Goal: Task Accomplishment & Management: Complete application form

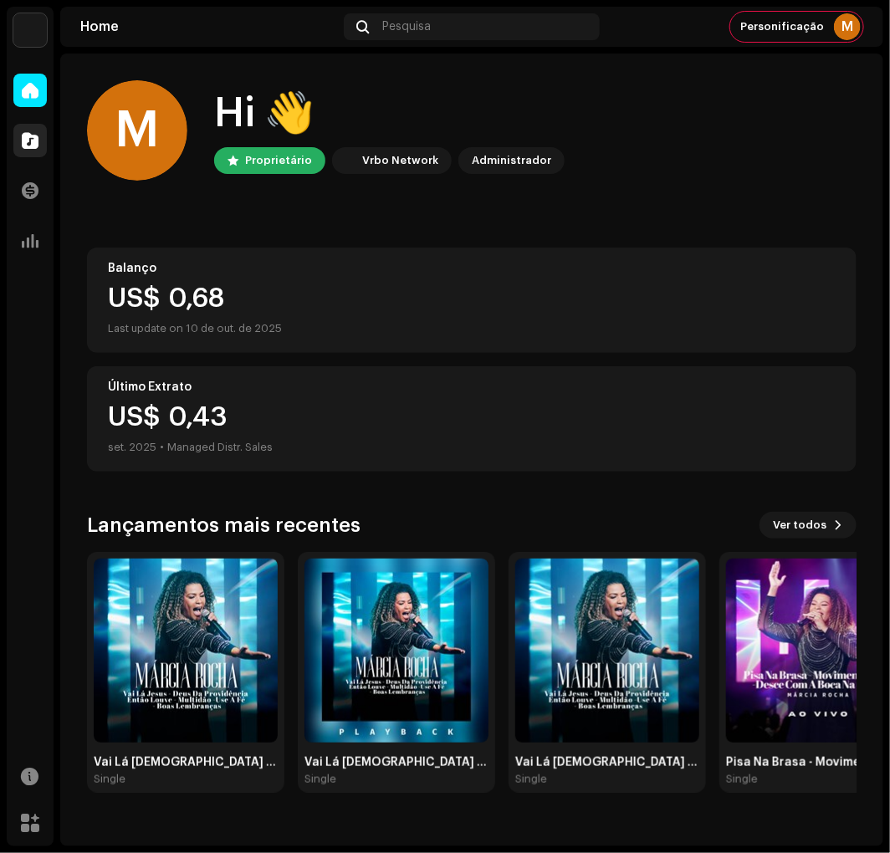
click at [19, 127] on div "Catálogo" at bounding box center [30, 140] width 47 height 47
click at [19, 127] on div at bounding box center [29, 140] width 33 height 33
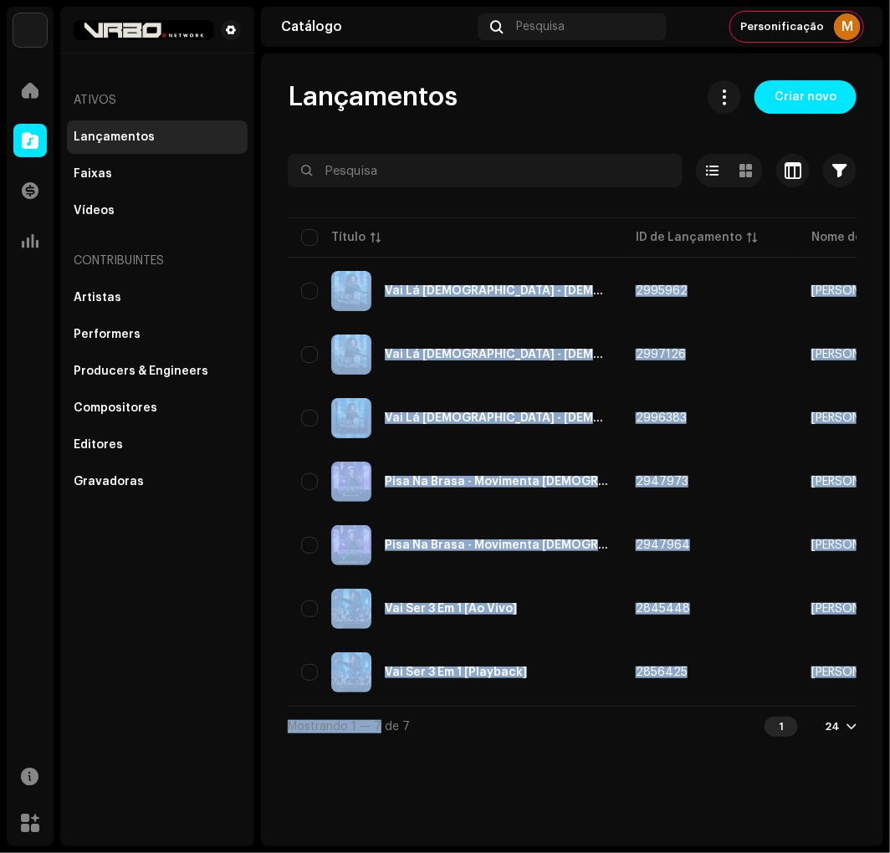
drag, startPoint x: 337, startPoint y: 707, endPoint x: 374, endPoint y: 707, distance: 36.8
click at [374, 707] on div "Selecionado 0 Opções Filtros Status de distribuição Nunca Distribuído Processan…" at bounding box center [572, 450] width 569 height 592
click at [346, 815] on div "Lançamentos Criar novo Selecionado 0 Opções Filtros Status de distribuição Nunc…" at bounding box center [572, 450] width 622 height 793
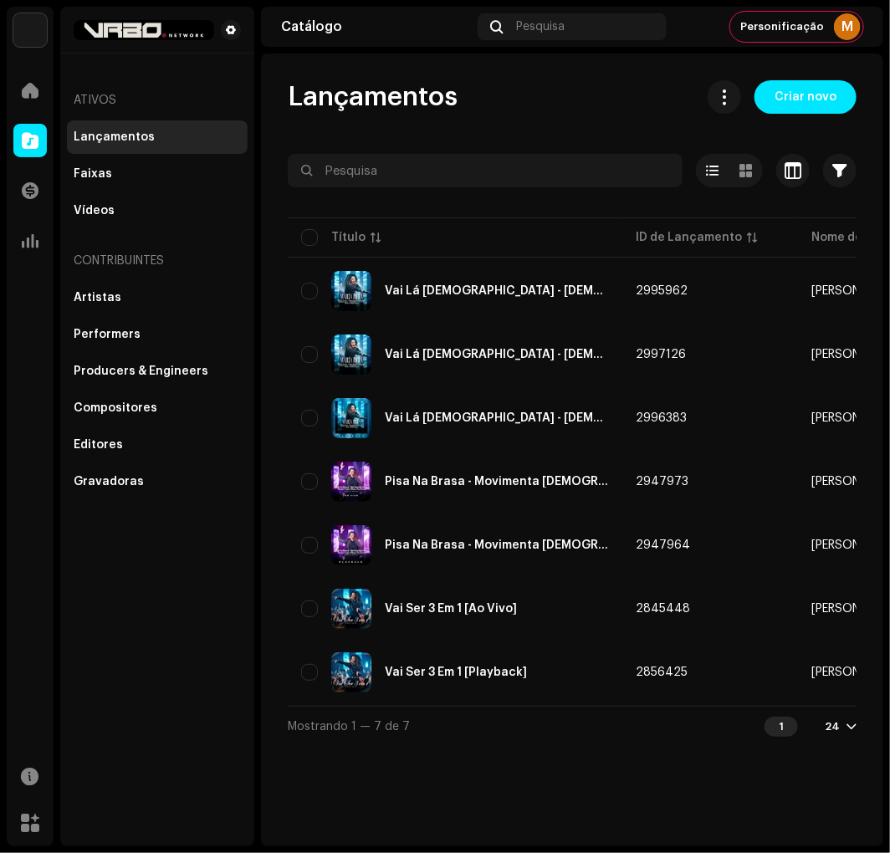
click at [334, 772] on div "Lançamentos Criar novo Selecionado 0 Opções Filtros Status de distribuição Nunc…" at bounding box center [572, 450] width 622 height 793
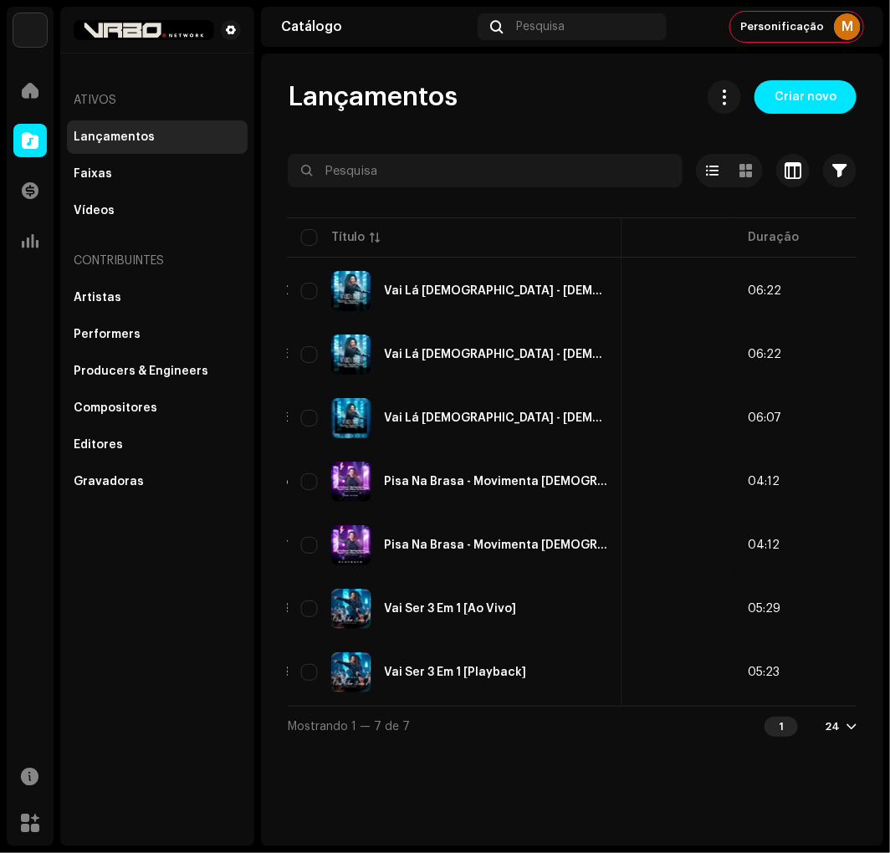
scroll to position [0, 995]
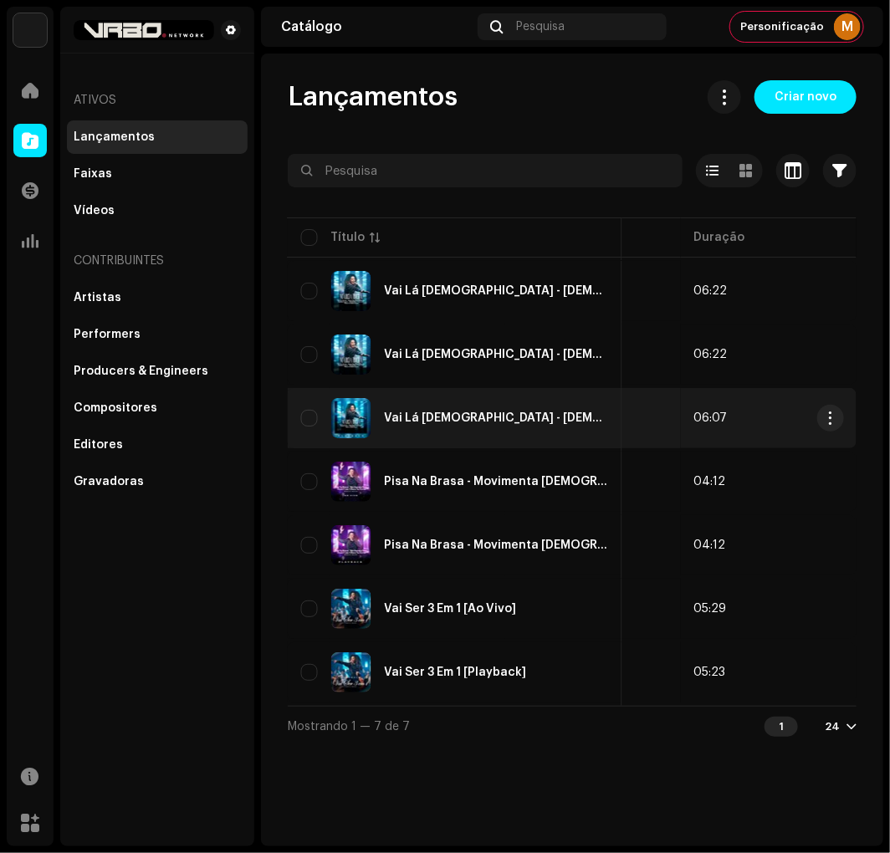
click at [634, 407] on td "1" at bounding box center [593, 418] width 176 height 60
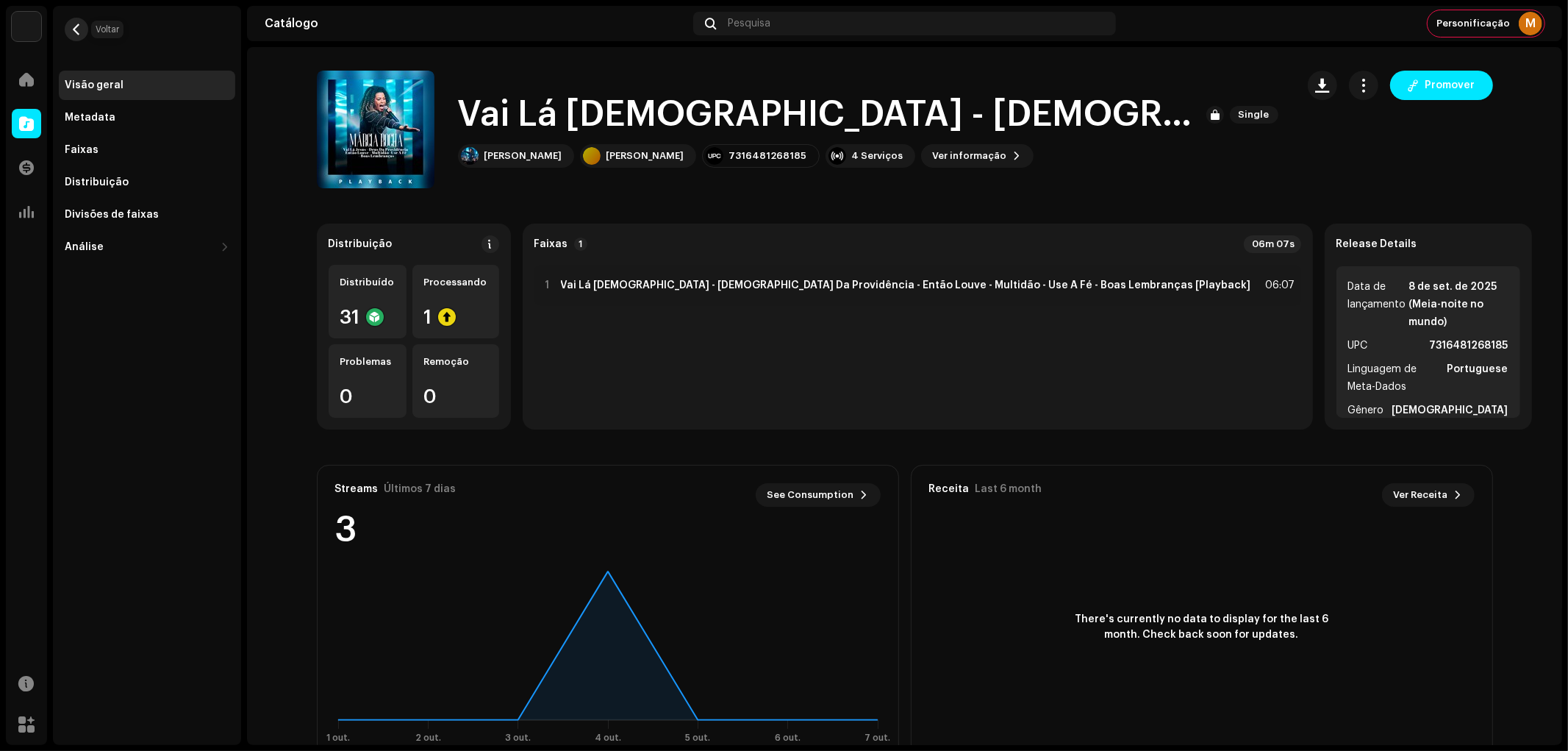
click at [82, 20] on button "button" at bounding box center [77, 29] width 24 height 24
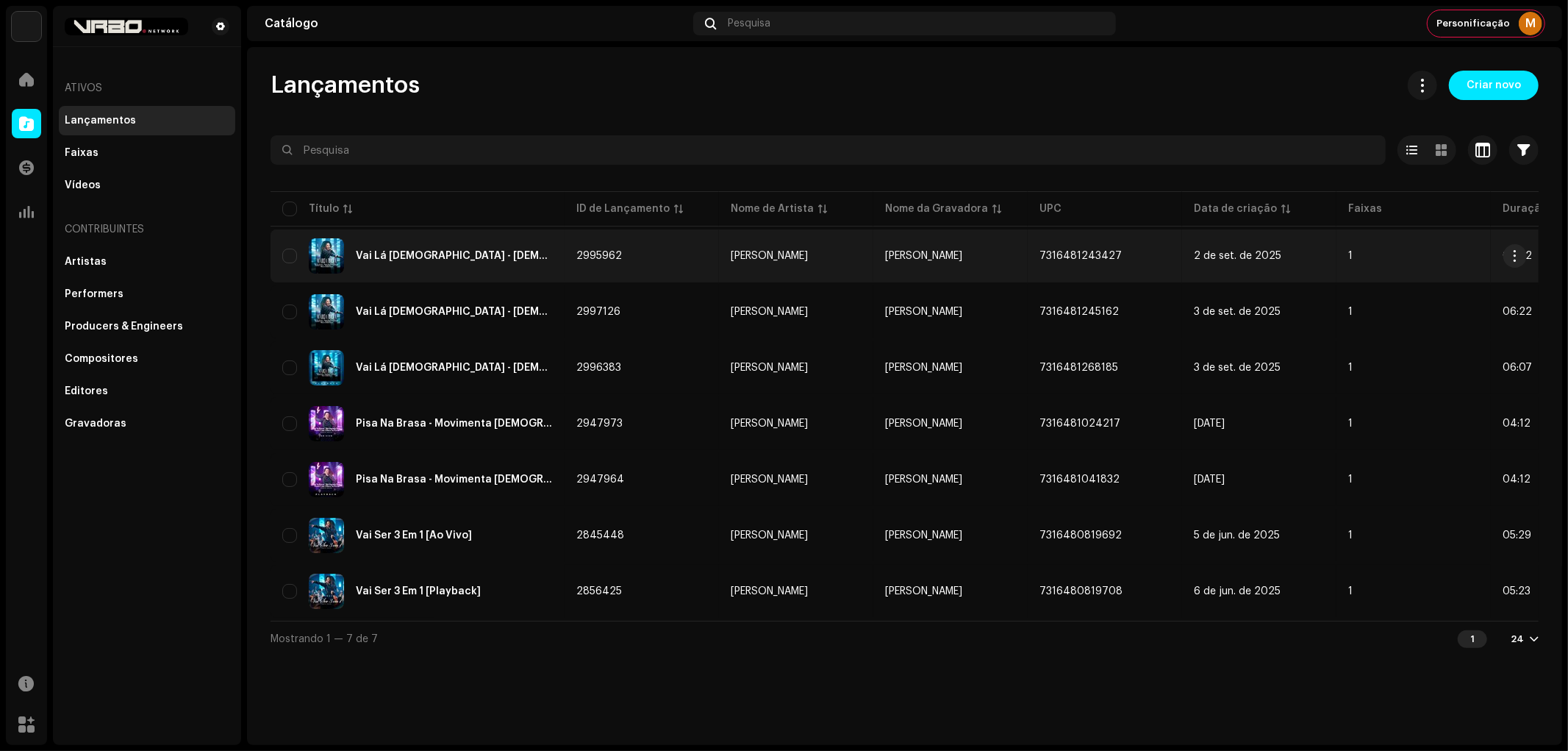
click at [539, 253] on div "Vai Lá [DEMOGRAPHIC_DATA] - [DEMOGRAPHIC_DATA] Da Providência - Então Louve - M…" at bounding box center [455, 256] width 197 height 11
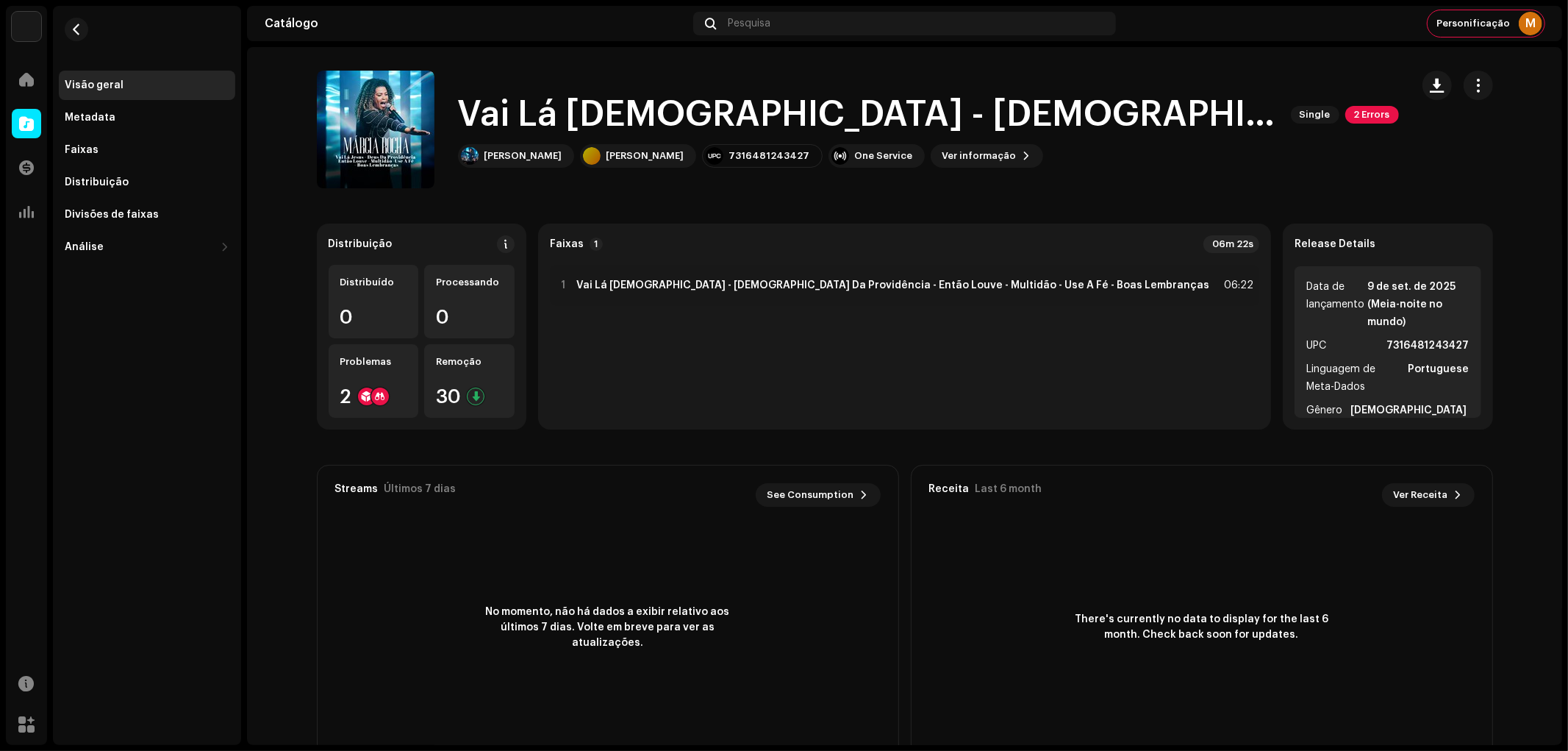
drag, startPoint x: 1474, startPoint y: 78, endPoint x: 1454, endPoint y: 87, distance: 21.9
click at [782, 79] on span "button" at bounding box center [1478, 84] width 14 height 11
click at [782, 87] on span "button" at bounding box center [1478, 84] width 14 height 11
drag, startPoint x: 111, startPoint y: 26, endPoint x: 98, endPoint y: 26, distance: 13.0
click at [107, 26] on div "Visão geral Metadata Faixas Distribuição Divisões de faixas Análise Consumo Eng…" at bounding box center [147, 134] width 188 height 256
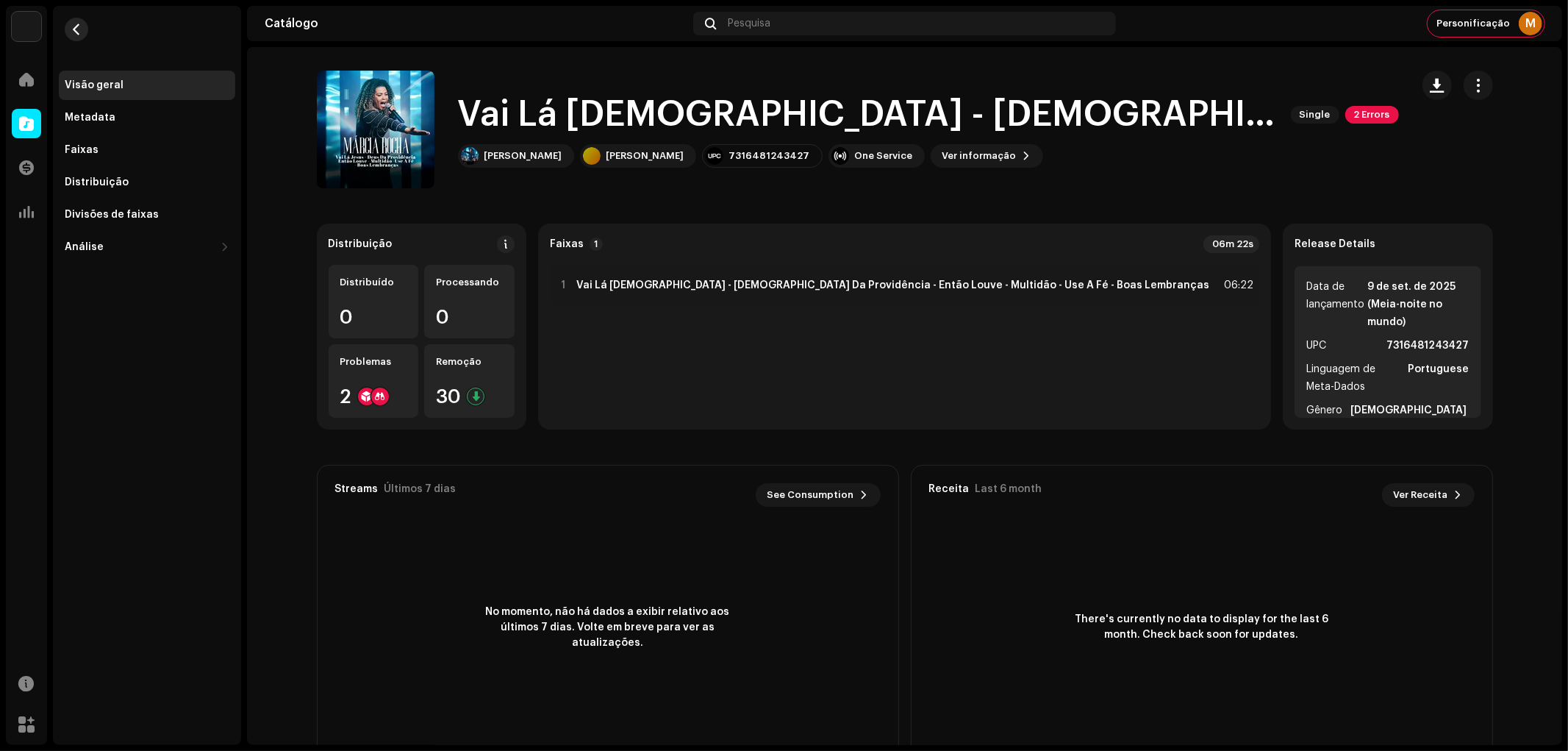
click at [77, 26] on span "button" at bounding box center [77, 29] width 11 height 11
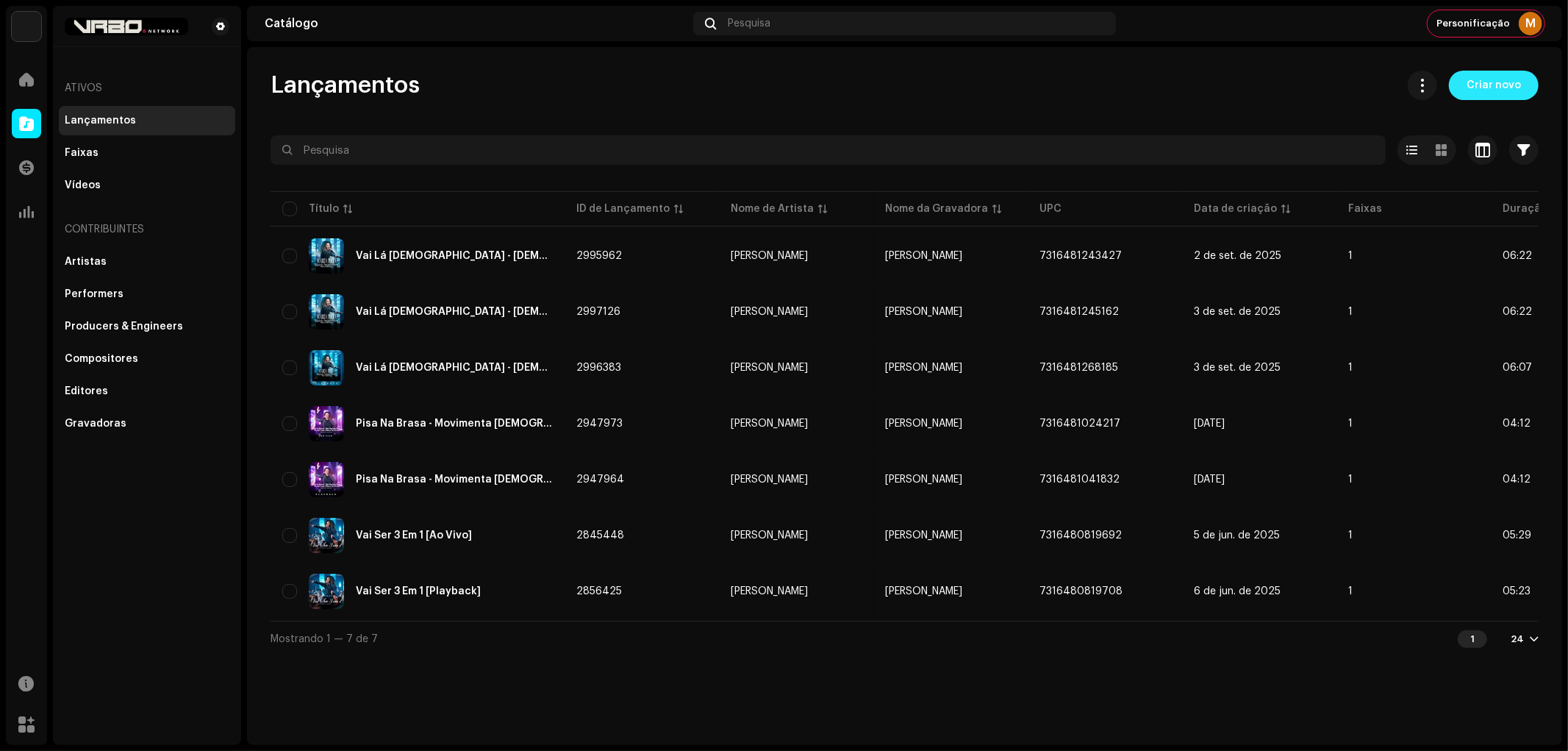
click at [782, 83] on span "Criar novo" at bounding box center [1494, 84] width 55 height 29
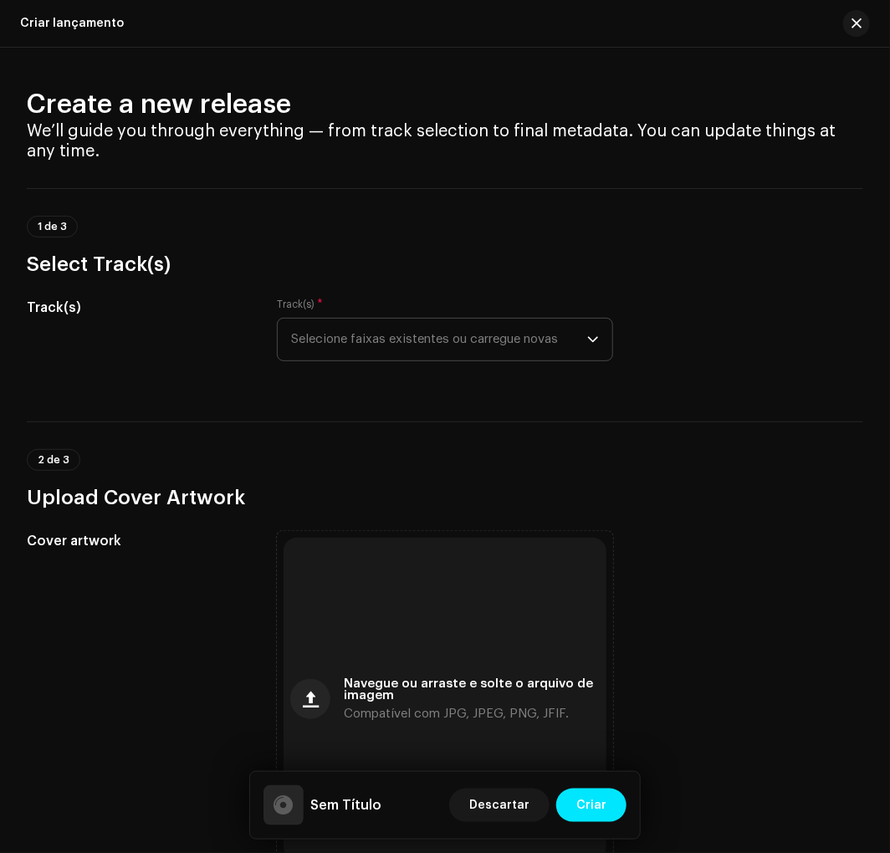
click at [405, 345] on span "Selecione faixas existentes ou carregue novas" at bounding box center [438, 340] width 295 height 42
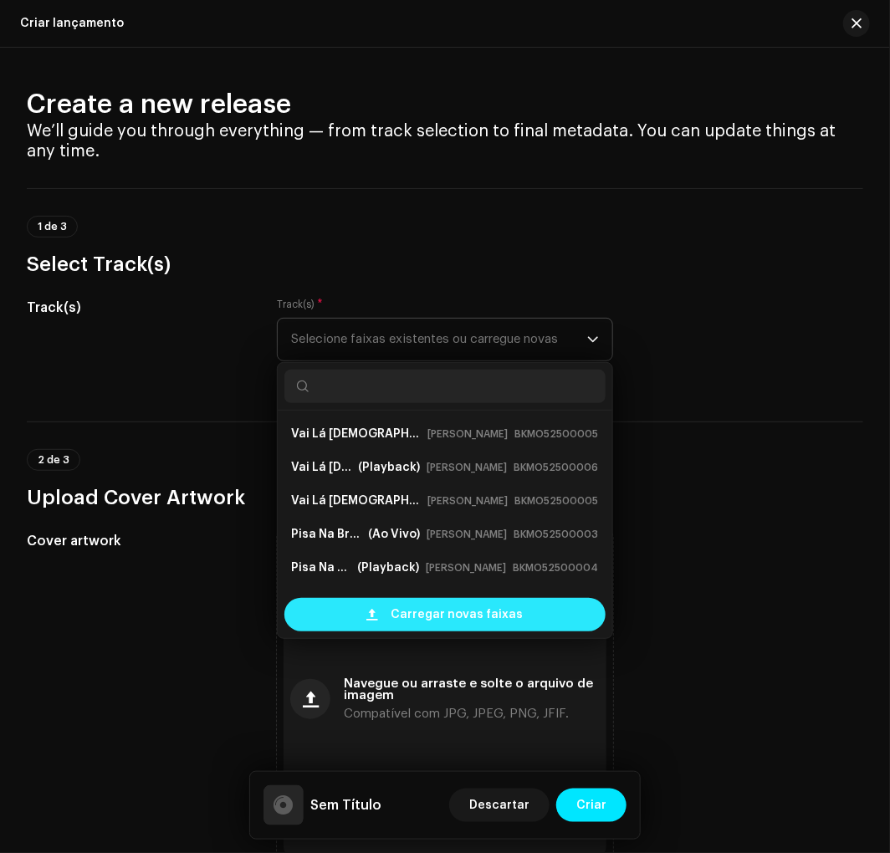
scroll to position [27, 0]
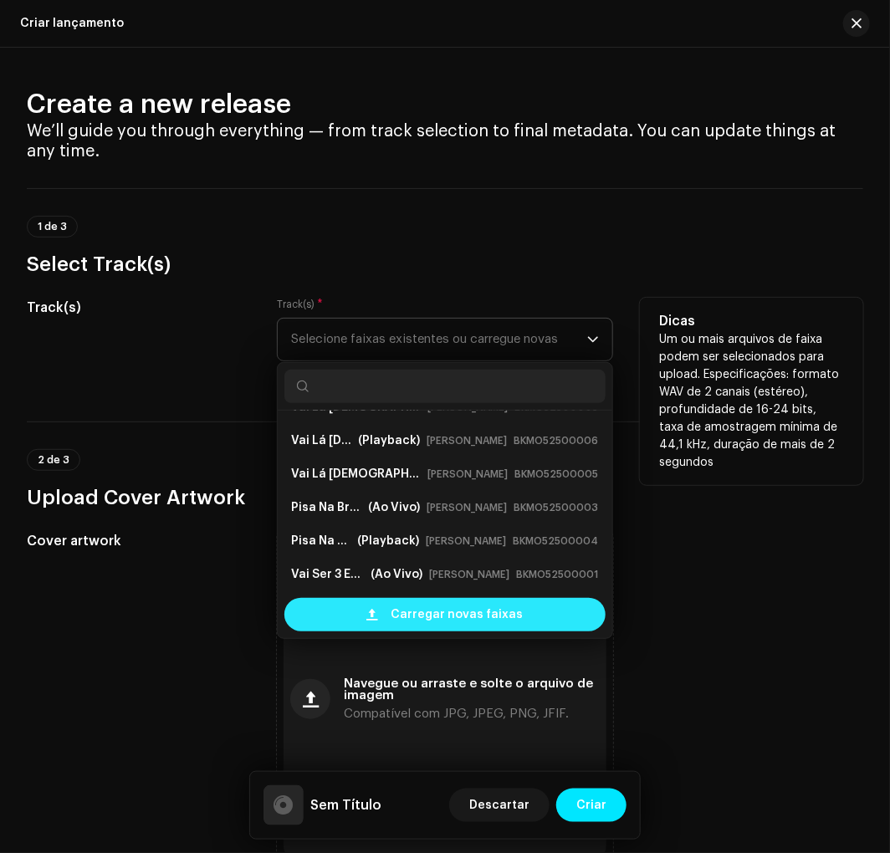
click at [377, 610] on span at bounding box center [371, 614] width 11 height 13
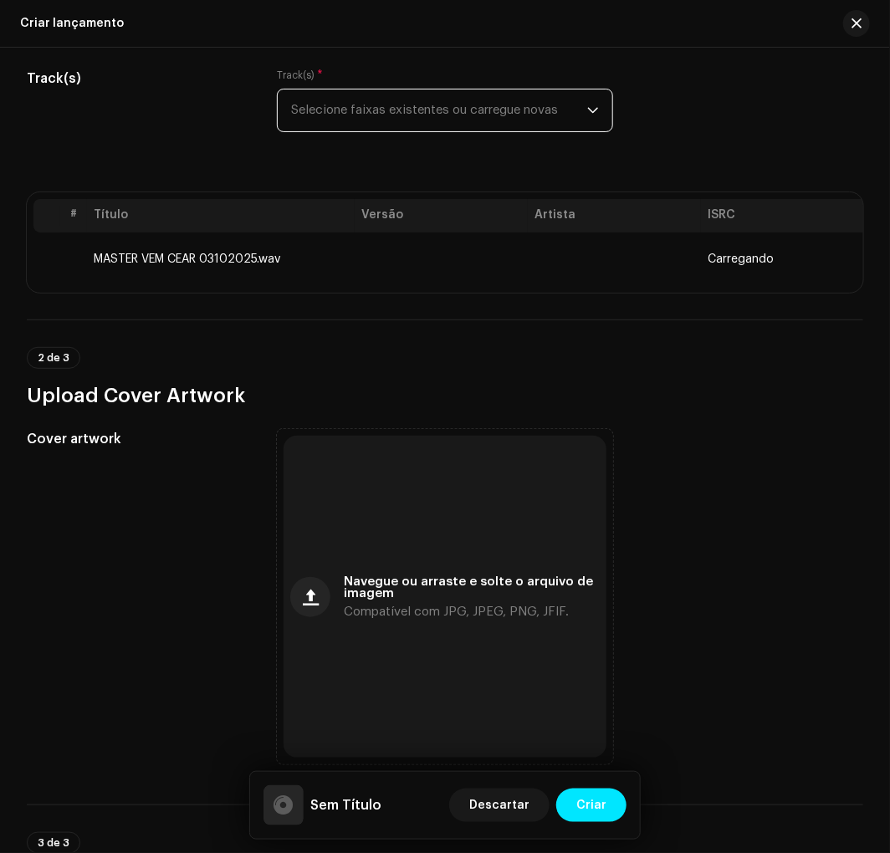
scroll to position [247, 0]
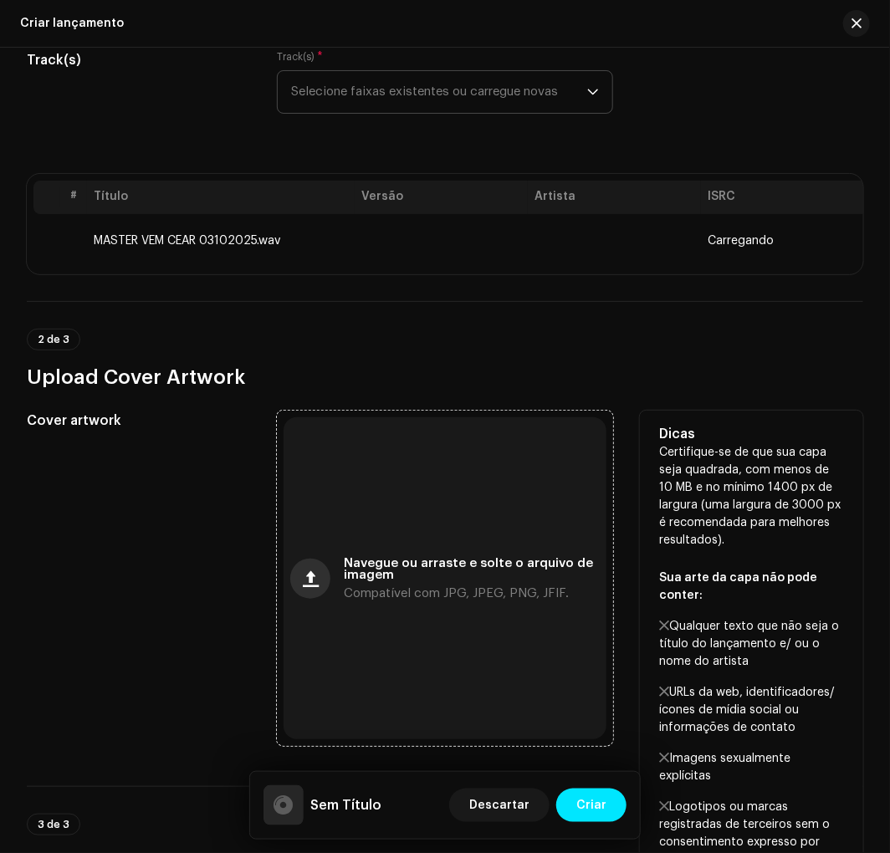
click at [328, 583] on button "button" at bounding box center [310, 579] width 40 height 40
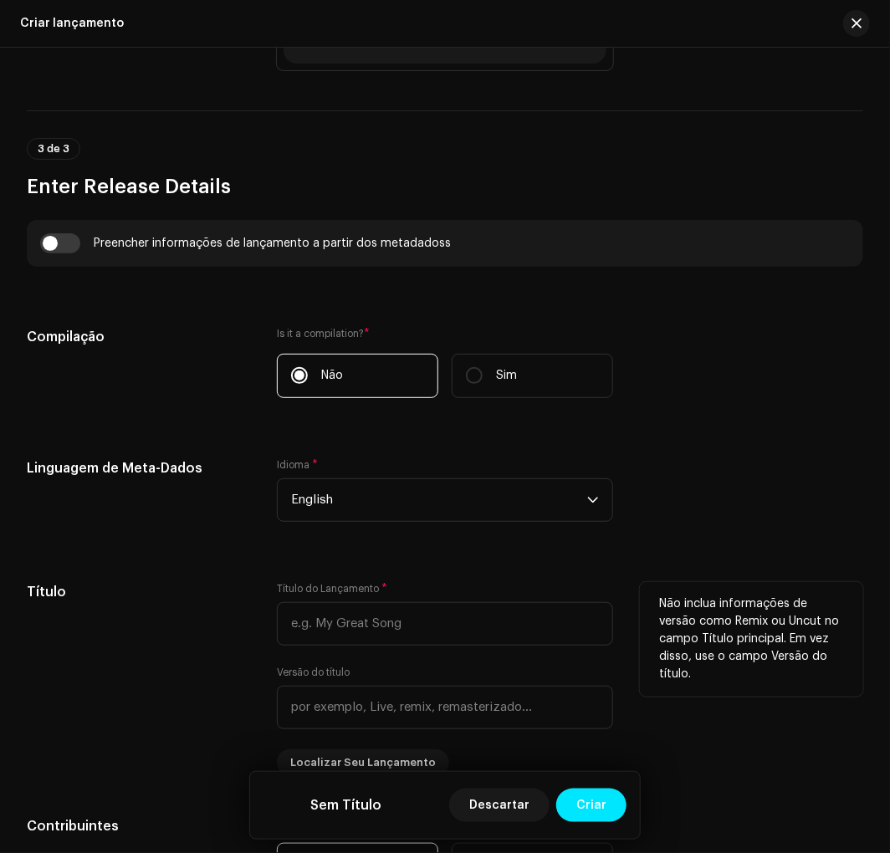
scroll to position [1238, 0]
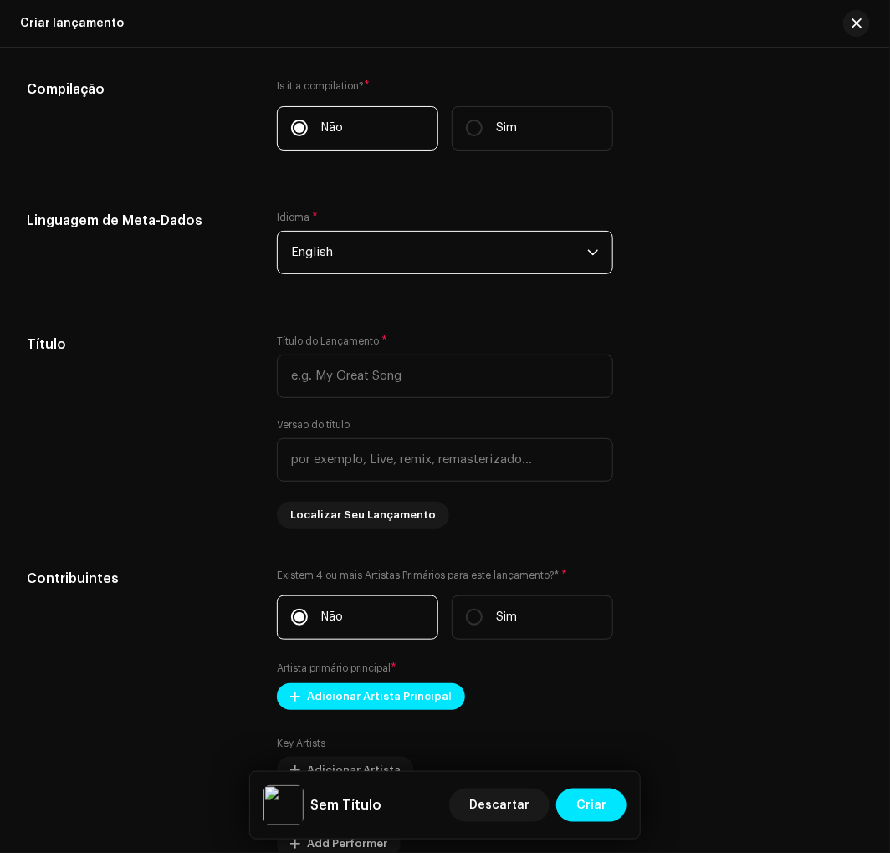
click at [370, 261] on span "English" at bounding box center [438, 253] width 295 height 42
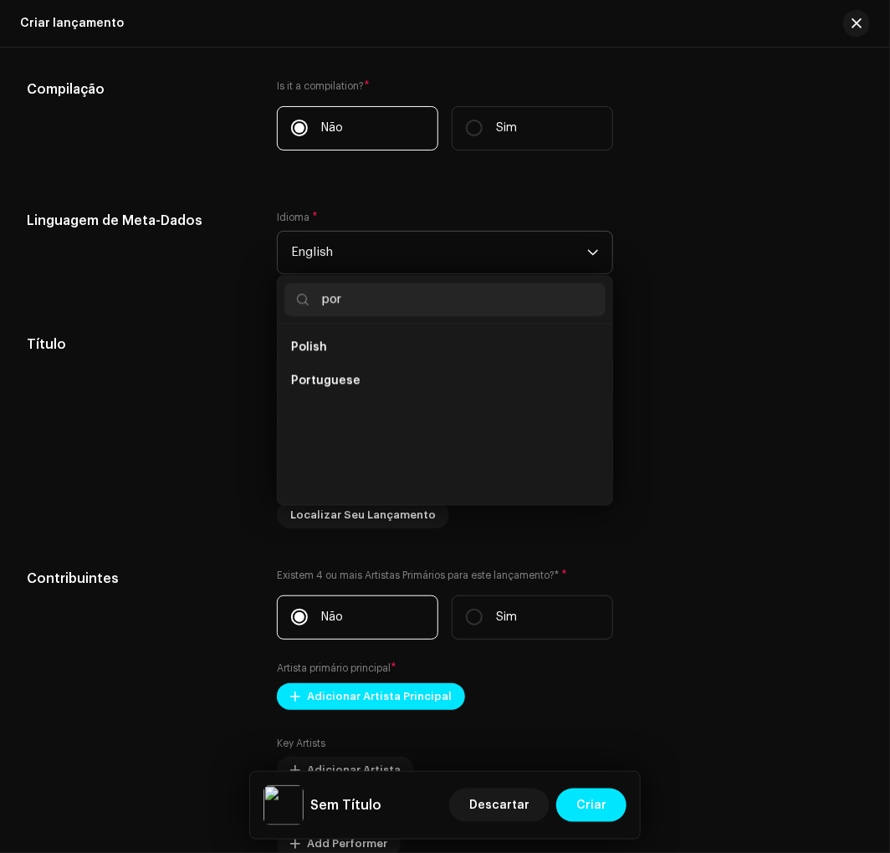
scroll to position [0, 0]
type input "por"
click at [357, 332] on ul "Portuguese" at bounding box center [445, 414] width 334 height 181
click at [349, 355] on span "Portuguese" at bounding box center [325, 347] width 69 height 17
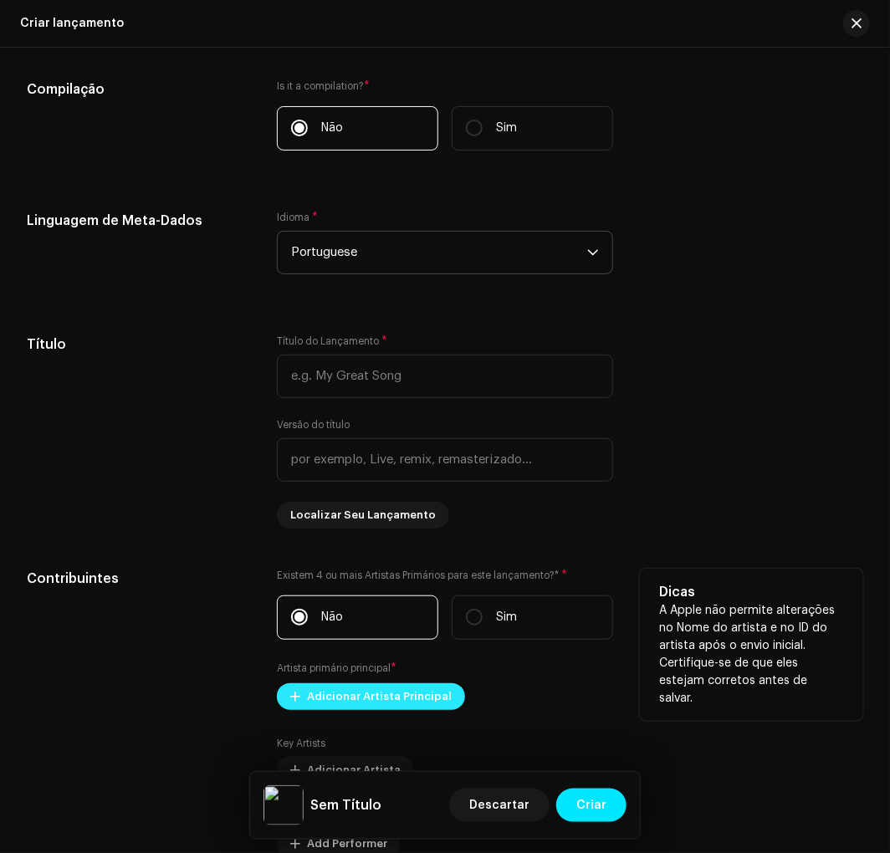
click at [329, 704] on span "Adicionar Artista Principal" at bounding box center [379, 696] width 145 height 33
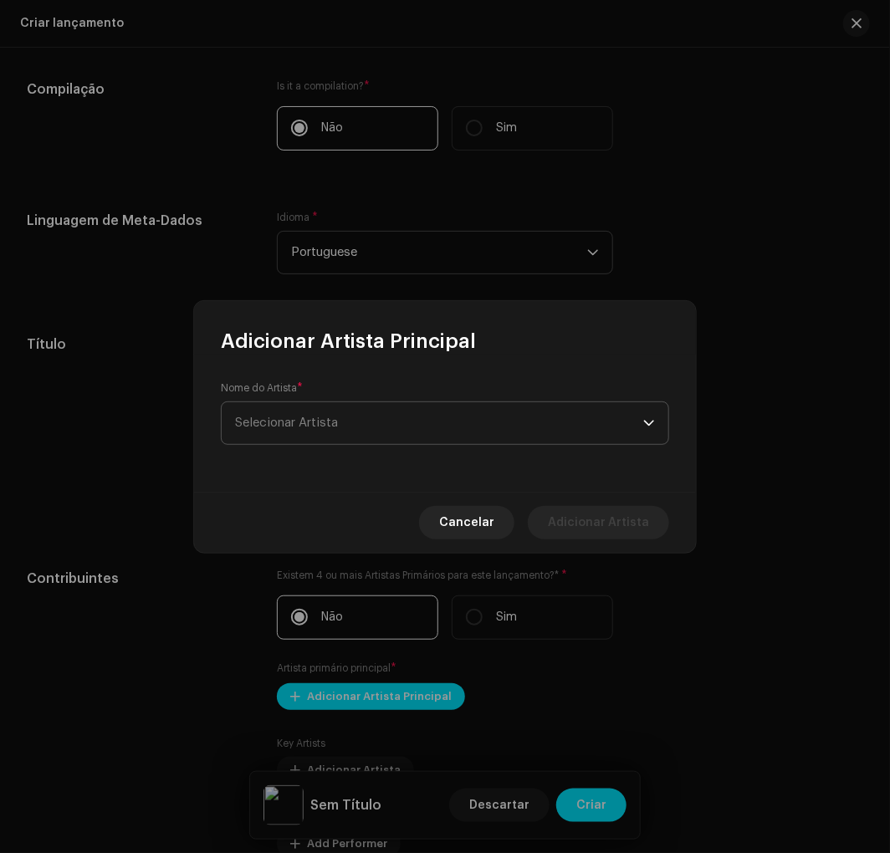
click at [380, 427] on span "Selecionar Artista" at bounding box center [439, 423] width 408 height 42
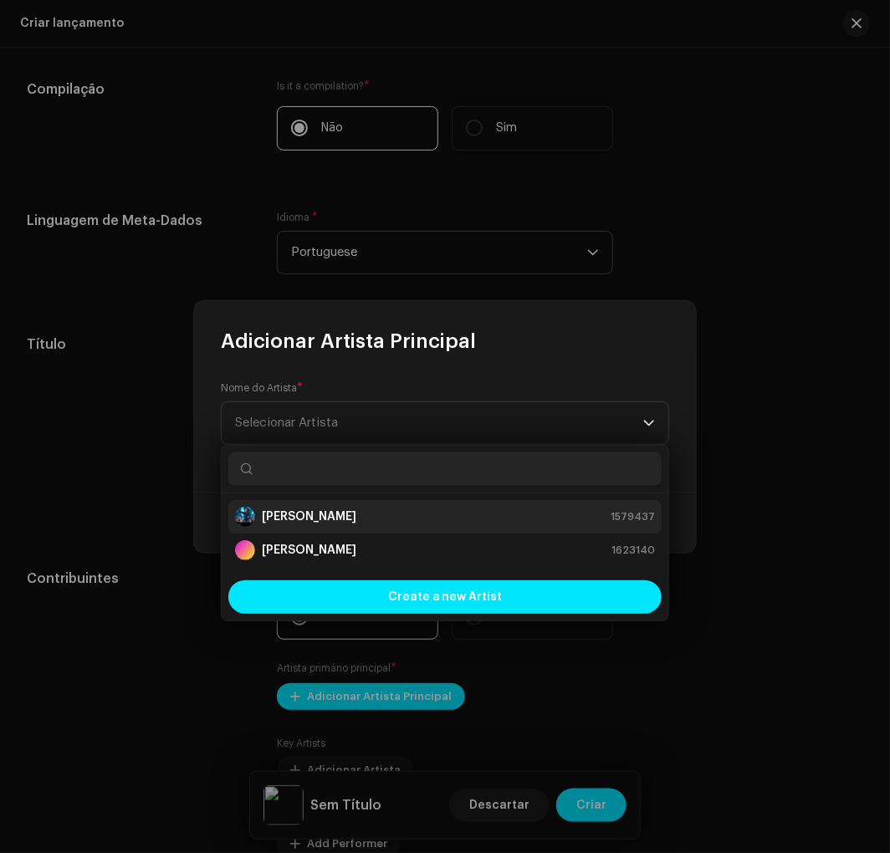
click at [344, 508] on div "Márcia Rocha 1579437" at bounding box center [445, 517] width 420 height 20
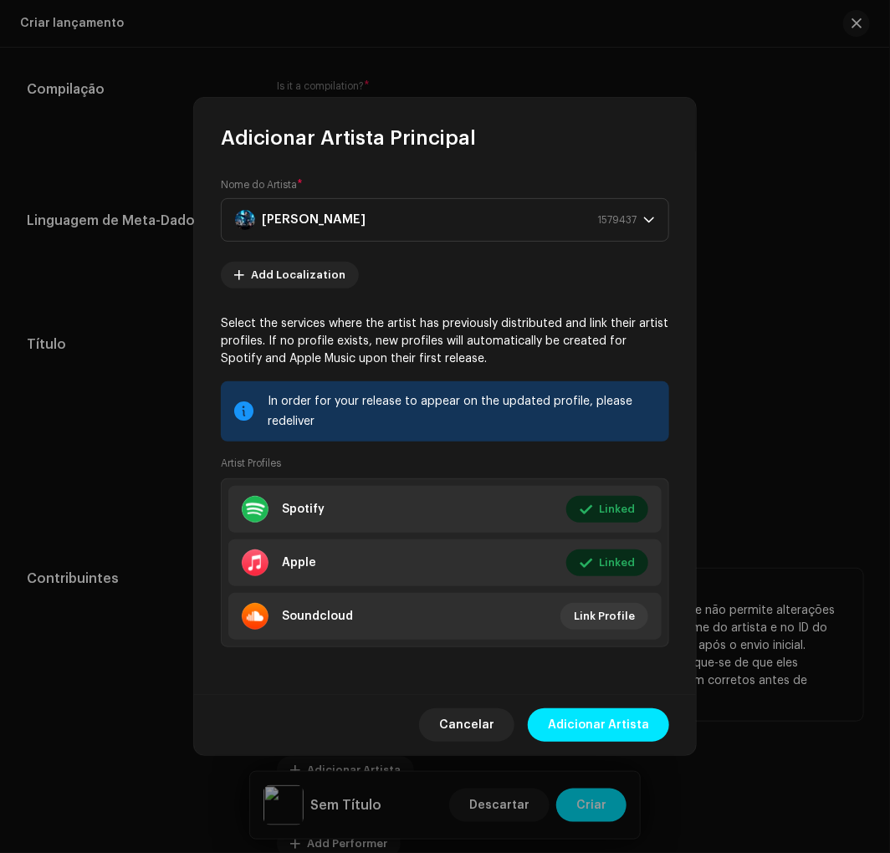
click at [603, 714] on span "Adicionar Artista" at bounding box center [598, 724] width 101 height 33
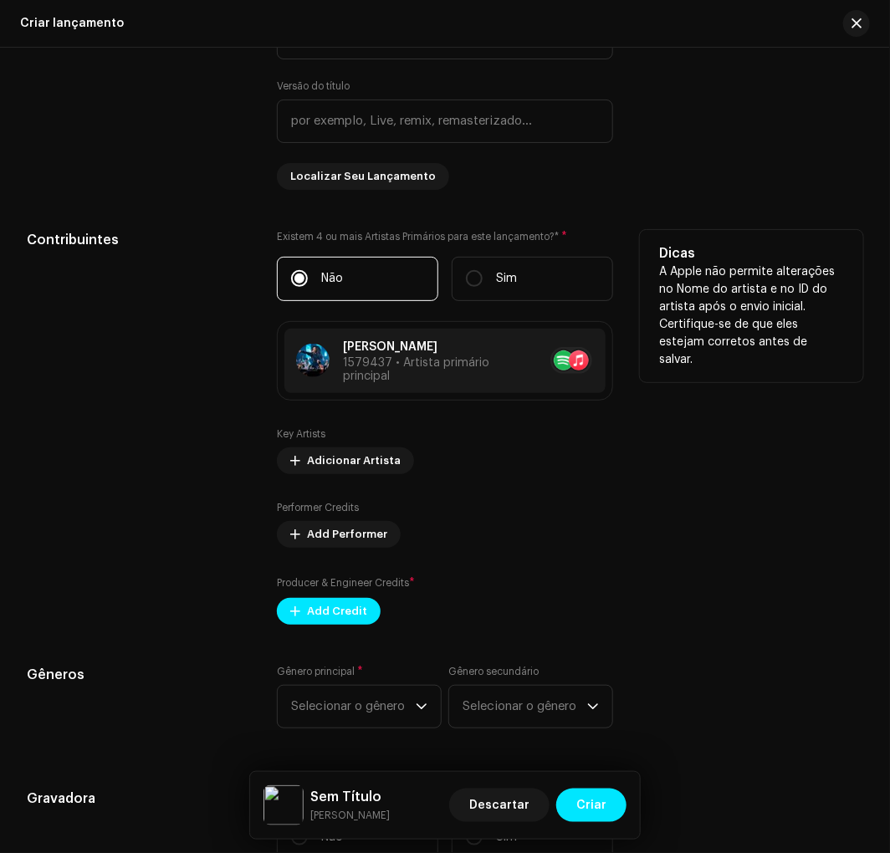
scroll to position [1610, 0]
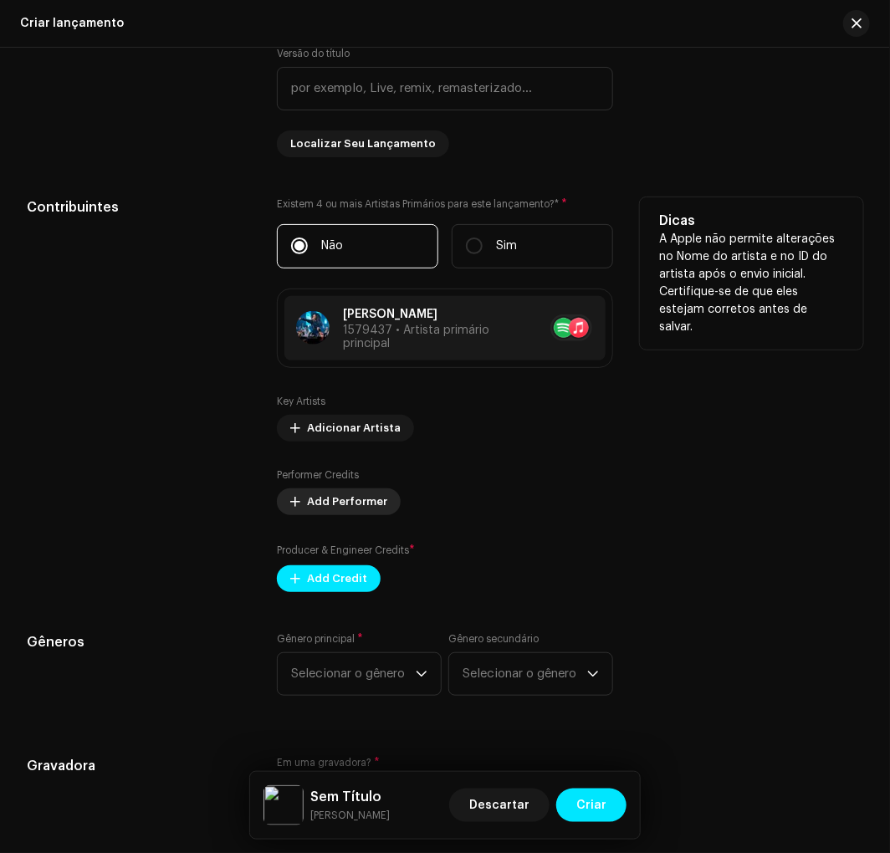
click at [320, 517] on span "Add Performer" at bounding box center [347, 501] width 80 height 33
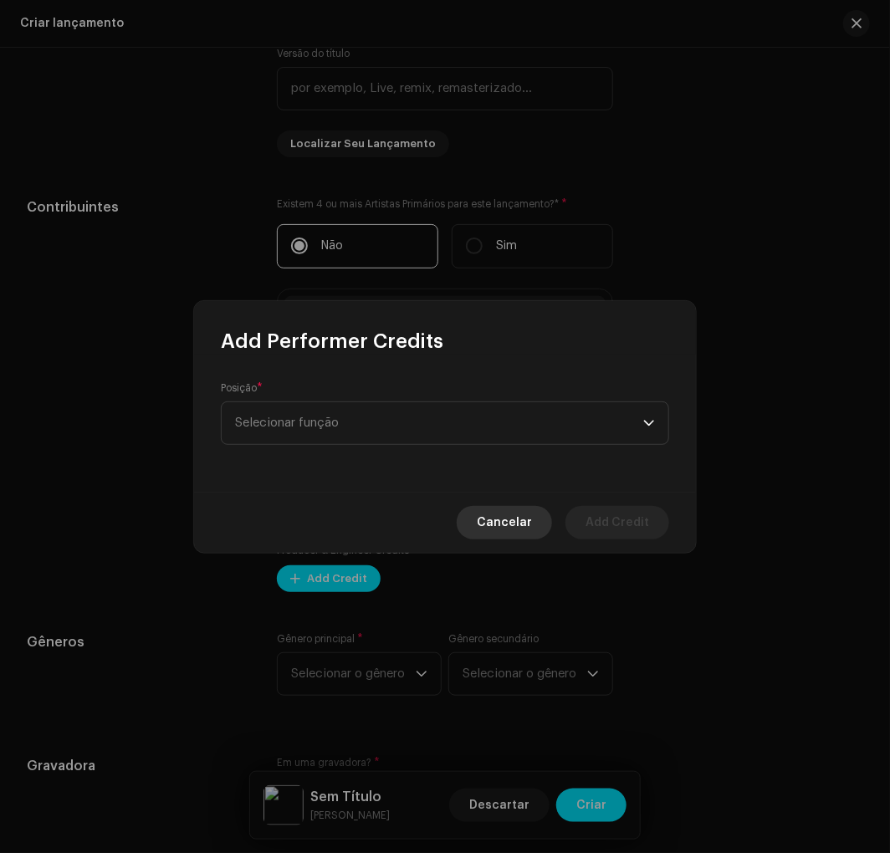
click at [544, 523] on button "Cancelar" at bounding box center [504, 522] width 95 height 33
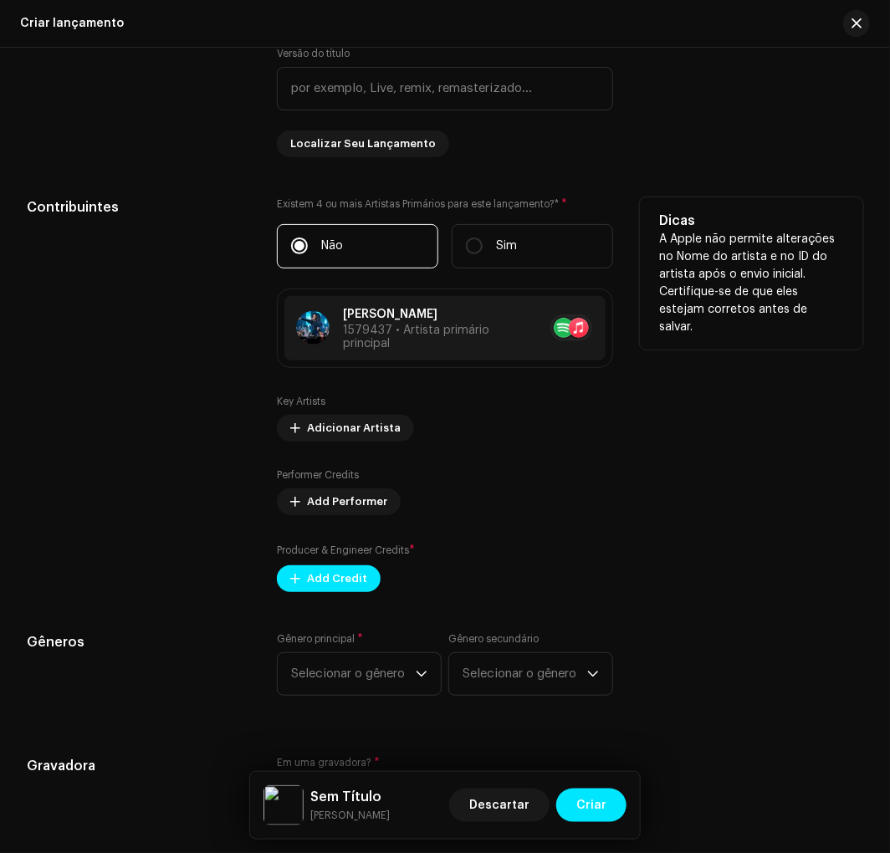
click at [380, 452] on div "Key Artists Adicionar Artista Performer Credits Add Performer Producer & Engine…" at bounding box center [444, 493] width 335 height 197
click at [375, 441] on span "Adicionar Artista" at bounding box center [354, 427] width 94 height 33
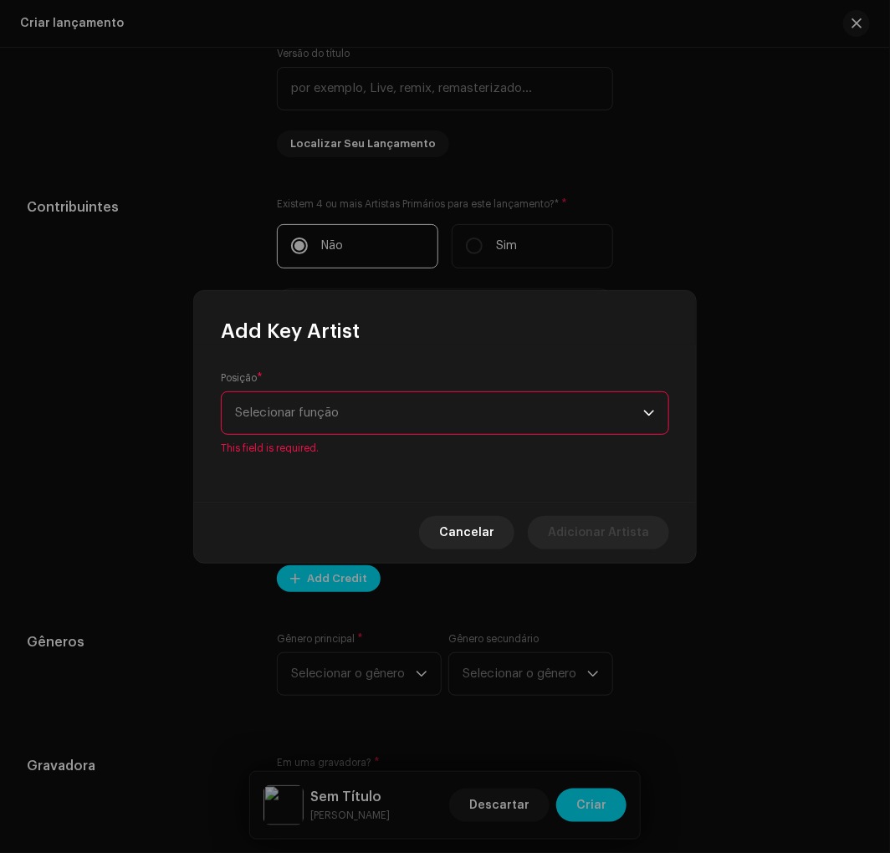
click at [477, 385] on div "Posição * Selecionar função This field is required." at bounding box center [445, 413] width 448 height 84
click at [457, 423] on span "Selecionar função" at bounding box center [439, 413] width 408 height 42
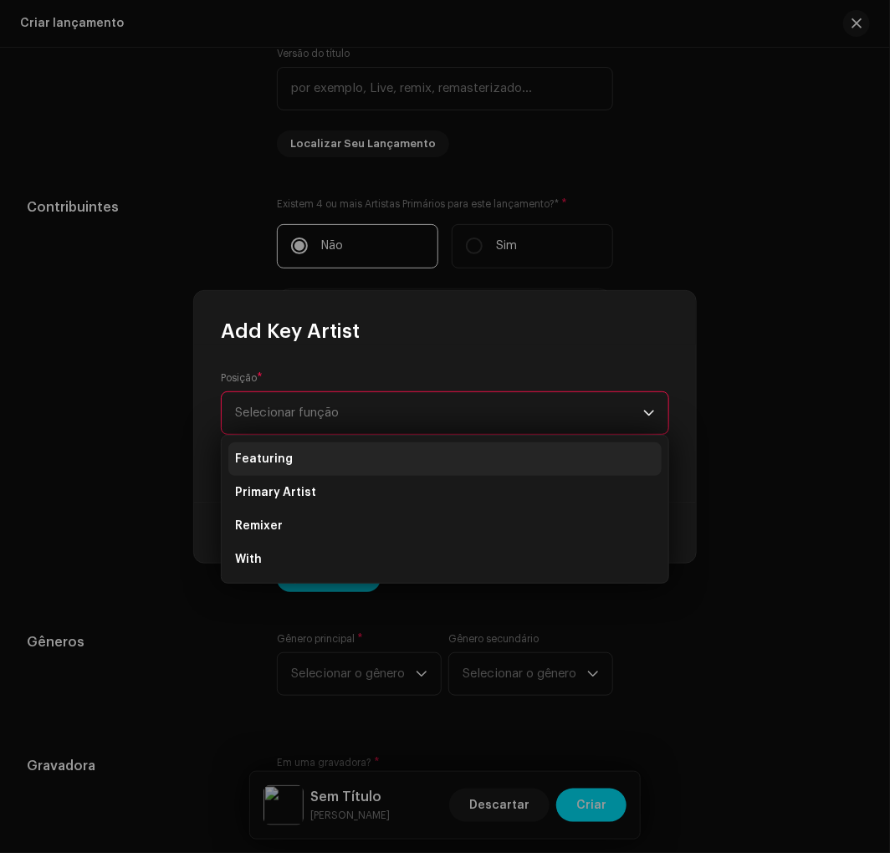
drag, startPoint x: 435, startPoint y: 399, endPoint x: 421, endPoint y: 443, distance: 46.3
click at [432, 403] on span "Selecionar função" at bounding box center [439, 413] width 408 height 42
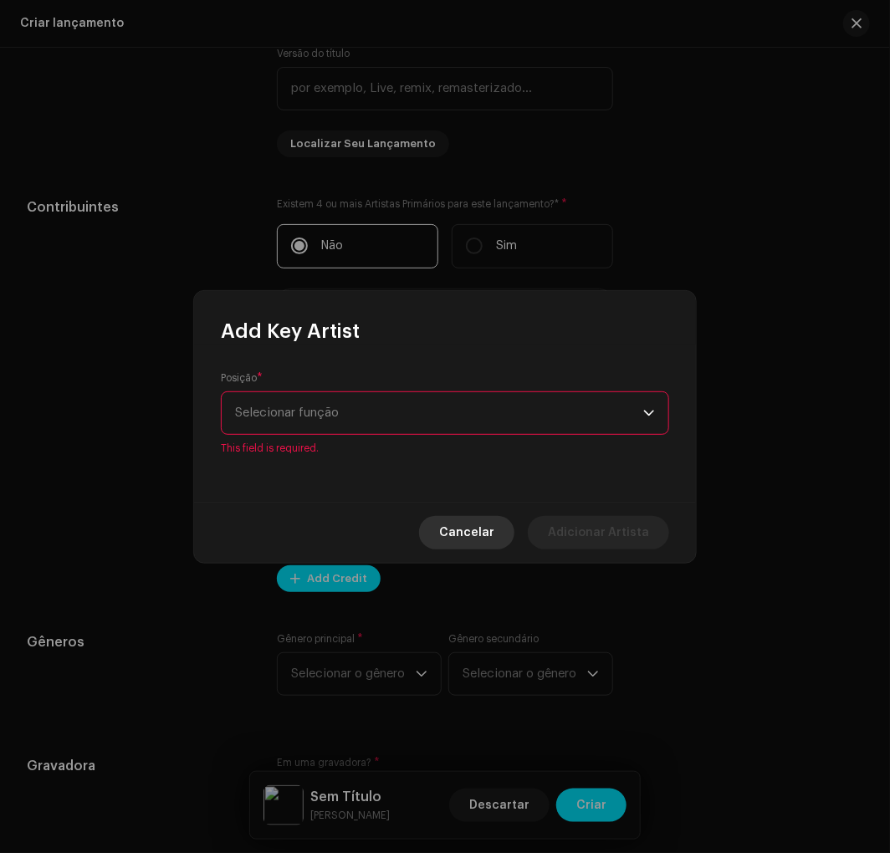
drag, startPoint x: 492, startPoint y: 514, endPoint x: 494, endPoint y: 529, distance: 15.3
click at [494, 519] on div "Cancelar Adicionar Artista" at bounding box center [445, 532] width 502 height 61
click at [494, 533] on span "Cancelar" at bounding box center [466, 532] width 55 height 33
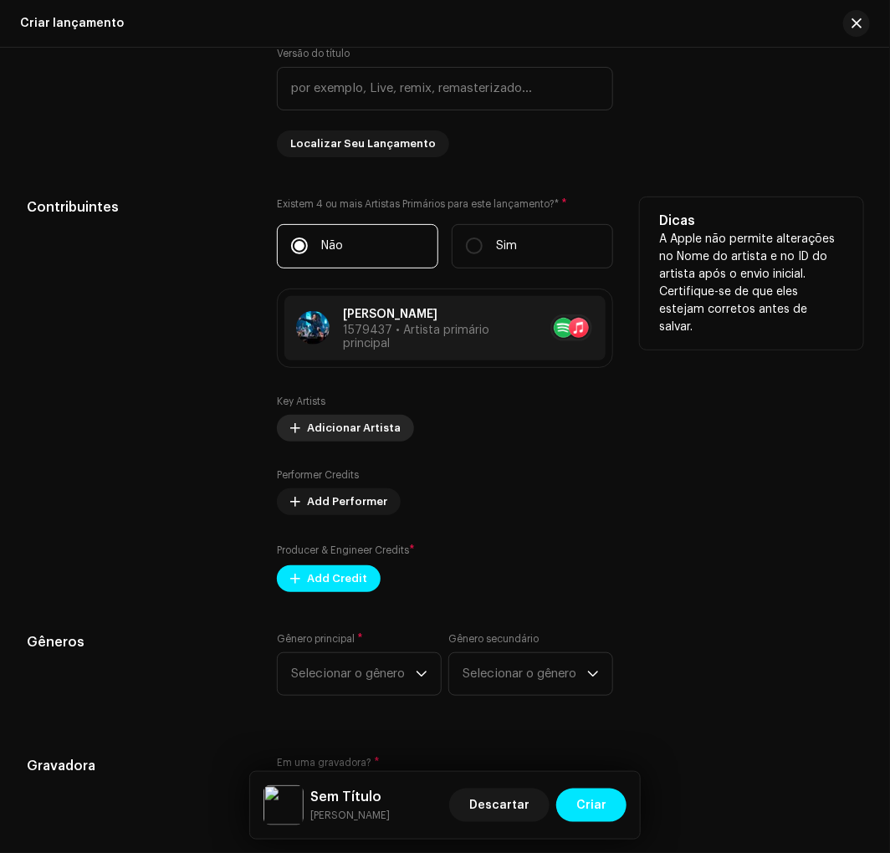
click at [351, 435] on span "Adicionar Artista" at bounding box center [354, 427] width 94 height 33
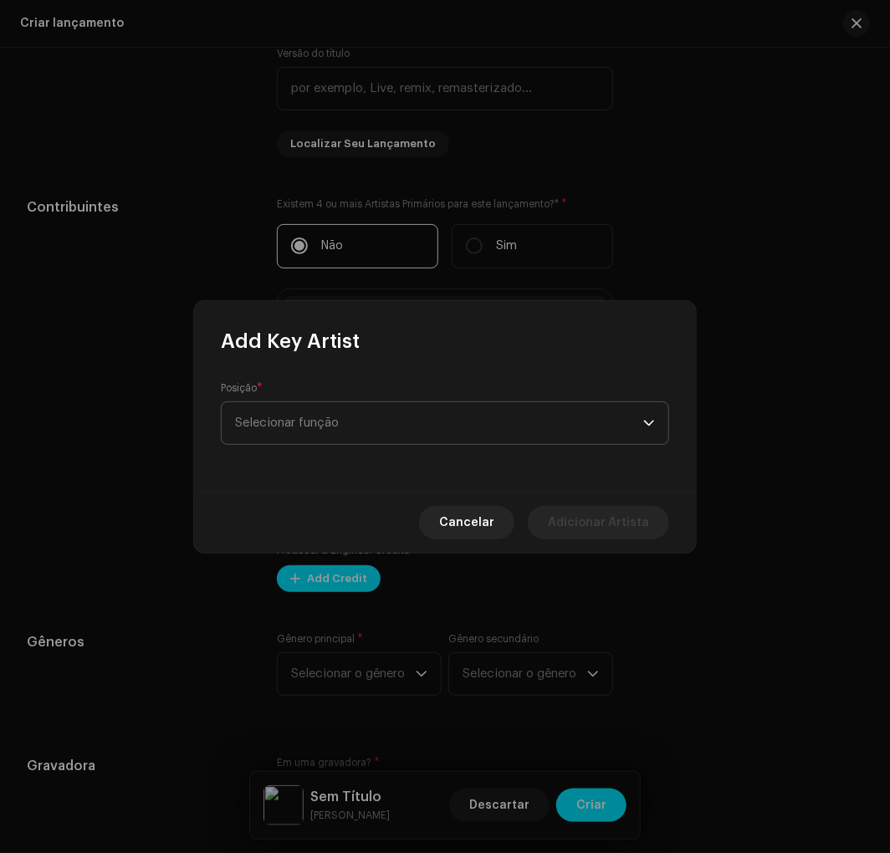
click at [348, 416] on span "Selecionar função" at bounding box center [439, 423] width 408 height 42
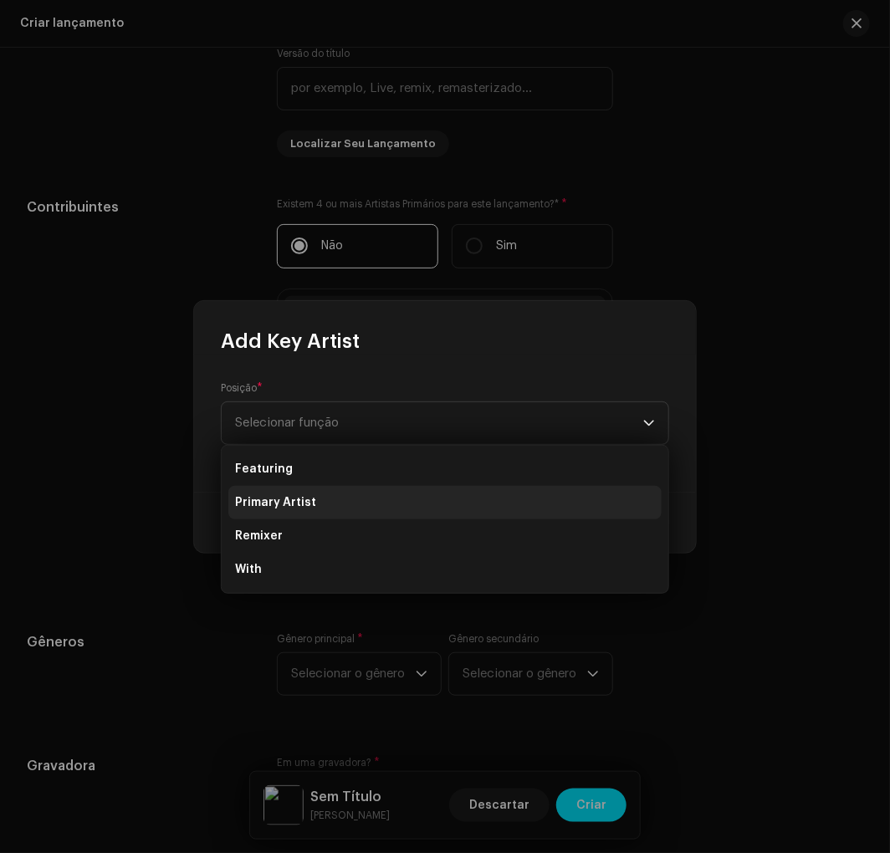
click at [323, 503] on li "Primary Artist" at bounding box center [444, 502] width 433 height 33
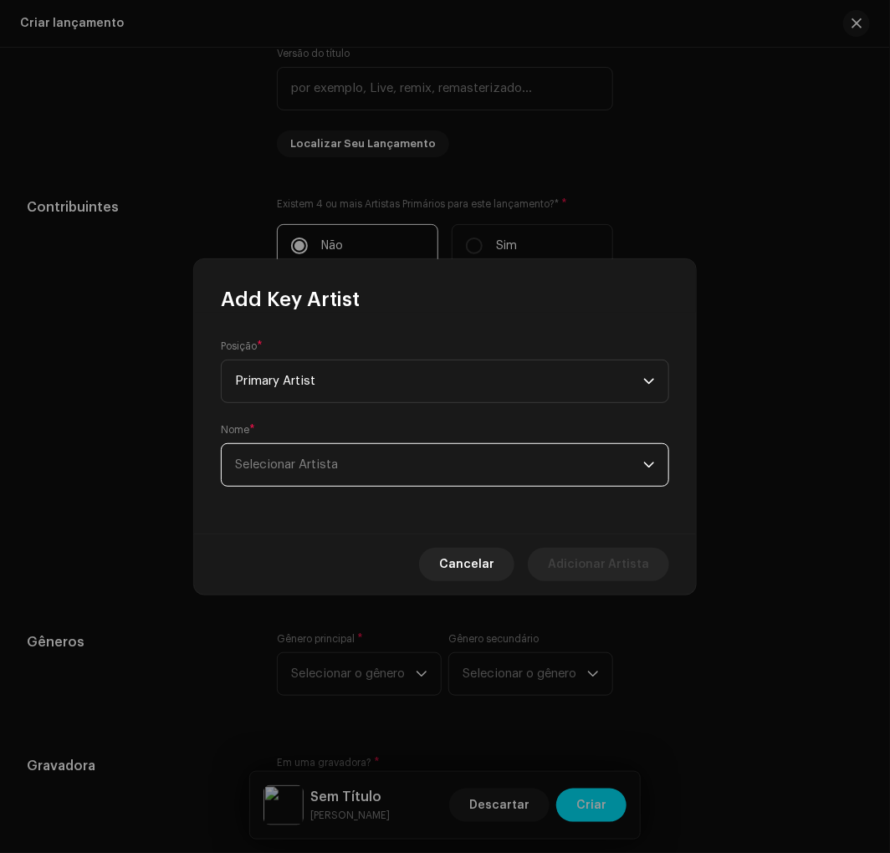
click at [329, 463] on span "Selecionar Artista" at bounding box center [286, 464] width 103 height 13
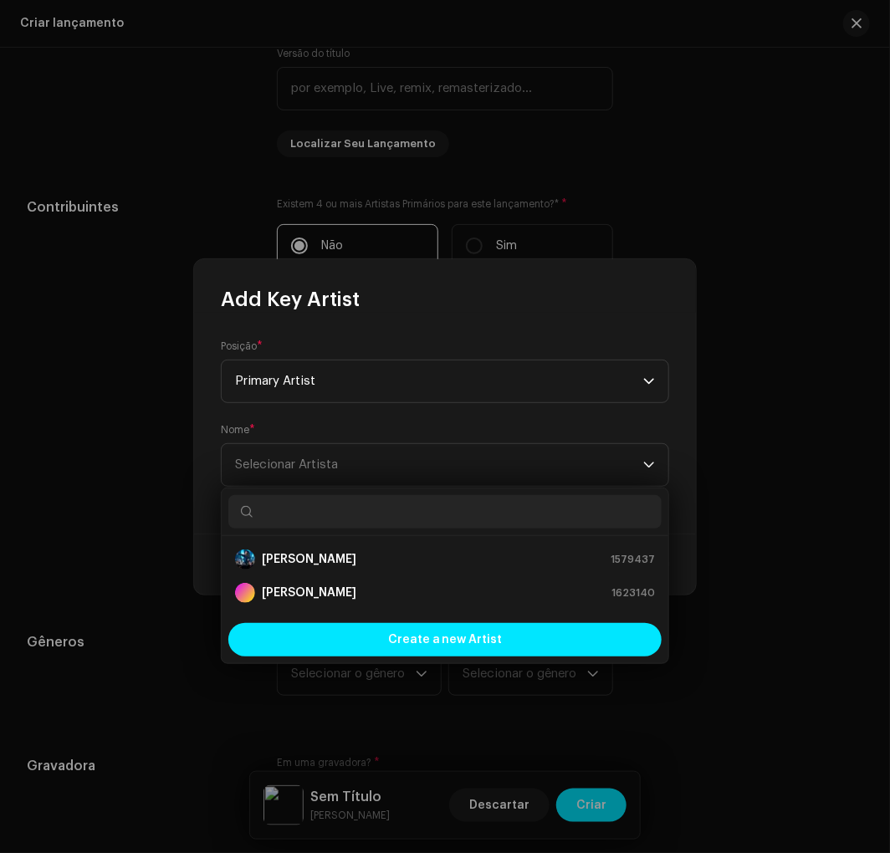
click at [332, 522] on input "text" at bounding box center [444, 511] width 433 height 33
paste input "[PERSON_NAME]"
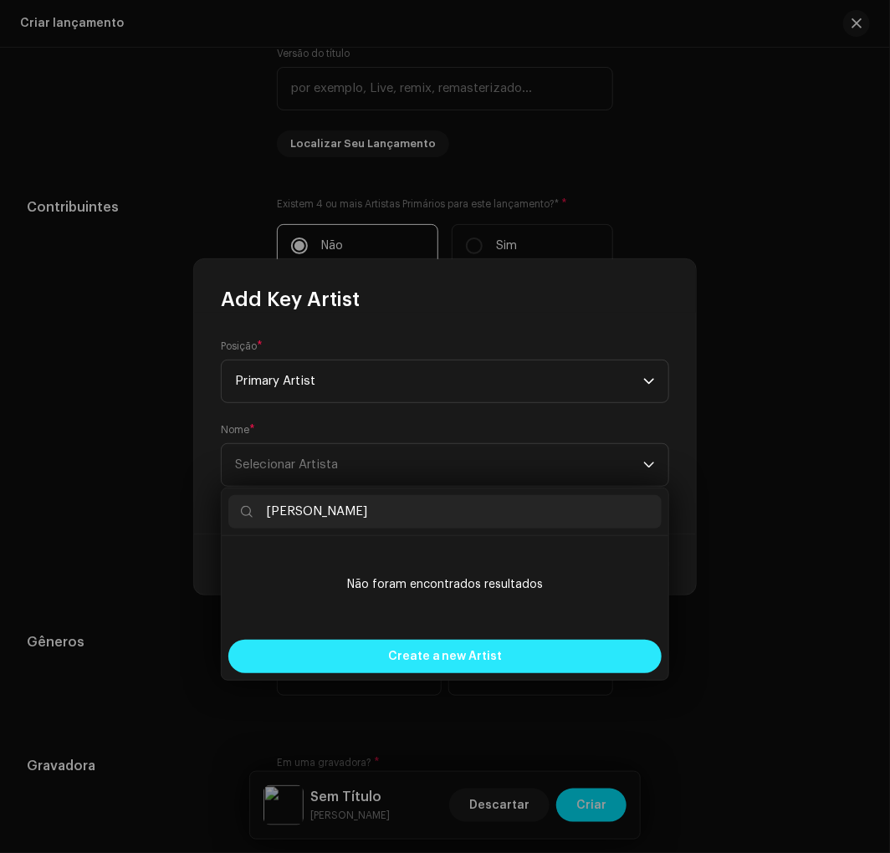
type input "[PERSON_NAME]"
click at [363, 646] on div "Create a new Artist" at bounding box center [444, 656] width 433 height 33
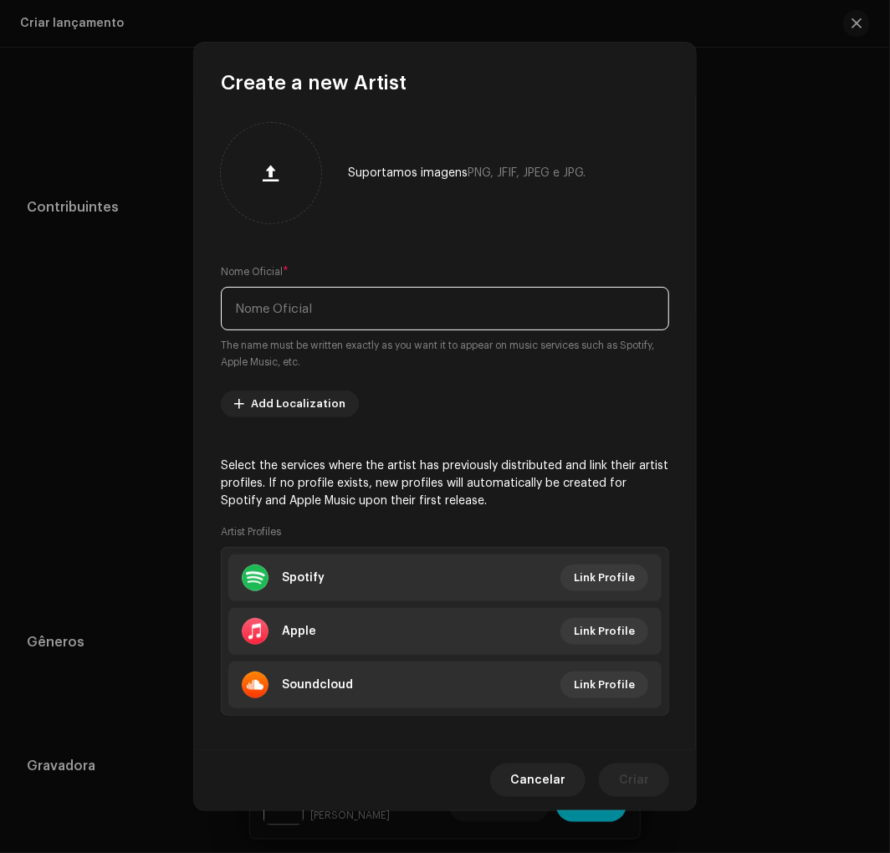
click at [391, 319] on input "text" at bounding box center [445, 308] width 448 height 43
paste input "[PERSON_NAME]"
type input "[PERSON_NAME]"
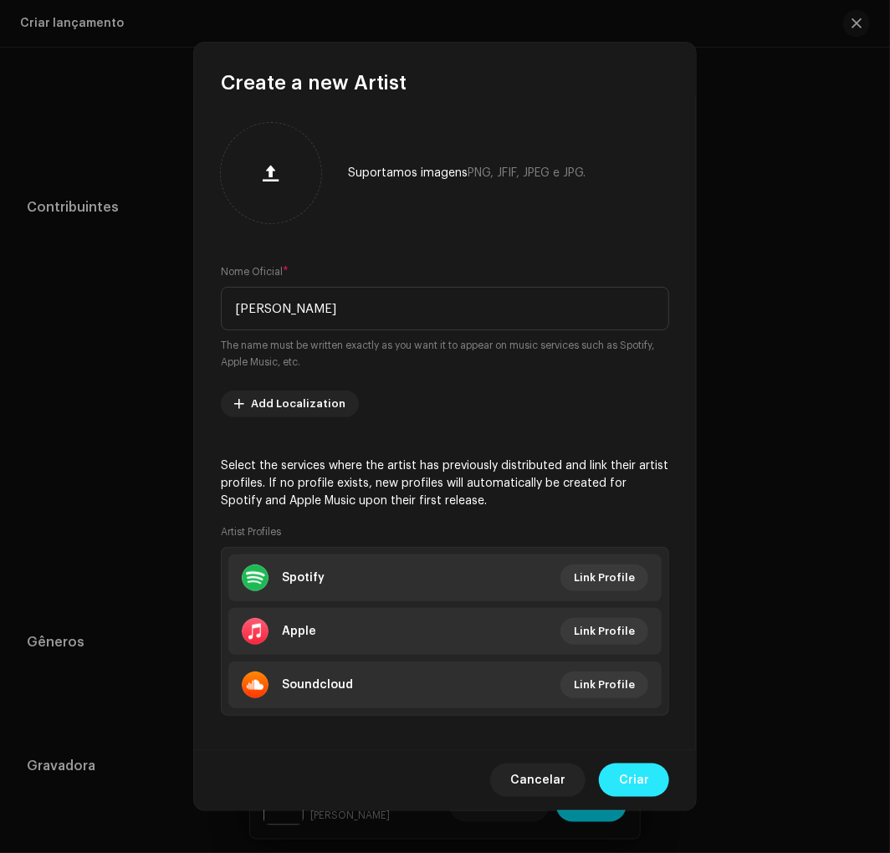
click at [634, 787] on span "Criar" at bounding box center [634, 779] width 30 height 33
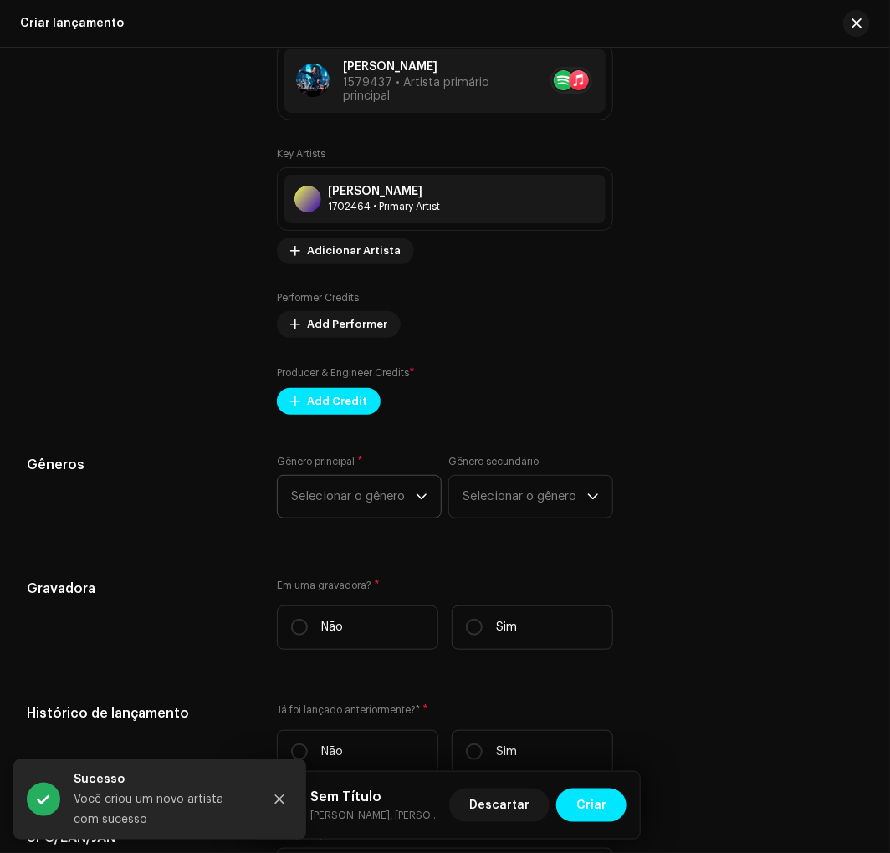
scroll to position [1858, 0]
click at [332, 411] on span "Add Credit" at bounding box center [337, 400] width 60 height 33
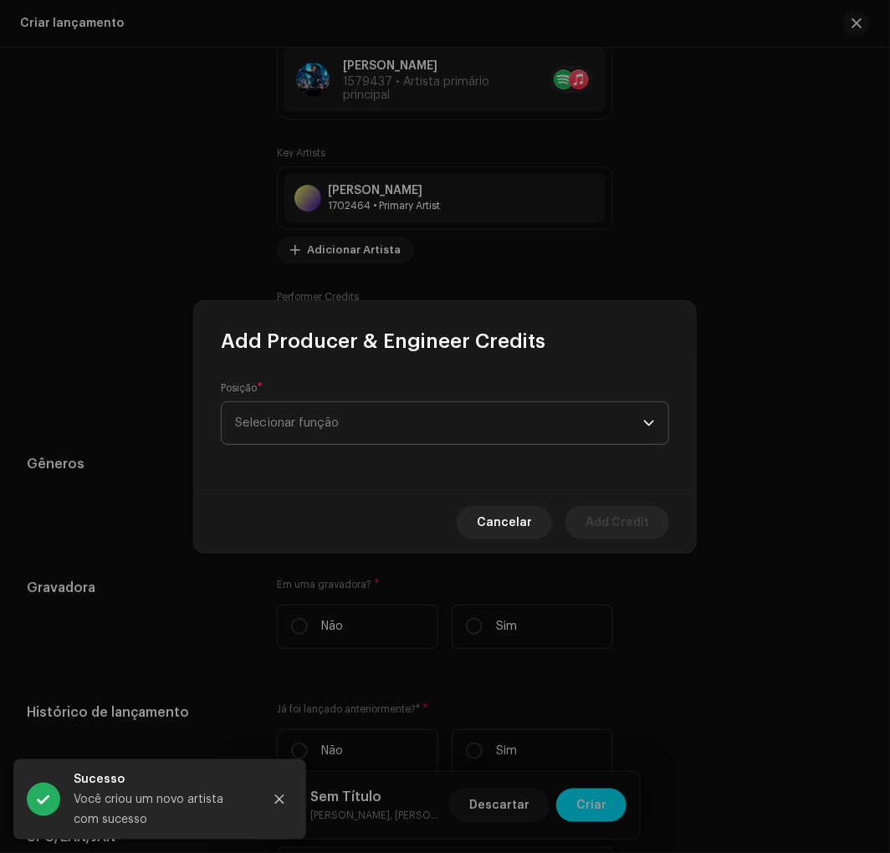
click at [332, 428] on span "Selecionar função" at bounding box center [439, 423] width 408 height 42
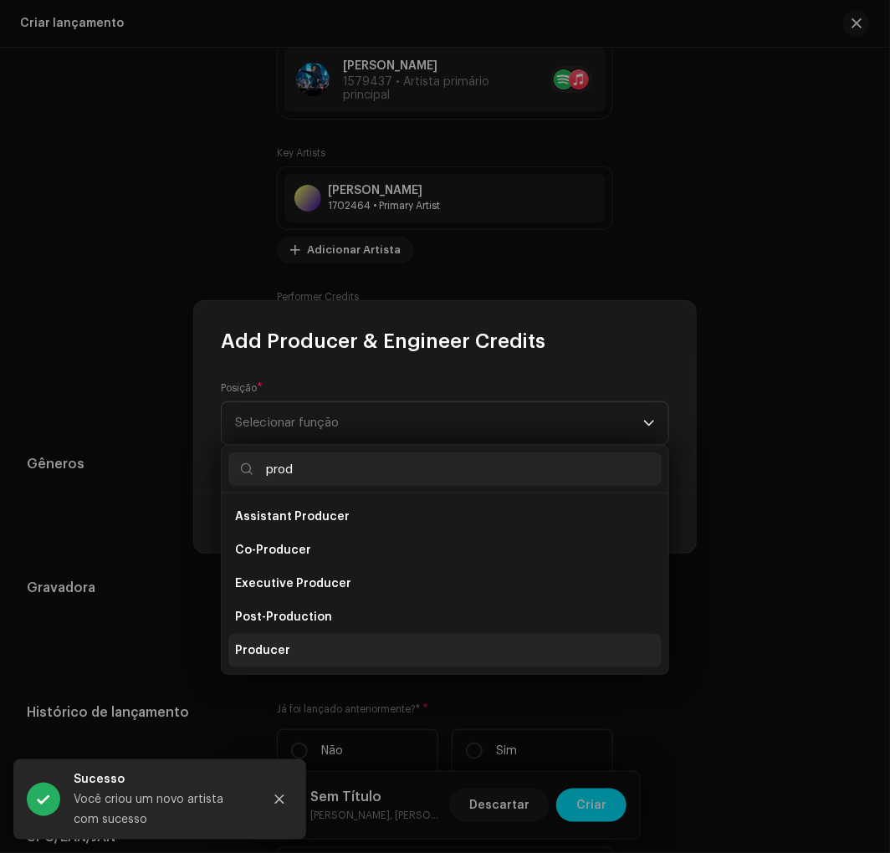
type input "prod"
click at [271, 646] on span "Producer" at bounding box center [262, 650] width 55 height 17
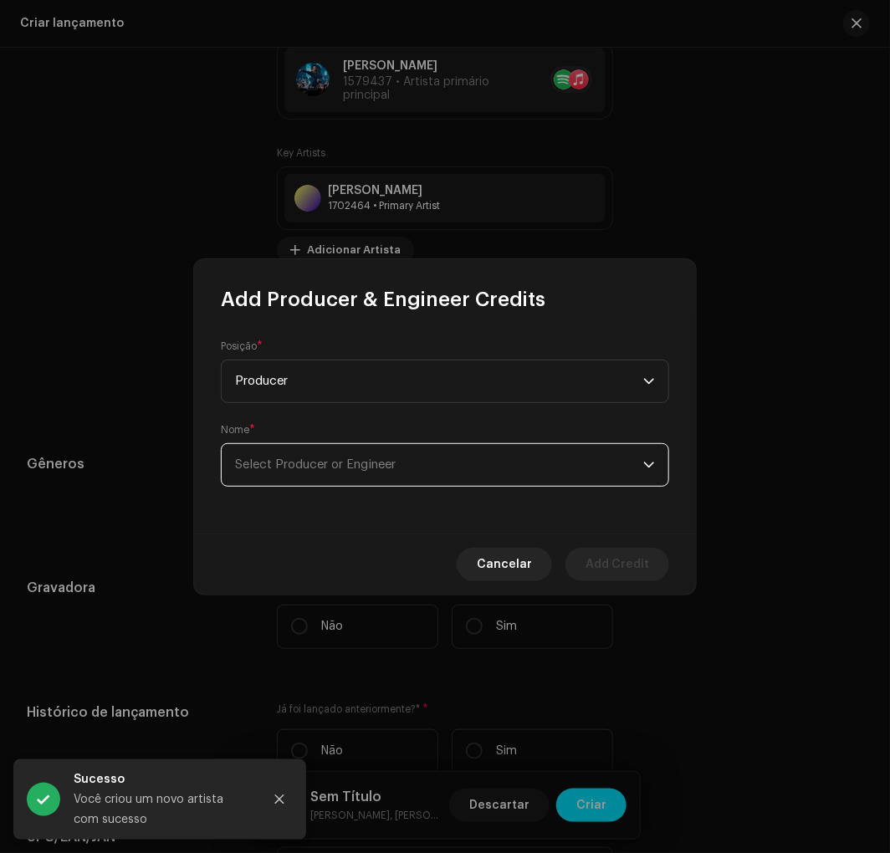
click at [314, 449] on span "Select Producer or Engineer" at bounding box center [439, 465] width 408 height 42
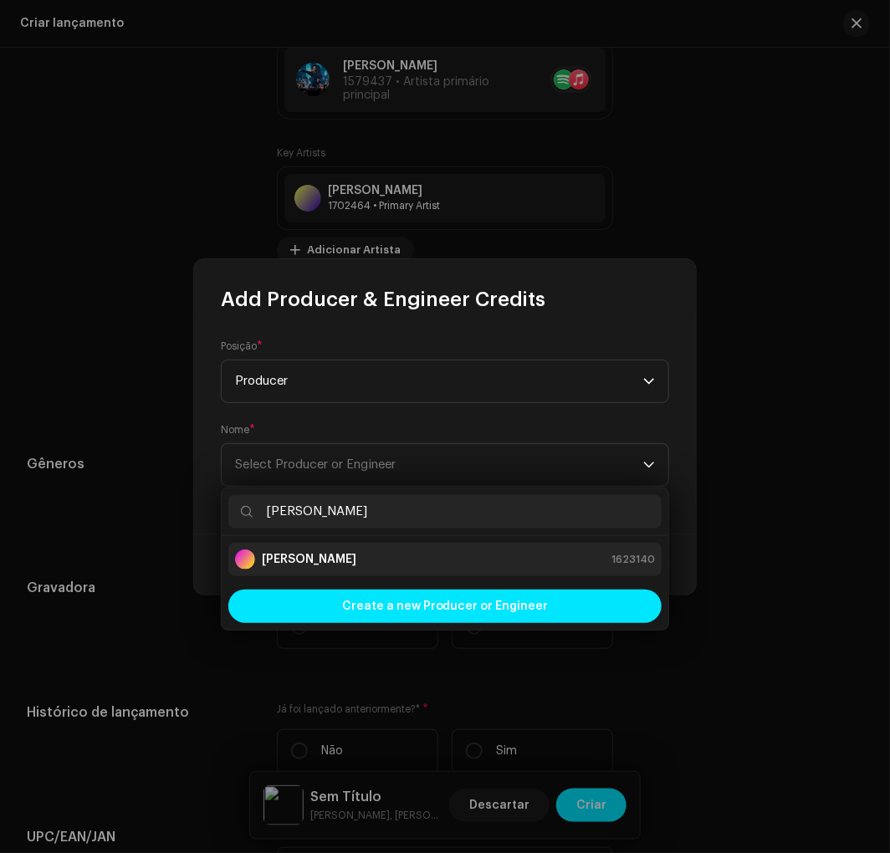
type input "Paulo lim"
click at [284, 554] on strong "[PERSON_NAME]" at bounding box center [309, 559] width 94 height 17
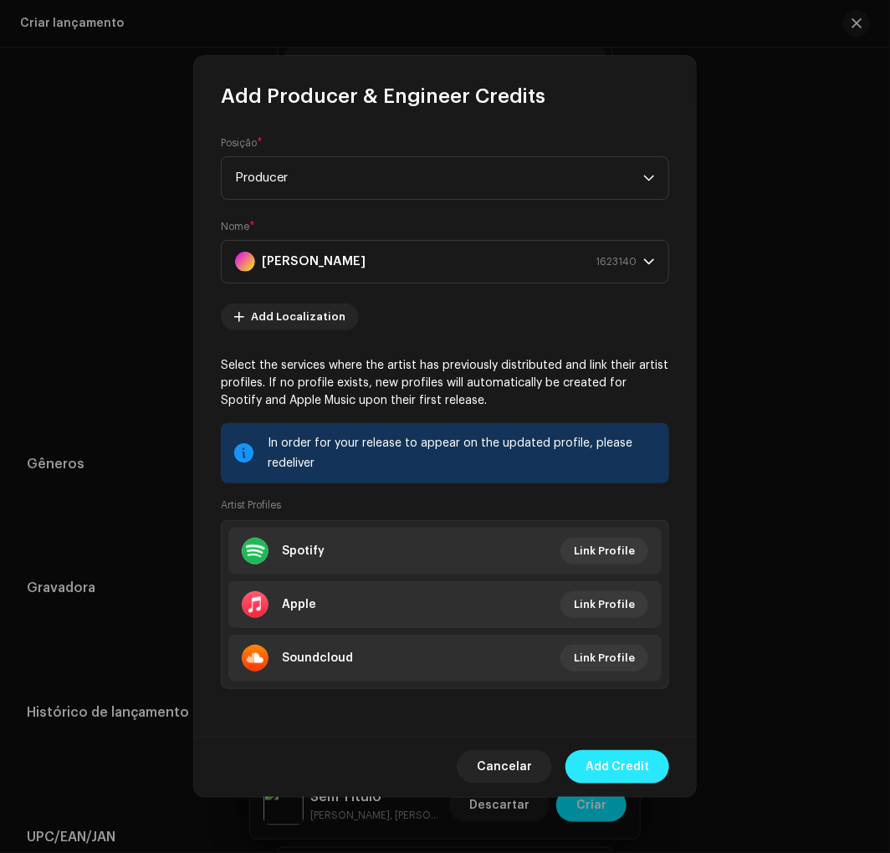
drag, startPoint x: 627, startPoint y: 763, endPoint x: 636, endPoint y: 773, distance: 13.6
click at [628, 764] on span "Add Credit" at bounding box center [617, 766] width 64 height 33
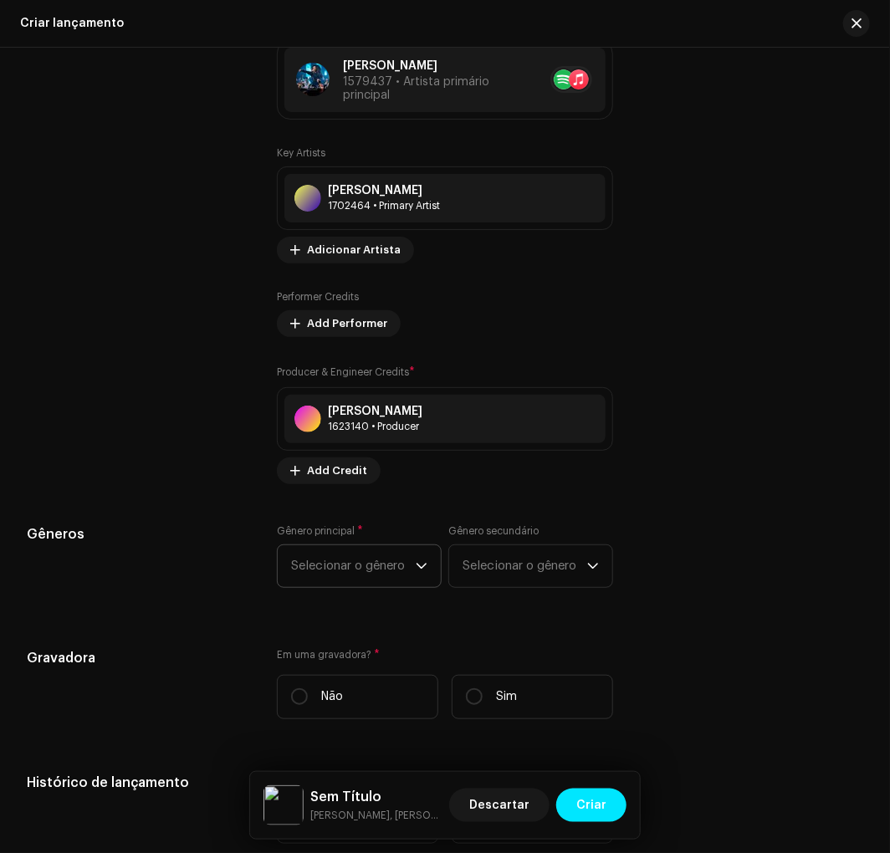
drag, startPoint x: 362, startPoint y: 569, endPoint x: 365, endPoint y: 583, distance: 14.4
click at [362, 569] on span "Selecionar o gênero" at bounding box center [353, 566] width 125 height 42
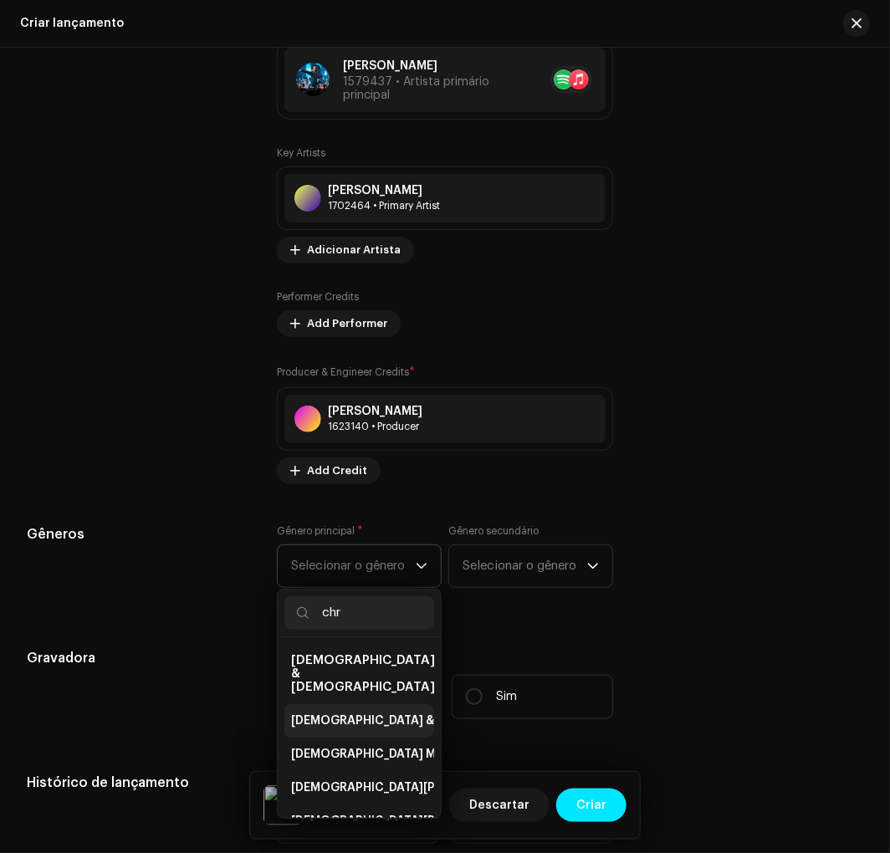
type input "chr"
click at [387, 712] on span "[DEMOGRAPHIC_DATA] & [DEMOGRAPHIC_DATA]" at bounding box center [430, 720] width 278 height 17
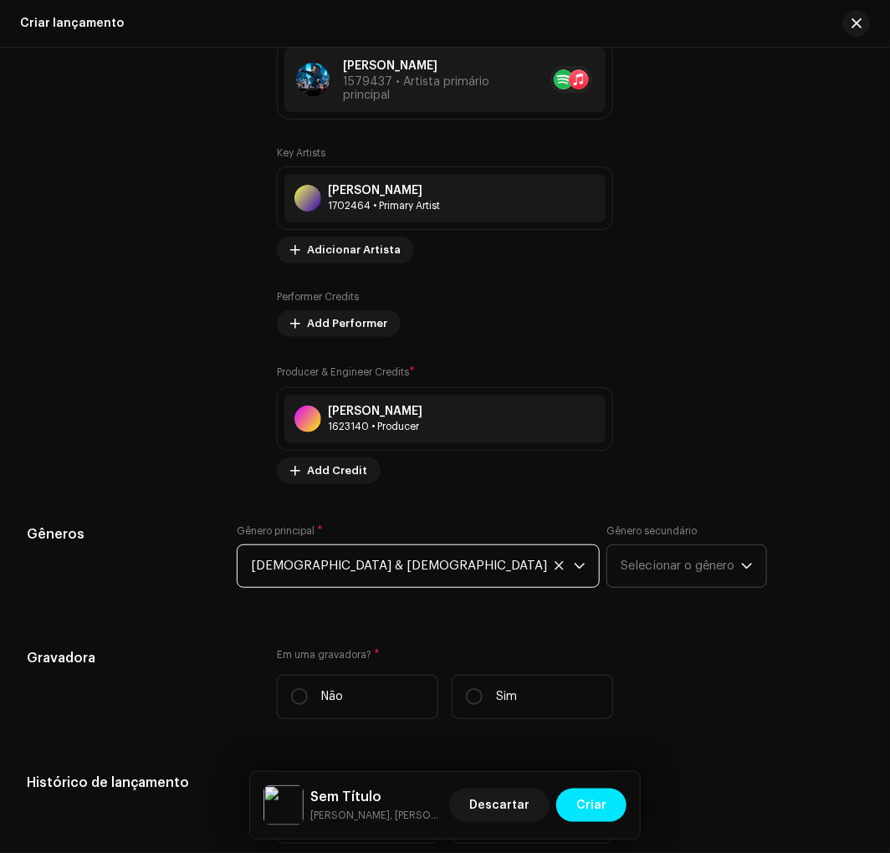
click at [620, 579] on span "Selecionar o gênero" at bounding box center [680, 566] width 120 height 42
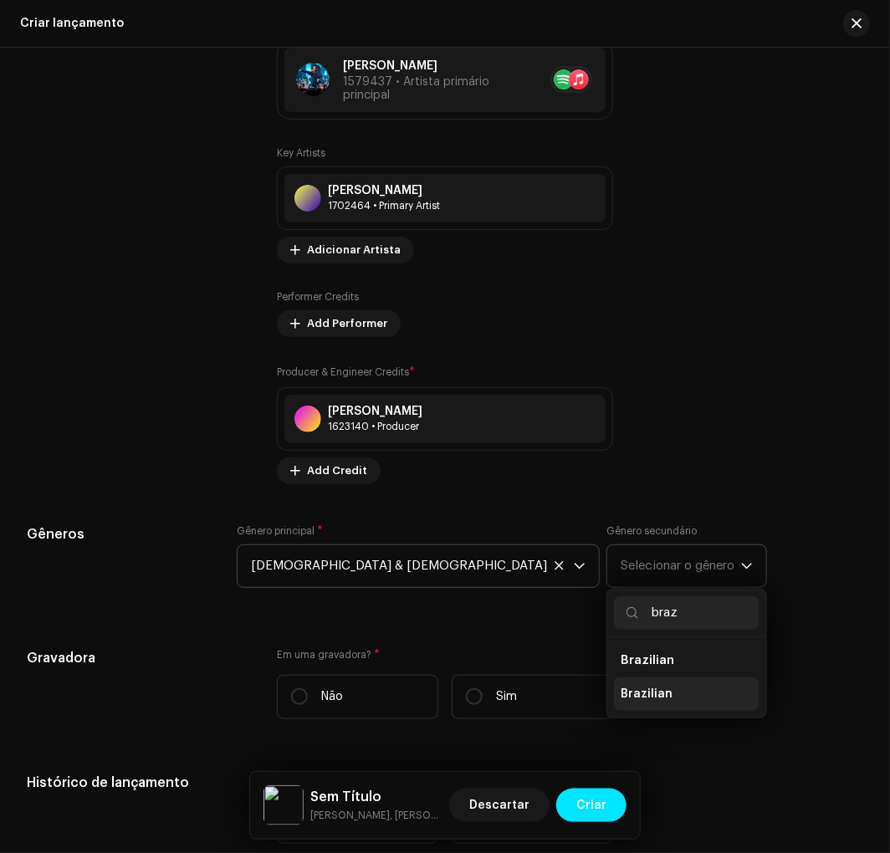
type input "braz"
click at [614, 700] on li "Brazilian" at bounding box center [686, 693] width 145 height 33
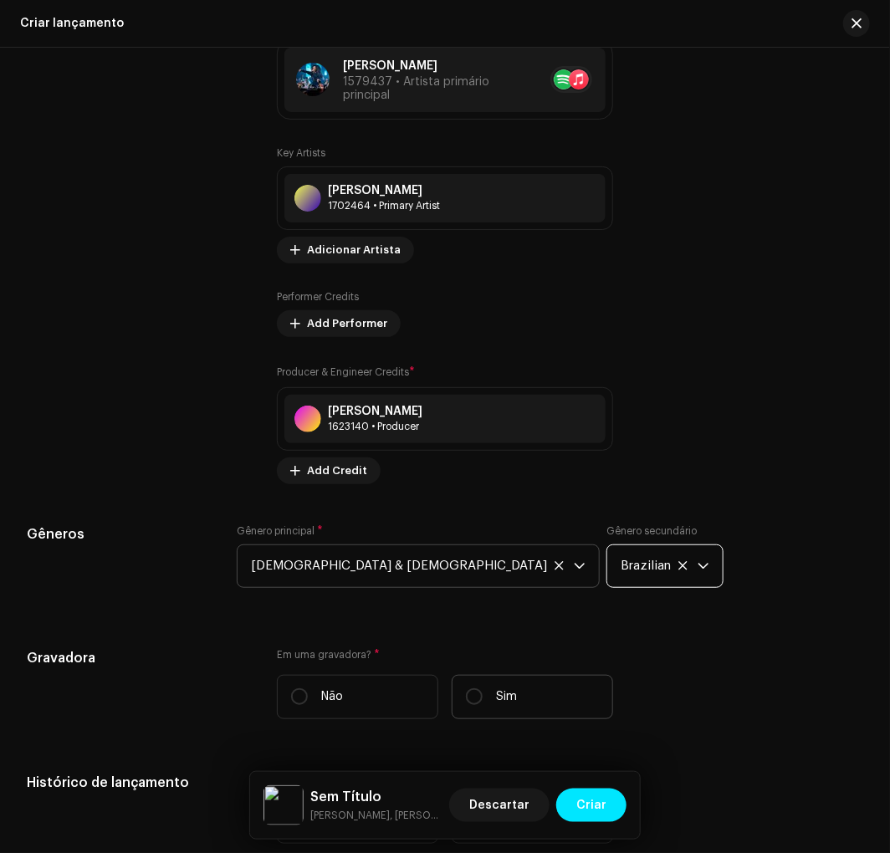
click at [485, 697] on label "Sim" at bounding box center [531, 697] width 161 height 44
click at [482, 697] on input "Sim" at bounding box center [474, 696] width 17 height 17
radio input "true"
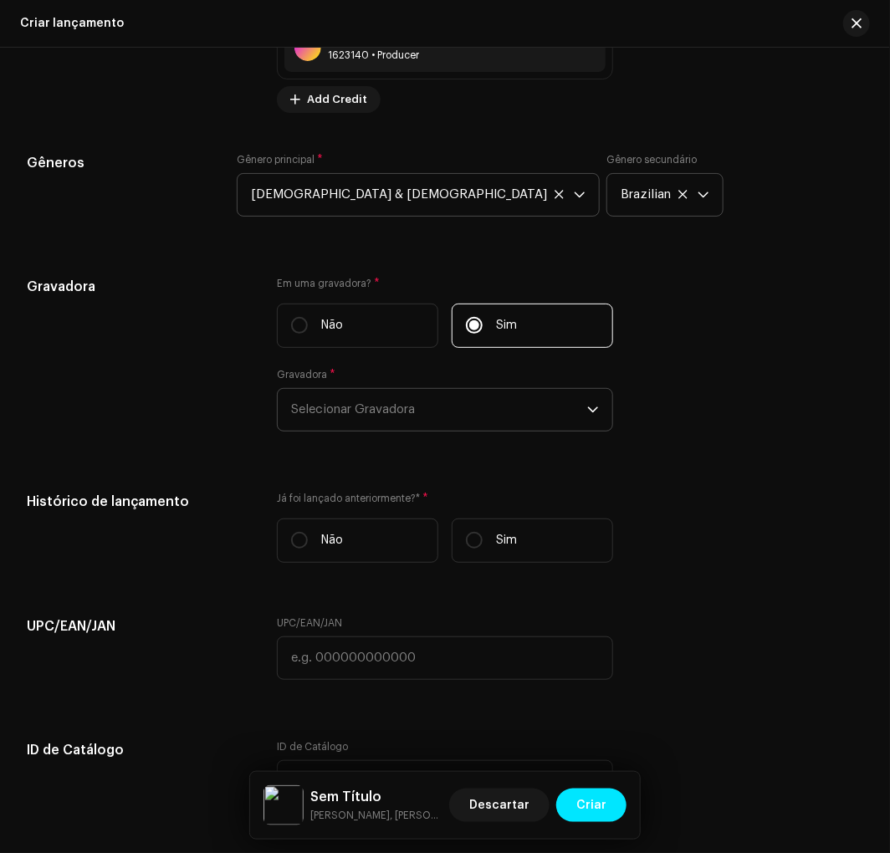
click at [470, 431] on p-select "Selecionar Gravadora" at bounding box center [444, 409] width 335 height 43
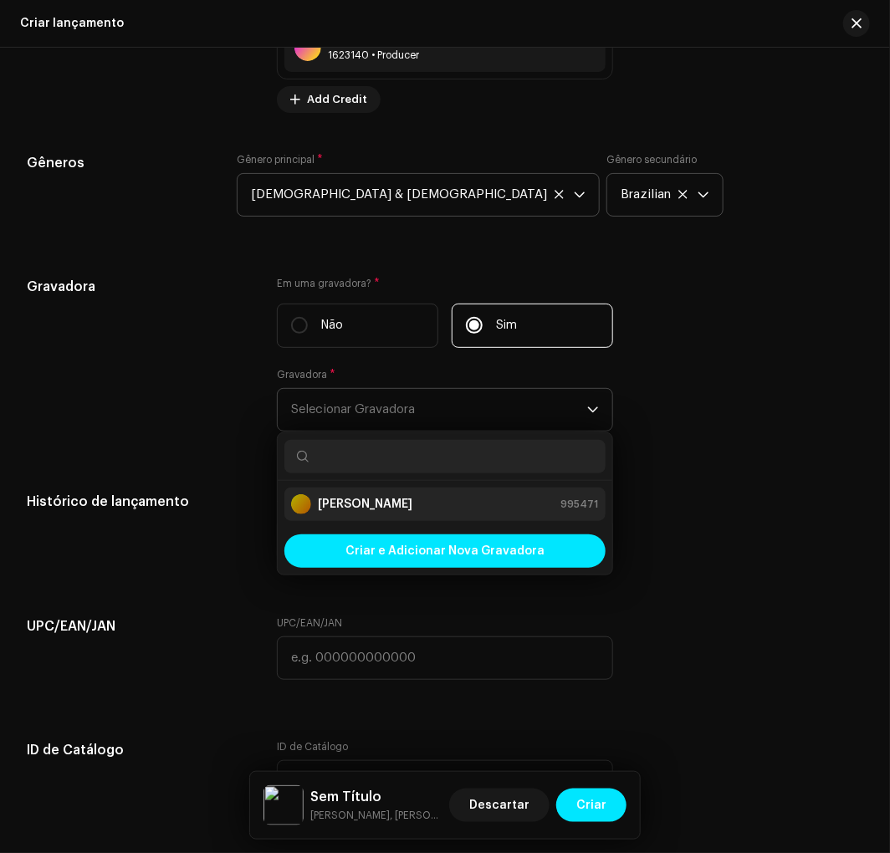
click at [443, 514] on div "[PERSON_NAME] 995471" at bounding box center [444, 504] width 307 height 20
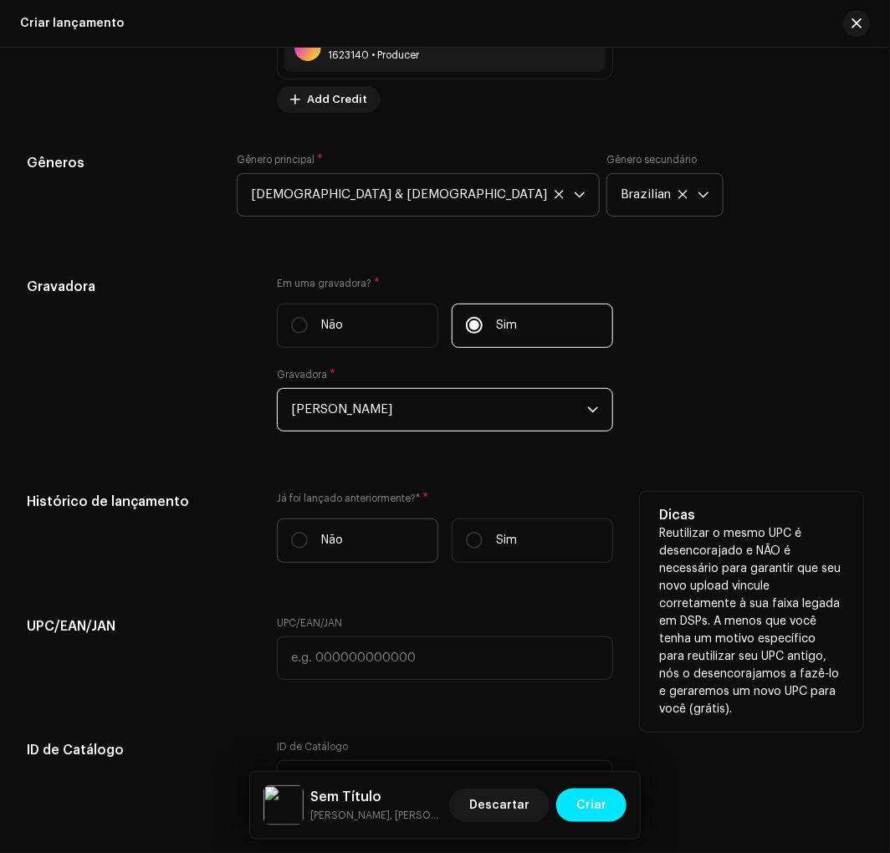
click at [347, 563] on label "Não" at bounding box center [357, 540] width 161 height 44
click at [308, 548] on input "Não" at bounding box center [299, 540] width 17 height 17
radio input "true"
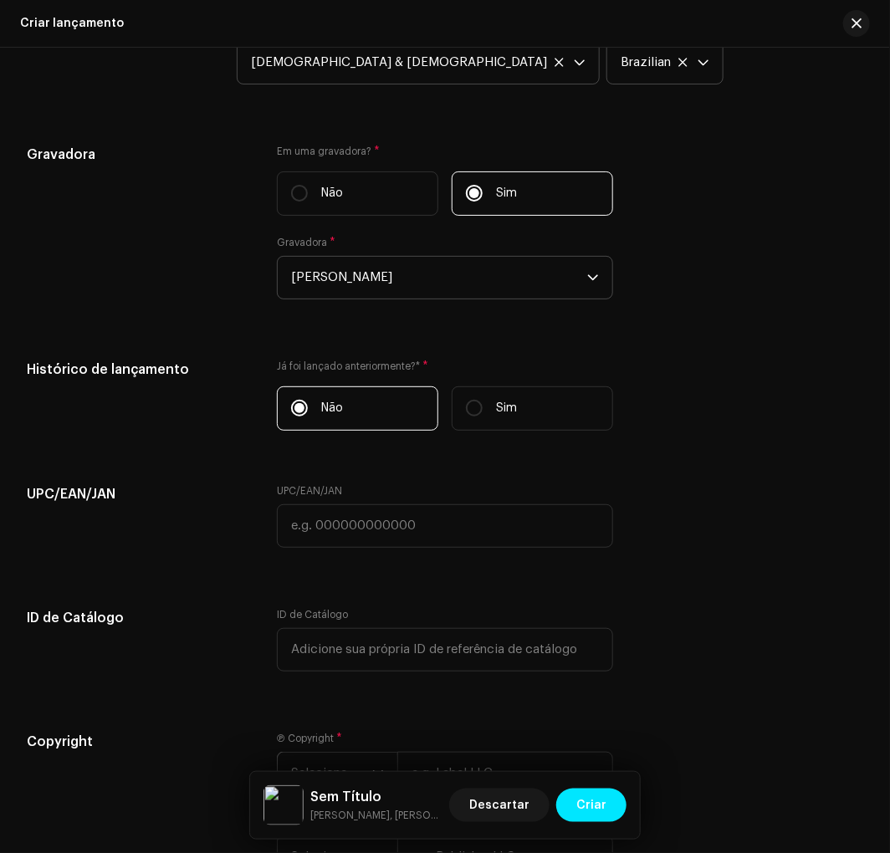
scroll to position [2585, 0]
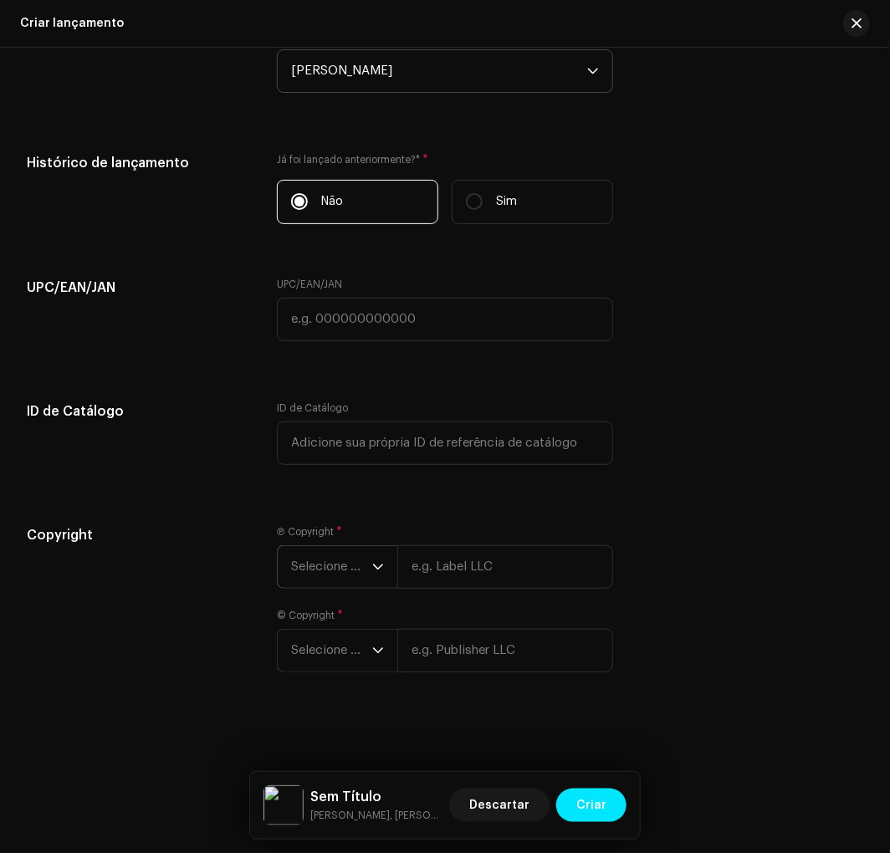
click at [357, 546] on span "Selecione o ano" at bounding box center [331, 567] width 81 height 42
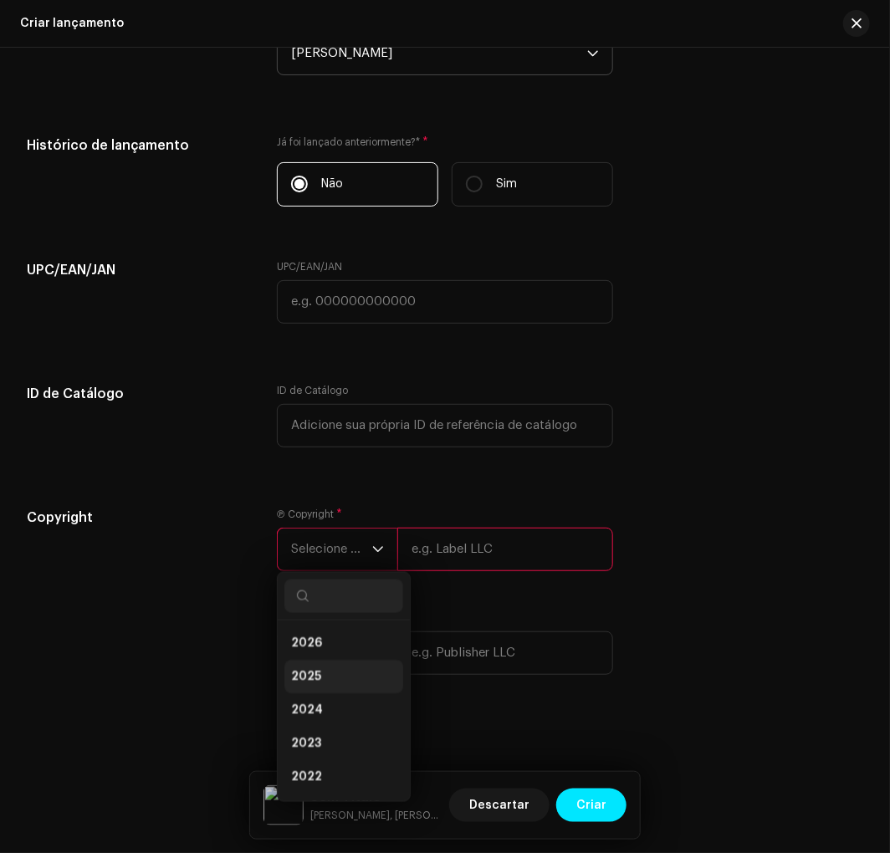
click at [319, 688] on li "2025" at bounding box center [343, 677] width 119 height 33
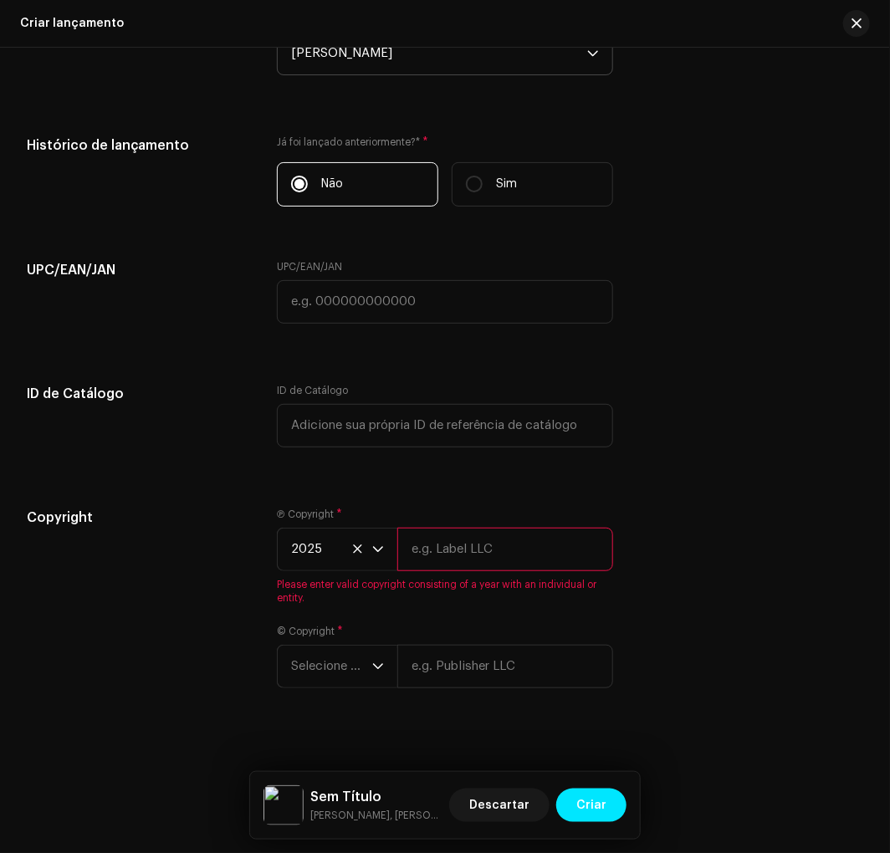
click at [423, 571] on input "text" at bounding box center [504, 549] width 215 height 43
type input "[PERSON_NAME]"
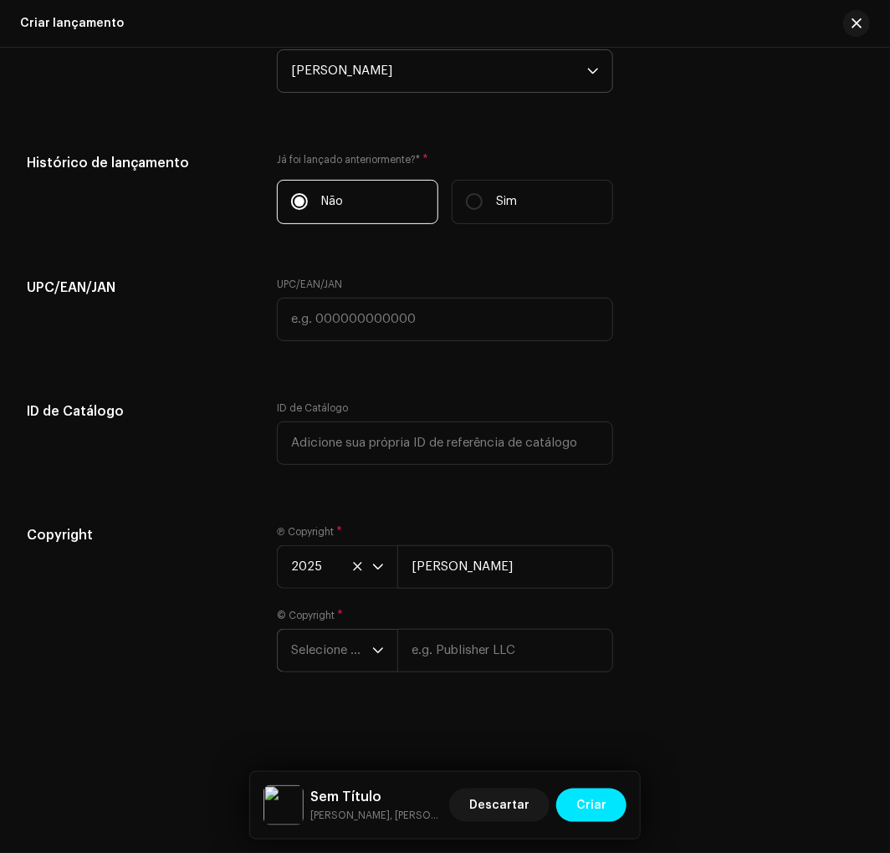
drag, startPoint x: 324, startPoint y: 698, endPoint x: 334, endPoint y: 656, distance: 43.2
click at [323, 695] on div "Create a new release We’ll guide you through everything — from track selection …" at bounding box center [445, 450] width 890 height 805
click at [334, 653] on span "Selecione o ano" at bounding box center [331, 651] width 81 height 42
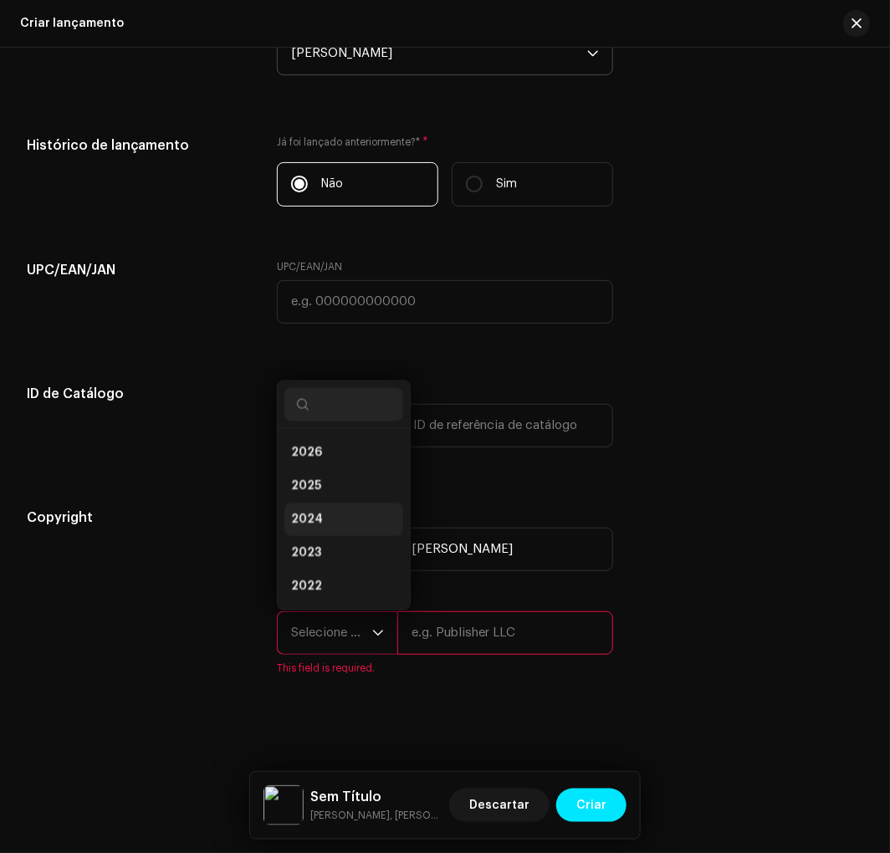
scroll to position [27, 0]
click at [337, 476] on li "2025" at bounding box center [343, 458] width 119 height 33
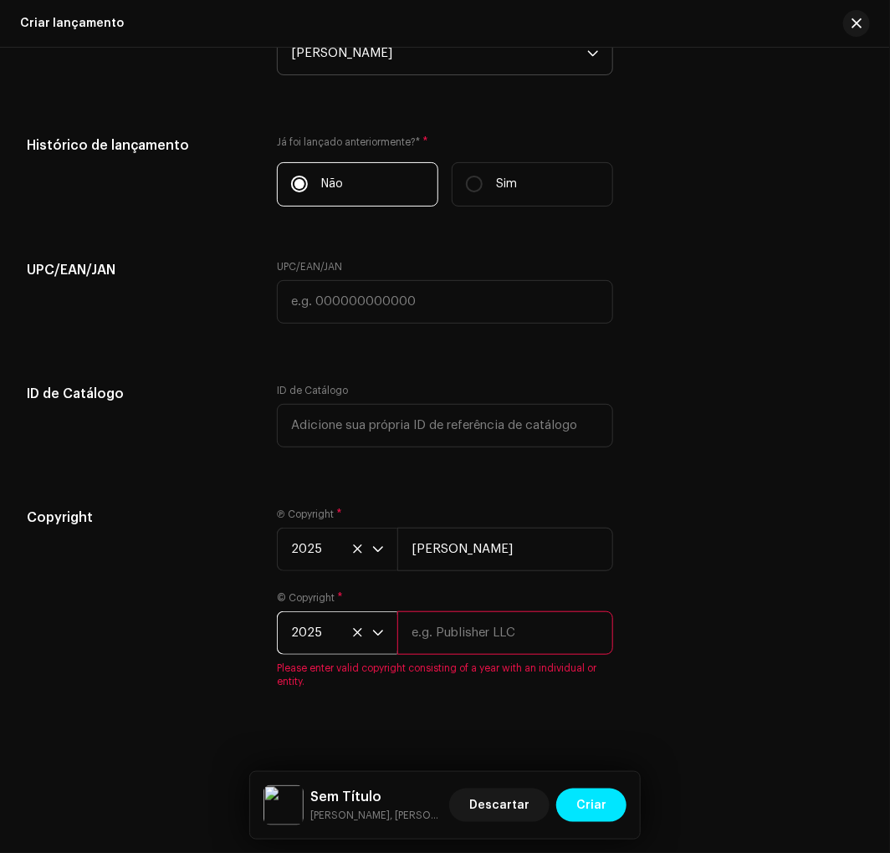
drag, startPoint x: 472, startPoint y: 630, endPoint x: 478, endPoint y: 640, distance: 12.3
click at [478, 640] on input "text" at bounding box center [504, 632] width 215 height 43
type input "[PERSON_NAME]"
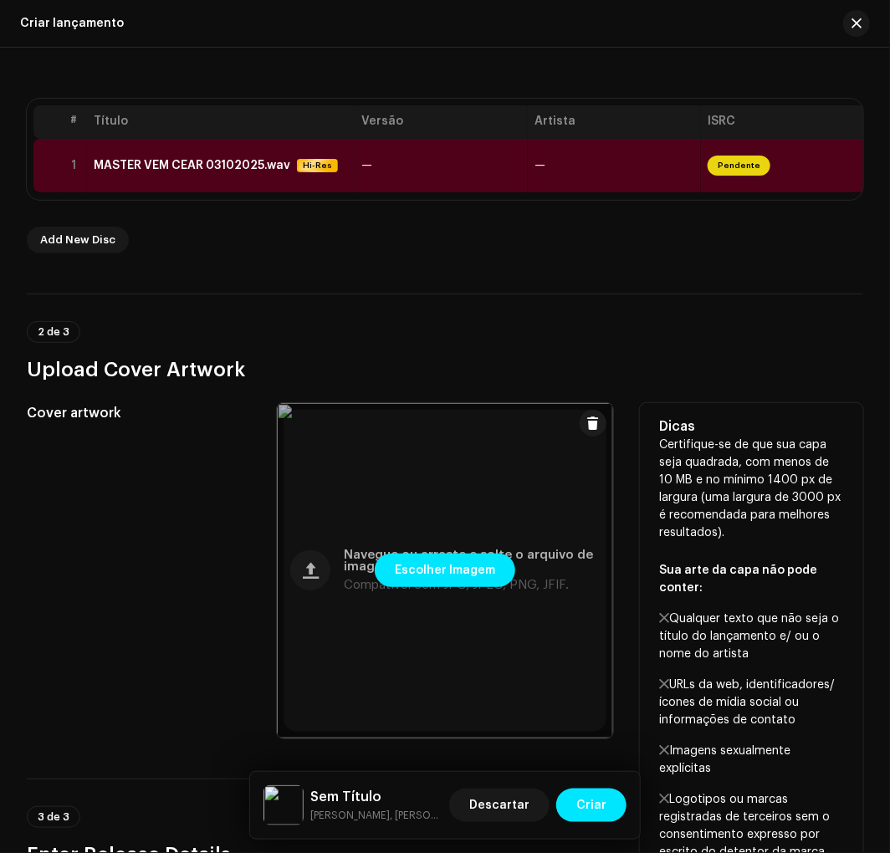
scroll to position [232, 0]
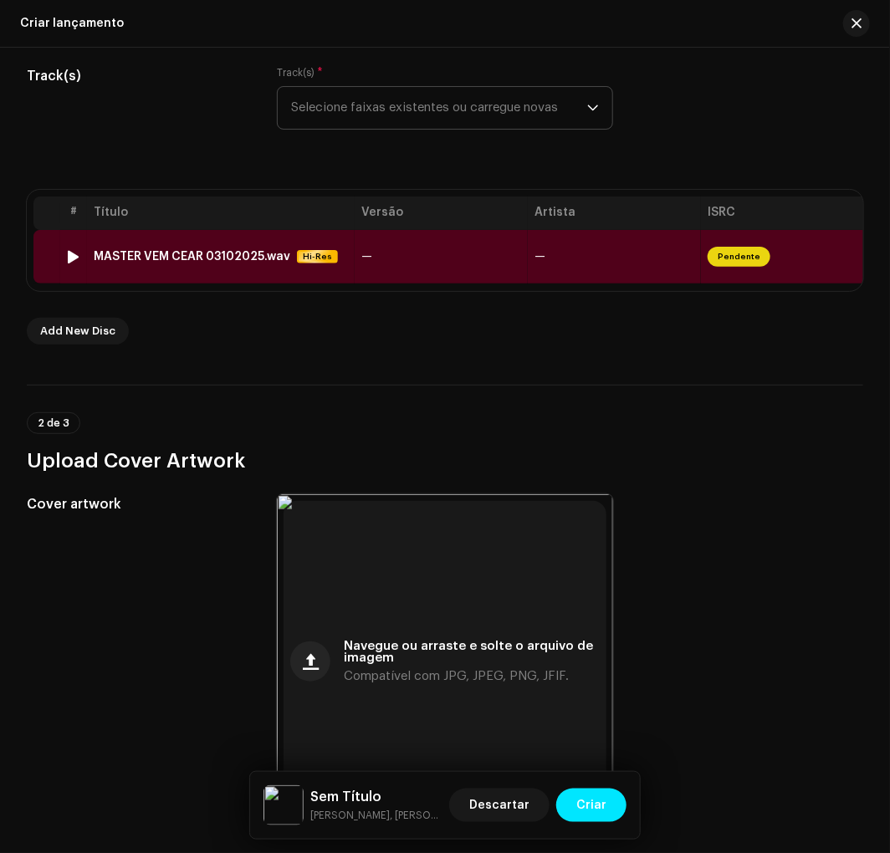
click at [304, 244] on td "MASTER VEM CEAR 03102025.wav Hi-Res" at bounding box center [221, 257] width 268 height 54
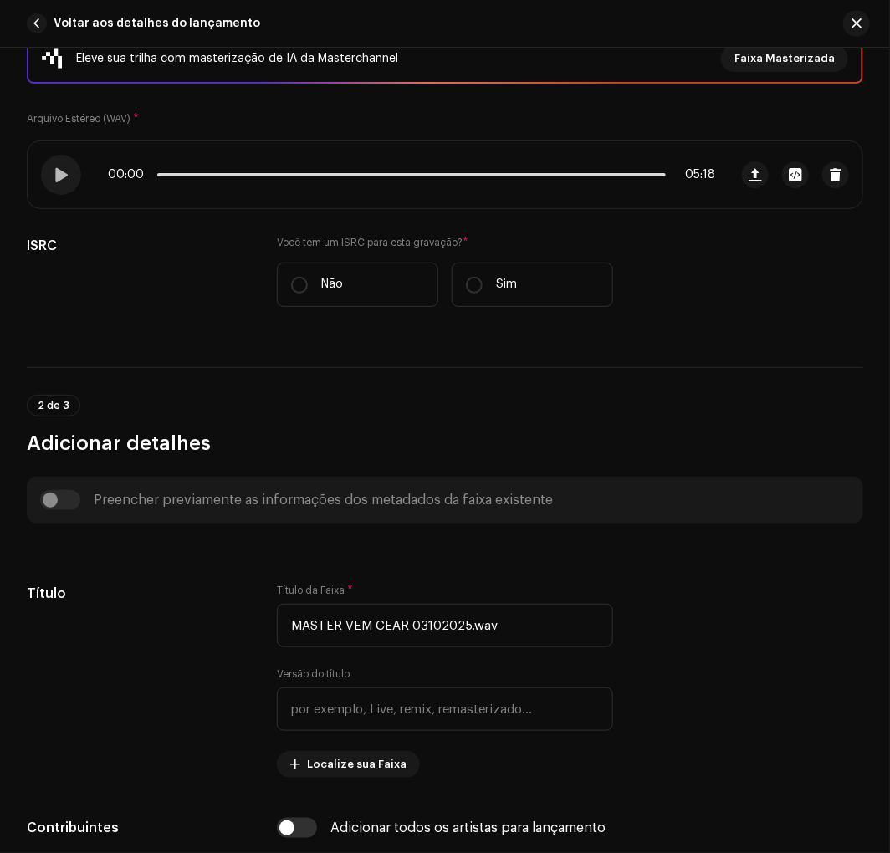
scroll to position [371, 0]
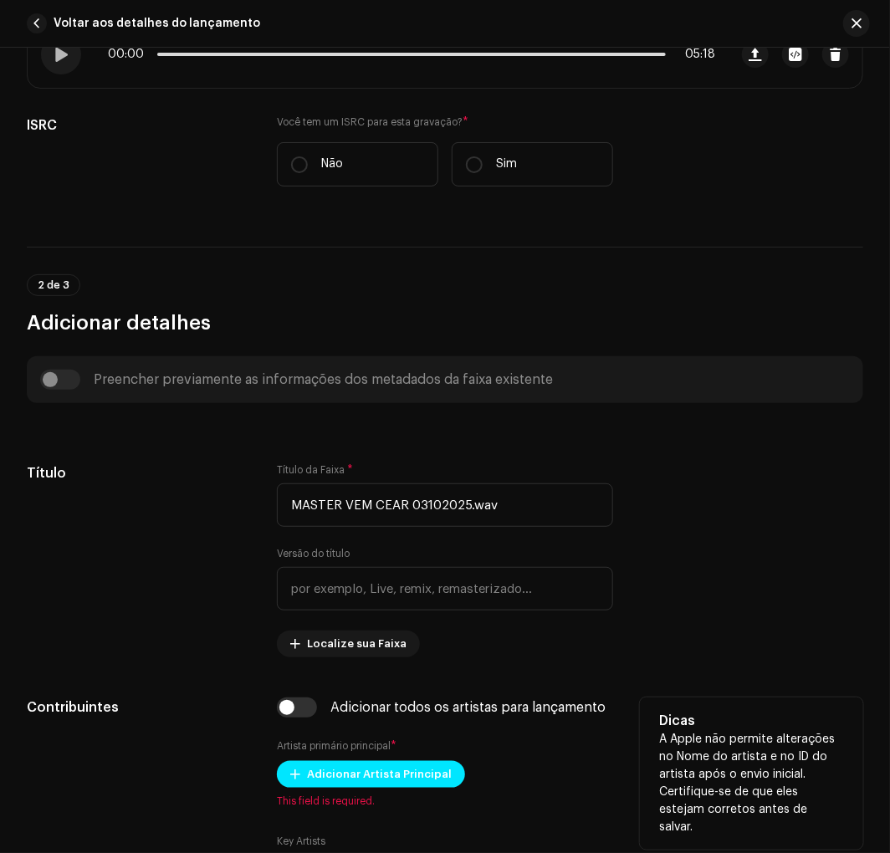
click at [288, 713] on input "checkbox" at bounding box center [297, 707] width 40 height 20
checkbox input "true"
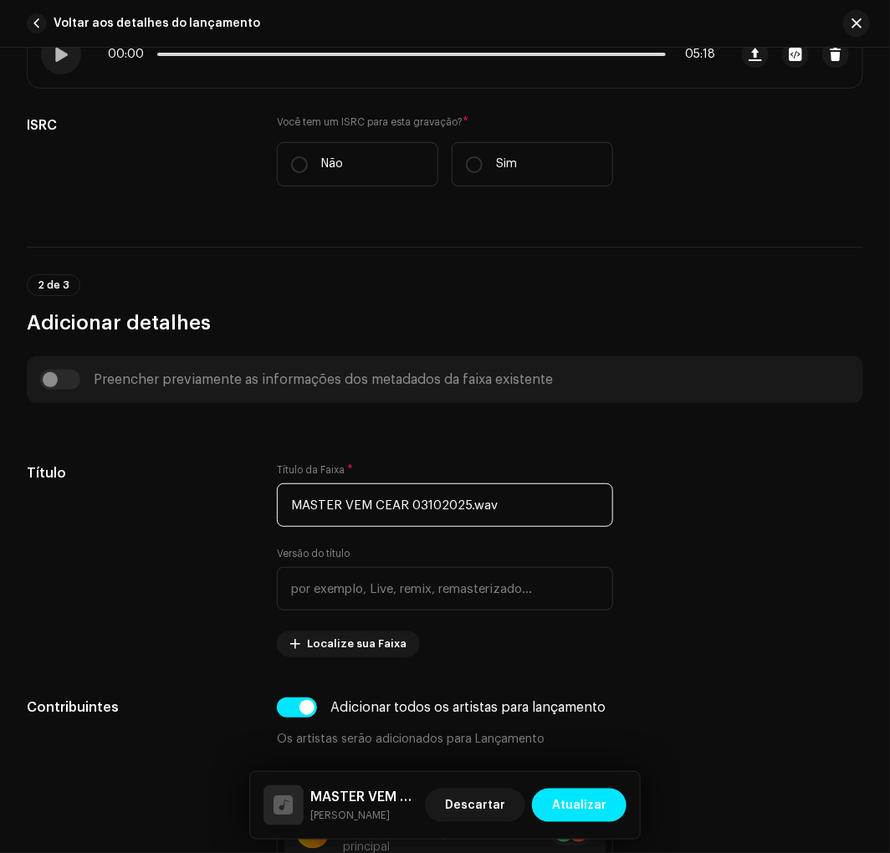
drag, startPoint x: 528, startPoint y: 513, endPoint x: -2, endPoint y: 569, distance: 532.2
click at [0, 569] on html "Márcia Rocha Home Catálogo Transações Análise Recursos Marketplace Ativos Lança…" at bounding box center [445, 426] width 890 height 853
paste input "Vem Cear"
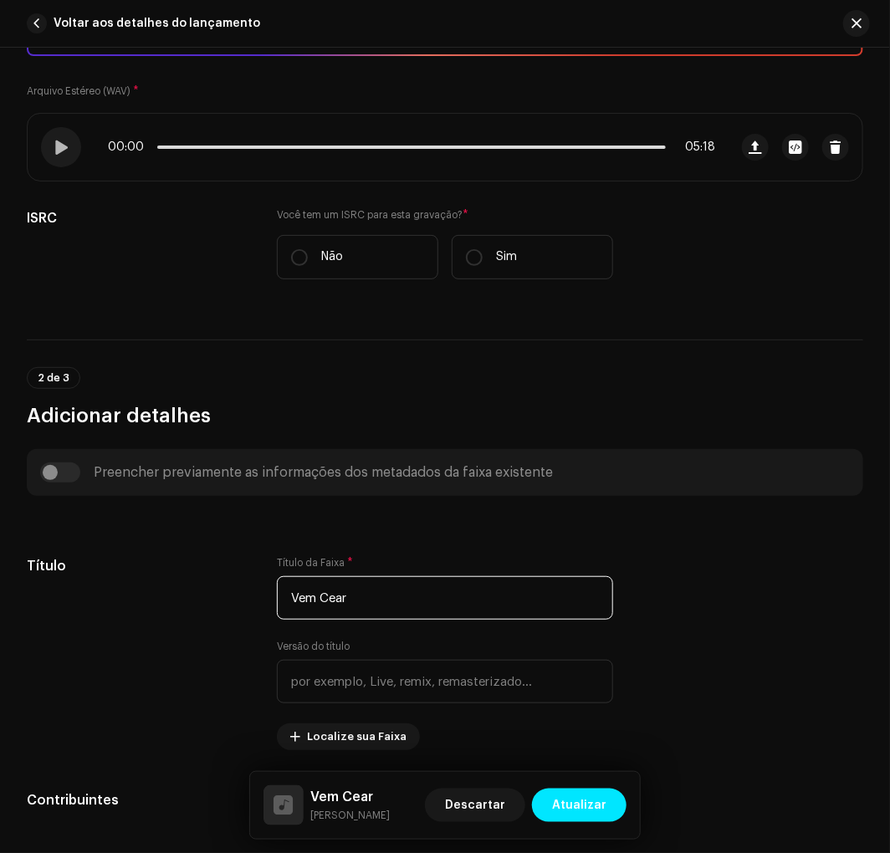
scroll to position [123, 0]
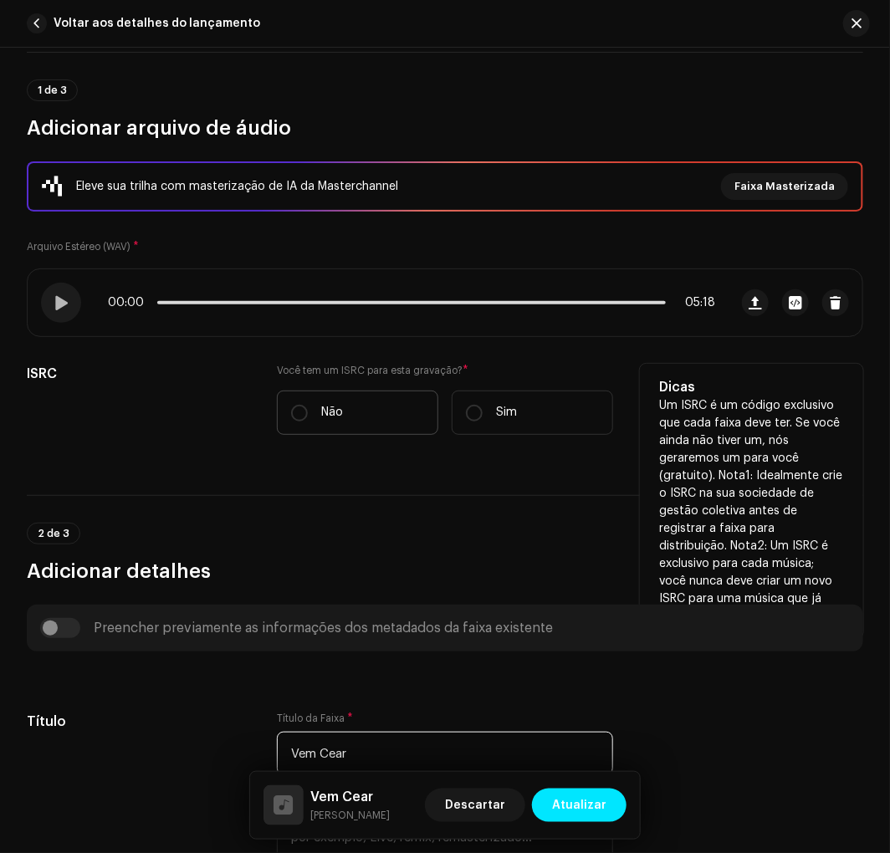
type input "Vem Cear"
click at [344, 426] on label "Não" at bounding box center [357, 412] width 161 height 44
click at [308, 421] on input "Não" at bounding box center [299, 413] width 17 height 17
radio input "true"
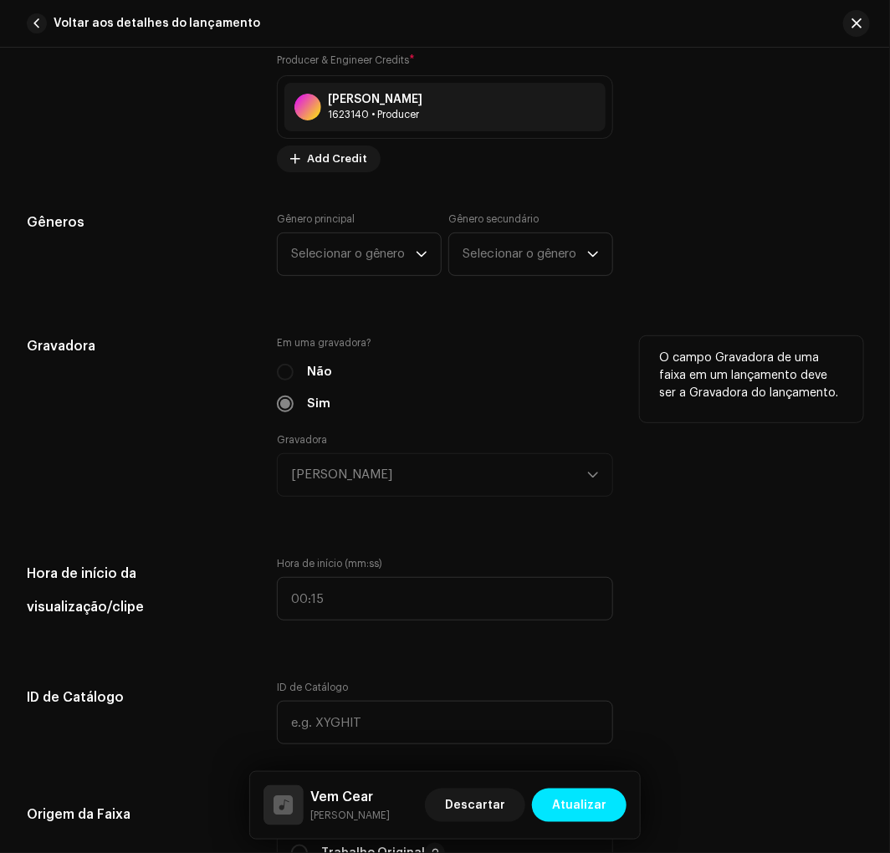
scroll to position [1486, 0]
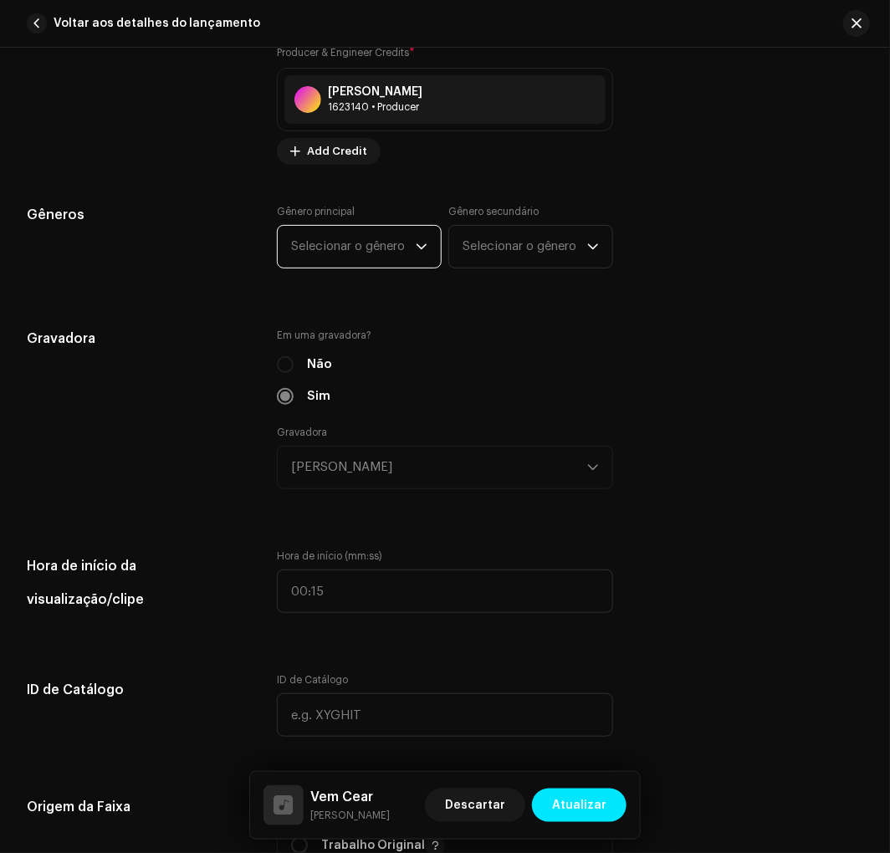
click at [401, 241] on span "Selecionar o gênero" at bounding box center [353, 247] width 125 height 42
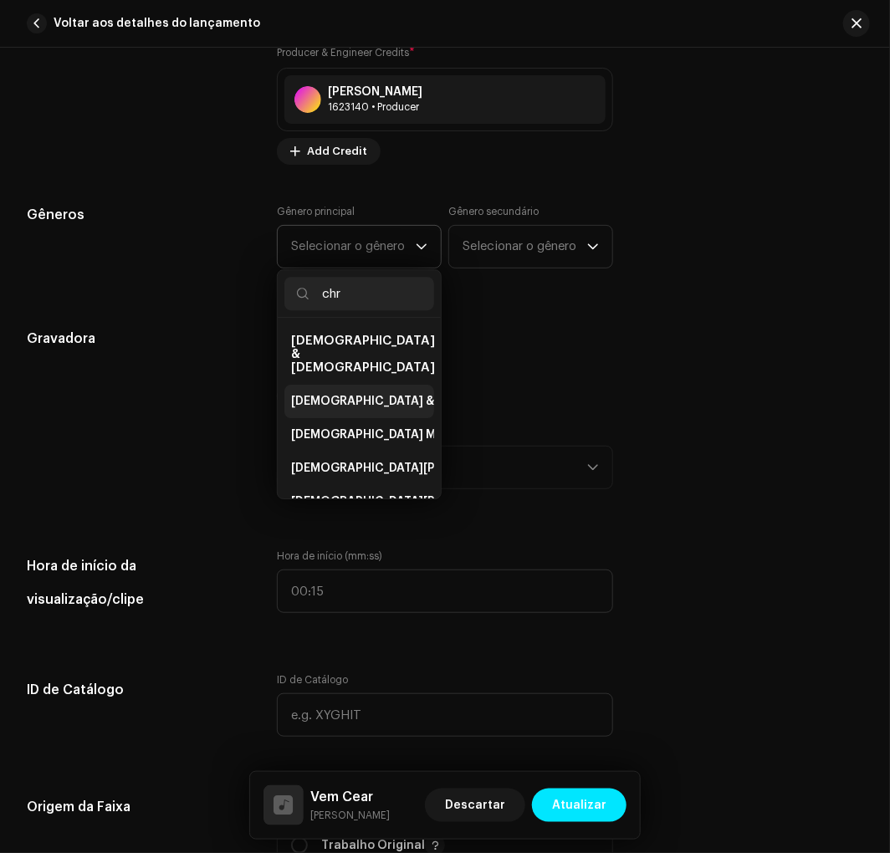
type input "chr"
click at [349, 393] on span "[DEMOGRAPHIC_DATA] & [DEMOGRAPHIC_DATA]" at bounding box center [430, 401] width 278 height 17
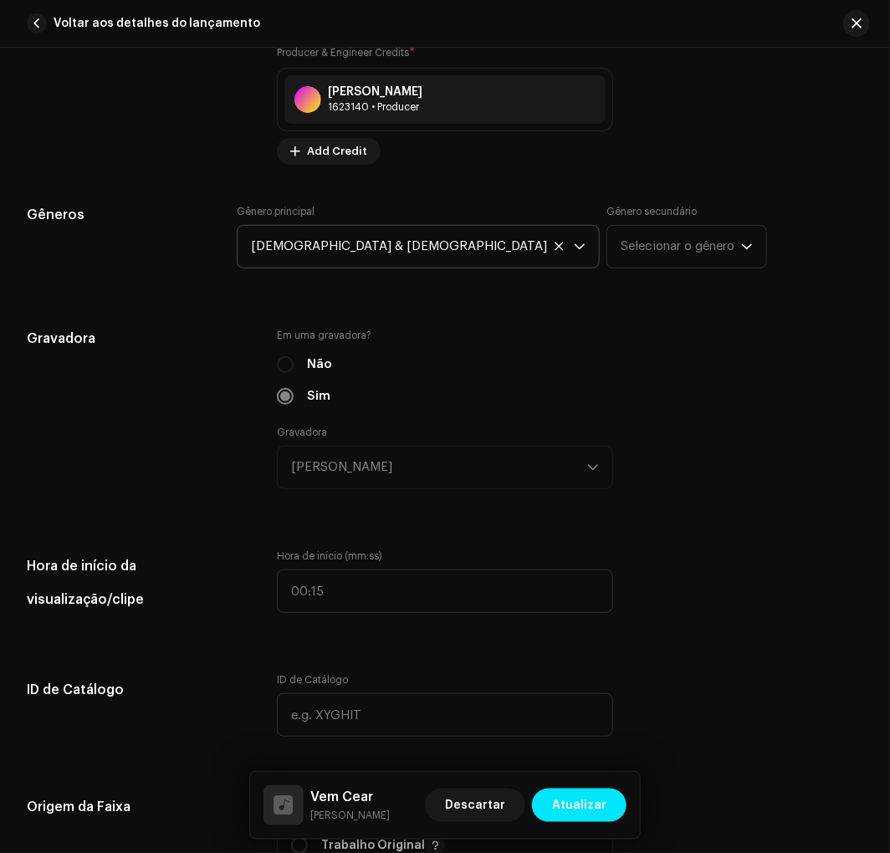
click at [530, 271] on div "Gênero principal Christian & Gospel Gênero secundário Selecionar o gênero" at bounding box center [445, 247] width 416 height 84
click at [620, 263] on span "Selecionar o gênero" at bounding box center [680, 247] width 120 height 42
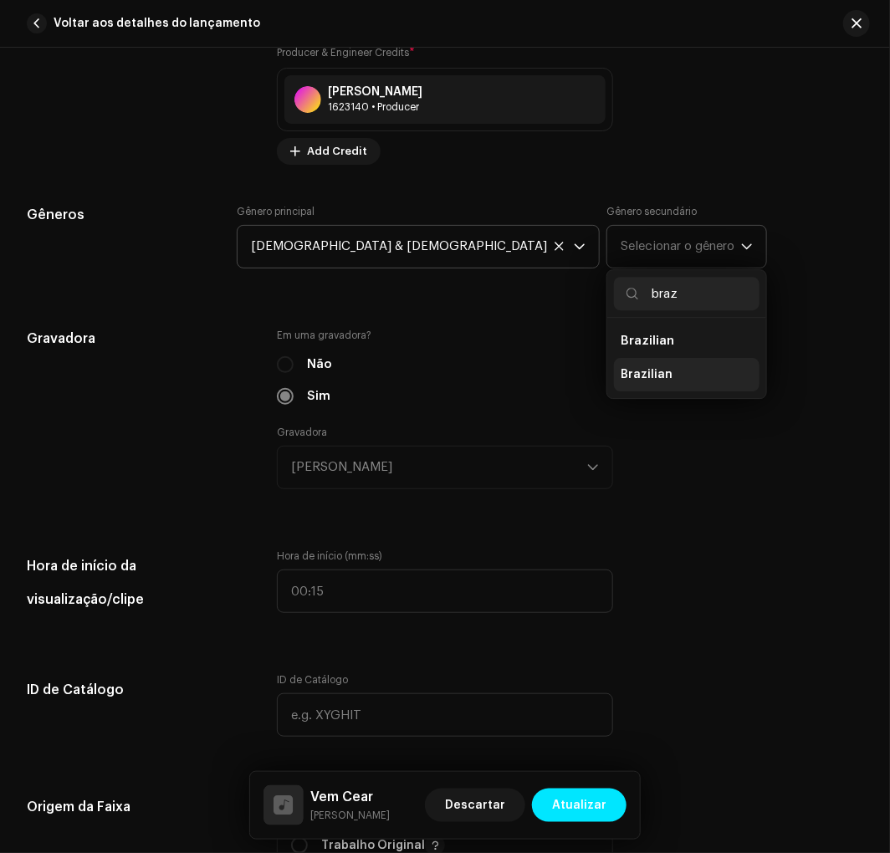
type input "braz"
click at [620, 377] on span "Brazilian" at bounding box center [646, 374] width 52 height 17
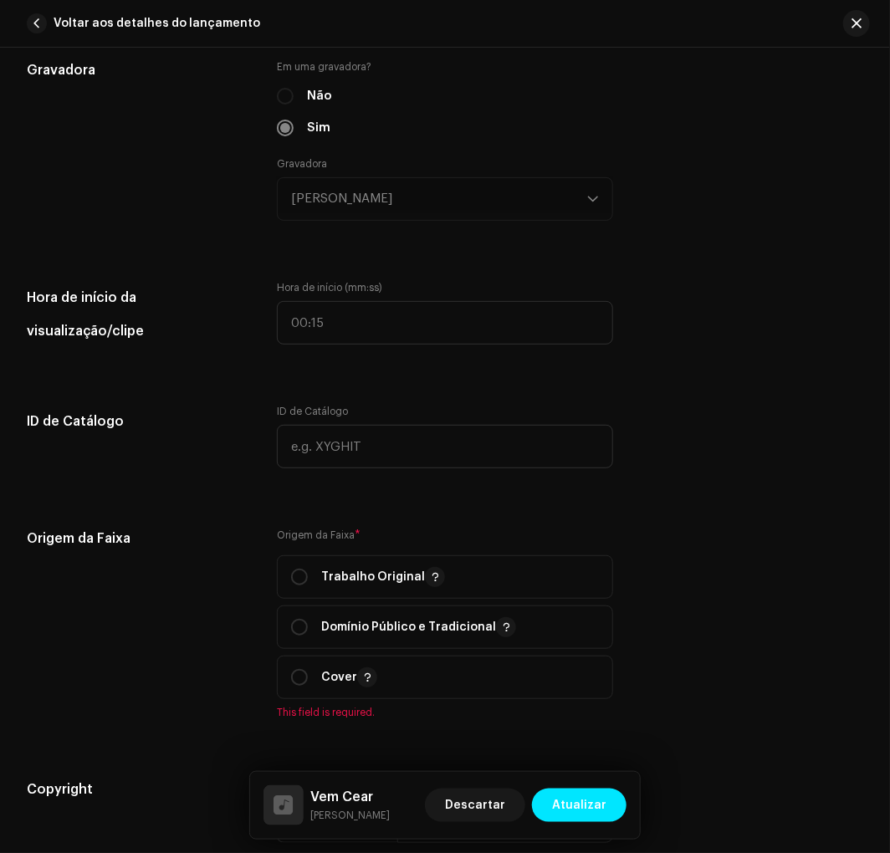
scroll to position [2105, 0]
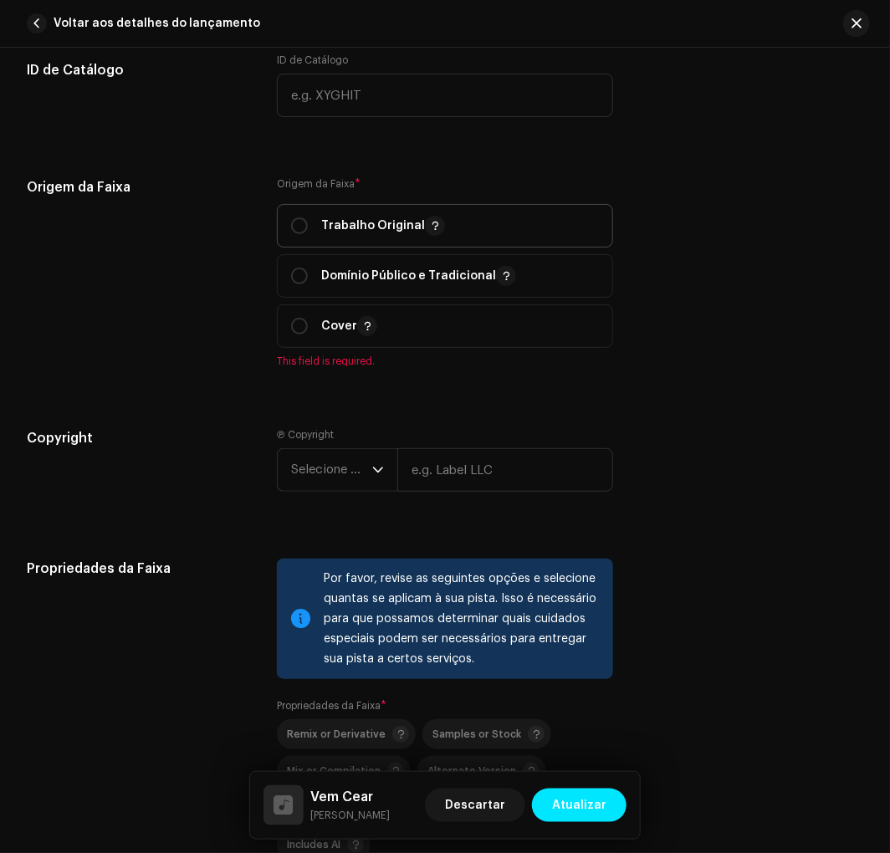
click at [346, 224] on p "Trabalho Original" at bounding box center [383, 226] width 124 height 20
radio input "true"
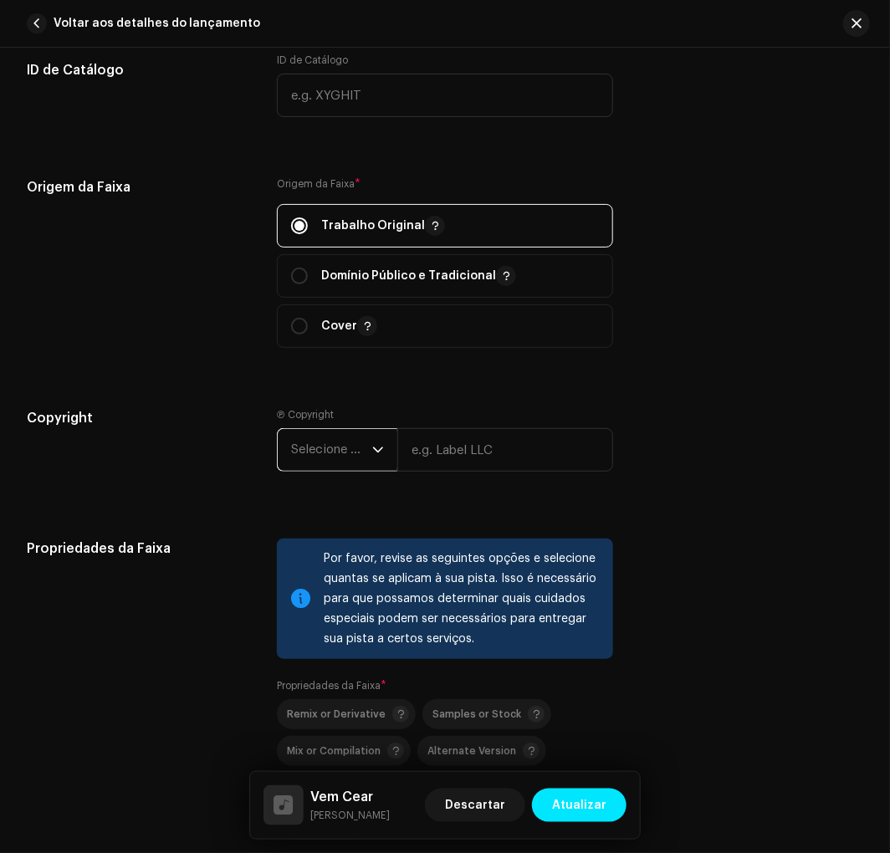
click at [327, 436] on span "Selecione o ano" at bounding box center [331, 450] width 81 height 42
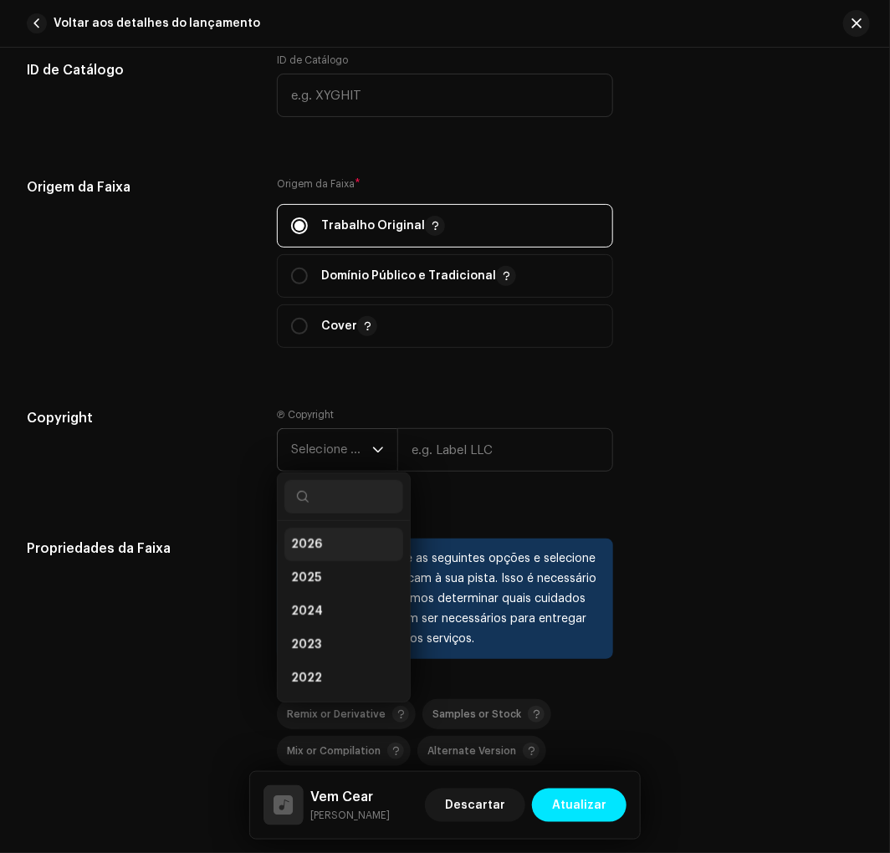
drag, startPoint x: 297, startPoint y: 587, endPoint x: 316, endPoint y: 559, distance: 34.3
click at [297, 586] on span "2025" at bounding box center [306, 577] width 30 height 17
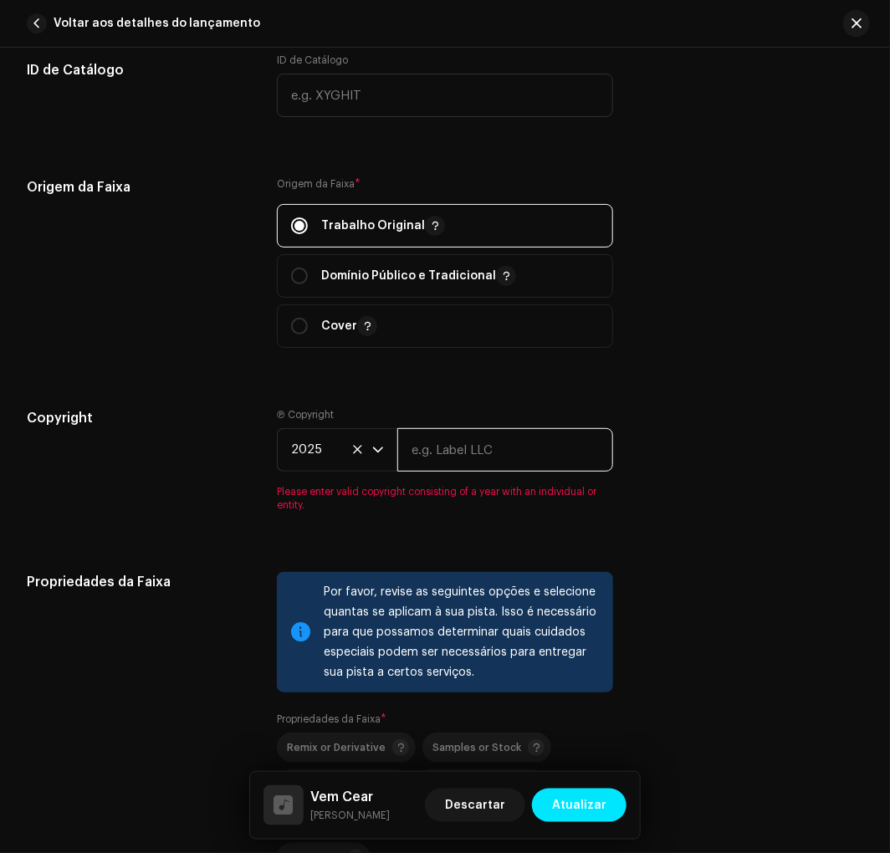
click at [513, 440] on input "text" at bounding box center [504, 449] width 215 height 43
type input "[PERSON_NAME]"
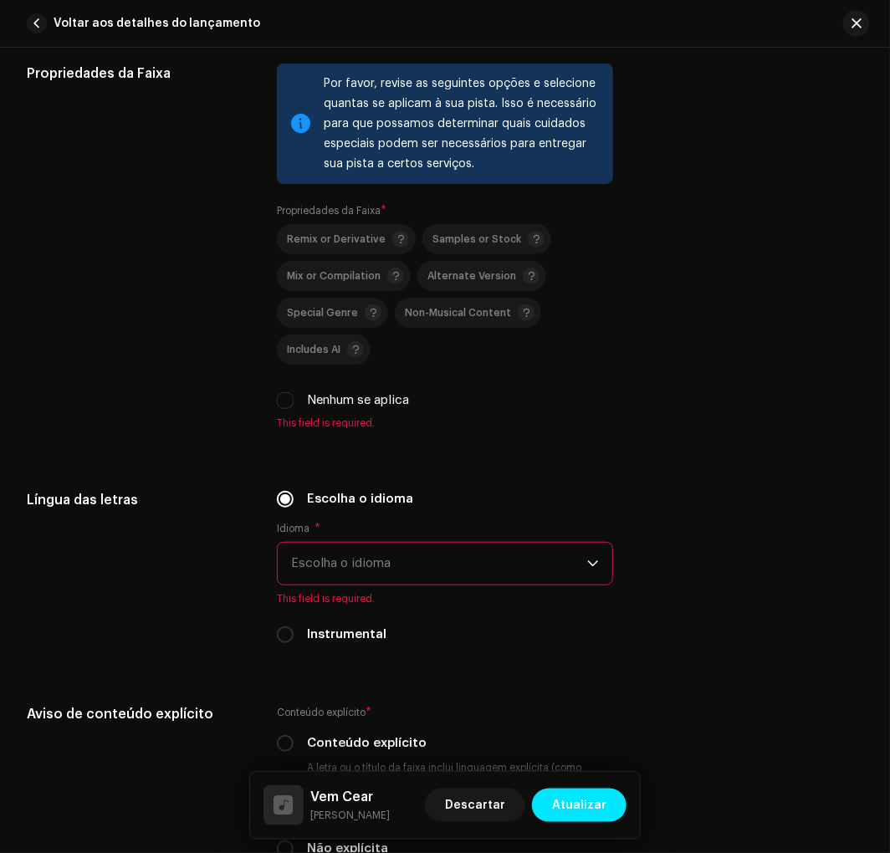
scroll to position [2601, 0]
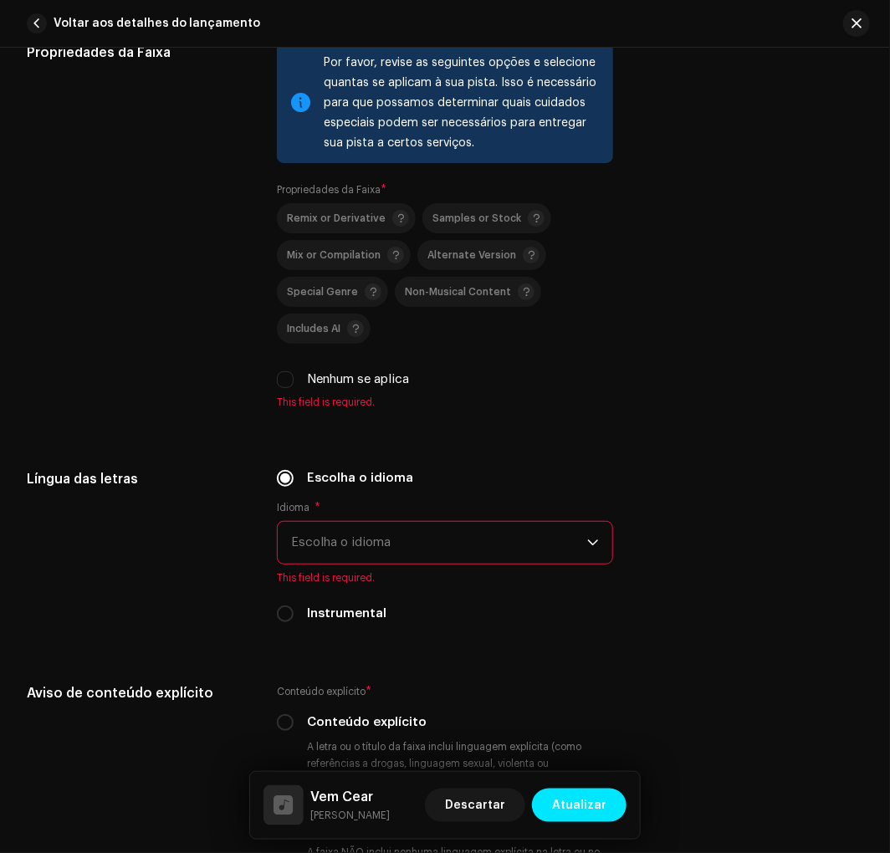
click at [303, 389] on div "Nenhum se aplica" at bounding box center [444, 379] width 335 height 18
click at [290, 382] on div "Nenhum se aplica" at bounding box center [444, 379] width 335 height 18
click at [288, 380] on input "Nenhum se aplica" at bounding box center [285, 379] width 17 height 17
checkbox input "true"
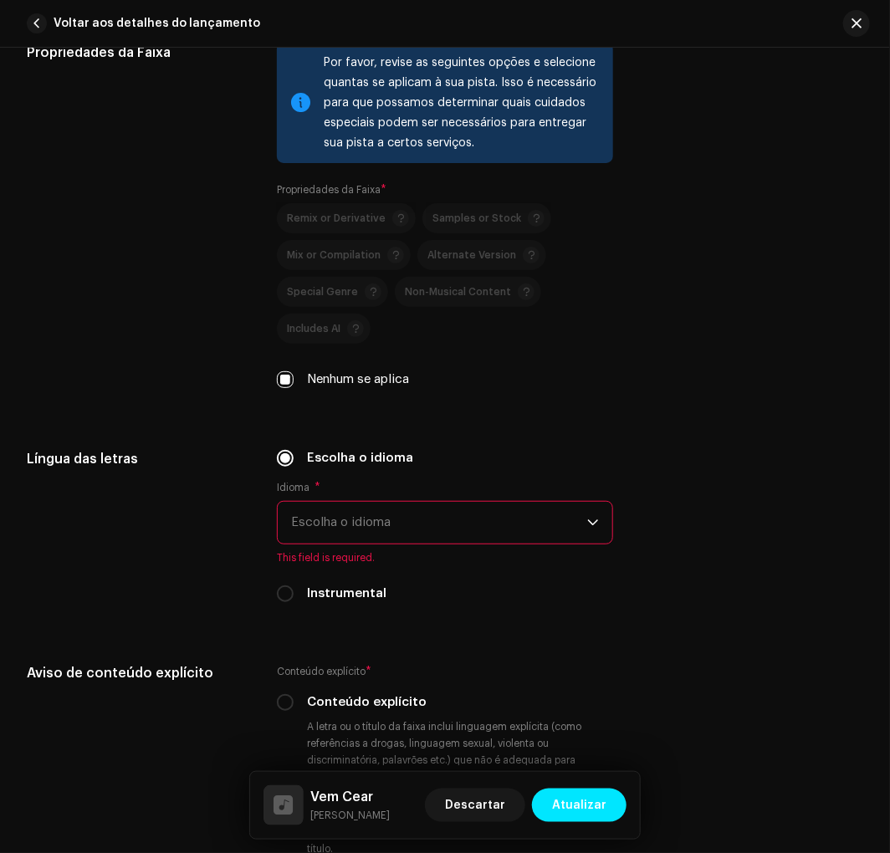
click at [331, 541] on span "Escolha o idioma" at bounding box center [438, 523] width 295 height 42
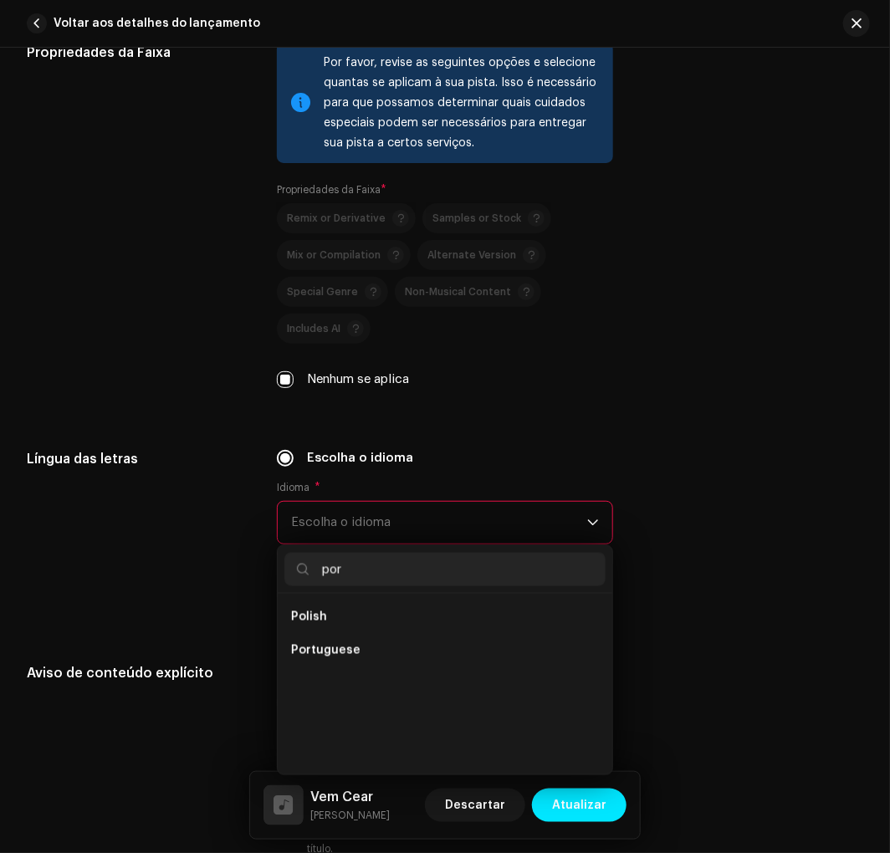
scroll to position [0, 0]
type input "por"
click at [327, 633] on li "Portuguese" at bounding box center [444, 616] width 320 height 33
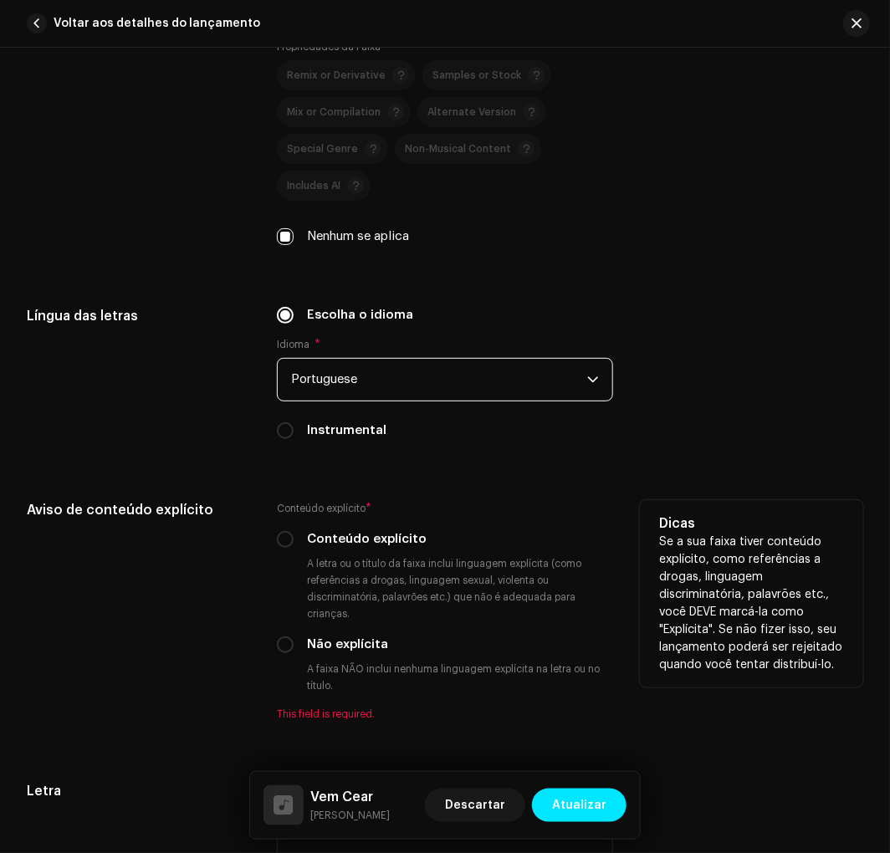
scroll to position [2849, 0]
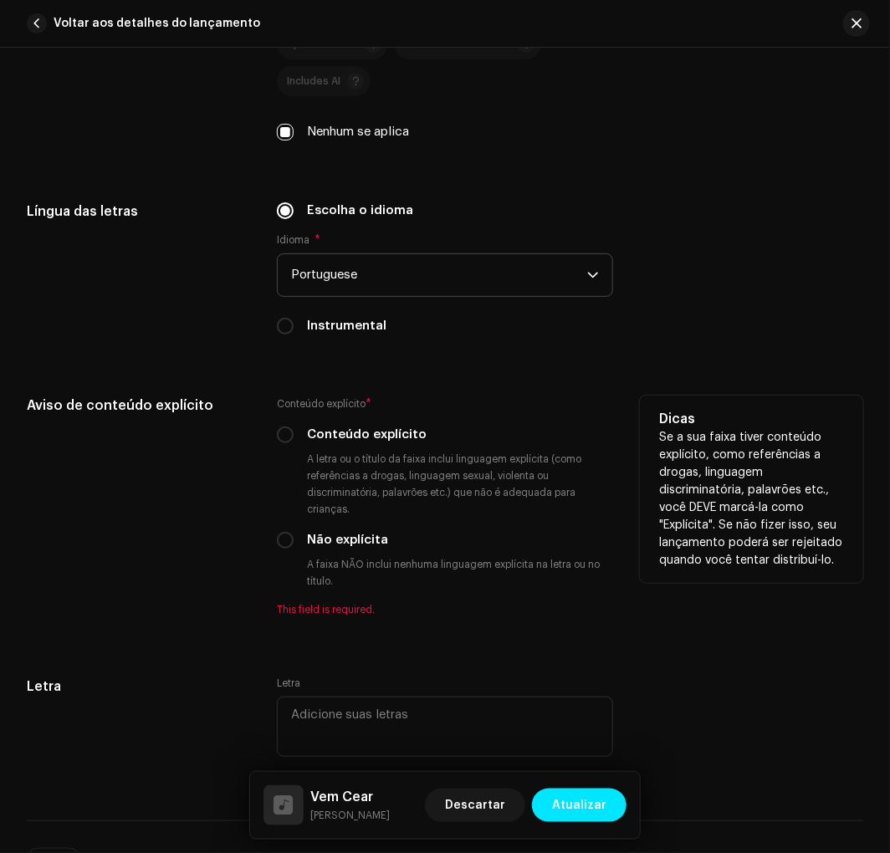
drag, startPoint x: 287, startPoint y: 567, endPoint x: 299, endPoint y: 553, distance: 19.0
click at [294, 558] on div "Conteúdo explícito * Conteúdo explícito A letra ou o título da faixa inclui lin…" at bounding box center [444, 505] width 335 height 221
click at [299, 549] on div "Não explícita" at bounding box center [444, 540] width 335 height 18
click at [290, 546] on div "Não explícita" at bounding box center [444, 540] width 335 height 18
click at [288, 544] on input "Não explícita" at bounding box center [285, 540] width 17 height 17
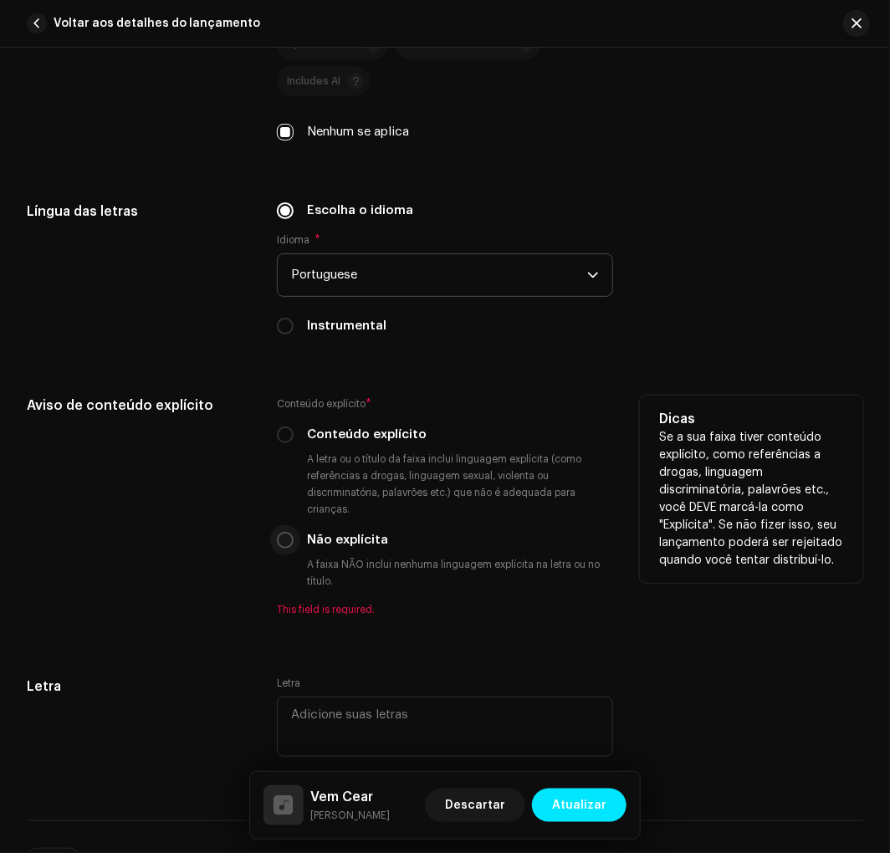
radio input "true"
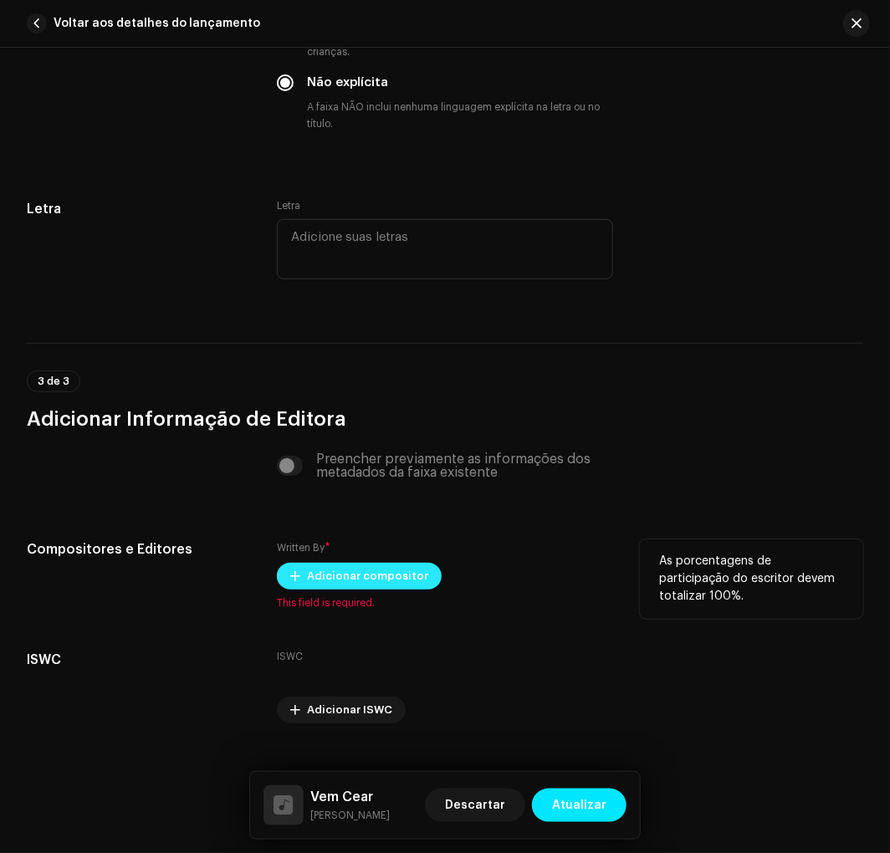
scroll to position [3344, 0]
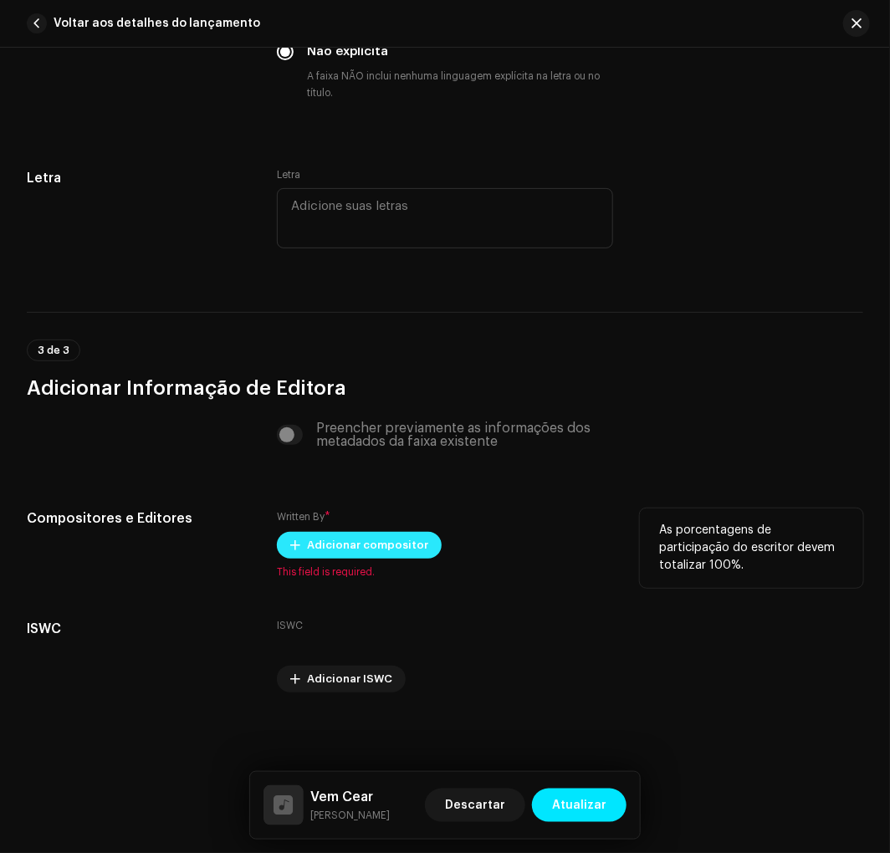
click at [388, 544] on span "Adicionar compositor" at bounding box center [367, 544] width 121 height 33
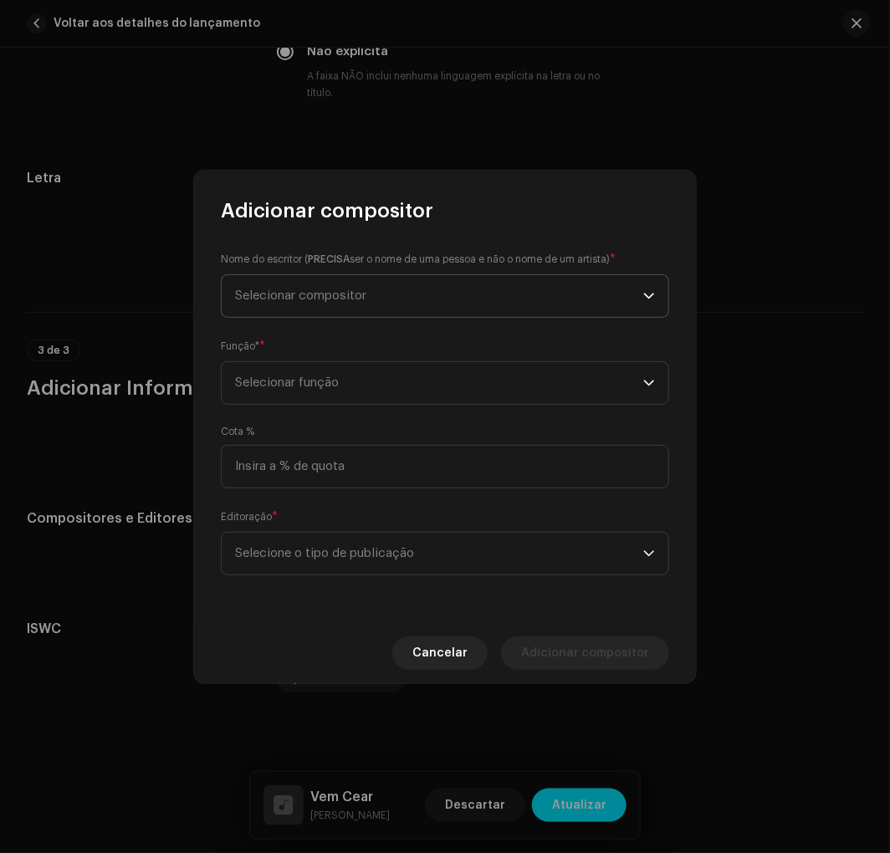
click at [370, 312] on span "Selecionar compositor" at bounding box center [439, 296] width 408 height 42
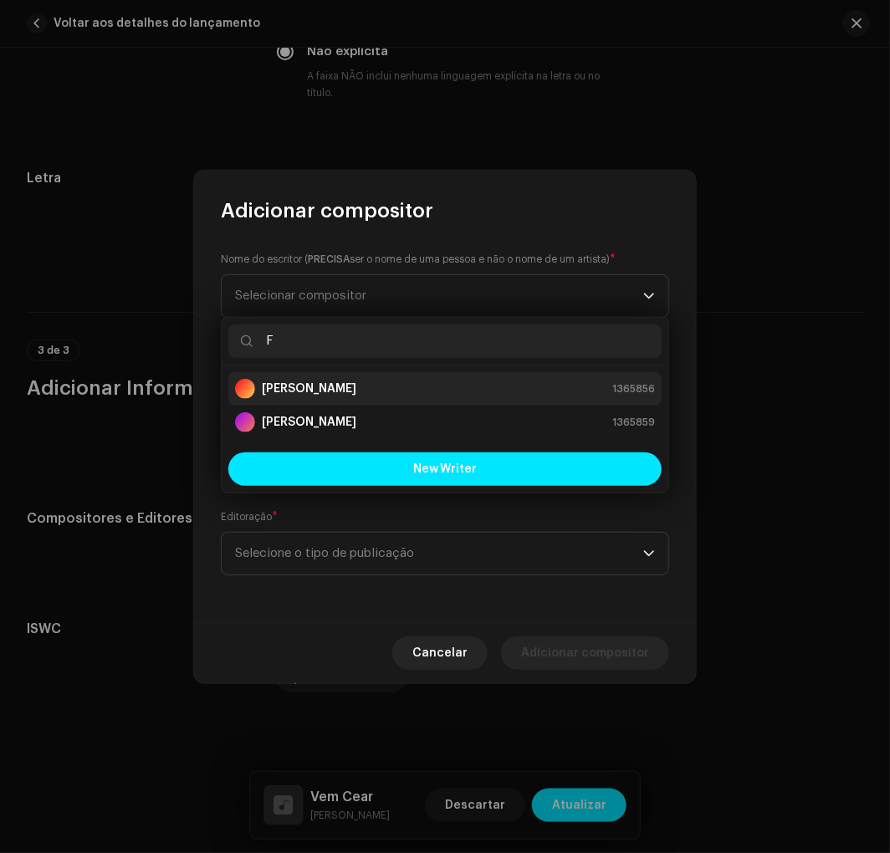
type input "F"
click at [395, 381] on div "Fernando Filho 1365856" at bounding box center [445, 389] width 420 height 20
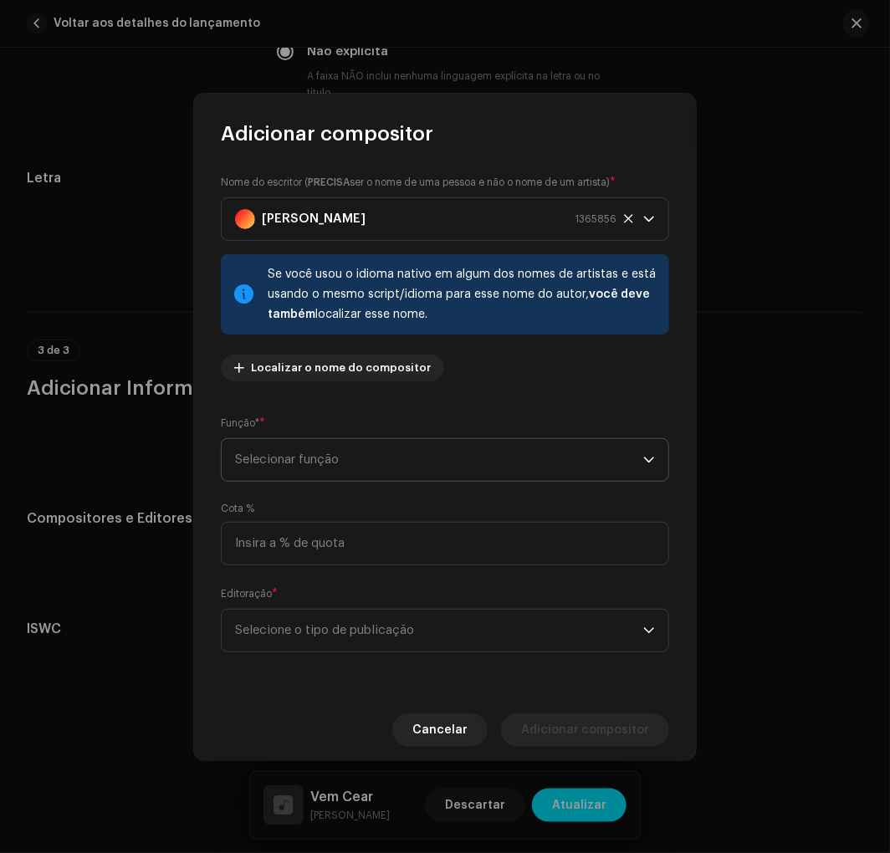
click at [402, 446] on span "Selecionar função" at bounding box center [439, 460] width 408 height 42
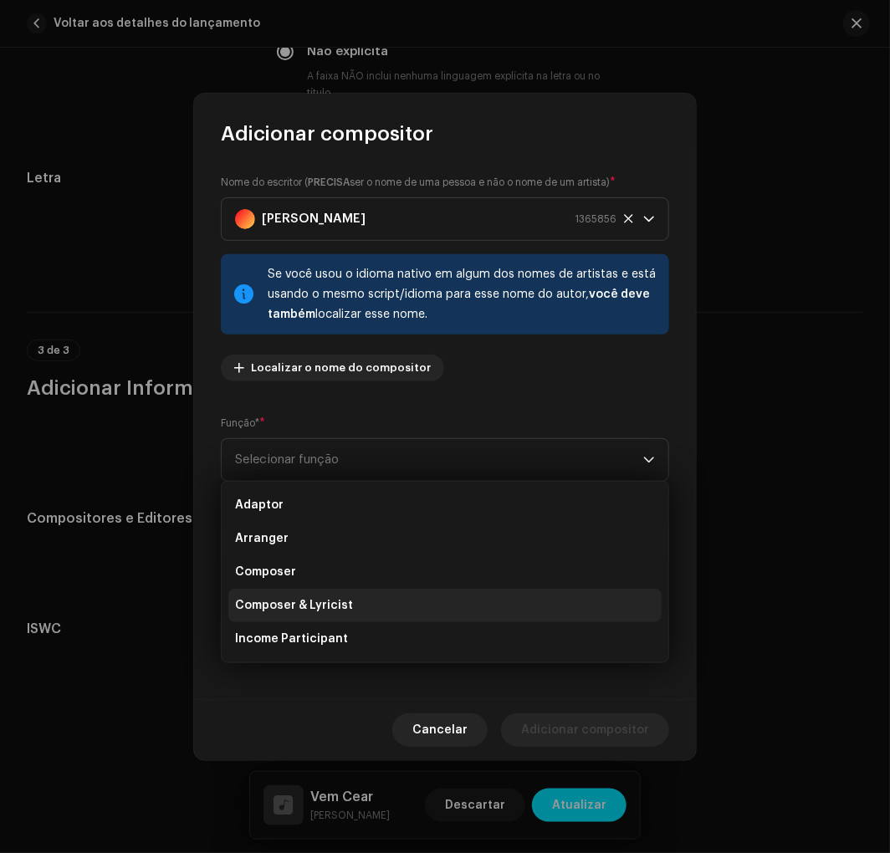
drag, startPoint x: 322, startPoint y: 600, endPoint x: 324, endPoint y: 592, distance: 8.5
click at [322, 599] on span "Composer & Lyricist" at bounding box center [294, 605] width 118 height 17
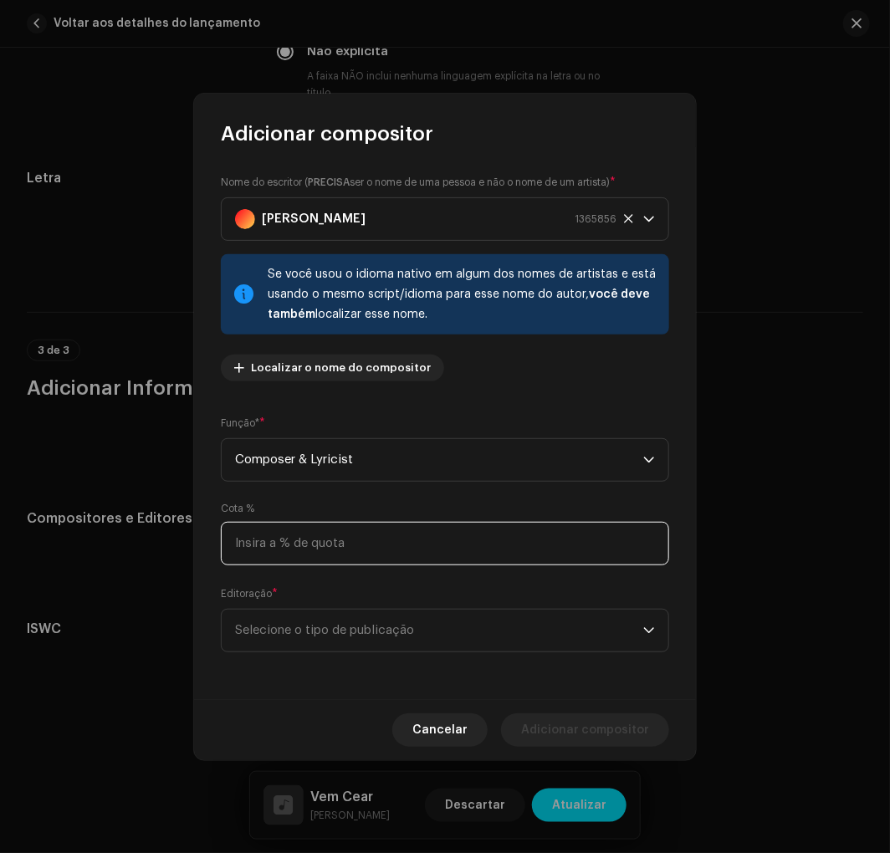
click at [348, 554] on input at bounding box center [445, 543] width 448 height 43
type input "100,00"
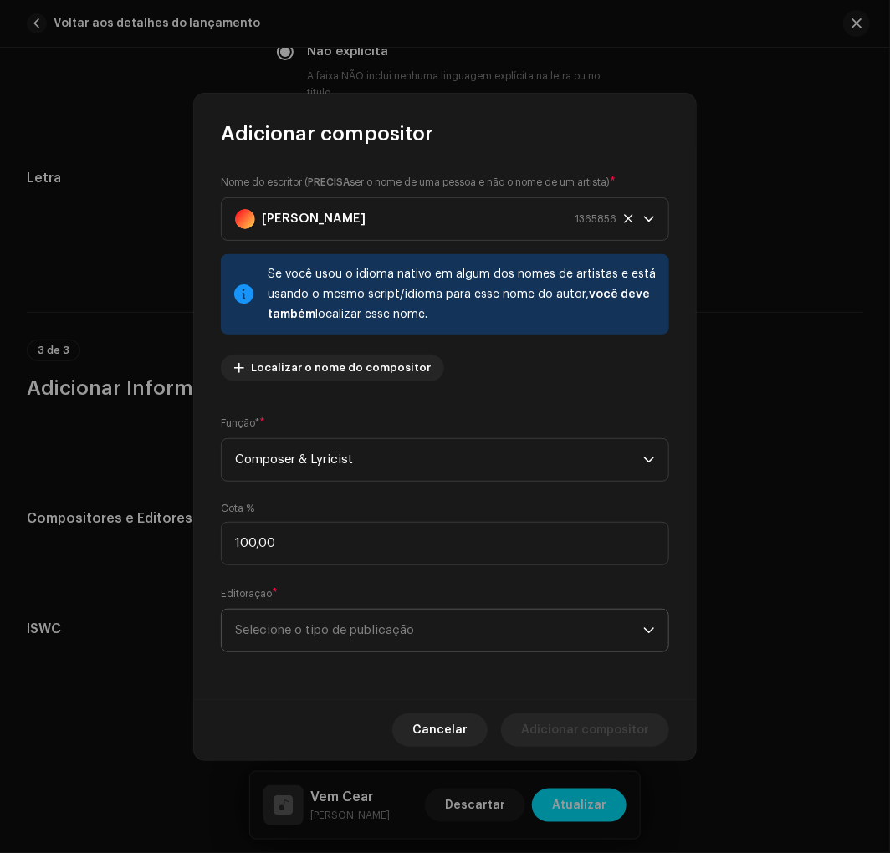
drag, startPoint x: 478, startPoint y: 658, endPoint x: 456, endPoint y: 640, distance: 29.1
click at [477, 658] on div "Nome do escritor ( PRECISA ser o nome de uma pessoa e não o nome de um artista)…" at bounding box center [445, 423] width 502 height 552
click at [453, 635] on span "Selecione o tipo de publicação" at bounding box center [439, 631] width 408 height 42
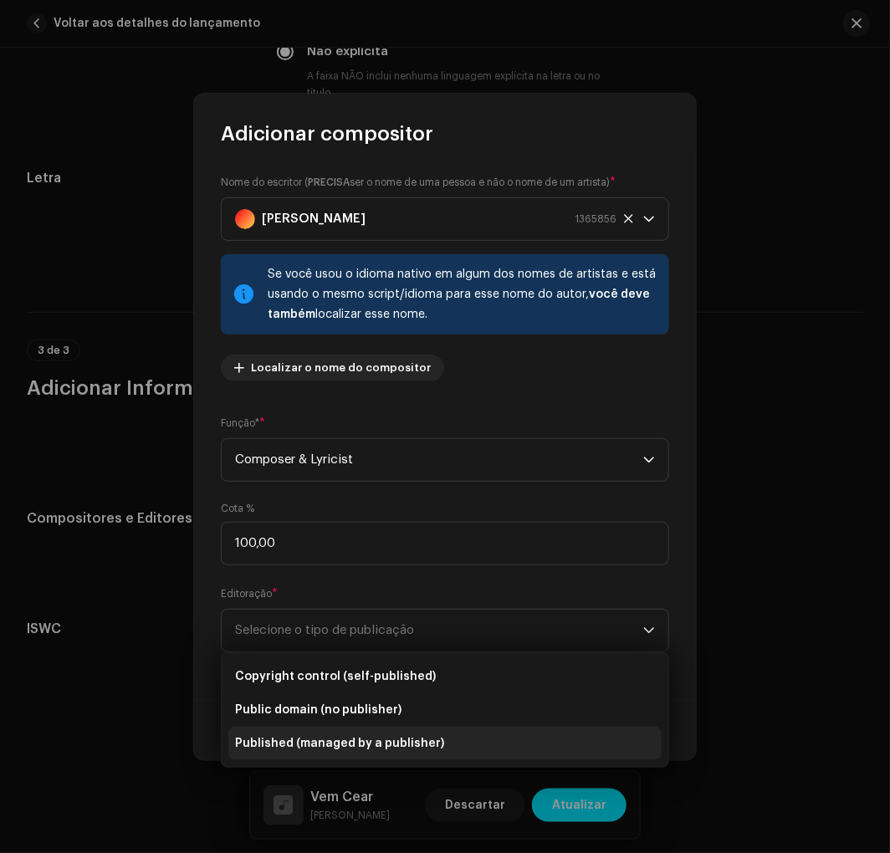
click at [379, 738] on span "Published (managed by a publisher)" at bounding box center [339, 743] width 209 height 17
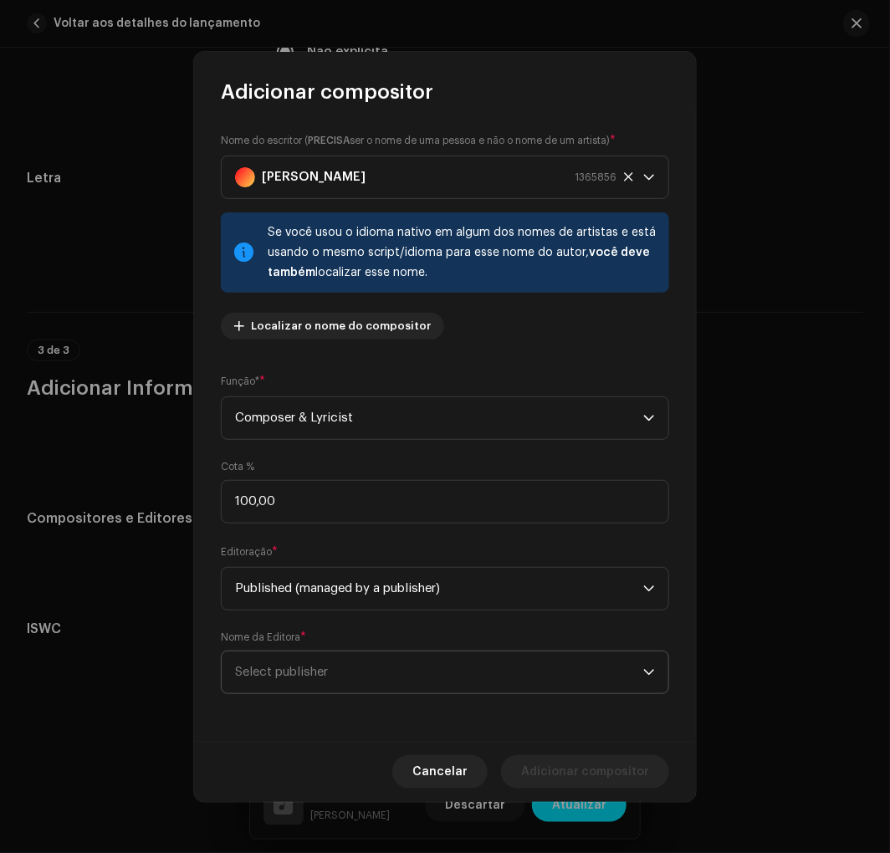
drag, startPoint x: 345, startPoint y: 690, endPoint x: 357, endPoint y: 670, distance: 23.2
click at [347, 688] on span "Select publisher" at bounding box center [439, 672] width 408 height 42
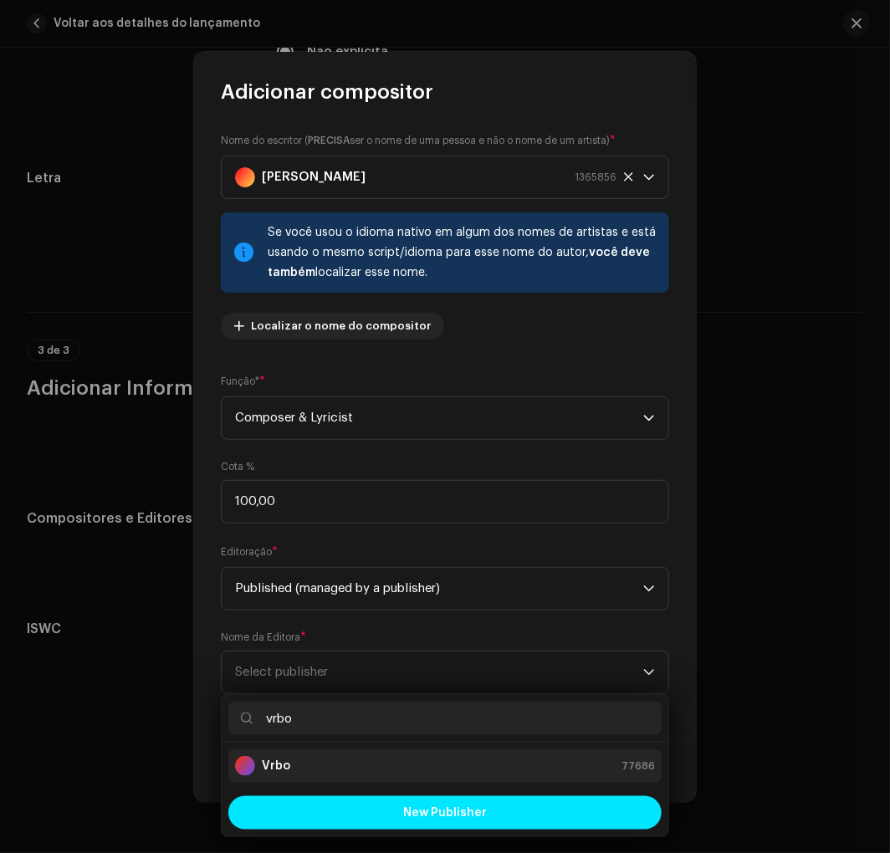
type input "vrbo"
click at [357, 781] on li "Vrbo 77686" at bounding box center [444, 765] width 433 height 33
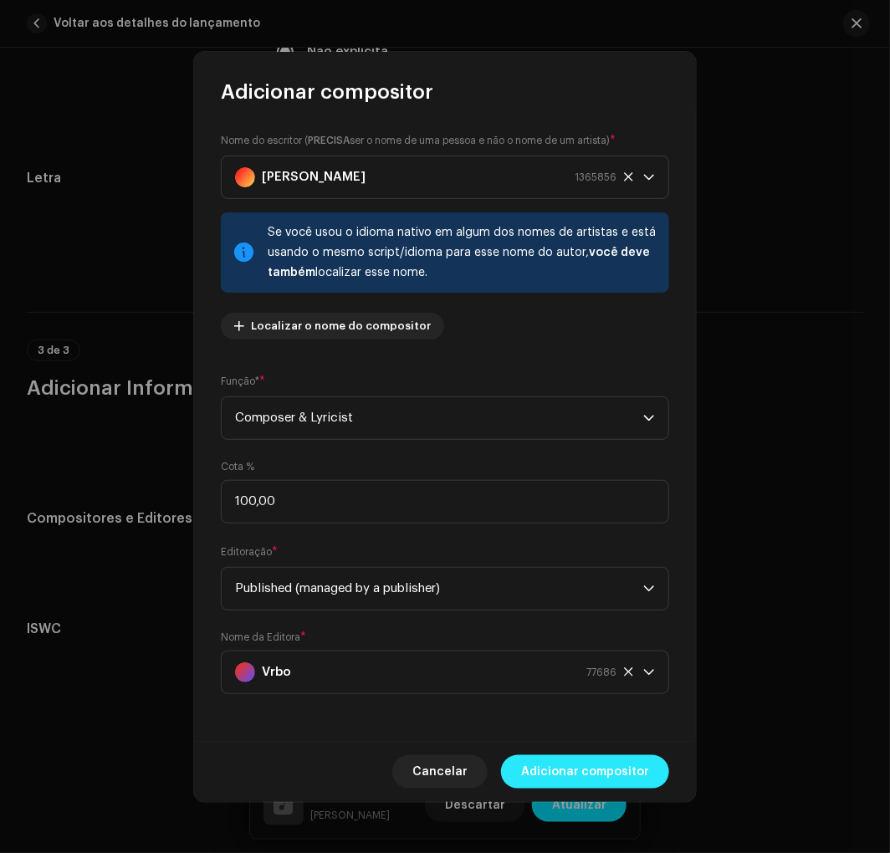
click at [605, 755] on span "Adicionar compositor" at bounding box center [585, 771] width 128 height 33
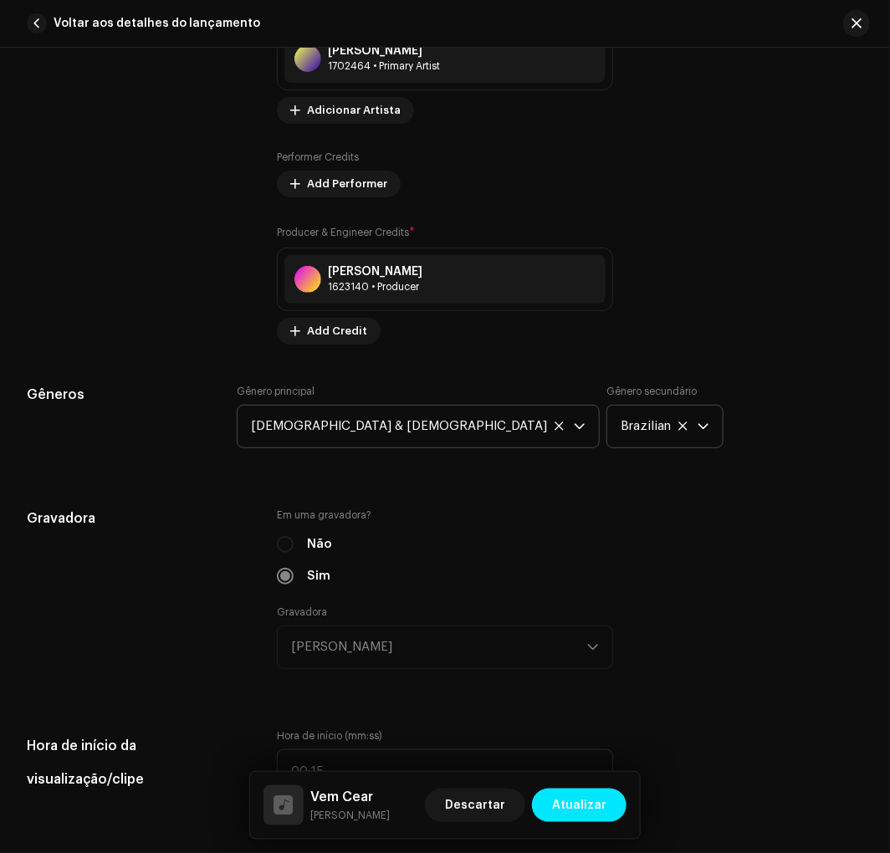
scroll to position [2229, 0]
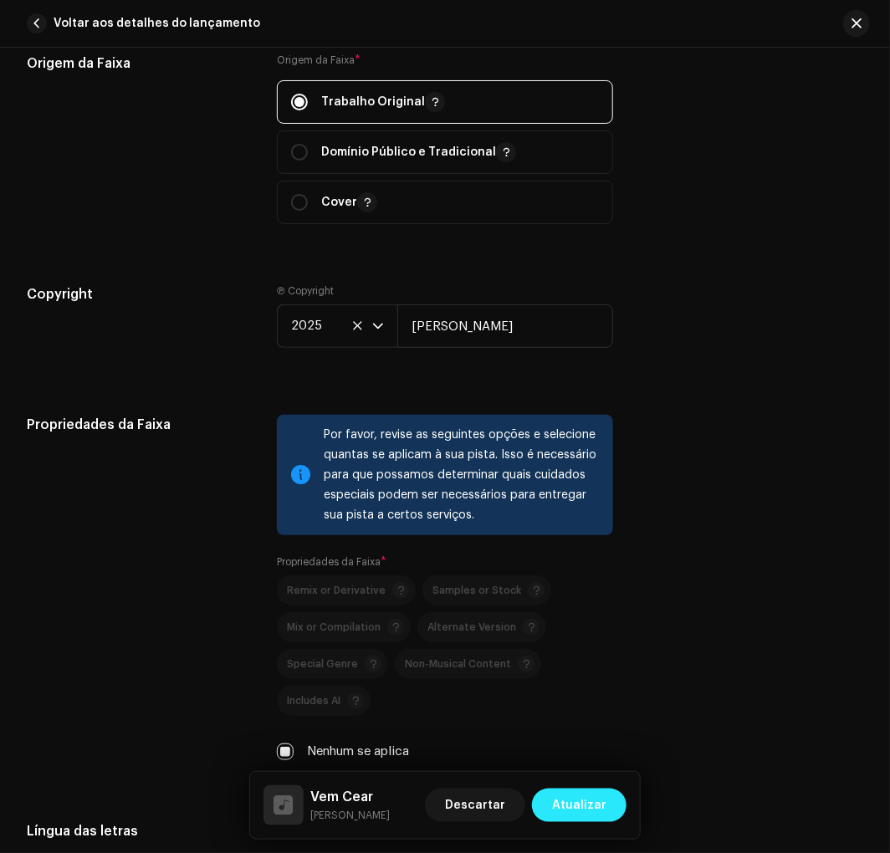
click at [555, 814] on button "Atualizar" at bounding box center [579, 804] width 94 height 33
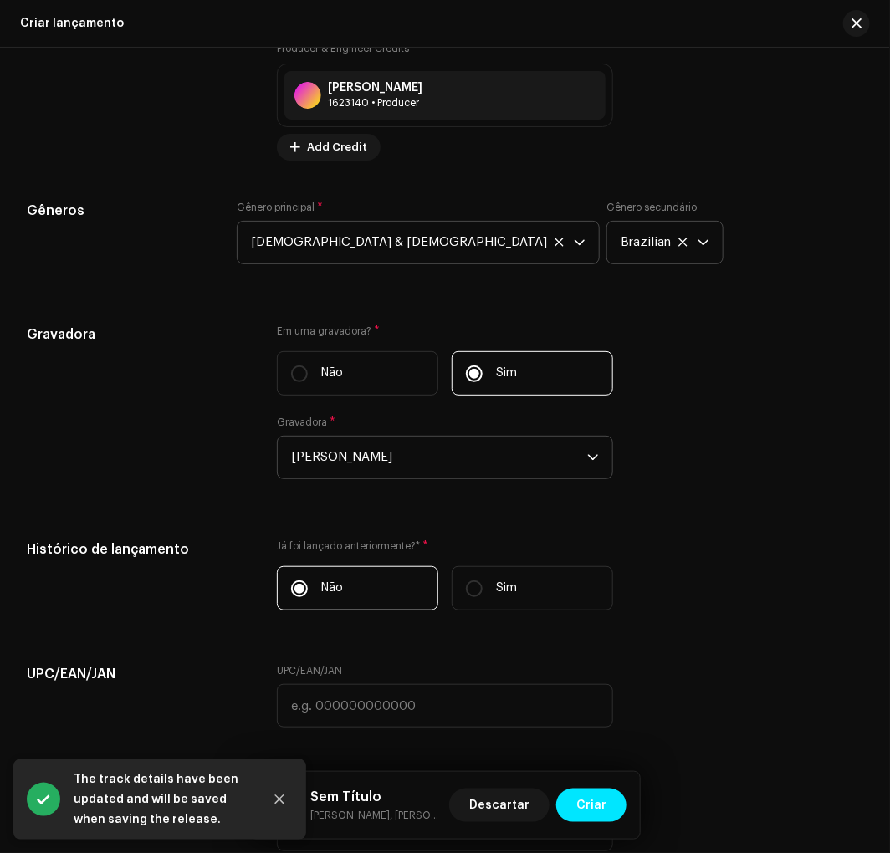
scroll to position [2584, 0]
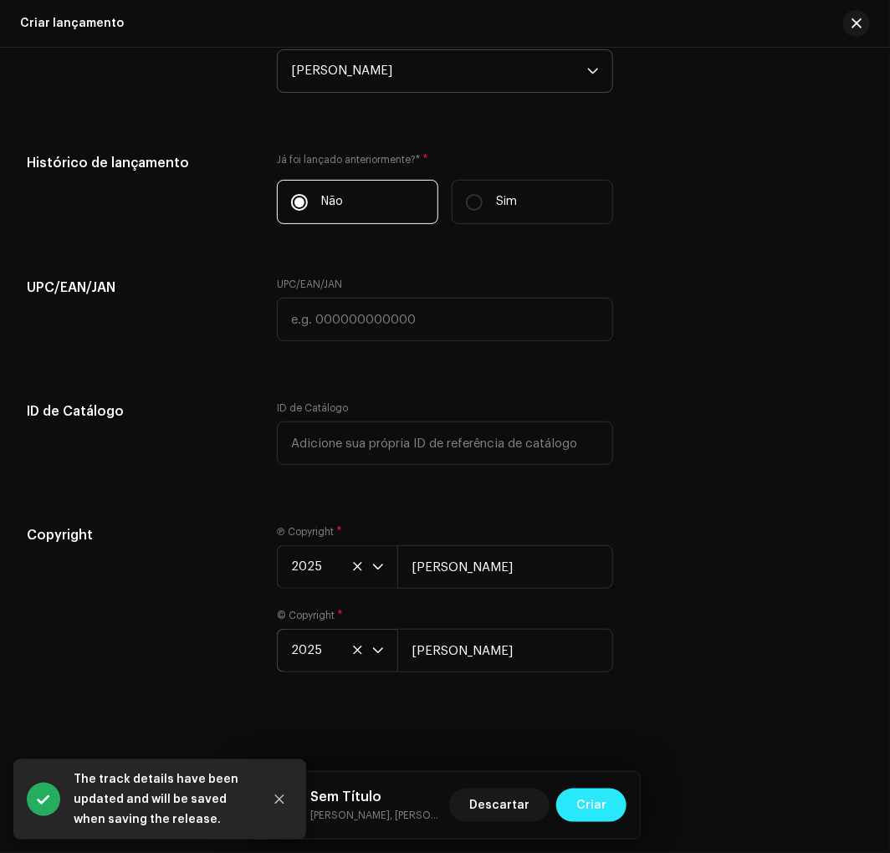
click at [588, 806] on span "Criar" at bounding box center [591, 804] width 30 height 33
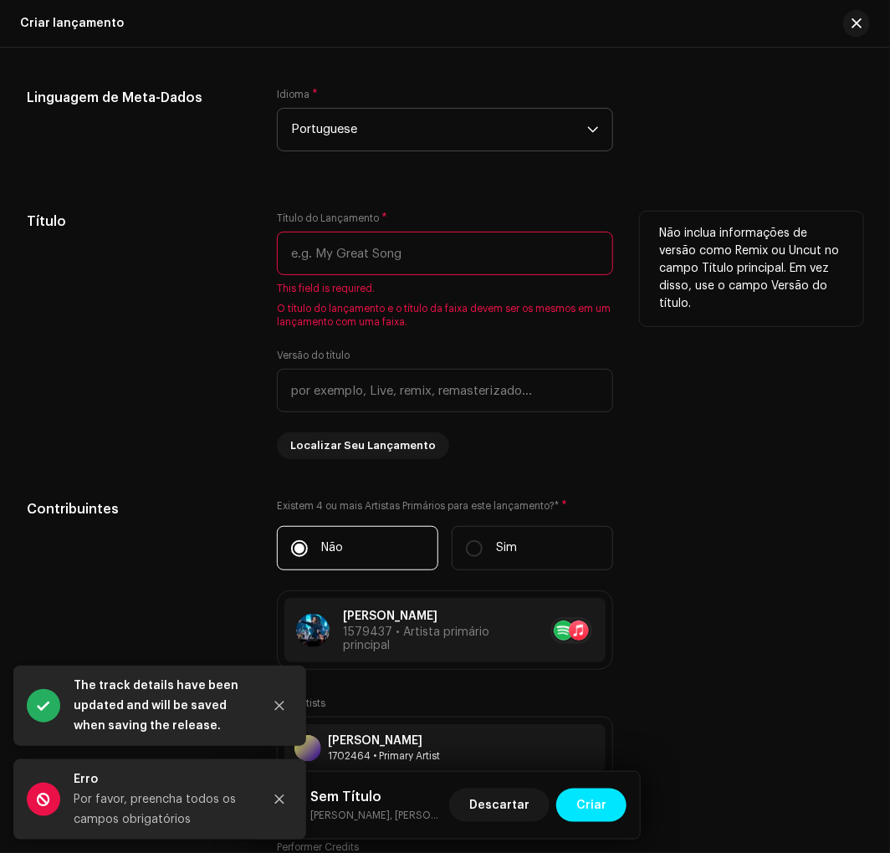
scroll to position [1363, 0]
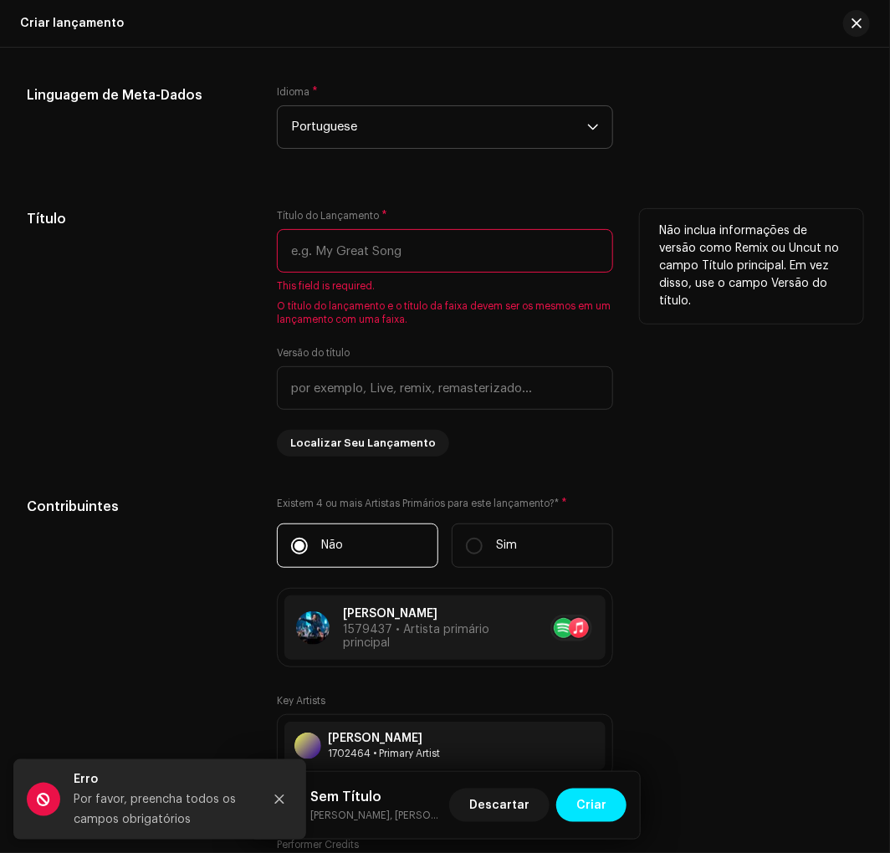
click at [394, 238] on input "text" at bounding box center [444, 250] width 335 height 43
click at [460, 253] on input "text" at bounding box center [444, 250] width 335 height 43
paste input "Vem Cear"
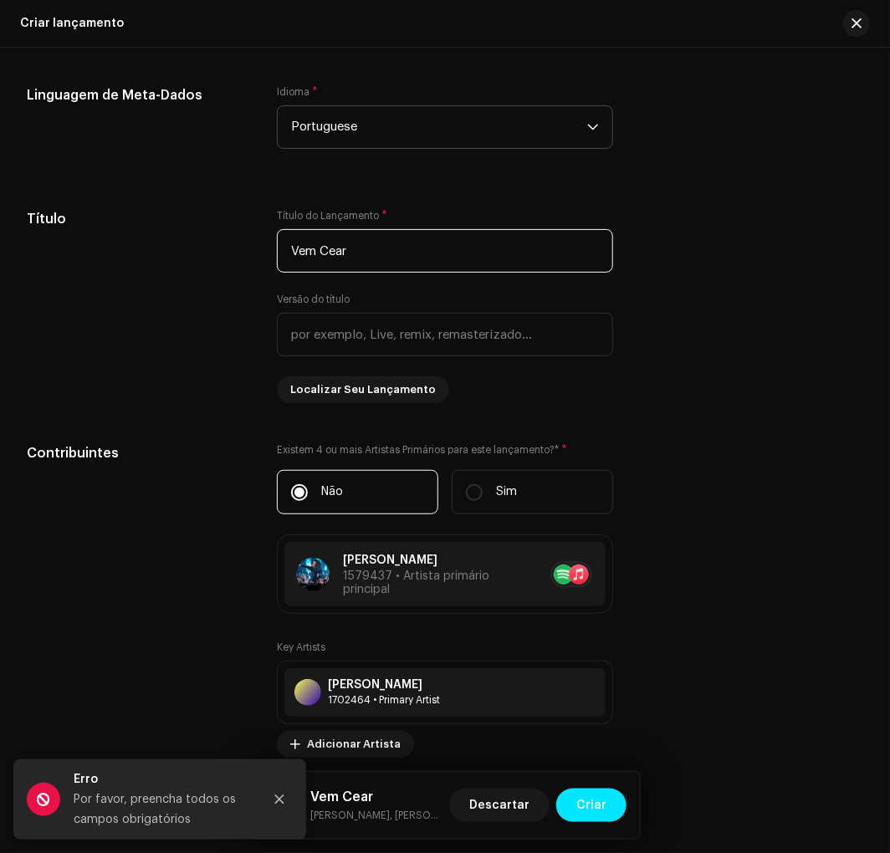
type input "Vem Cear"
click at [577, 823] on div "Descartar Criar" at bounding box center [537, 805] width 177 height 40
click at [580, 815] on span "Criar" at bounding box center [591, 804] width 30 height 33
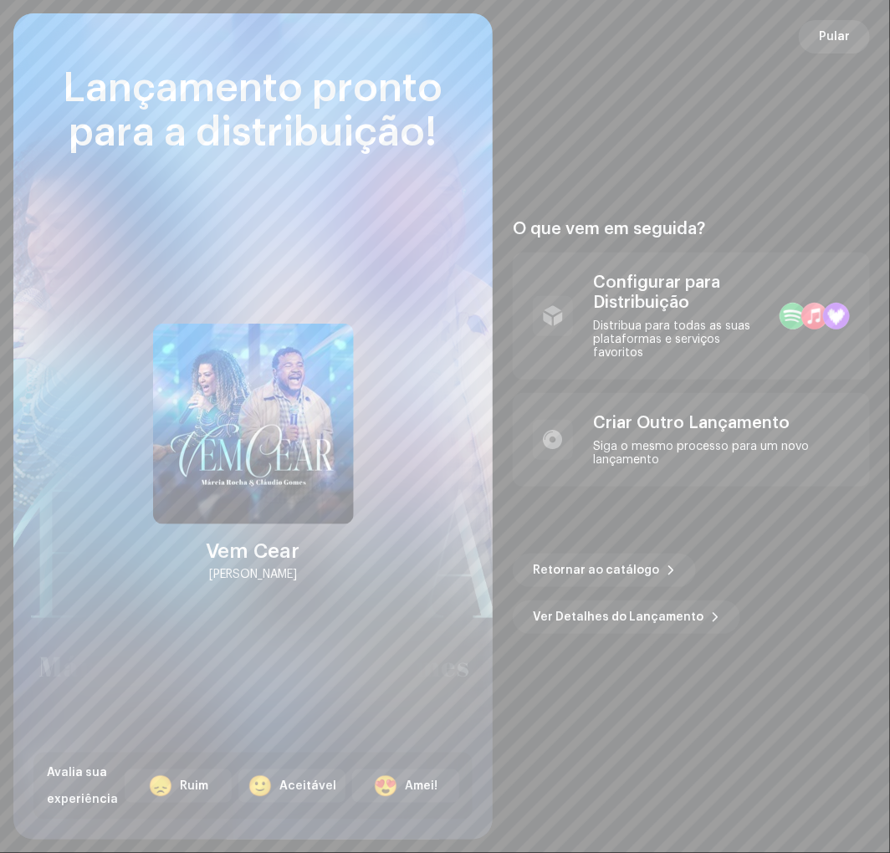
click at [834, 43] on span "Pular" at bounding box center [834, 36] width 31 height 33
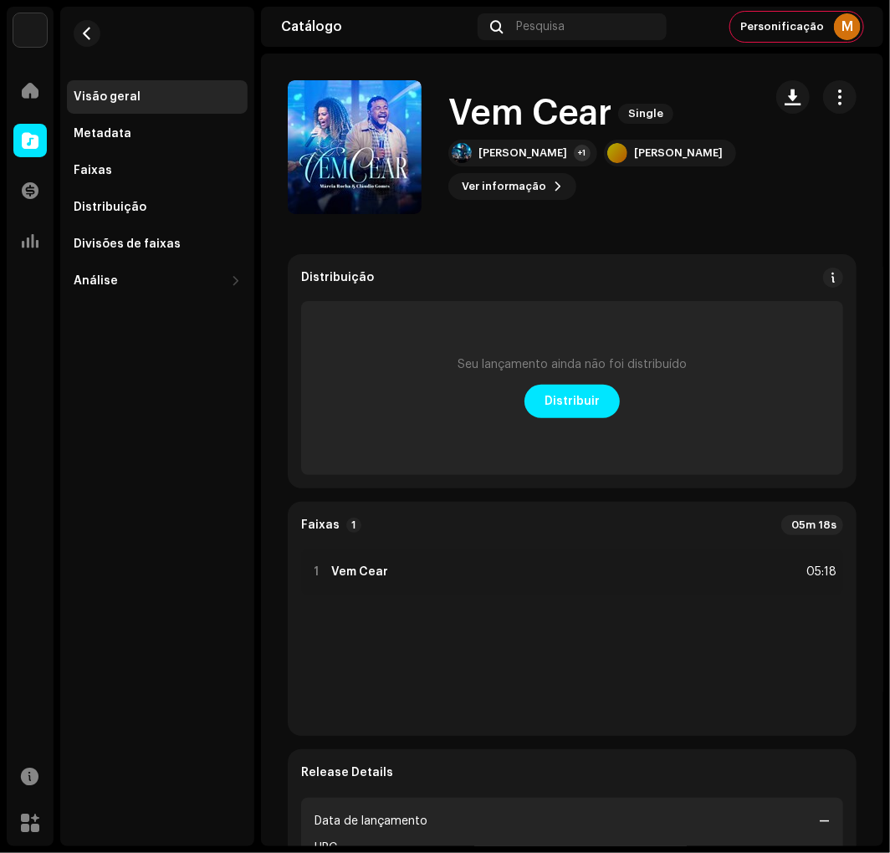
click at [84, 18] on re-m-nav-back at bounding box center [87, 44] width 40 height 74
click at [78, 63] on re-m-nav-back at bounding box center [87, 44] width 40 height 74
drag, startPoint x: 85, startPoint y: 3, endPoint x: 81, endPoint y: 20, distance: 18.0
click at [81, 13] on div "Márcia Rocha Home Catálogo Transações Análise Recursos Marketplace Visão geral …" at bounding box center [445, 426] width 890 height 853
click at [85, 22] on button "button" at bounding box center [87, 33] width 27 height 27
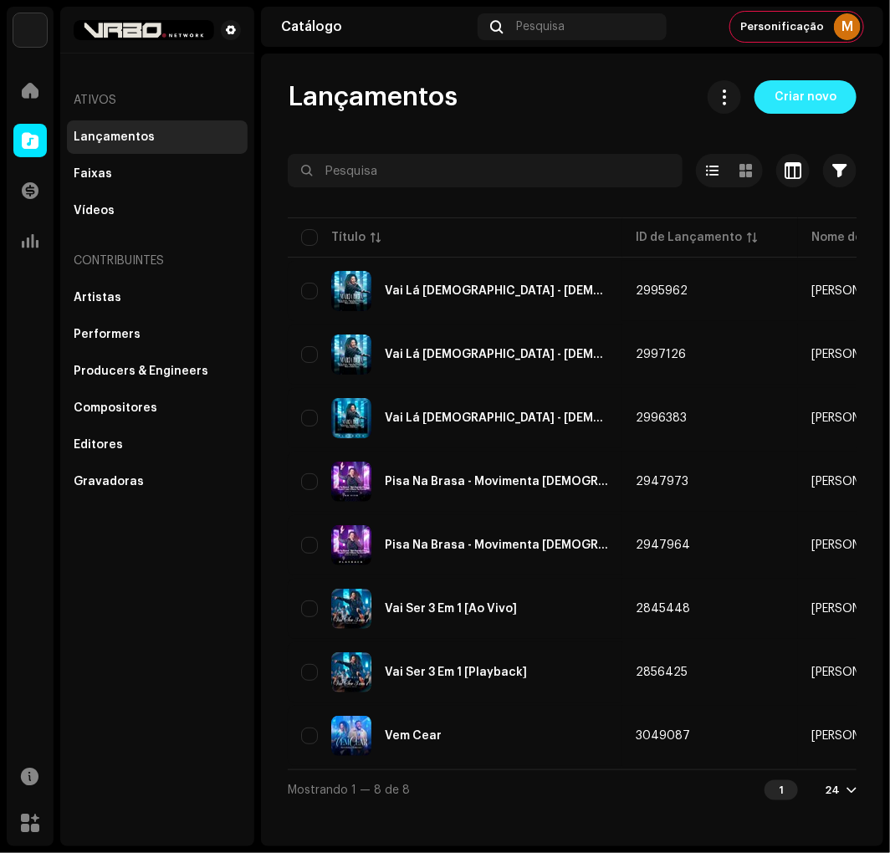
click at [825, 80] on span "Criar novo" at bounding box center [805, 96] width 62 height 33
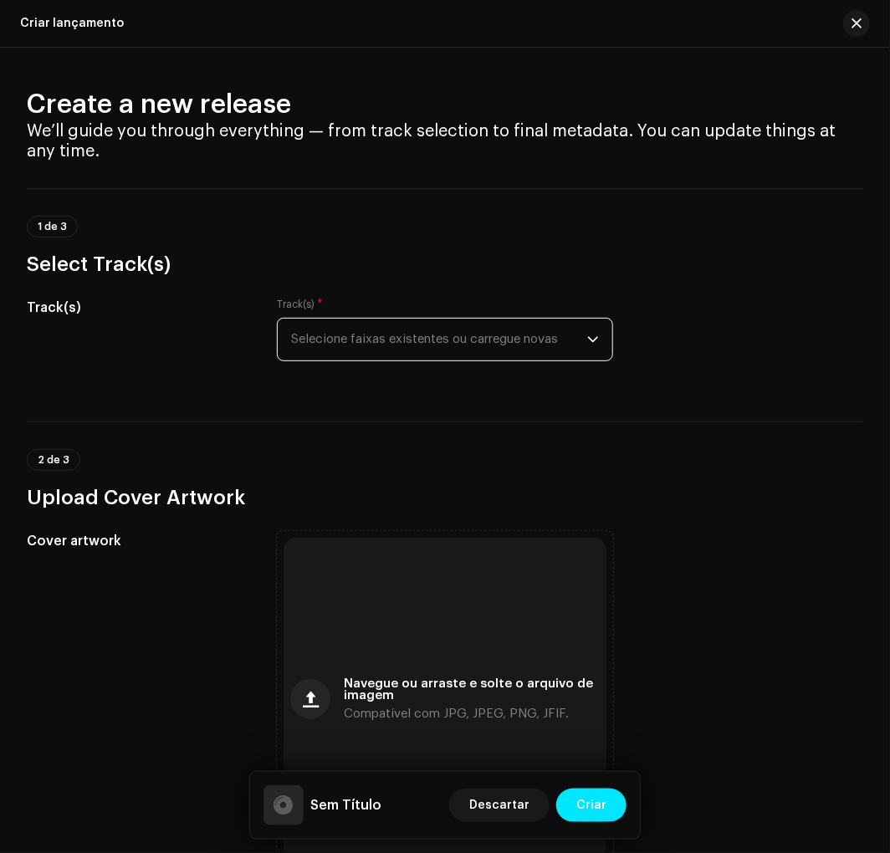
click at [428, 333] on span "Selecione faixas existentes ou carregue novas" at bounding box center [438, 340] width 295 height 42
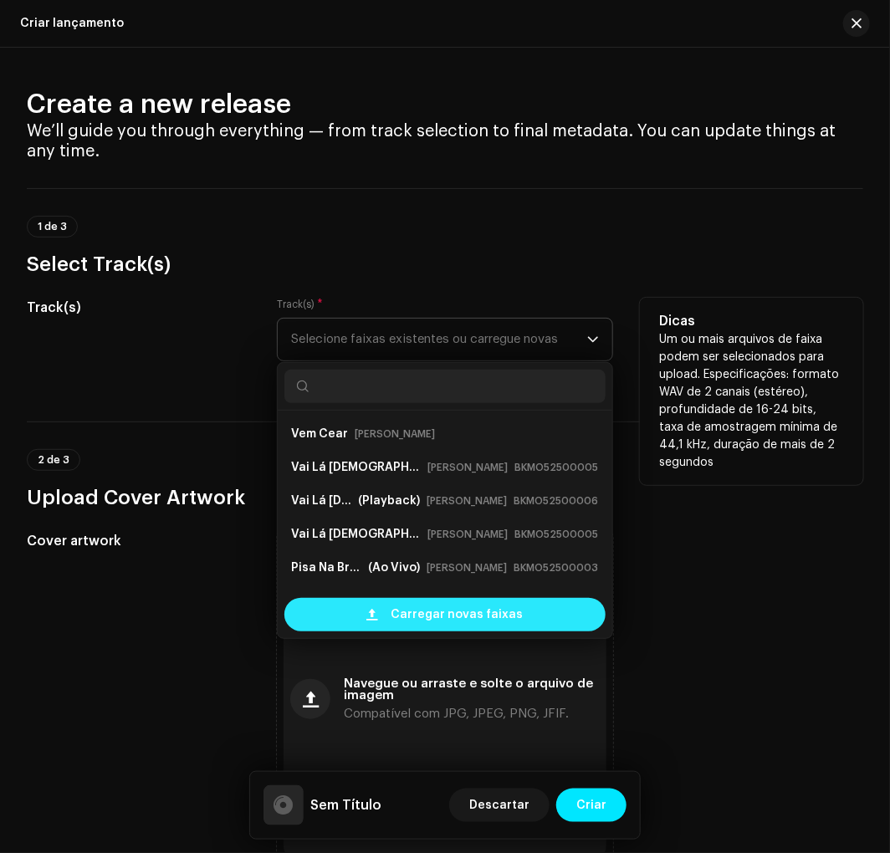
click at [360, 614] on div "Carregar novas faixas" at bounding box center [444, 614] width 320 height 33
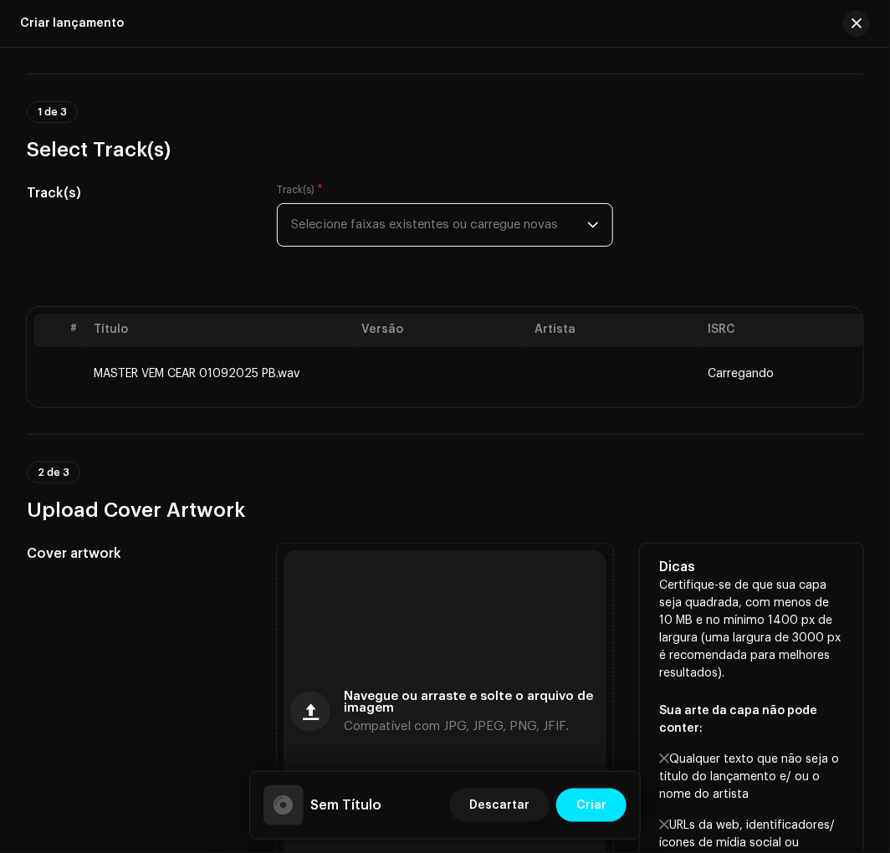
scroll to position [495, 0]
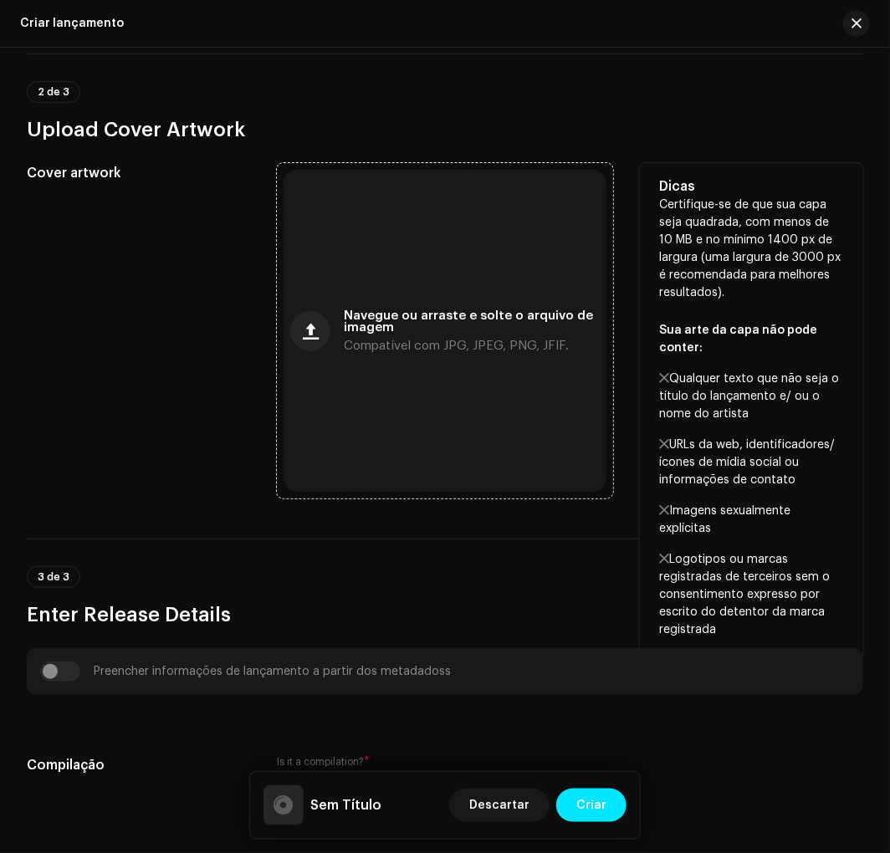
click at [399, 329] on span "Navegue ou arraste e solte o arquivo de imagem" at bounding box center [471, 321] width 255 height 23
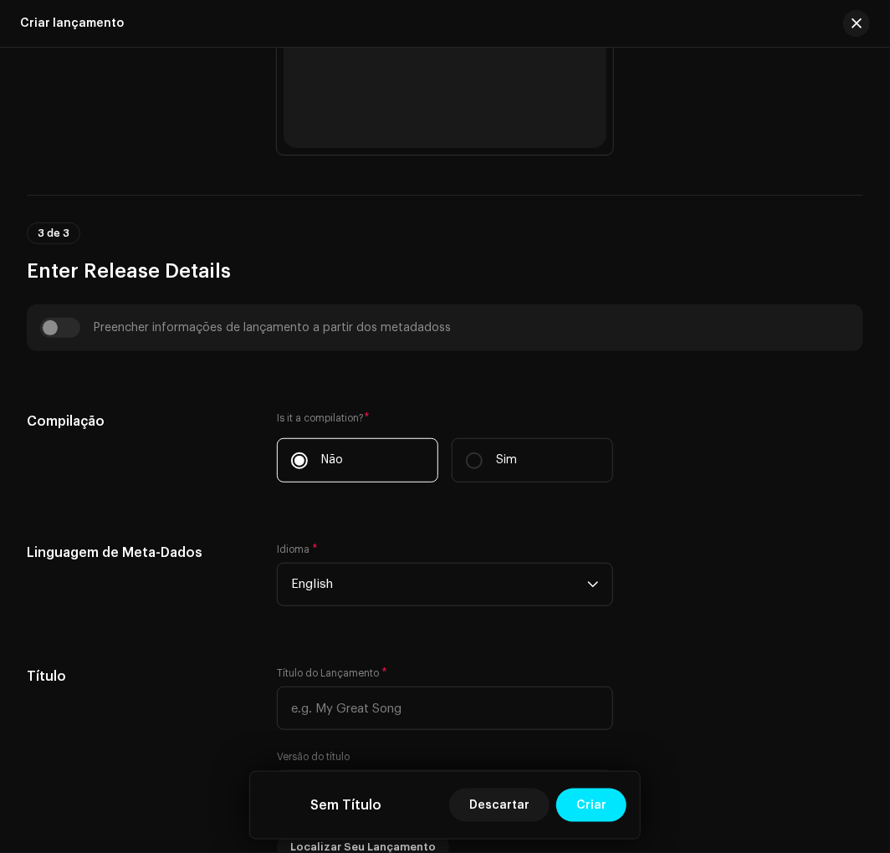
scroll to position [866, 0]
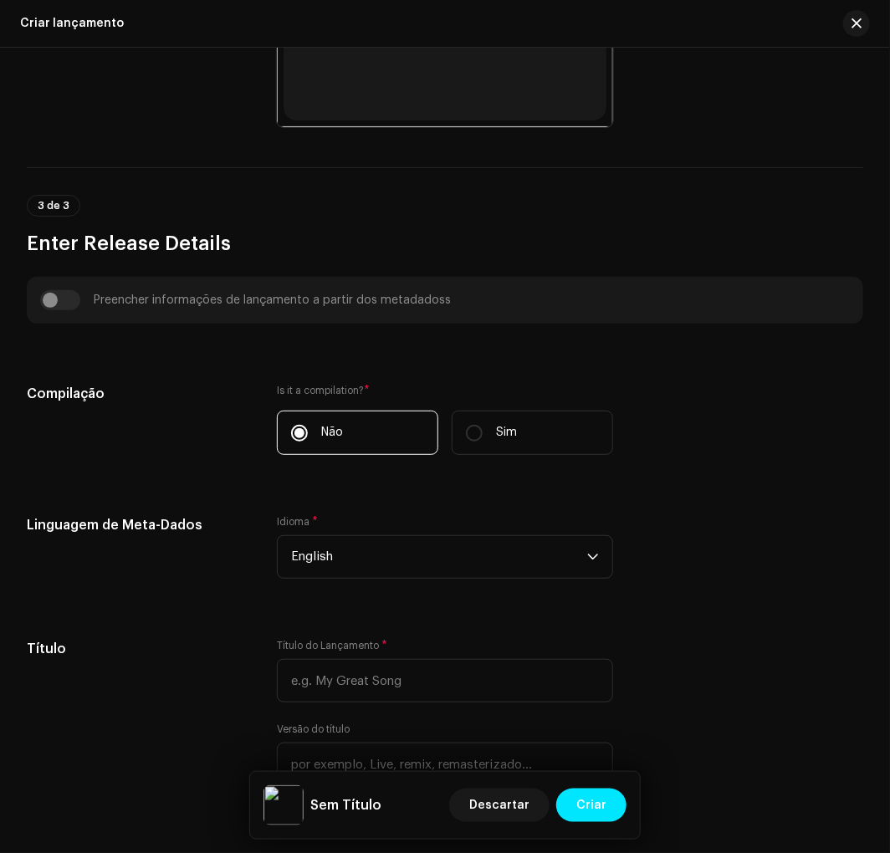
click at [50, 310] on div "Preencher informações de lançamento a partir dos metadadoss" at bounding box center [444, 300] width 809 height 20
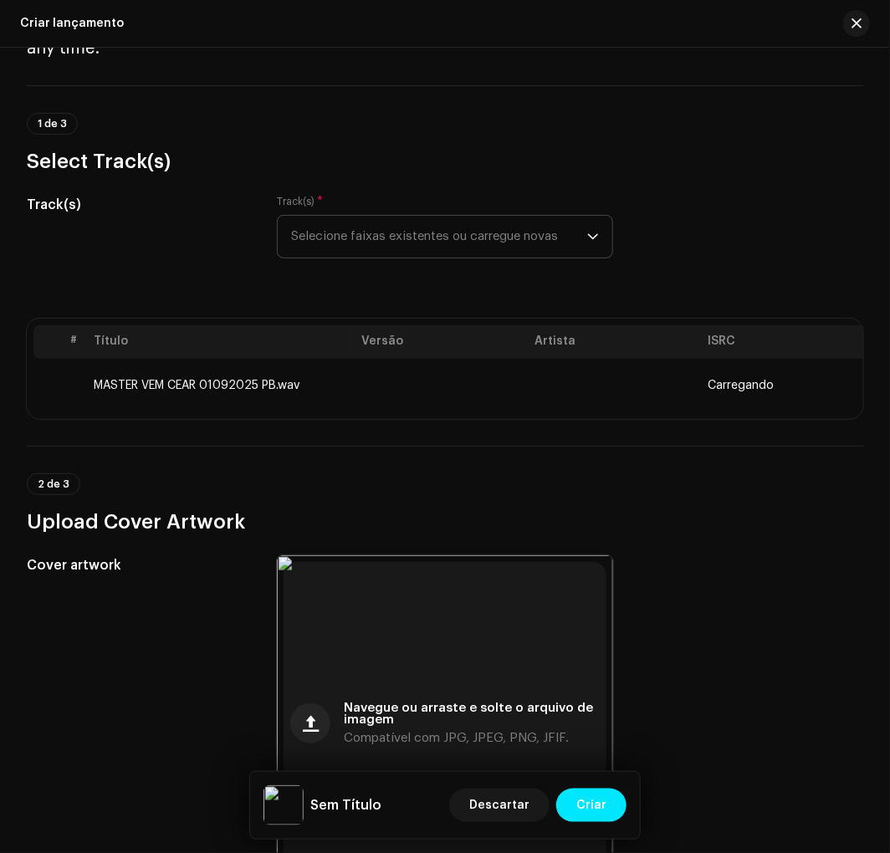
scroll to position [0, 0]
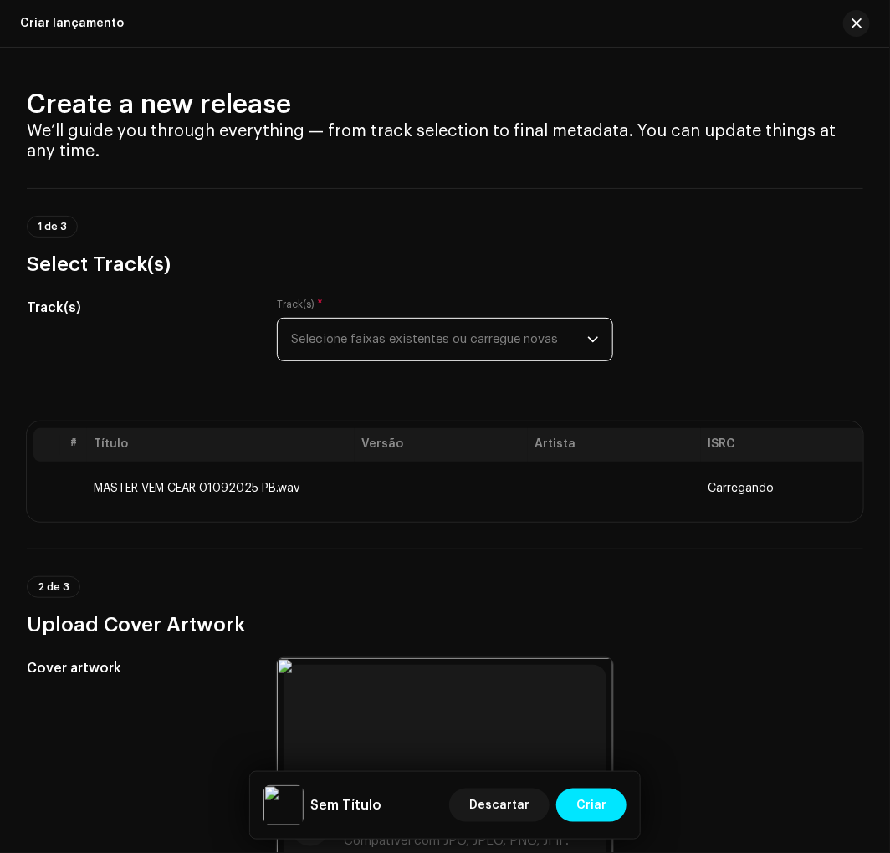
click at [352, 323] on span "Selecione faixas existentes ou carregue novas" at bounding box center [438, 340] width 295 height 42
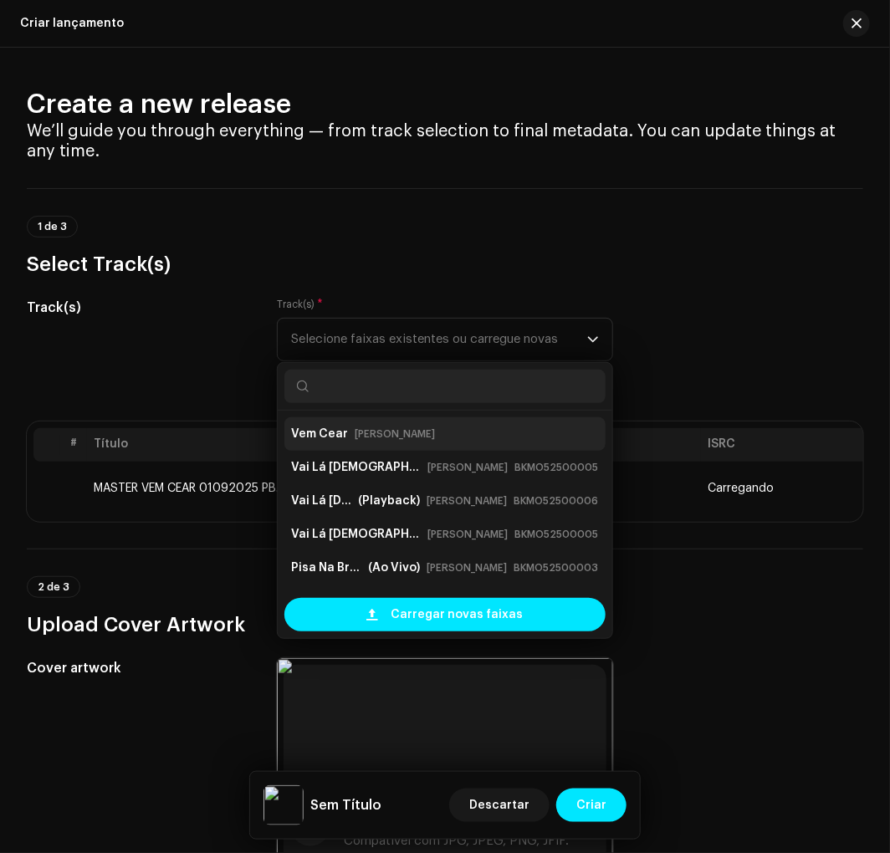
click at [338, 433] on strong "Vem Cear" at bounding box center [319, 434] width 57 height 27
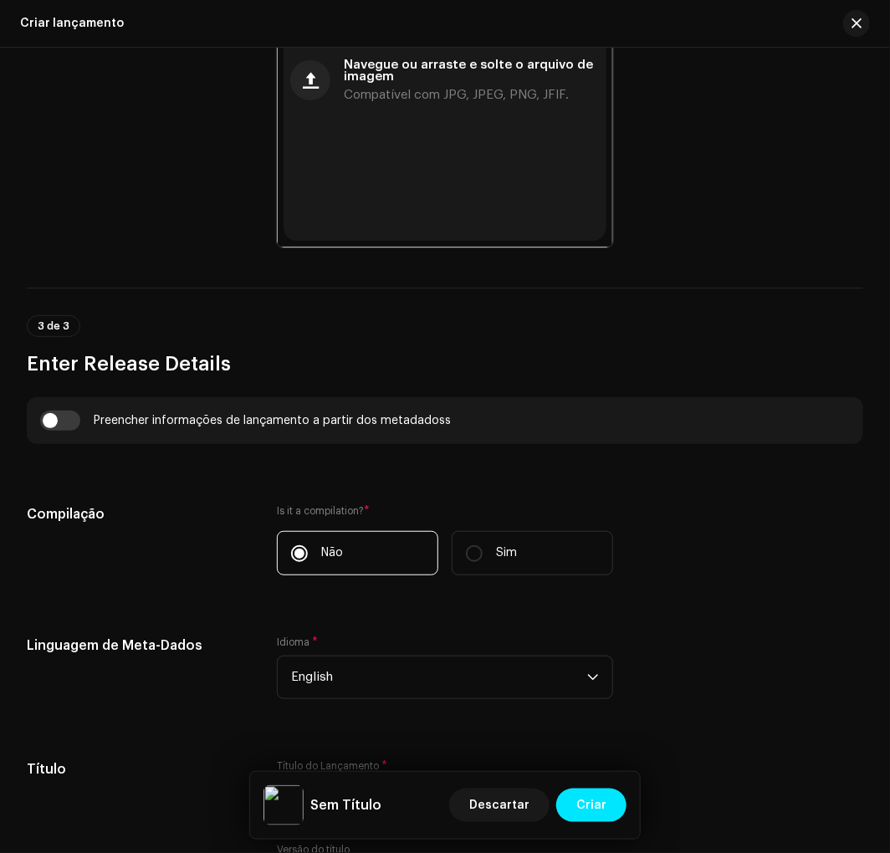
scroll to position [1115, 0]
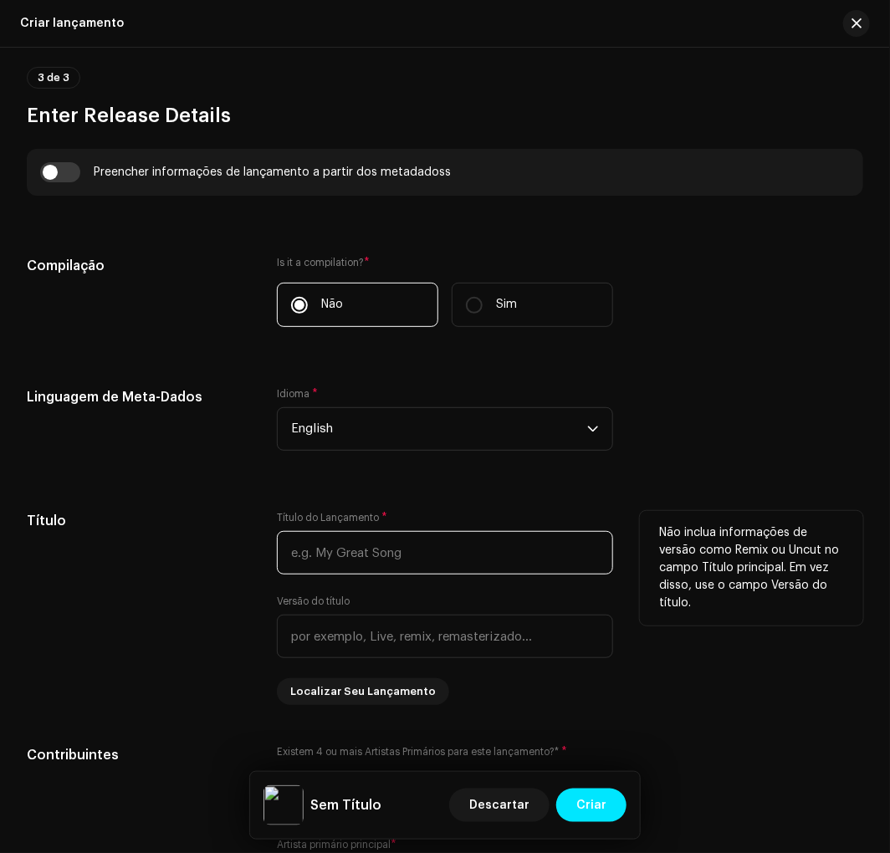
click at [336, 549] on input "text" at bounding box center [444, 552] width 335 height 43
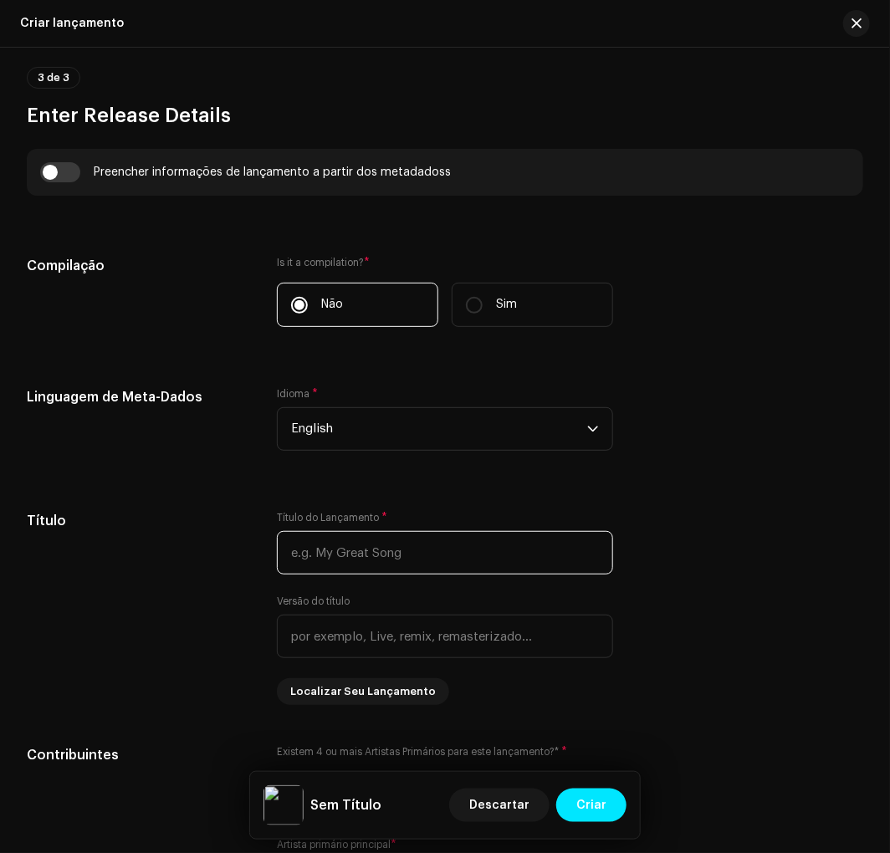
paste input "Vem Cear"
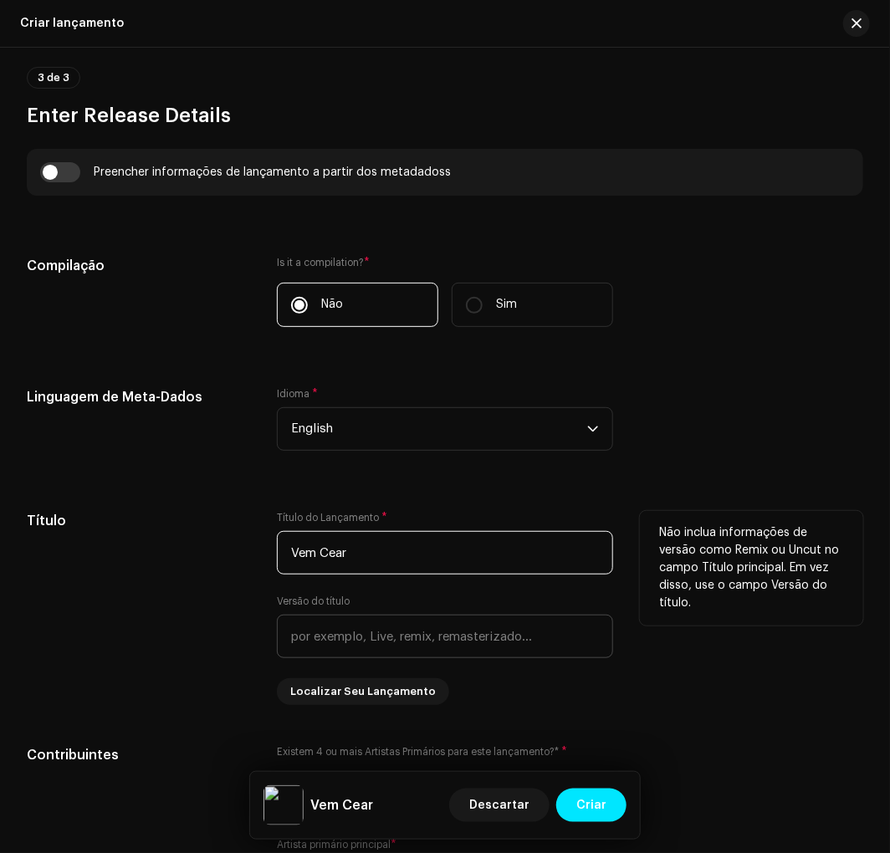
type input "Vem Cear"
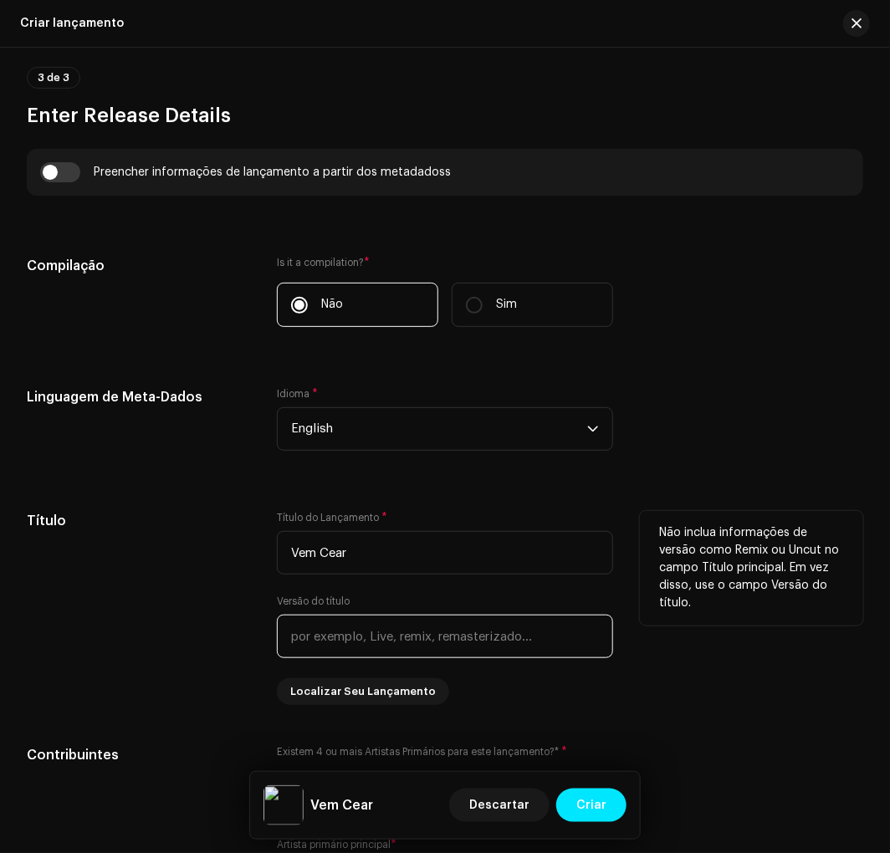
click at [390, 641] on input "text" at bounding box center [444, 636] width 335 height 43
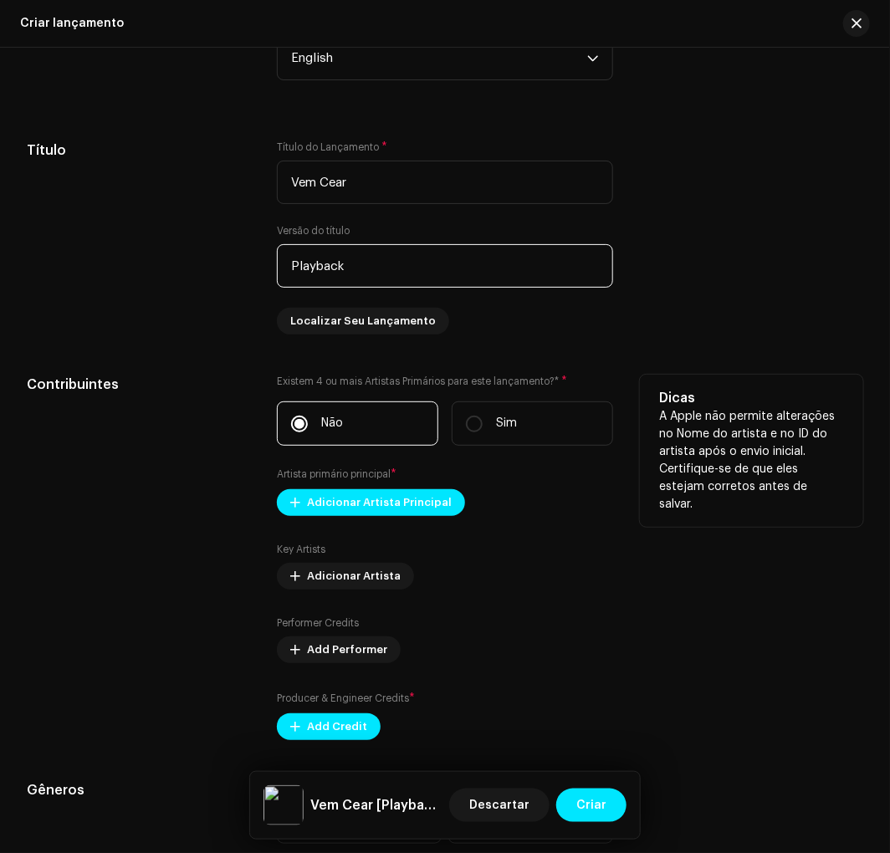
scroll to position [1486, 0]
type input "Playback"
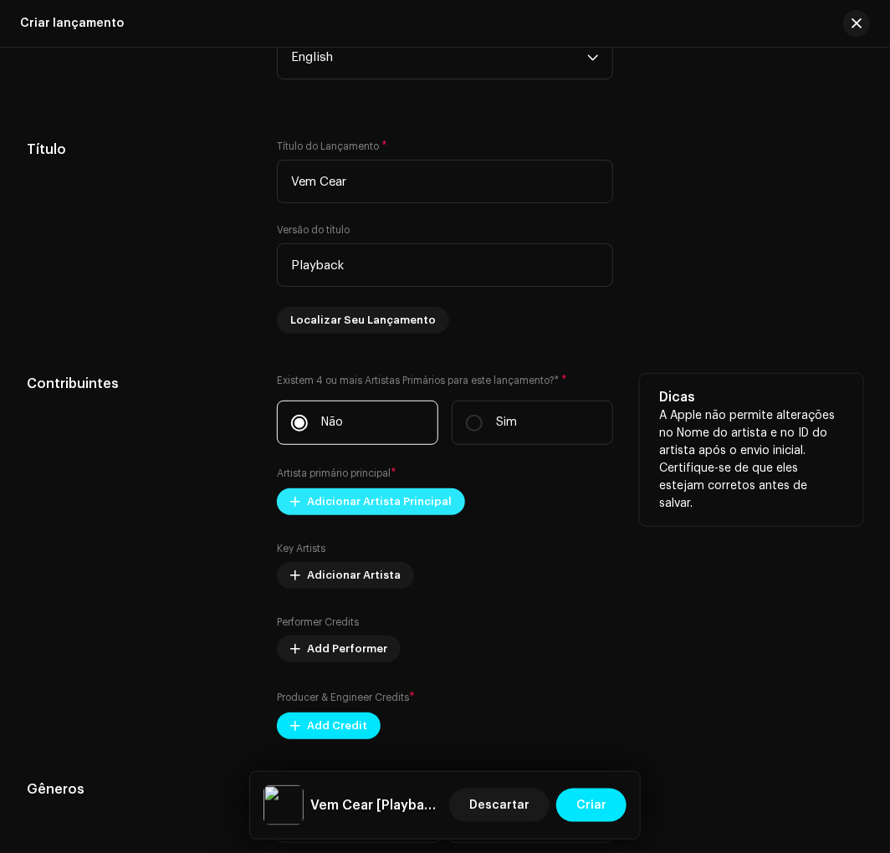
click at [319, 513] on span "Adicionar Artista Principal" at bounding box center [379, 501] width 145 height 33
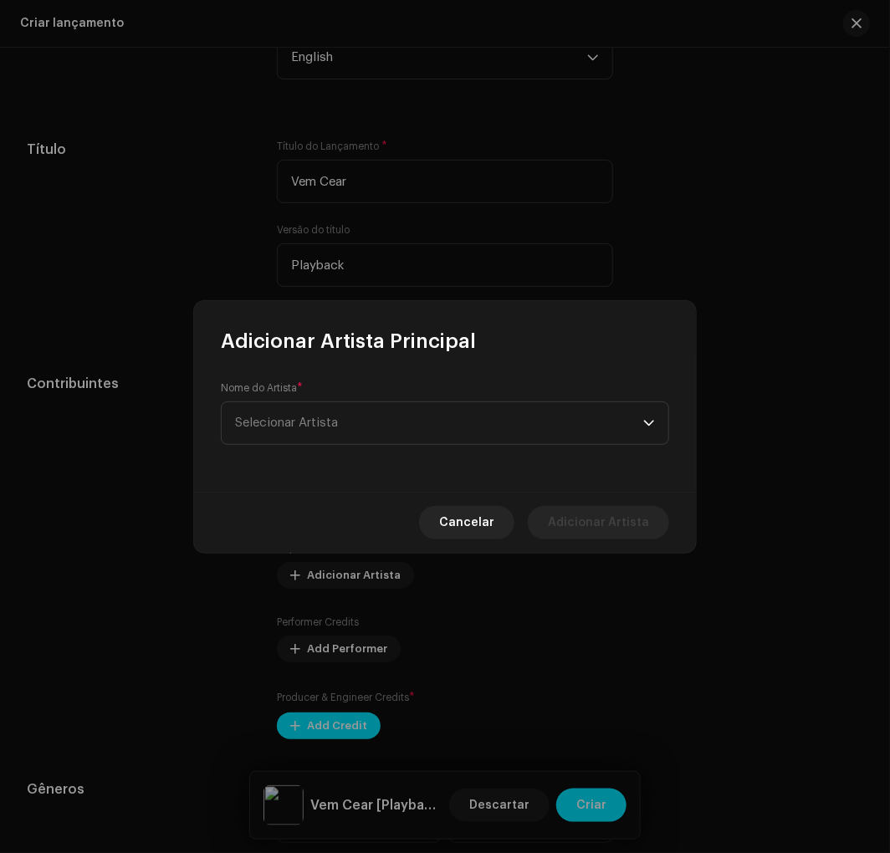
click at [341, 448] on div "Nome do Artista * Selecionar Artista" at bounding box center [445, 423] width 502 height 137
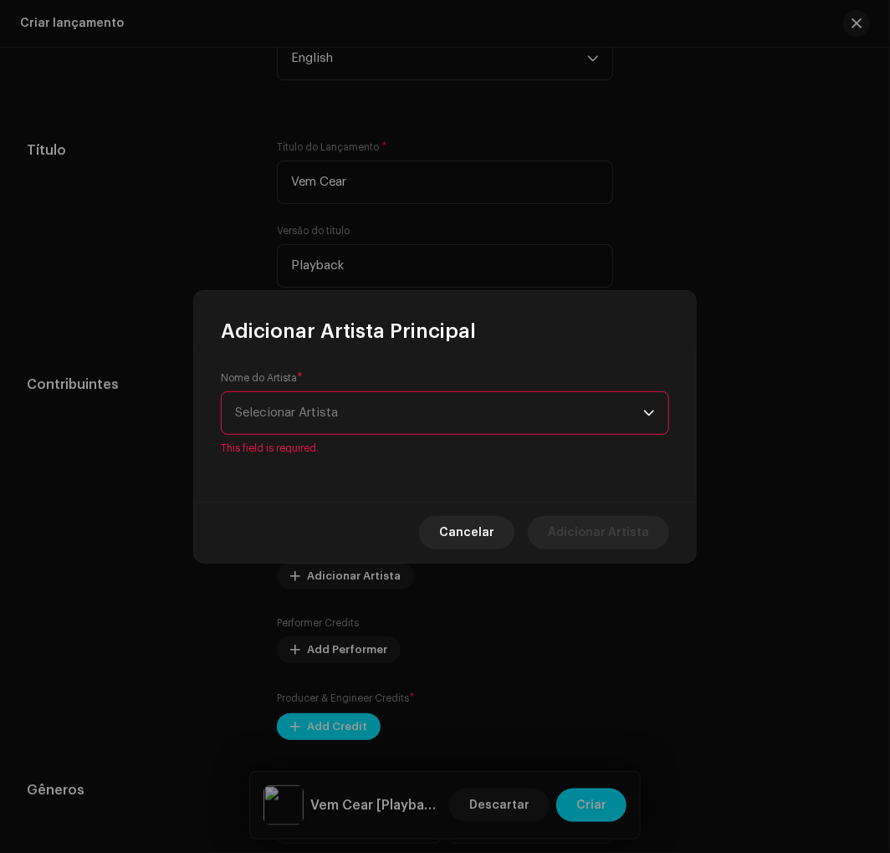
click at [395, 414] on span "Selecionar Artista" at bounding box center [439, 413] width 408 height 42
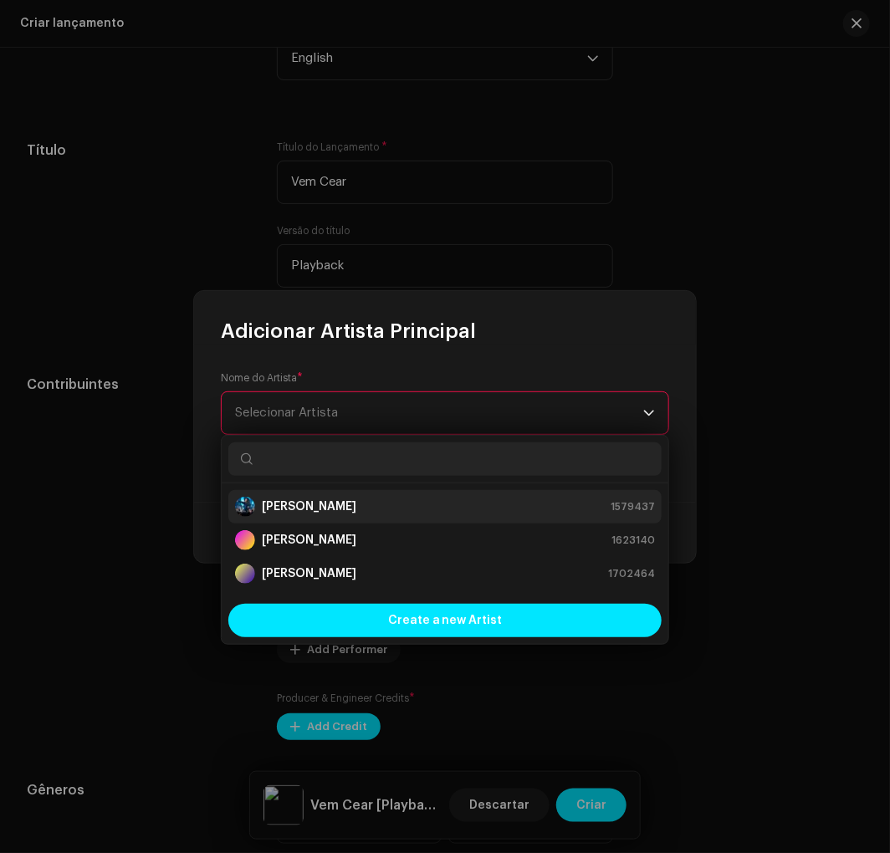
click at [336, 503] on strong "[PERSON_NAME]" at bounding box center [309, 506] width 94 height 17
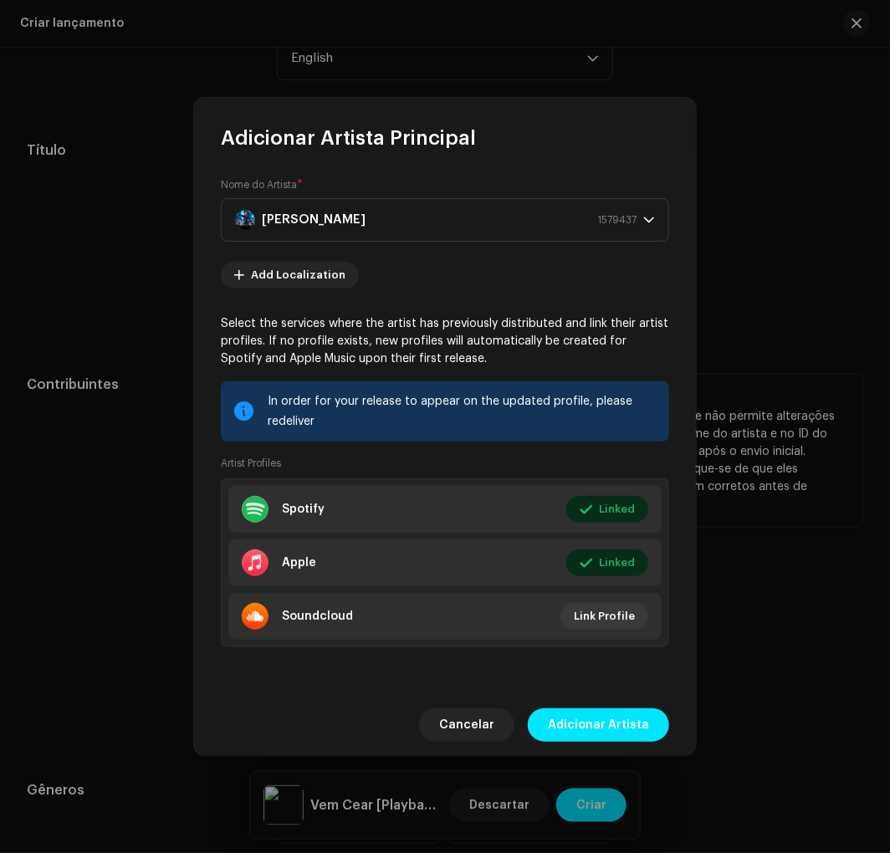
click at [611, 726] on span "Adicionar Artista" at bounding box center [598, 724] width 101 height 33
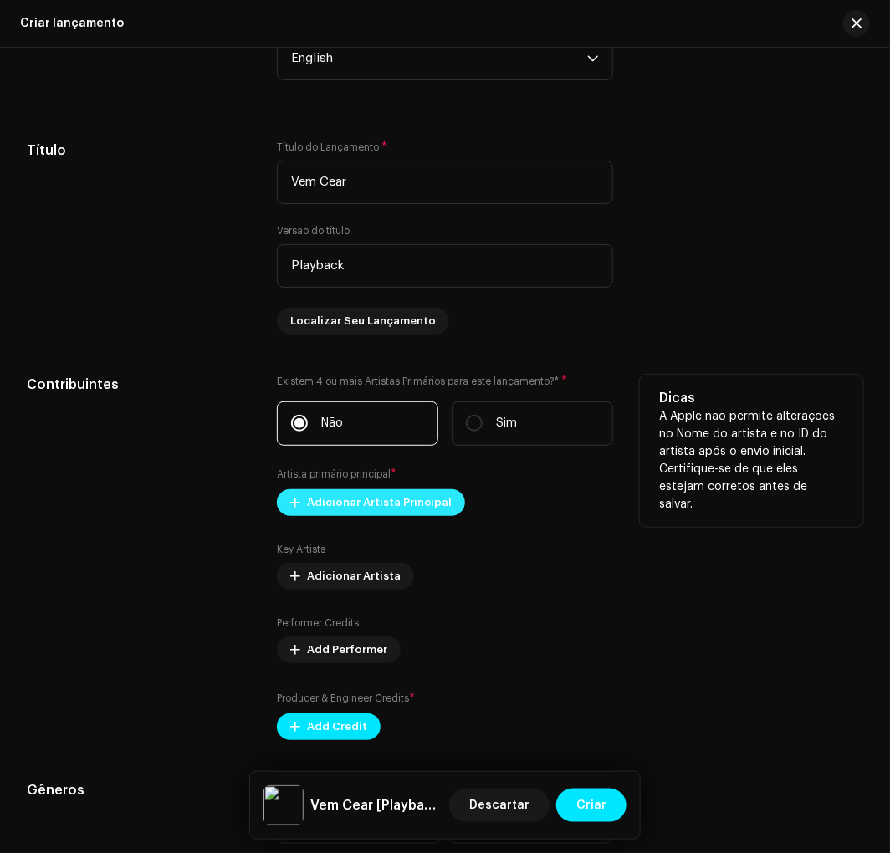
click at [387, 497] on div "Existem 4 ou mais Artistas Primários para este lançamento?* * Não Sim Artista p…" at bounding box center [444, 557] width 335 height 365
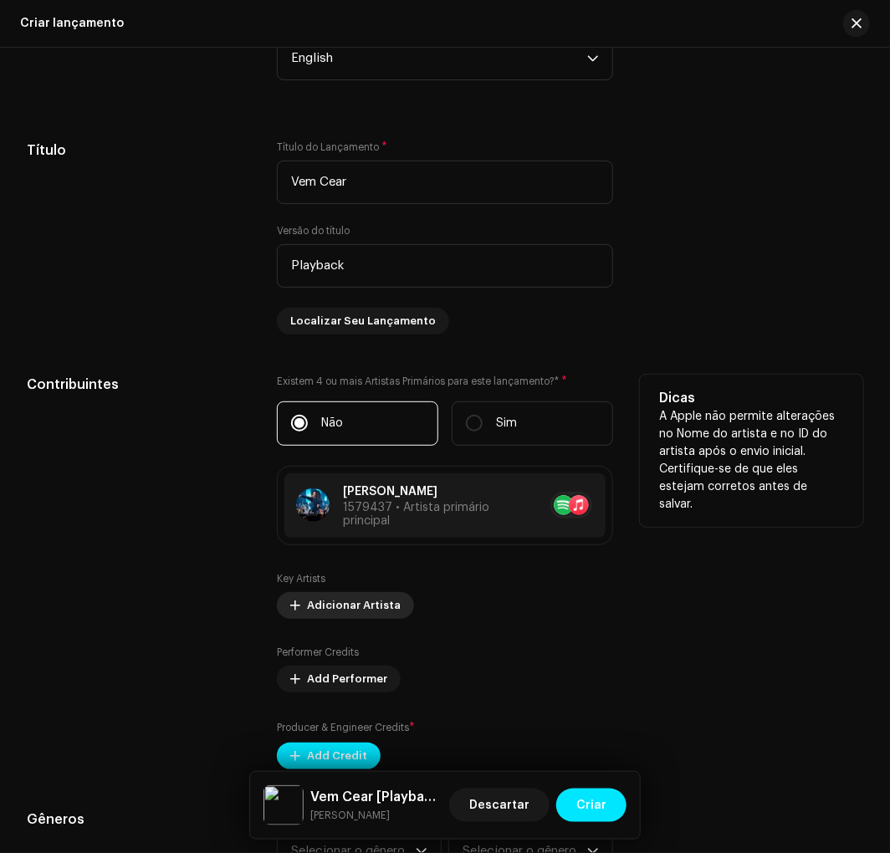
click at [293, 612] on span at bounding box center [295, 605] width 10 height 13
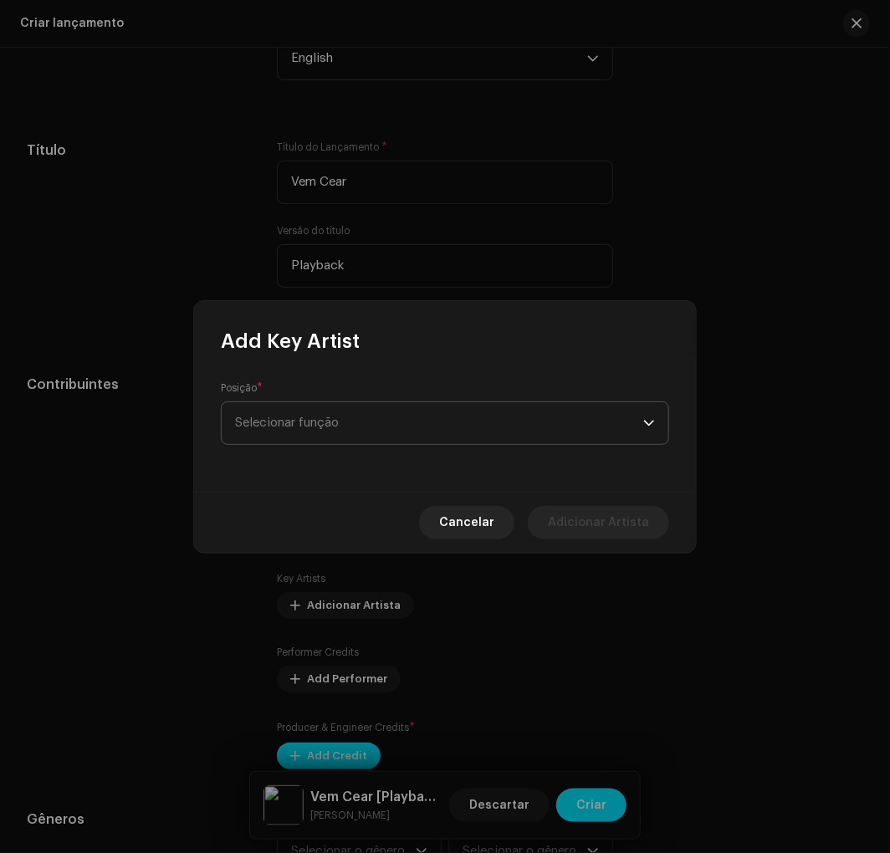
click at [370, 415] on span "Selecionar função" at bounding box center [439, 423] width 408 height 42
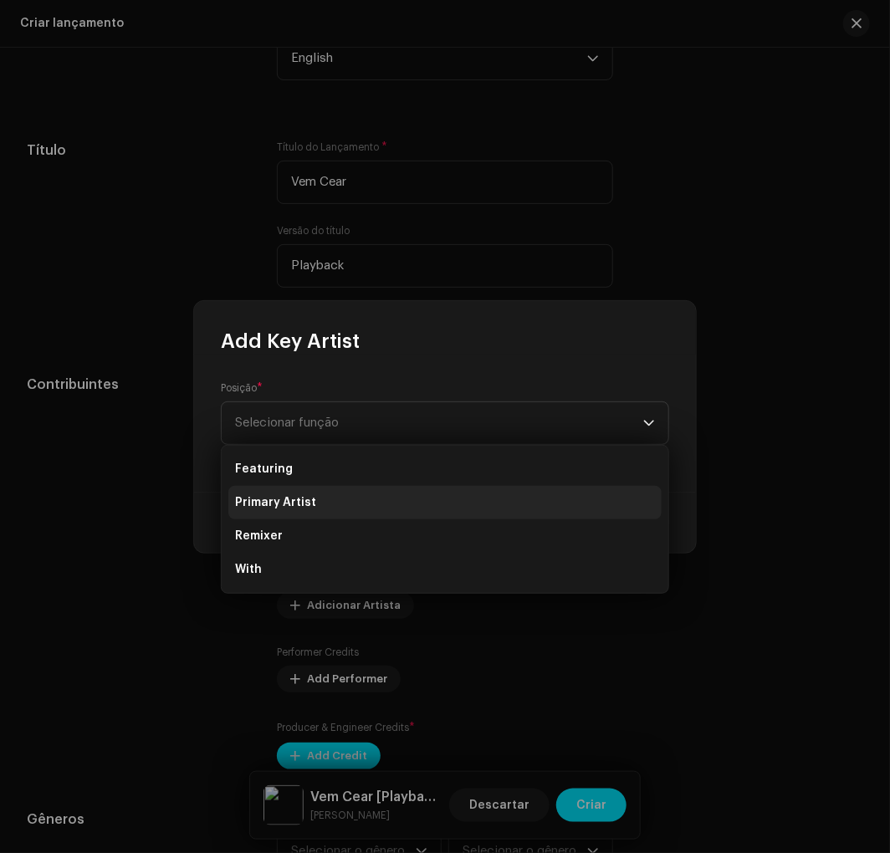
click at [303, 494] on span "Primary Artist" at bounding box center [275, 502] width 81 height 17
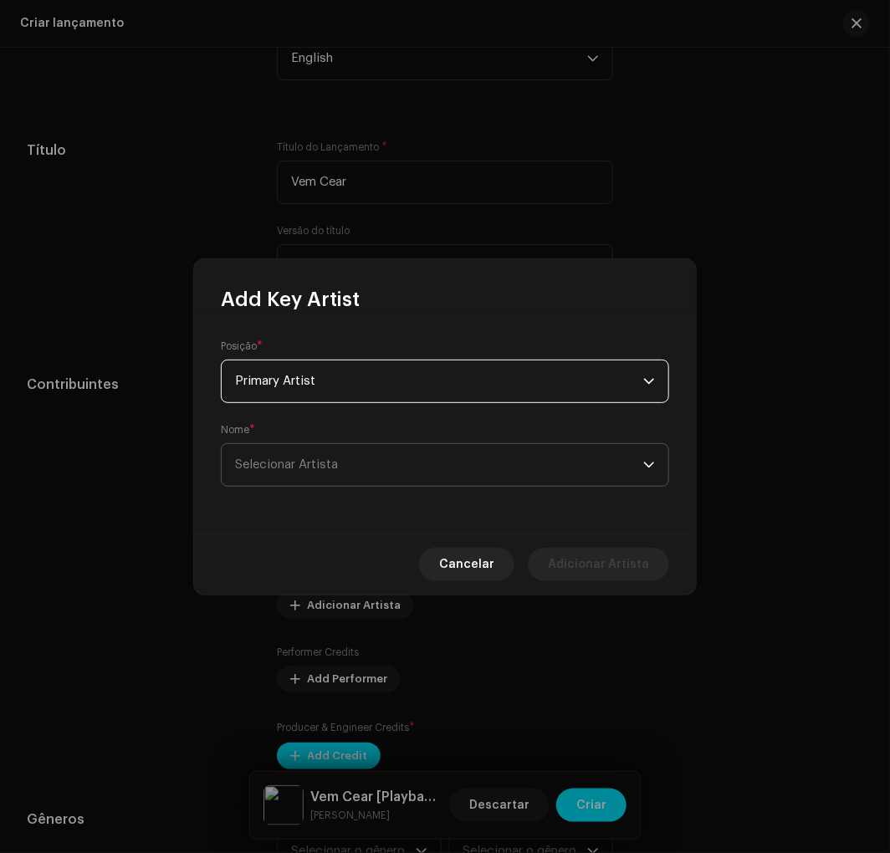
click at [304, 470] on span "Selecionar Artista" at bounding box center [286, 464] width 103 height 13
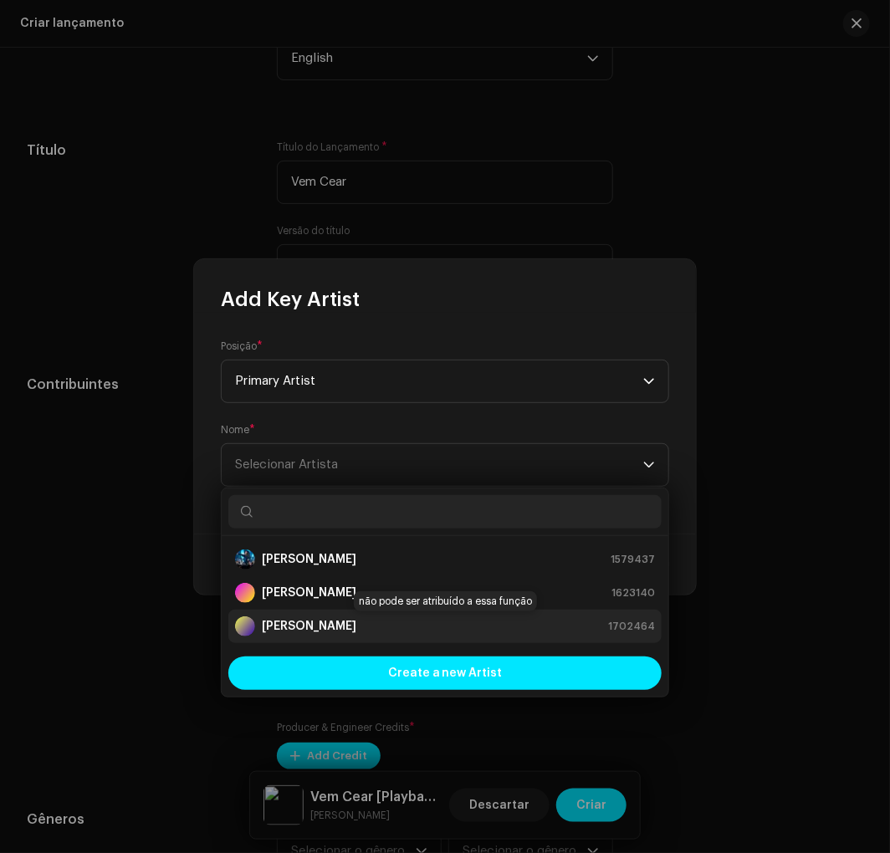
click at [306, 620] on strong "[PERSON_NAME]" at bounding box center [309, 626] width 94 height 17
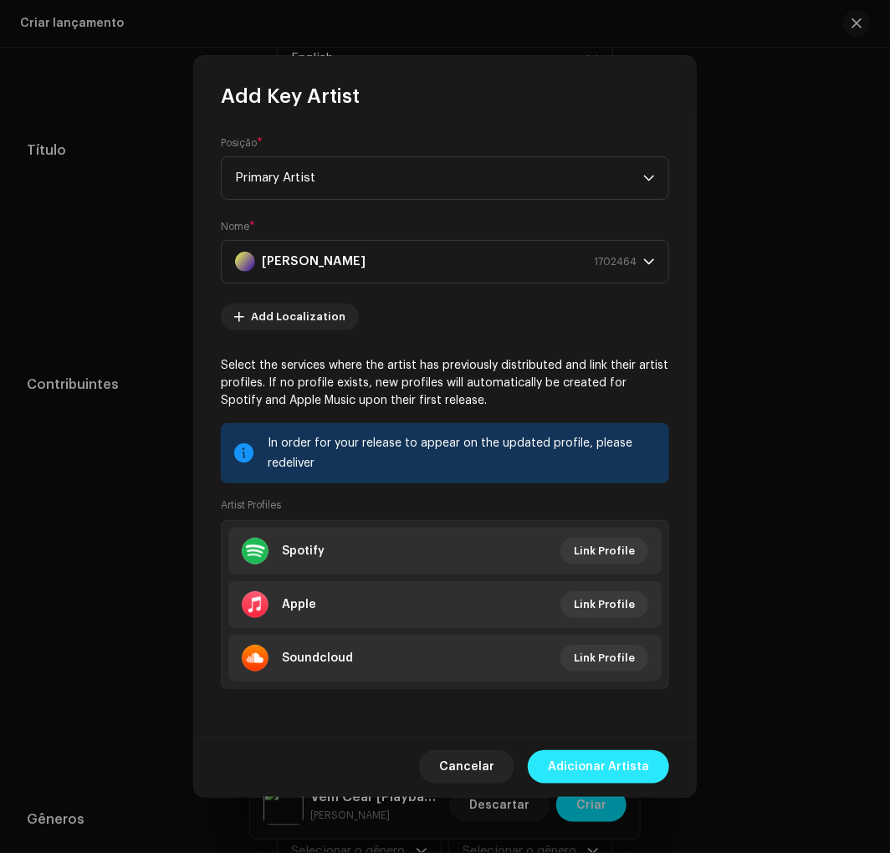
click at [613, 767] on span "Adicionar Artista" at bounding box center [598, 766] width 101 height 33
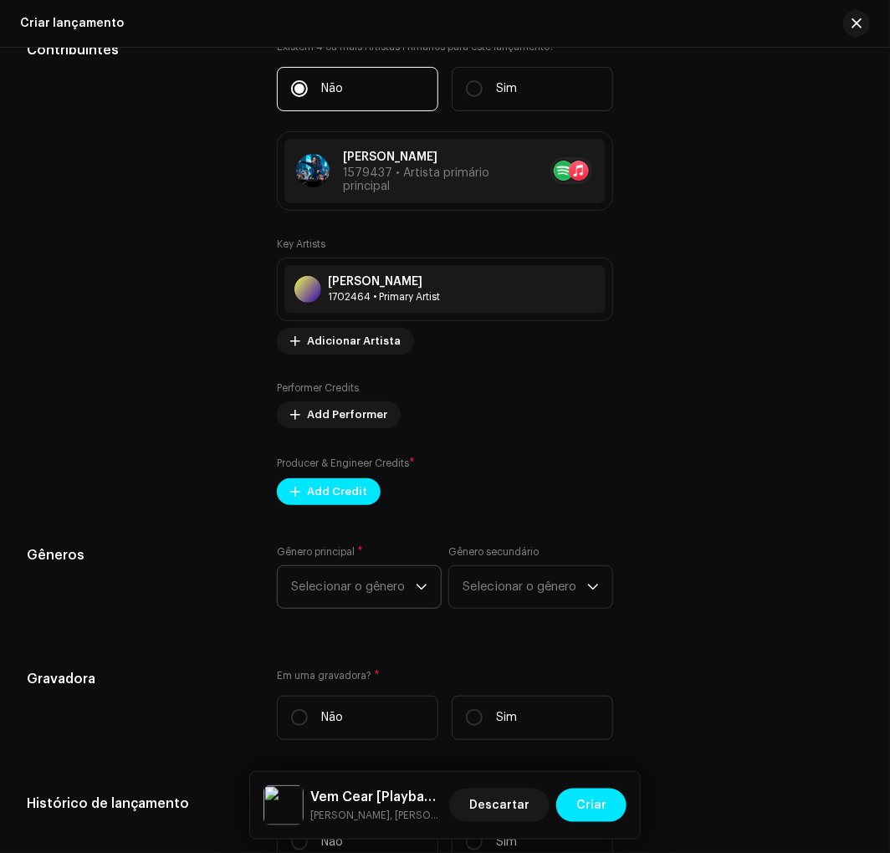
scroll to position [1858, 0]
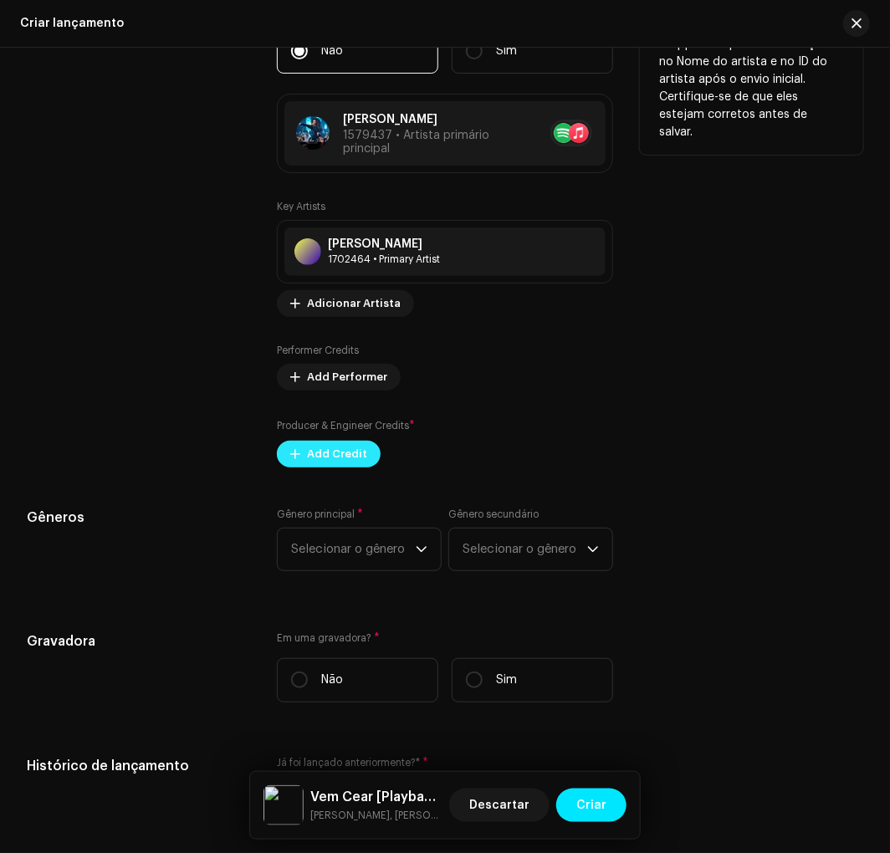
click at [336, 467] on span "Add Credit" at bounding box center [337, 453] width 60 height 33
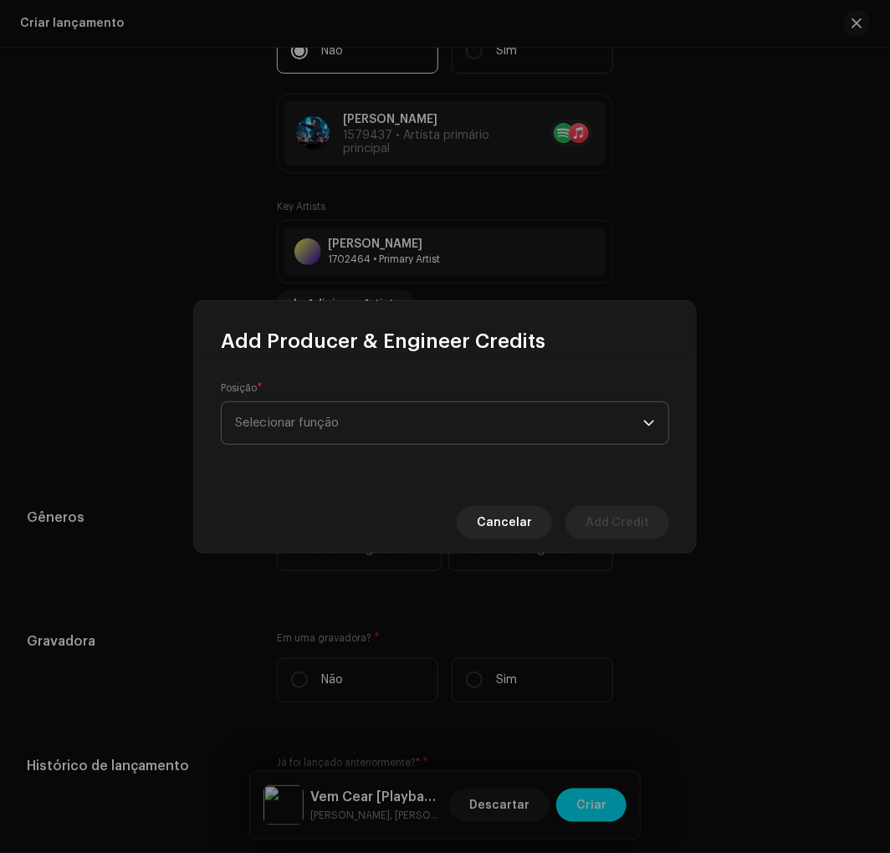
click at [355, 405] on span "Selecionar função" at bounding box center [439, 423] width 408 height 42
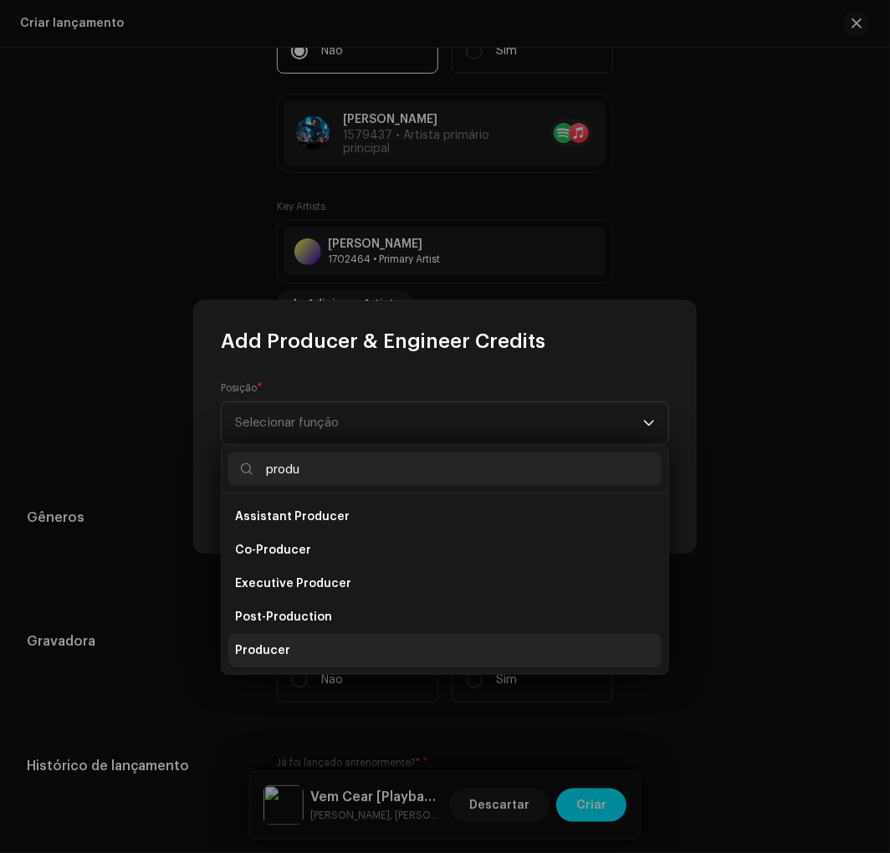
type input "produ"
click at [312, 654] on li "Producer" at bounding box center [444, 650] width 433 height 33
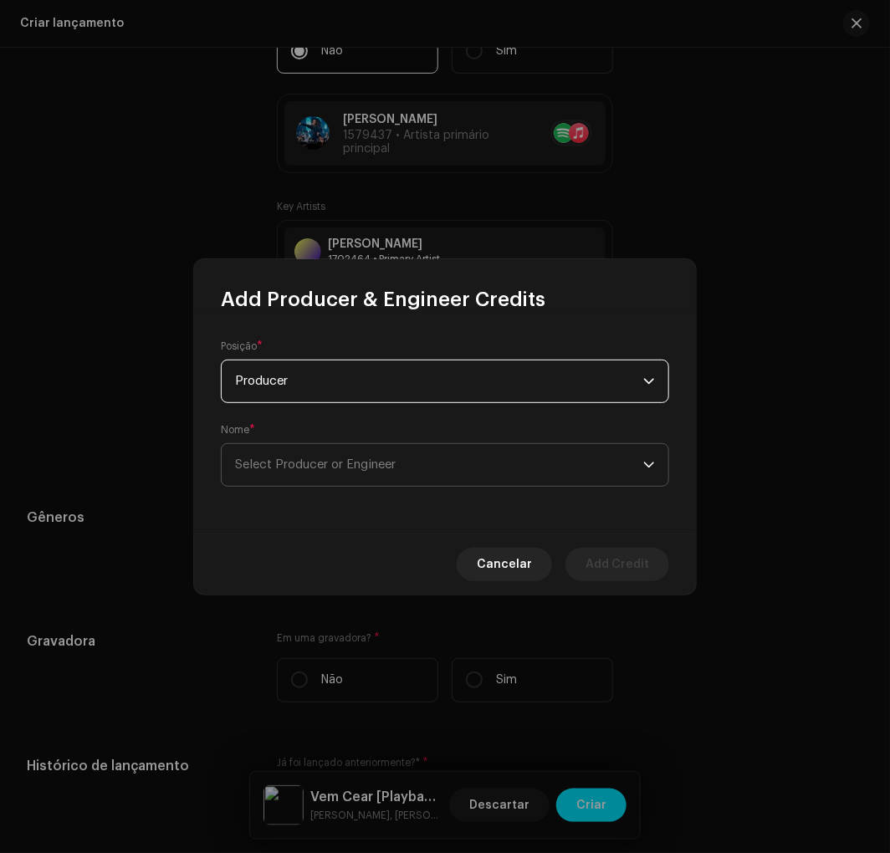
click at [288, 454] on span "Select Producer or Engineer" at bounding box center [439, 465] width 408 height 42
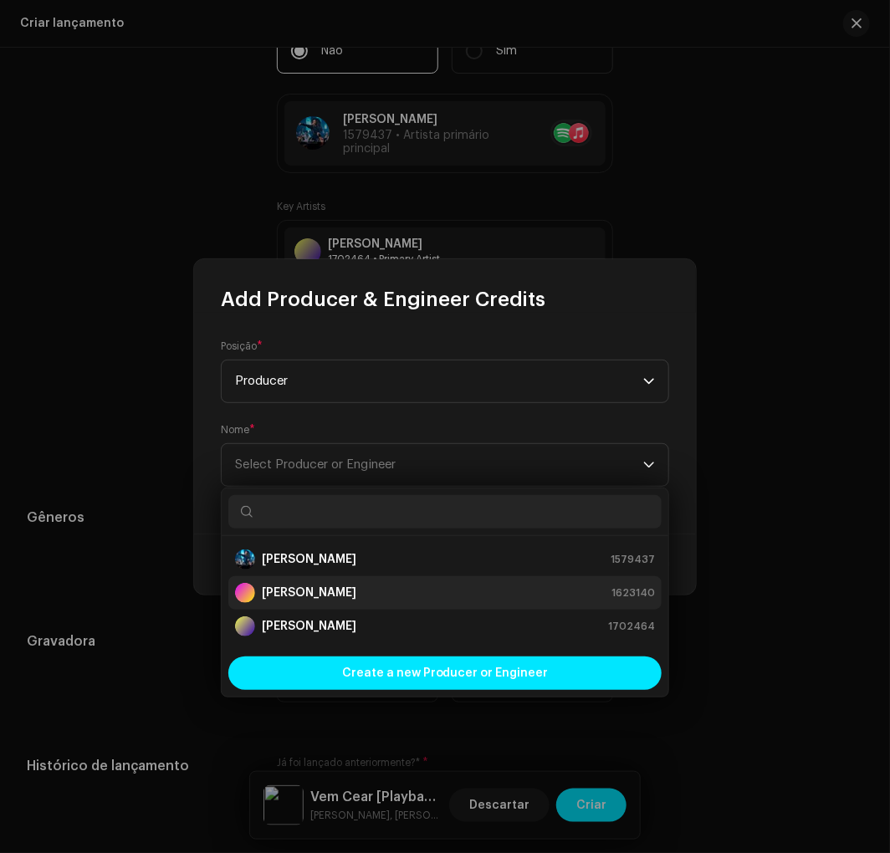
click at [306, 592] on strong "[PERSON_NAME]" at bounding box center [309, 592] width 94 height 17
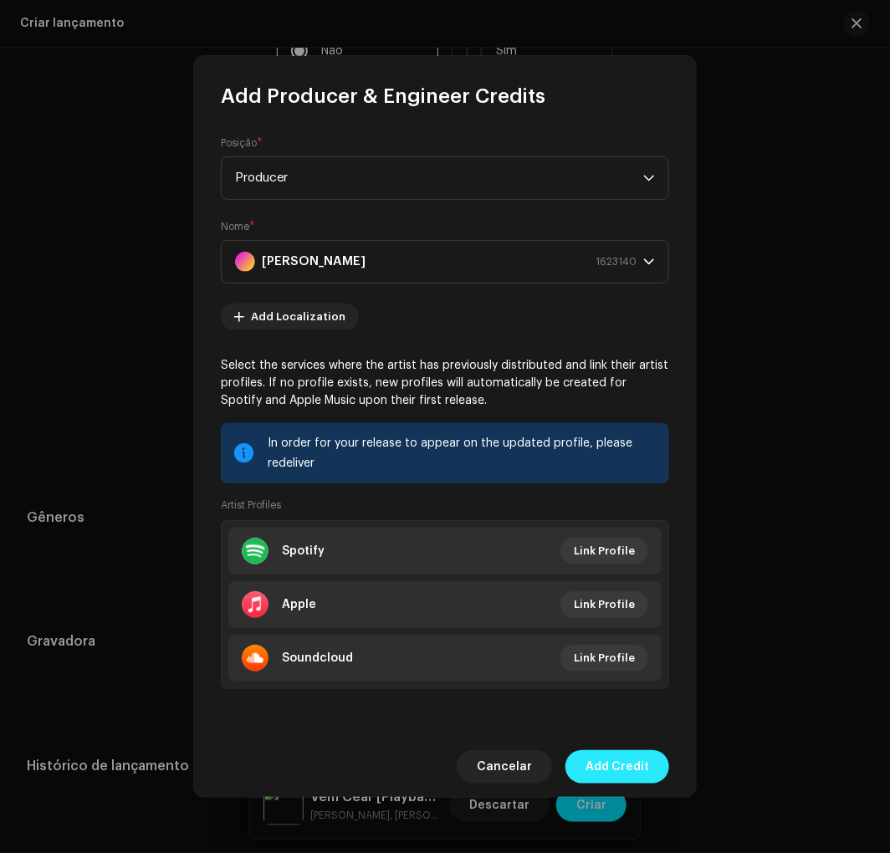
click at [629, 778] on span "Add Credit" at bounding box center [617, 766] width 64 height 33
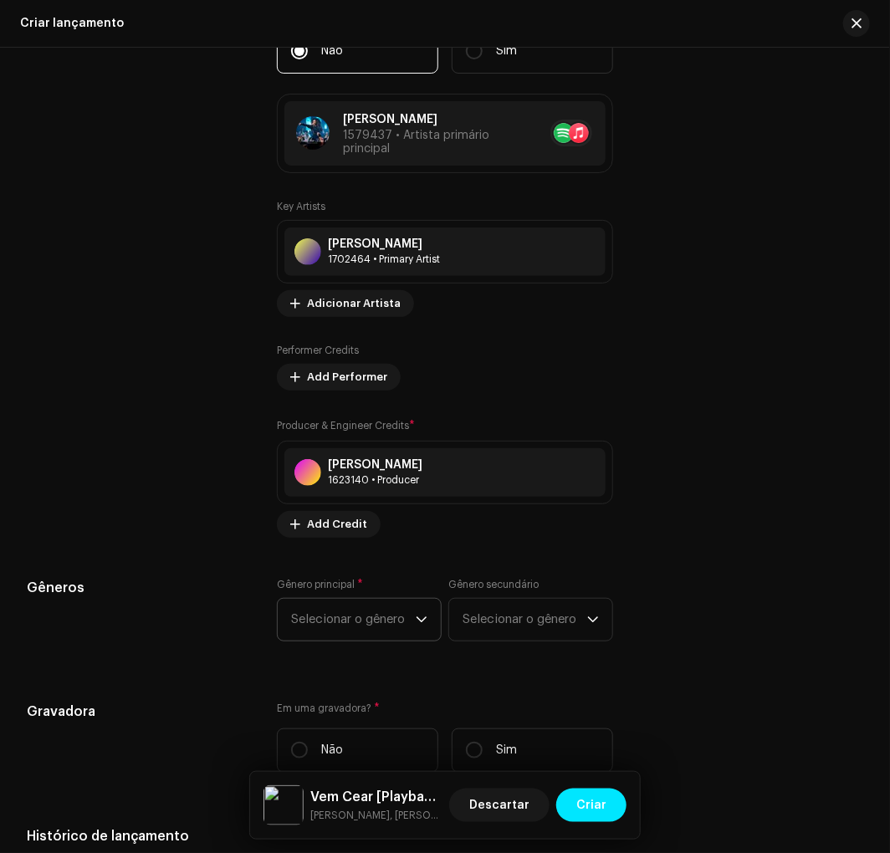
click at [344, 627] on span "Selecionar o gênero" at bounding box center [353, 620] width 125 height 42
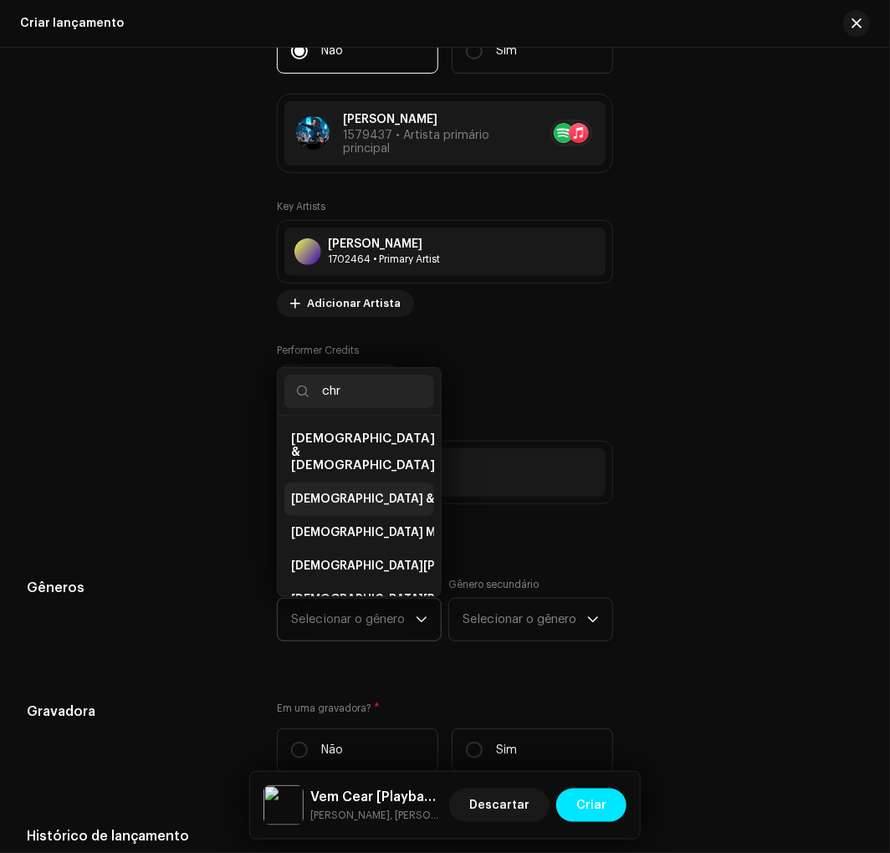
type input "chr"
click at [357, 491] on span "[DEMOGRAPHIC_DATA] & [DEMOGRAPHIC_DATA]" at bounding box center [430, 499] width 278 height 17
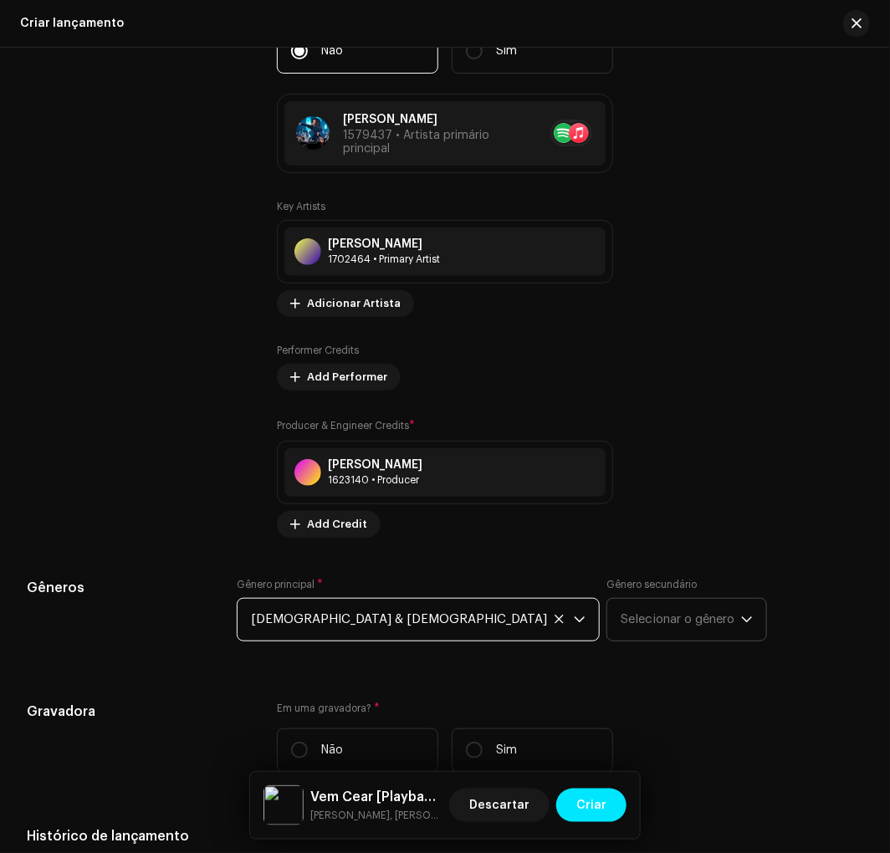
click at [620, 624] on span "Selecionar o gênero" at bounding box center [680, 620] width 120 height 42
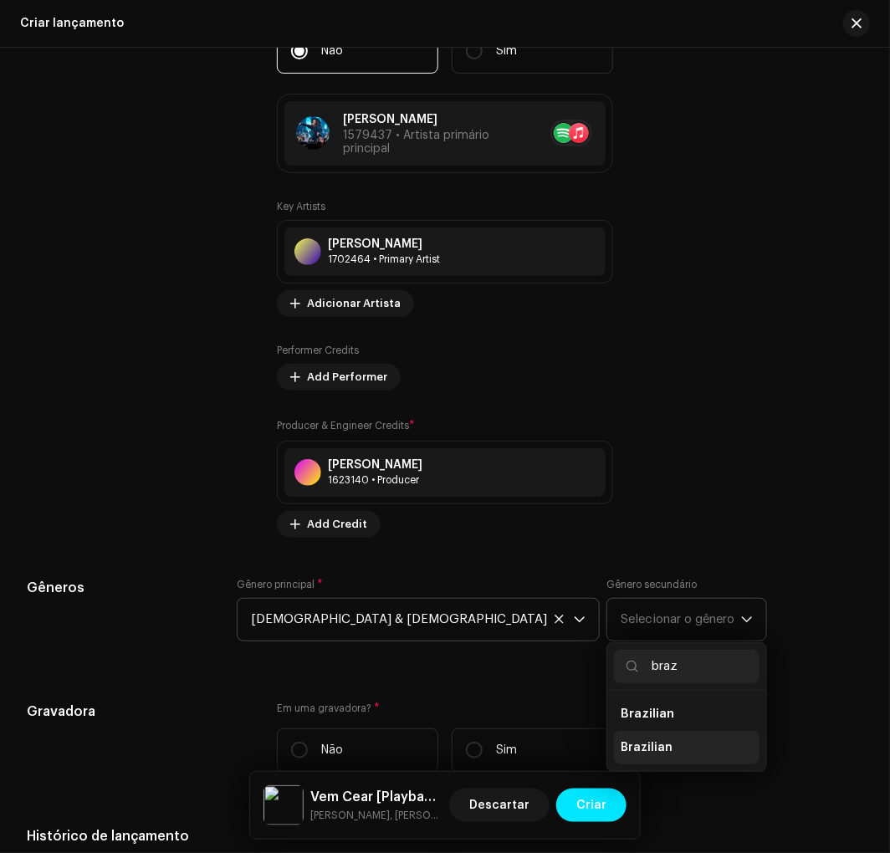
type input "braz"
click at [614, 764] on li "Brazilian" at bounding box center [686, 747] width 145 height 33
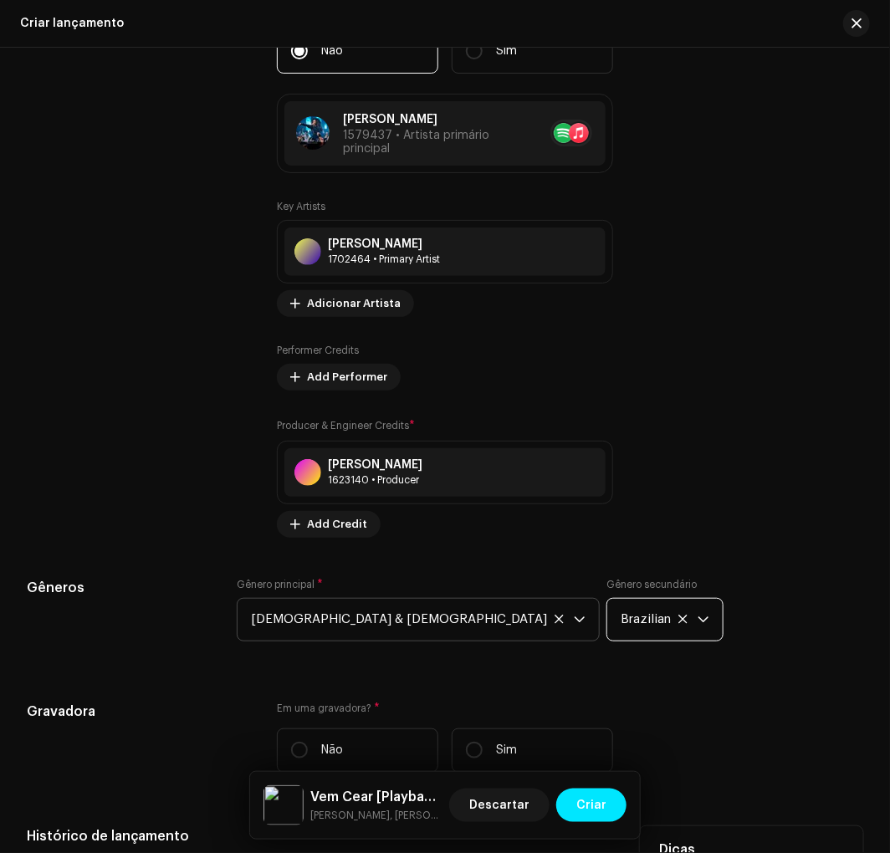
scroll to position [2229, 0]
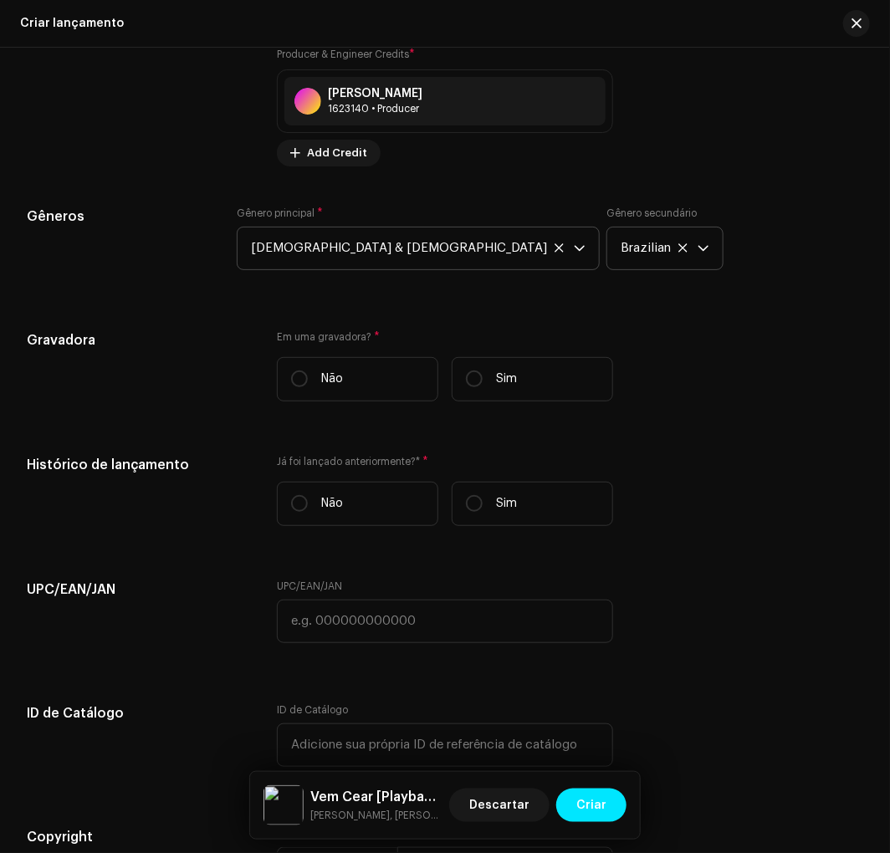
drag, startPoint x: 502, startPoint y: 386, endPoint x: 444, endPoint y: 437, distance: 77.0
click at [499, 388] on p "Sim" at bounding box center [506, 379] width 21 height 18
click at [471, 387] on input "Sim" at bounding box center [474, 378] width 17 height 17
radio input "true"
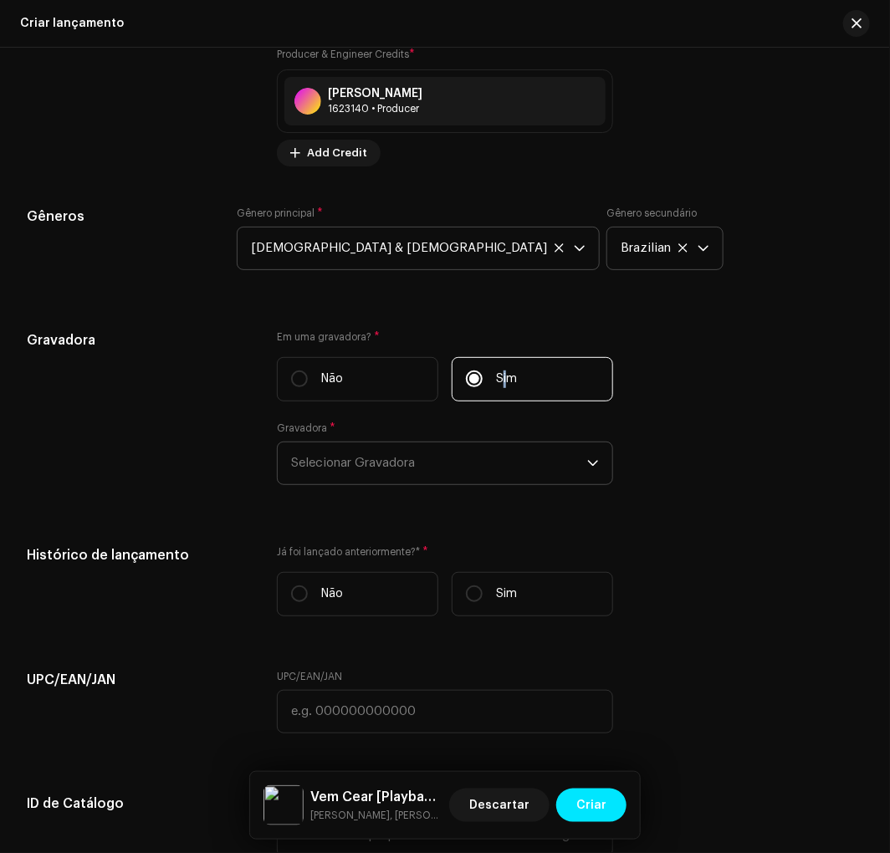
click at [408, 481] on span "Selecionar Gravadora" at bounding box center [438, 463] width 295 height 42
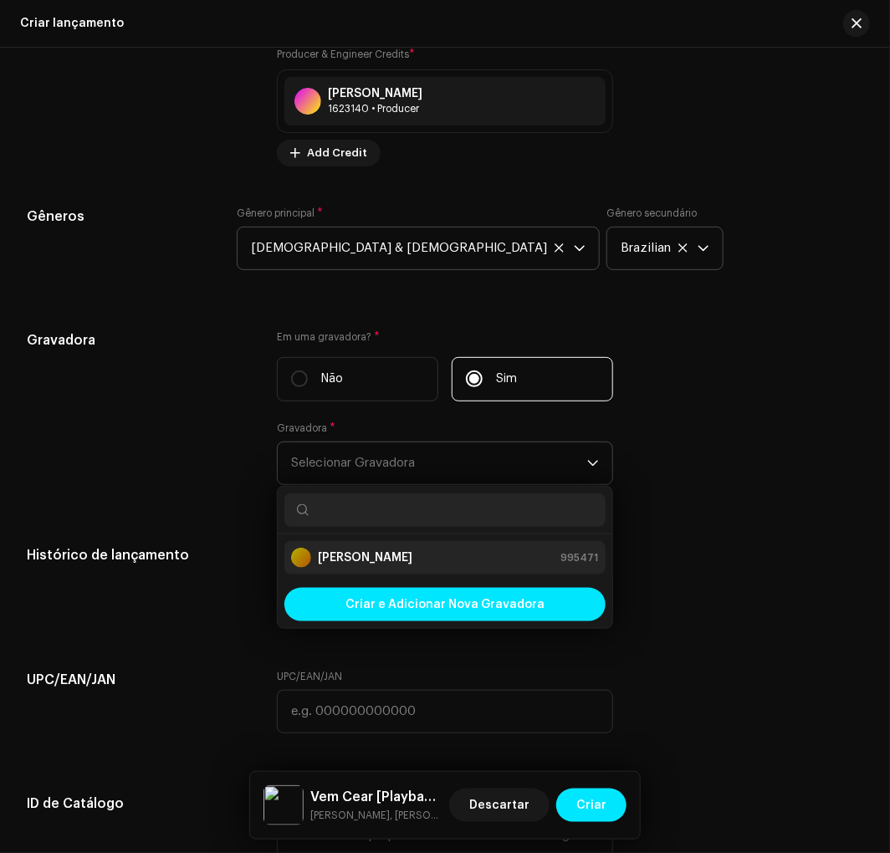
click at [404, 563] on div "[PERSON_NAME] 995471" at bounding box center [444, 558] width 307 height 20
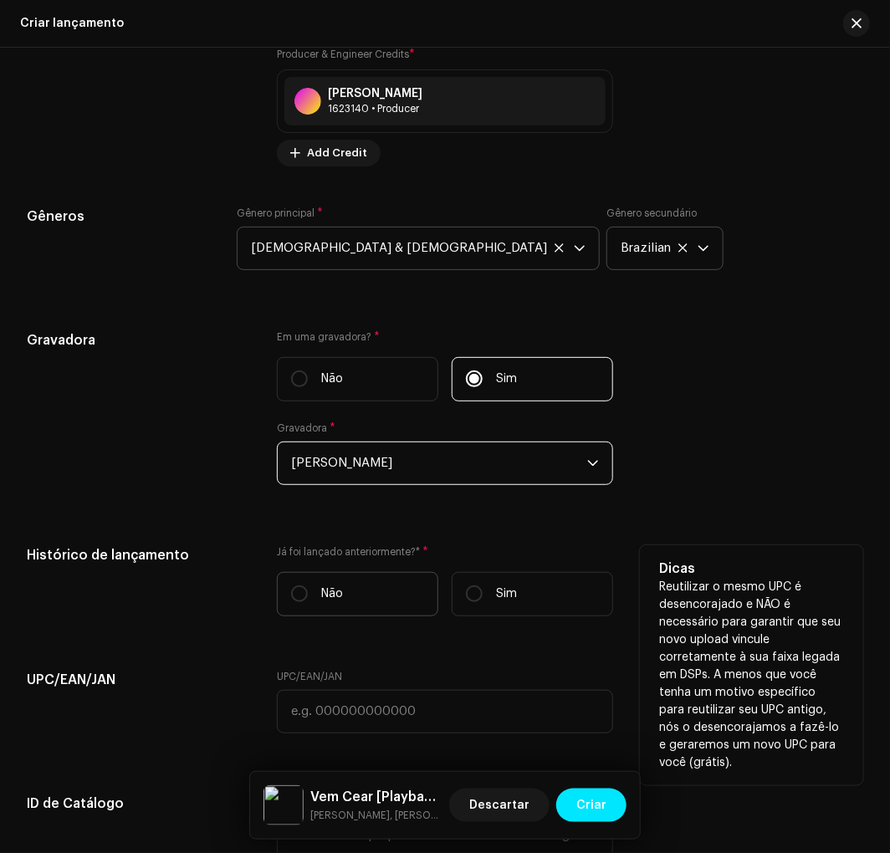
click at [334, 603] on p "Não" at bounding box center [332, 594] width 22 height 18
click at [308, 602] on input "Não" at bounding box center [299, 593] width 17 height 17
radio input "true"
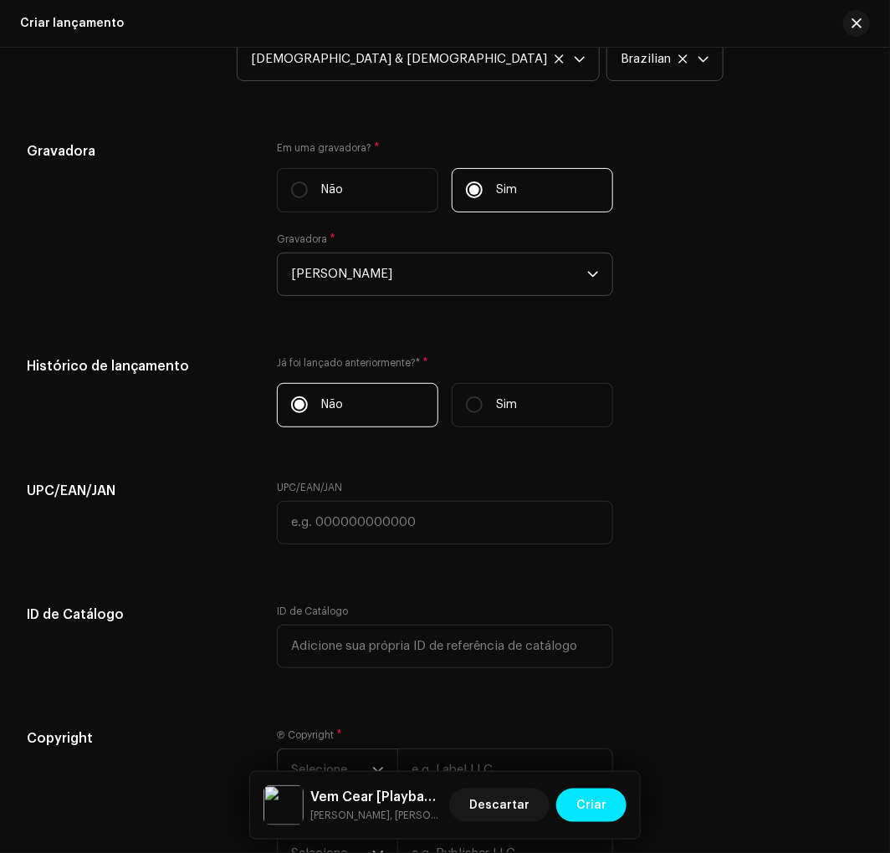
scroll to position [2638, 0]
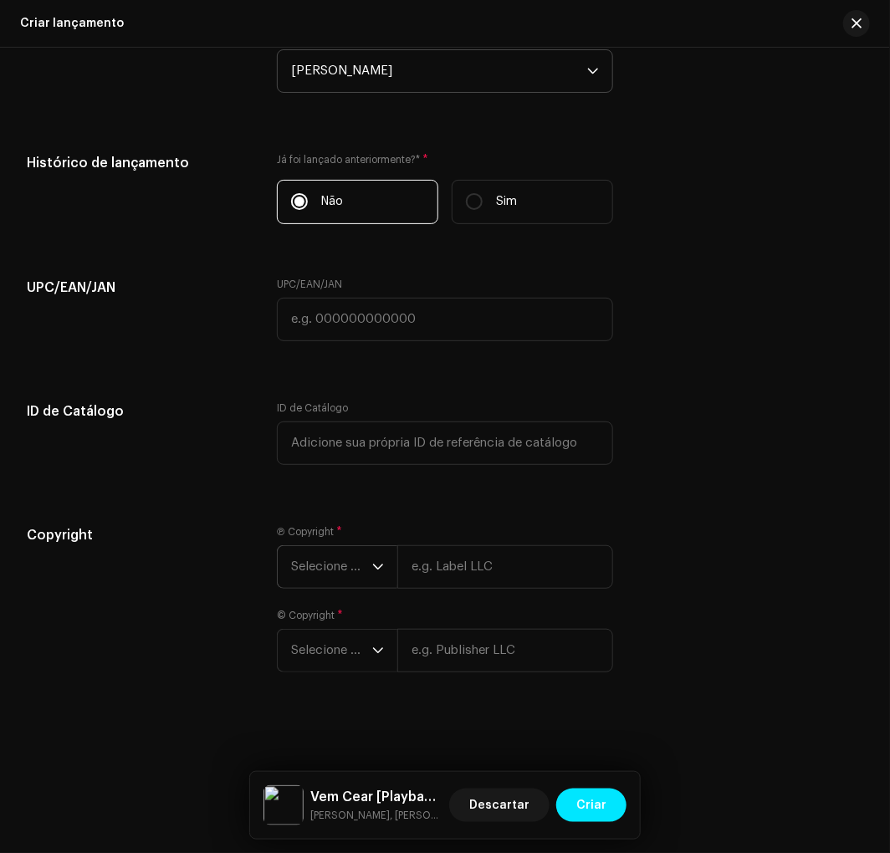
click at [305, 553] on span "Selecione o ano" at bounding box center [331, 567] width 81 height 42
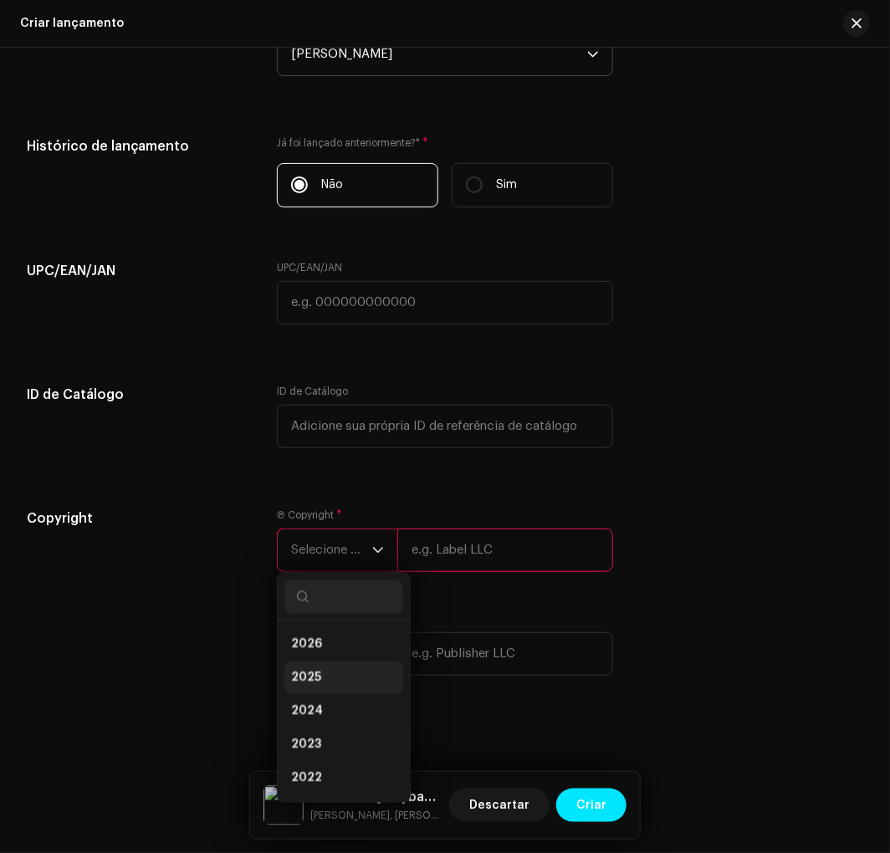
click at [322, 687] on li "2025" at bounding box center [343, 677] width 119 height 33
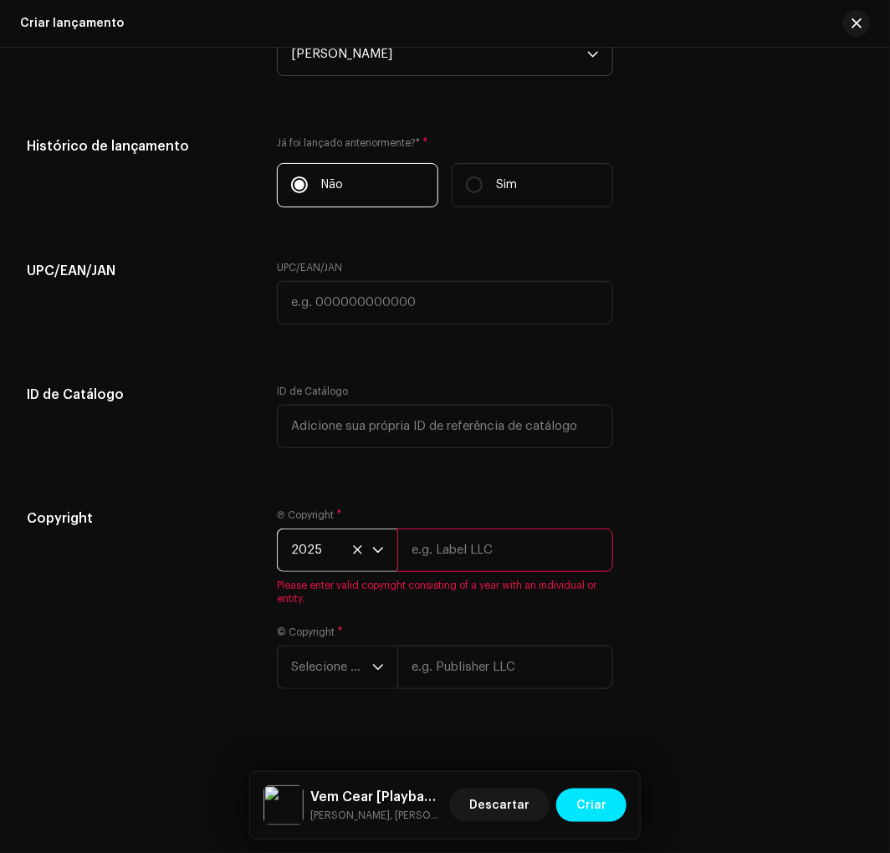
click at [474, 553] on input "text" at bounding box center [504, 549] width 215 height 43
type input "[PERSON_NAME]"
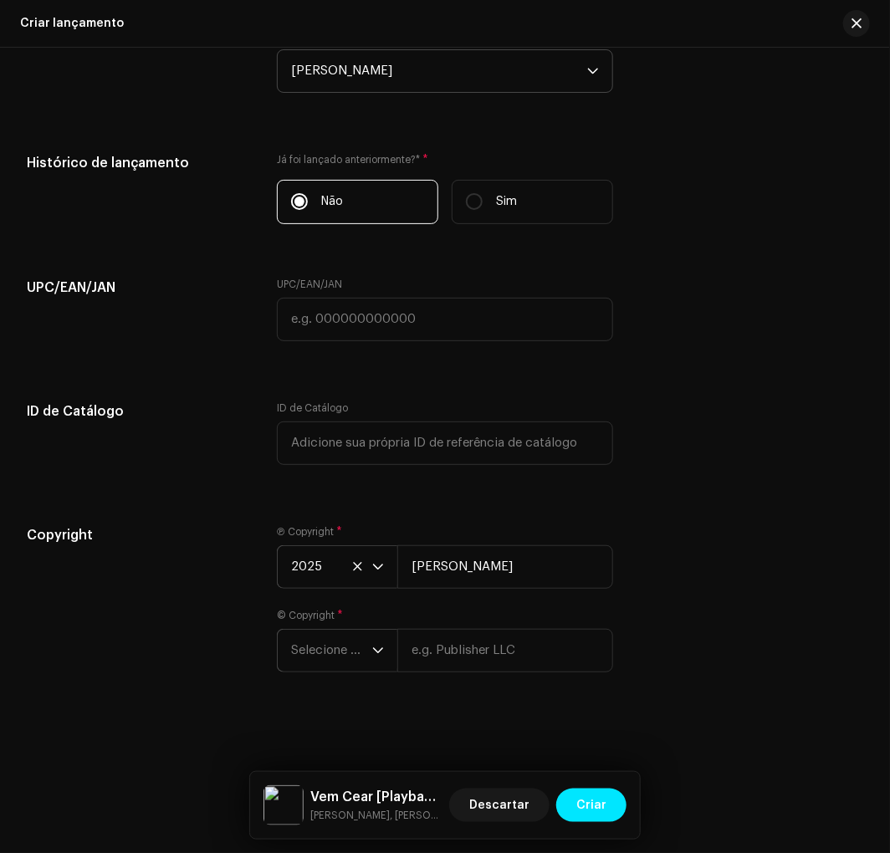
click at [347, 644] on span "Selecione o ano" at bounding box center [331, 651] width 81 height 42
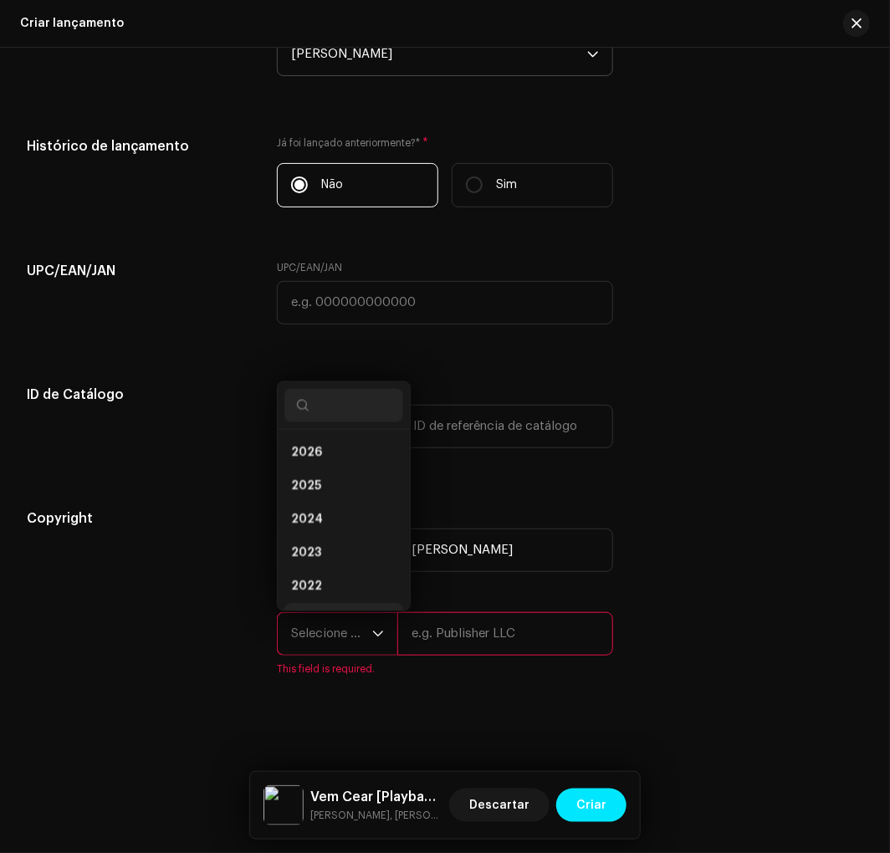
scroll to position [27, 0]
click at [365, 477] on li "2025" at bounding box center [343, 459] width 119 height 33
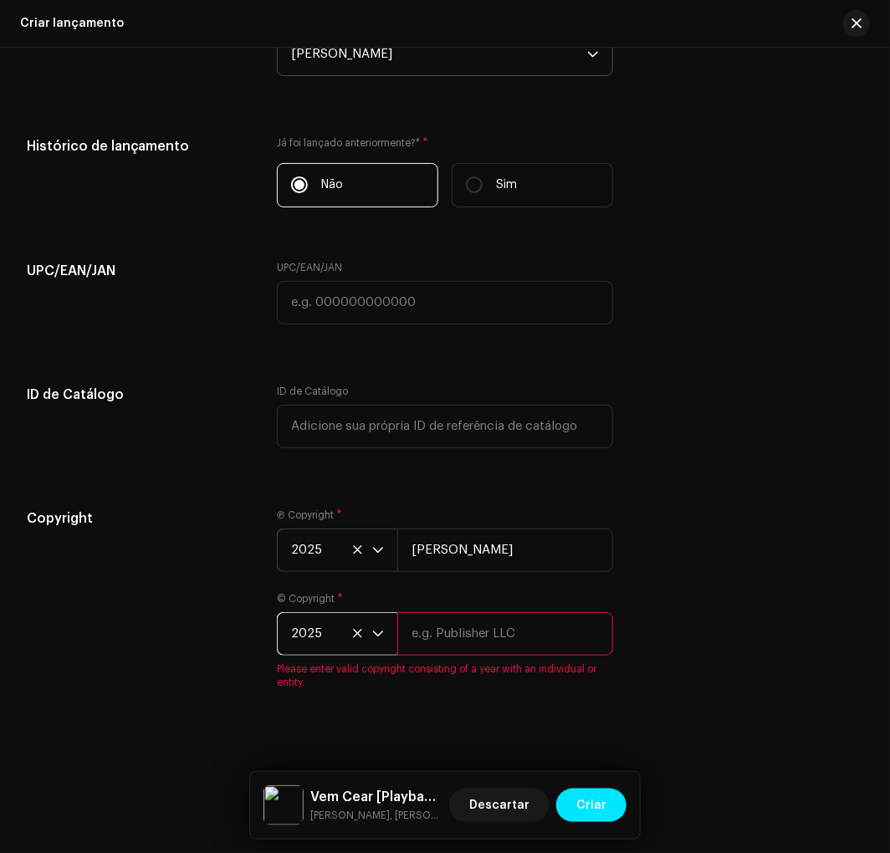
click at [462, 653] on input "text" at bounding box center [504, 633] width 215 height 43
type input "[PERSON_NAME]"
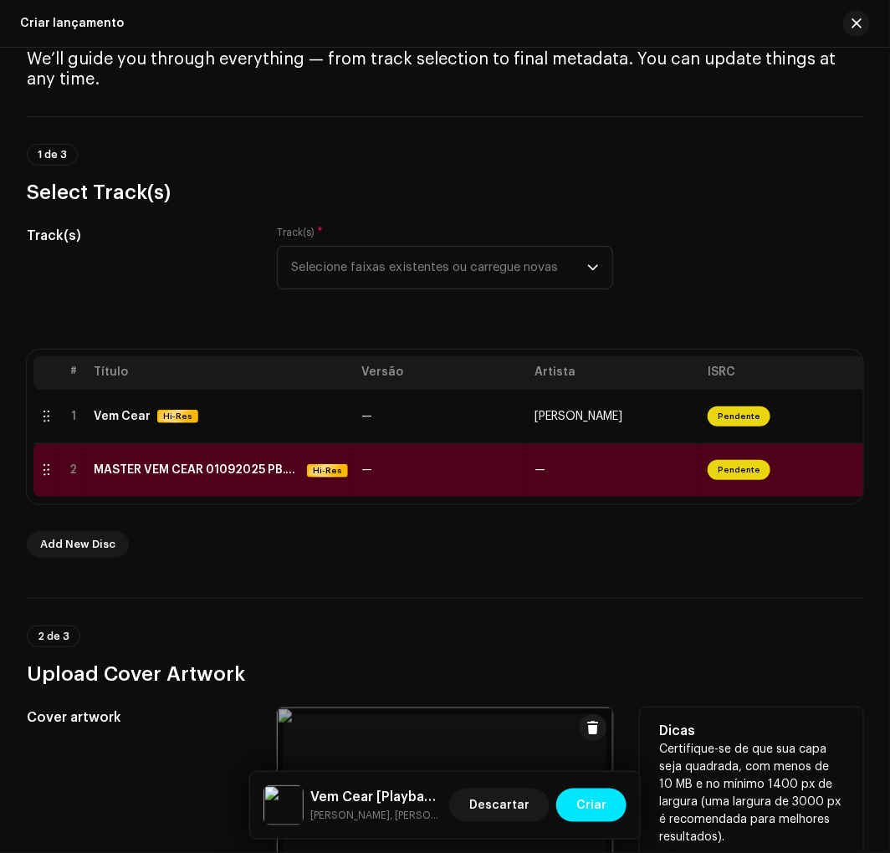
scroll to position [0, 0]
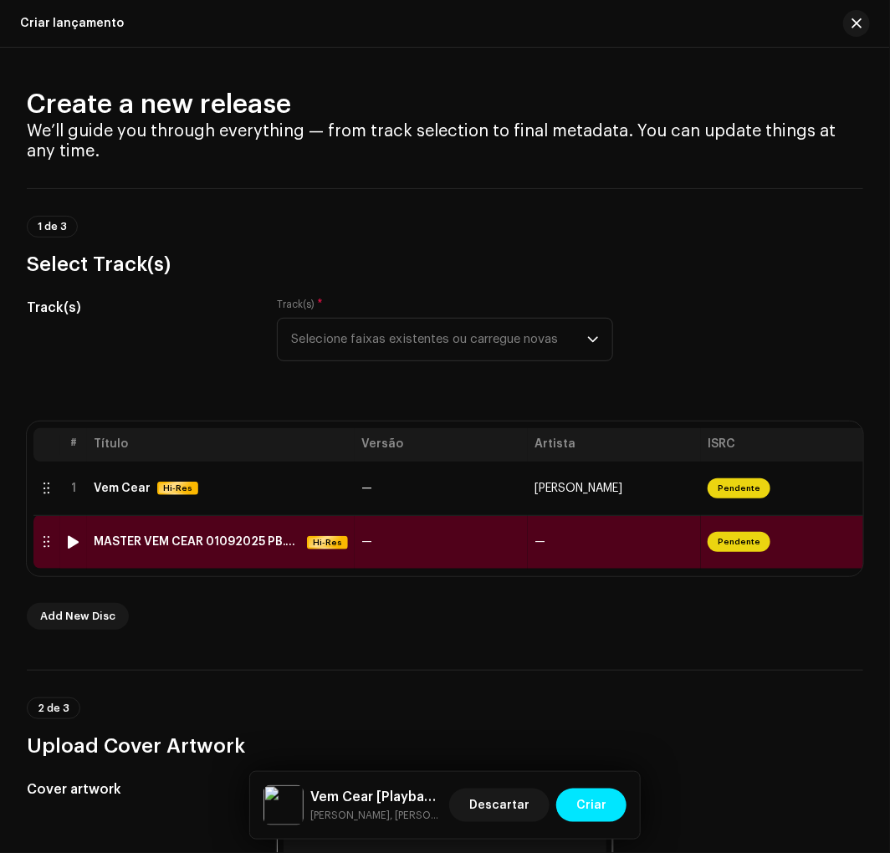
click at [47, 547] on div at bounding box center [46, 541] width 13 height 13
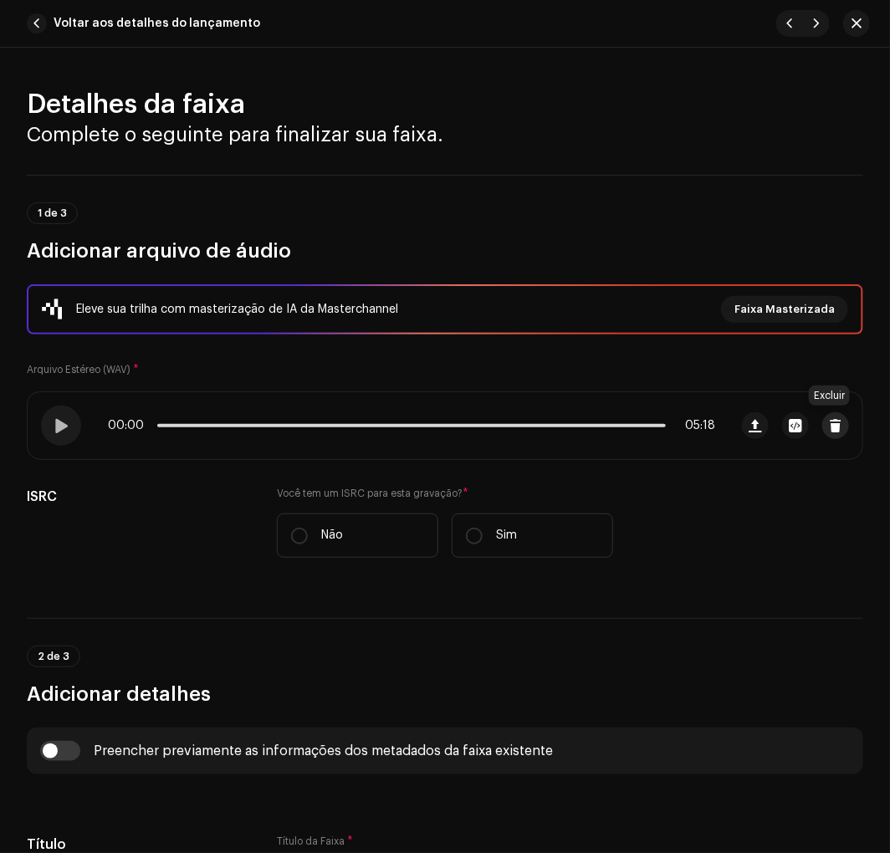
click at [832, 413] on button "button" at bounding box center [835, 425] width 27 height 27
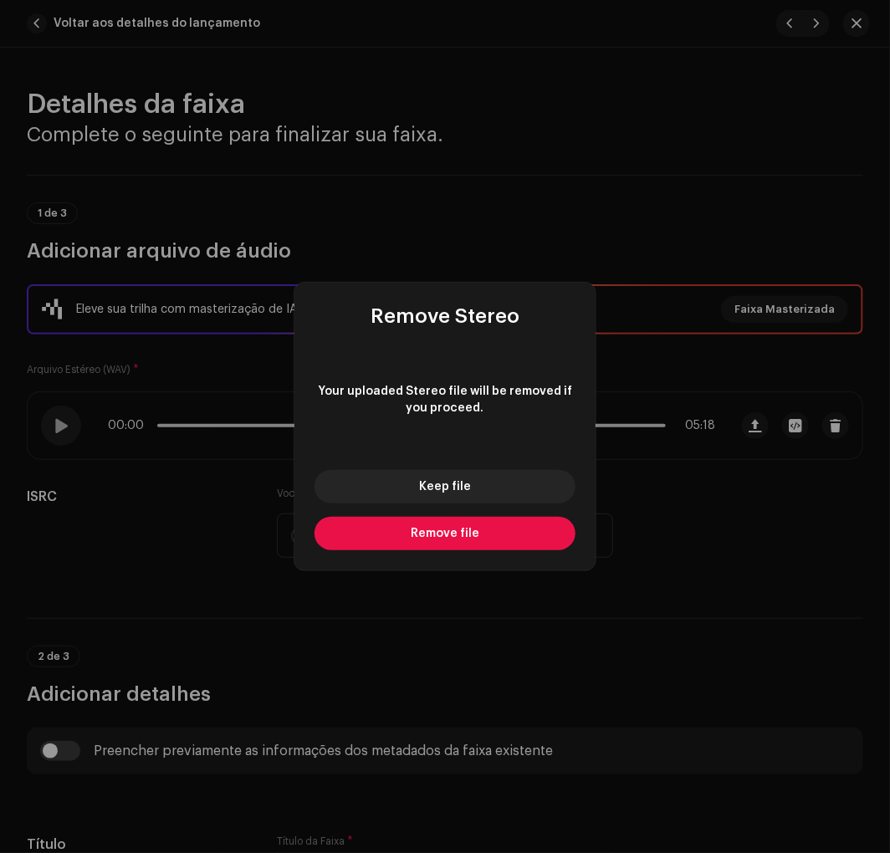
click at [466, 538] on span "Remove file" at bounding box center [445, 534] width 69 height 12
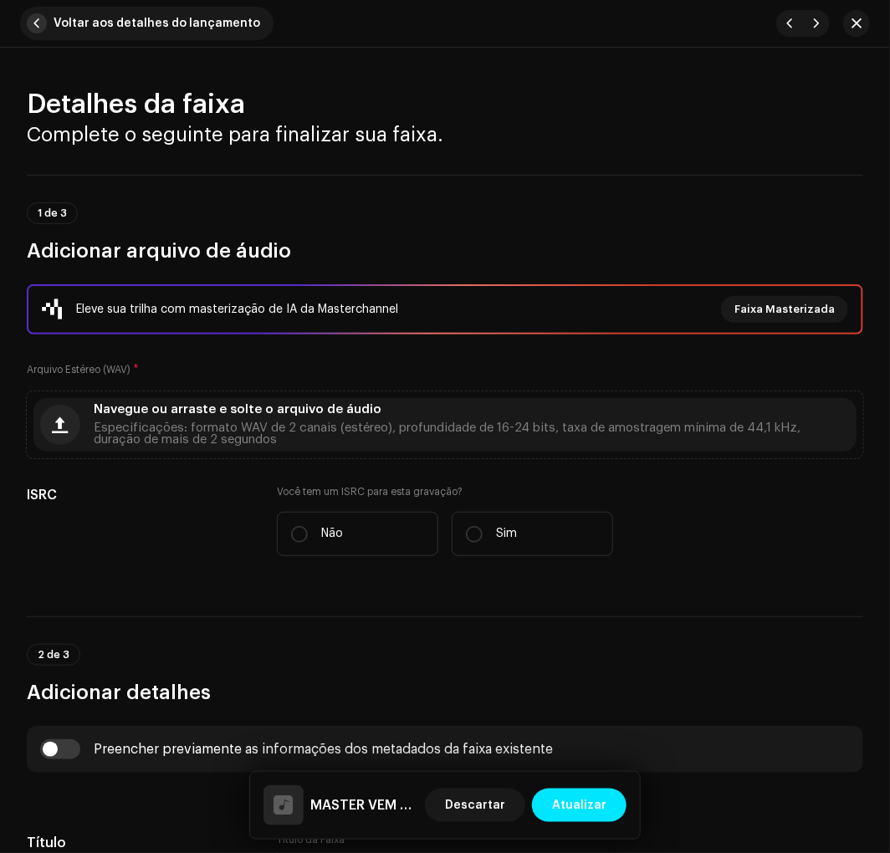
click at [64, 20] on span "Voltar aos detalhes do lançamento" at bounding box center [157, 23] width 207 height 33
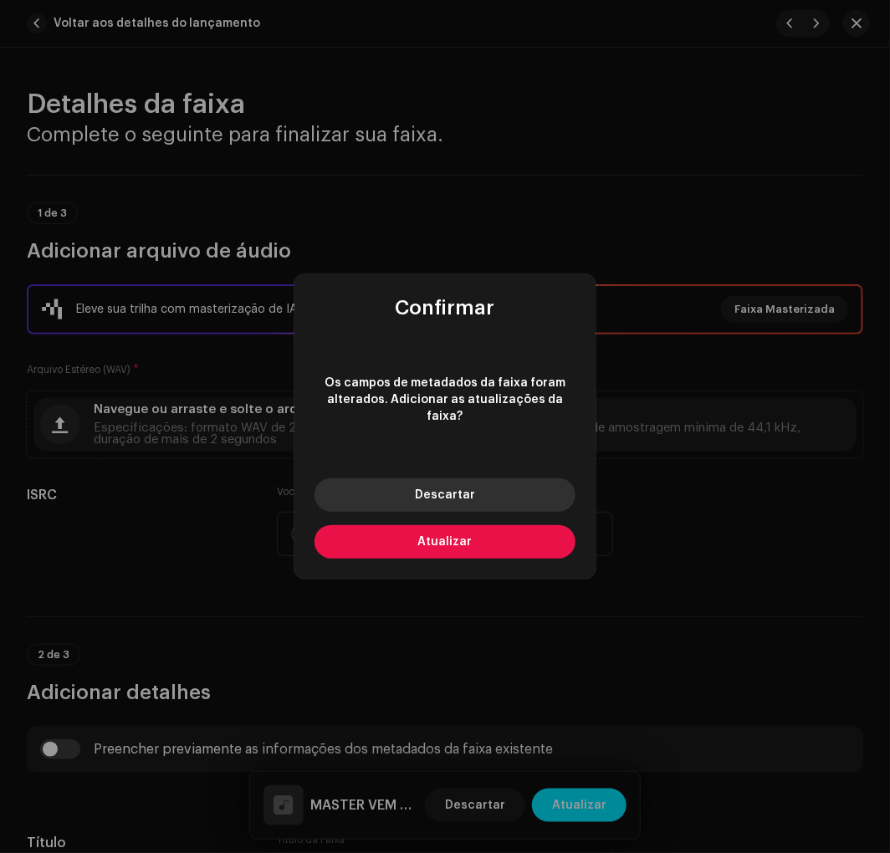
click at [433, 489] on span "Descartar" at bounding box center [445, 495] width 60 height 12
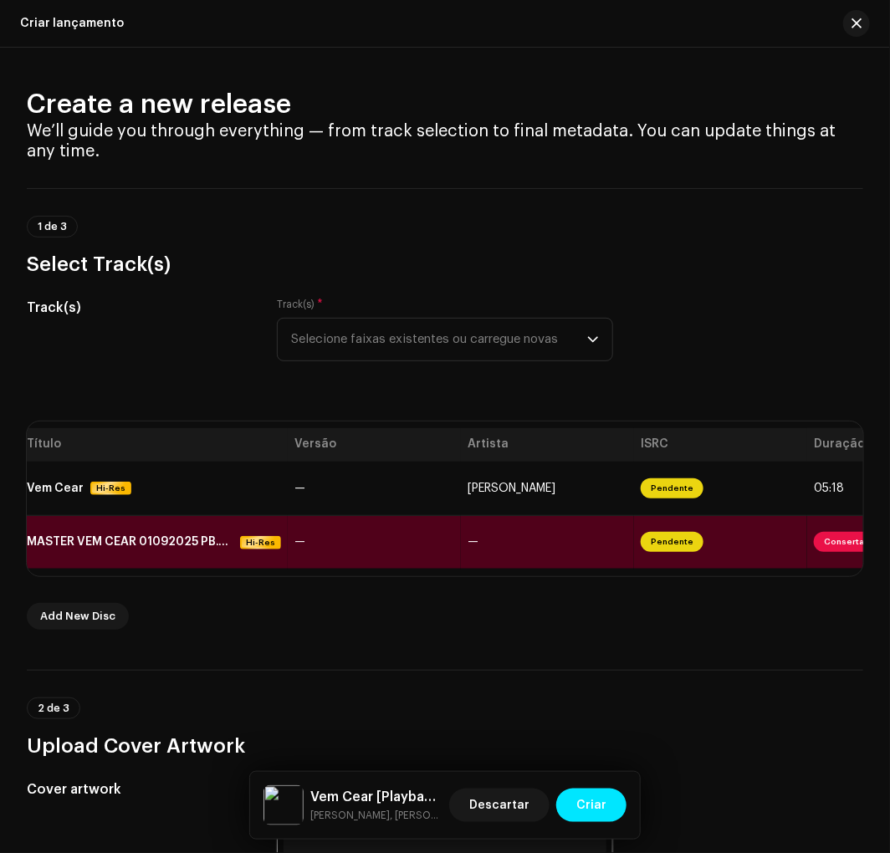
scroll to position [0, 196]
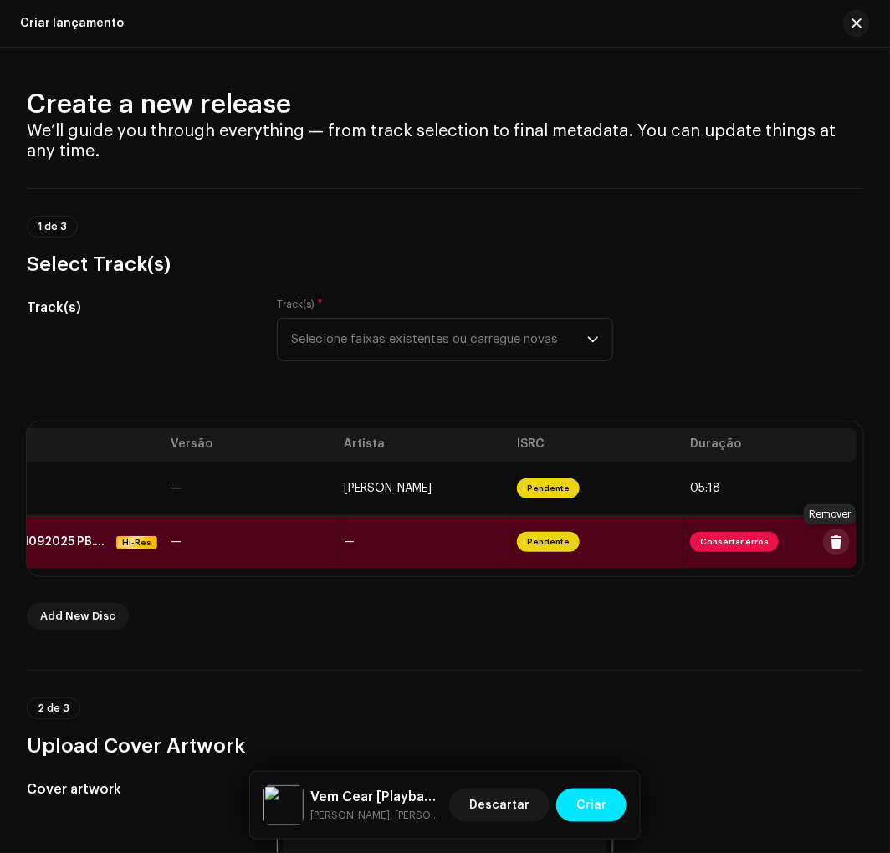
click at [834, 539] on span at bounding box center [836, 541] width 13 height 13
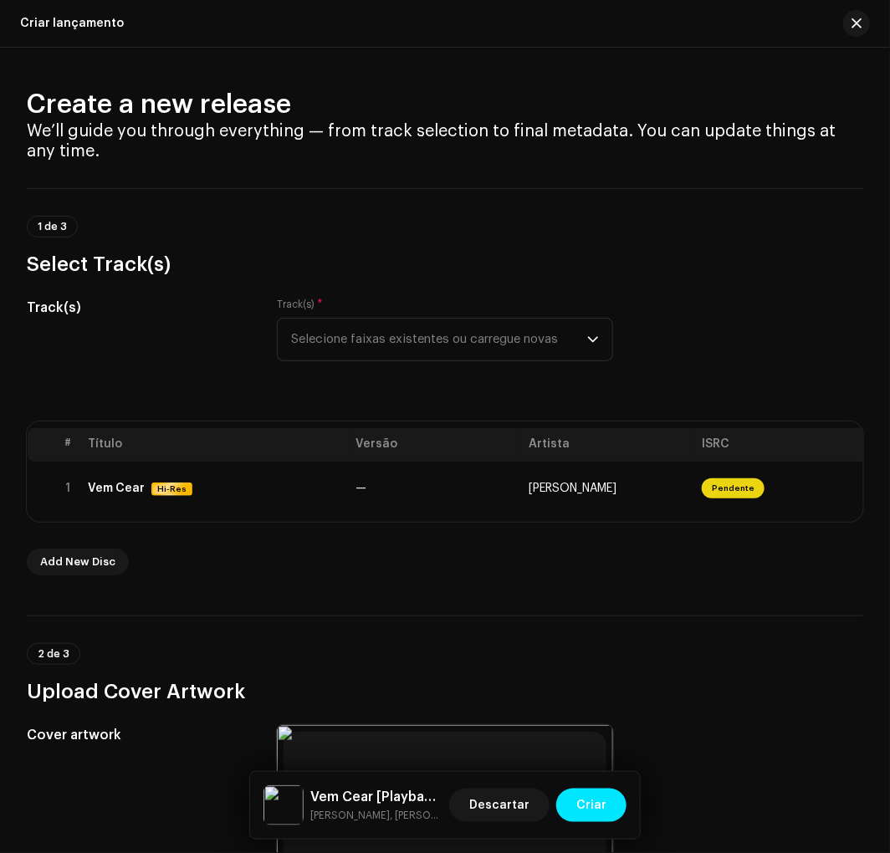
scroll to position [0, 0]
click at [264, 450] on th "Título" at bounding box center [221, 444] width 268 height 33
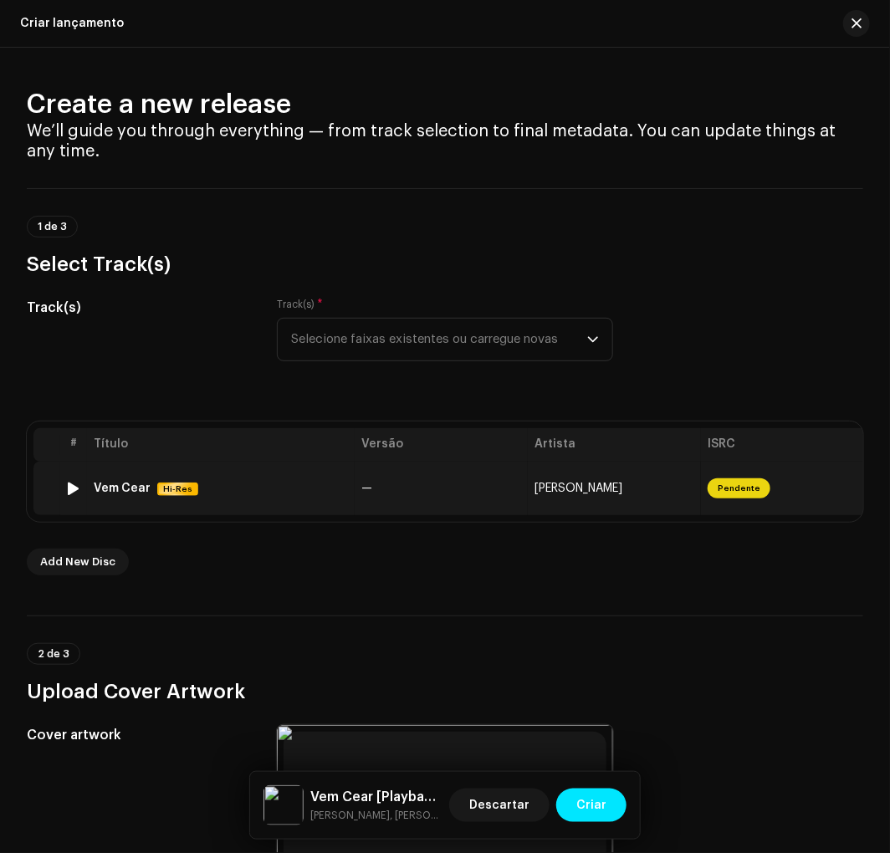
click at [278, 489] on div "Vem Cear Hi-Res" at bounding box center [221, 489] width 254 height 14
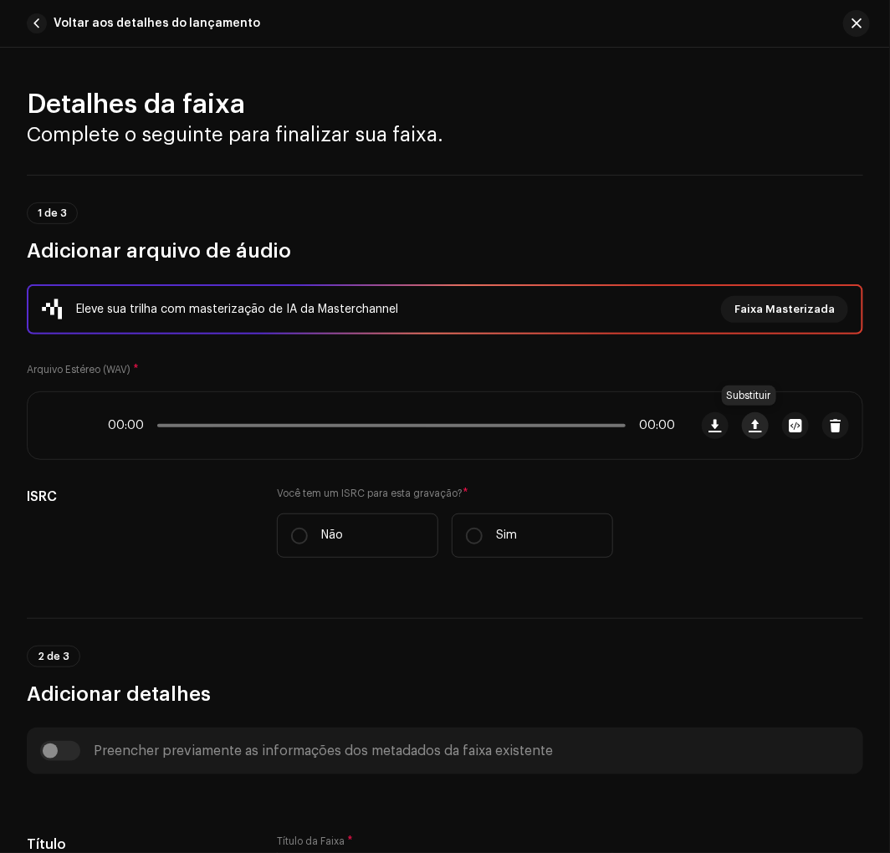
click at [742, 425] on button "button" at bounding box center [755, 425] width 27 height 27
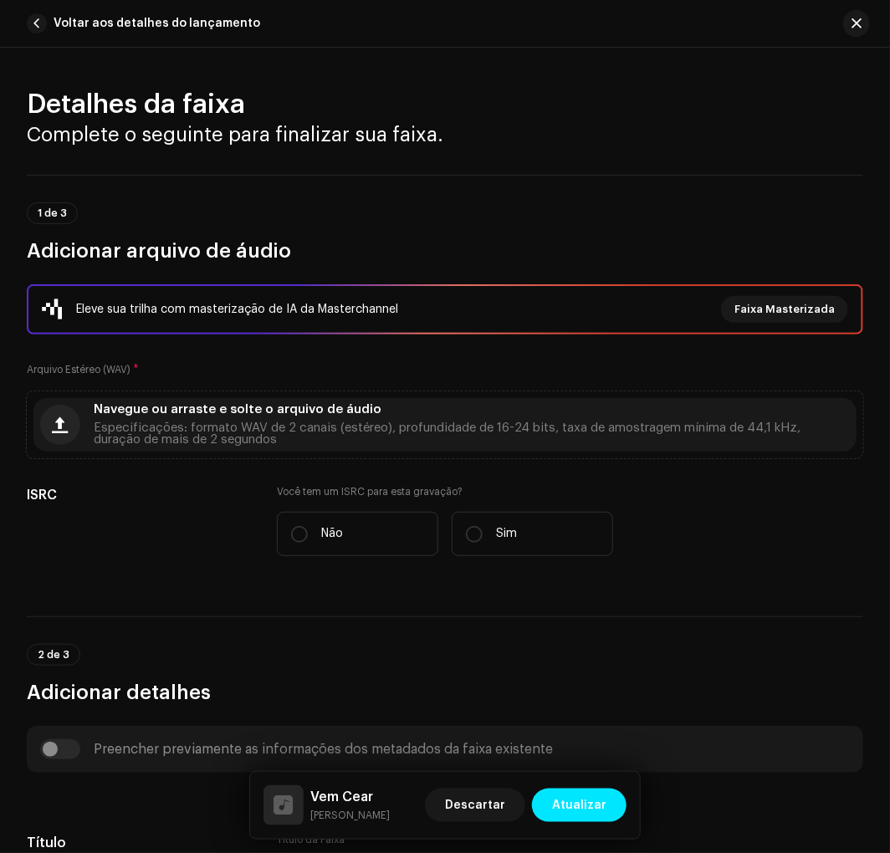
click at [741, 425] on span "Especificações: formato WAV de 2 canais (estéreo), profundidade de 16-24 bits, …" at bounding box center [472, 433] width 756 height 23
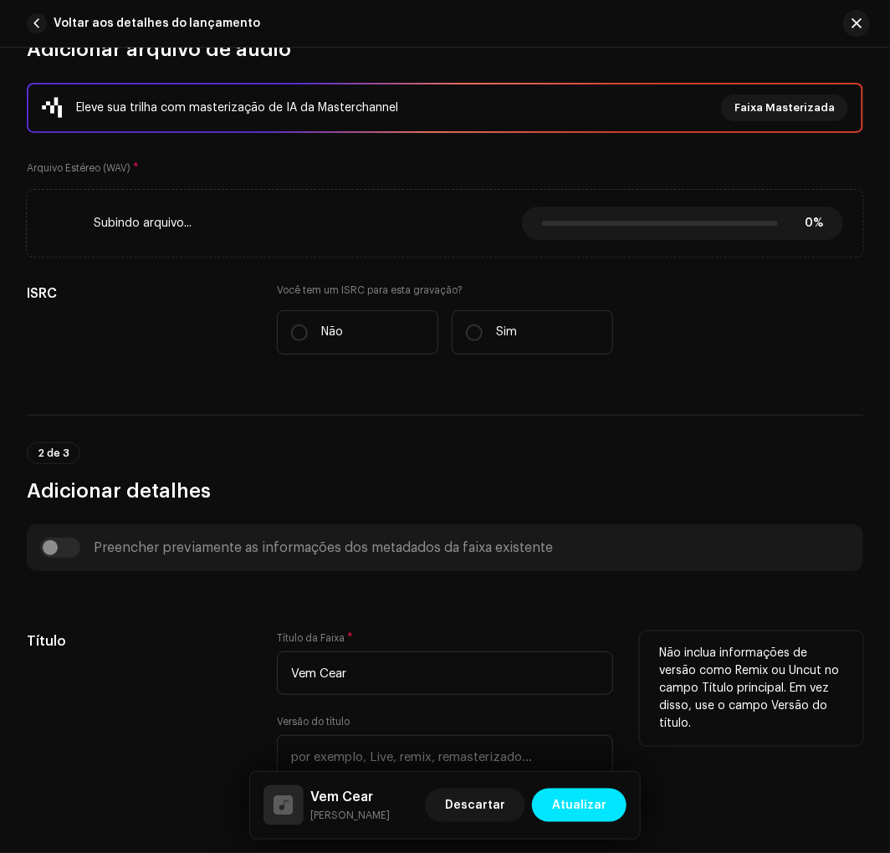
scroll to position [495, 0]
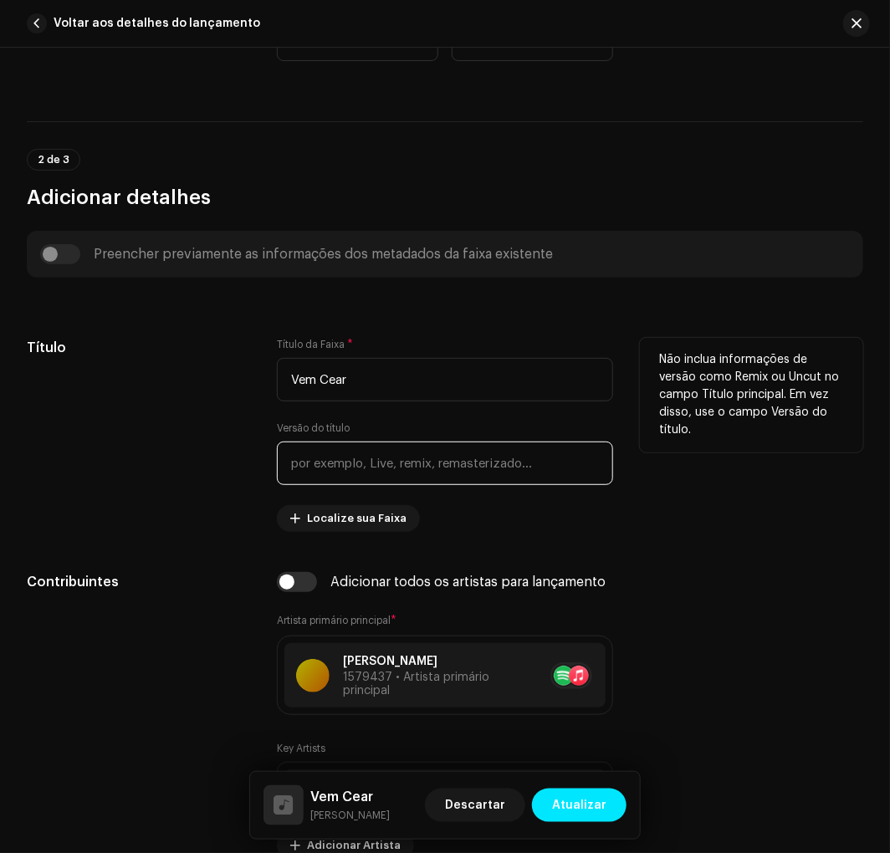
click at [391, 471] on input "text" at bounding box center [444, 462] width 335 height 43
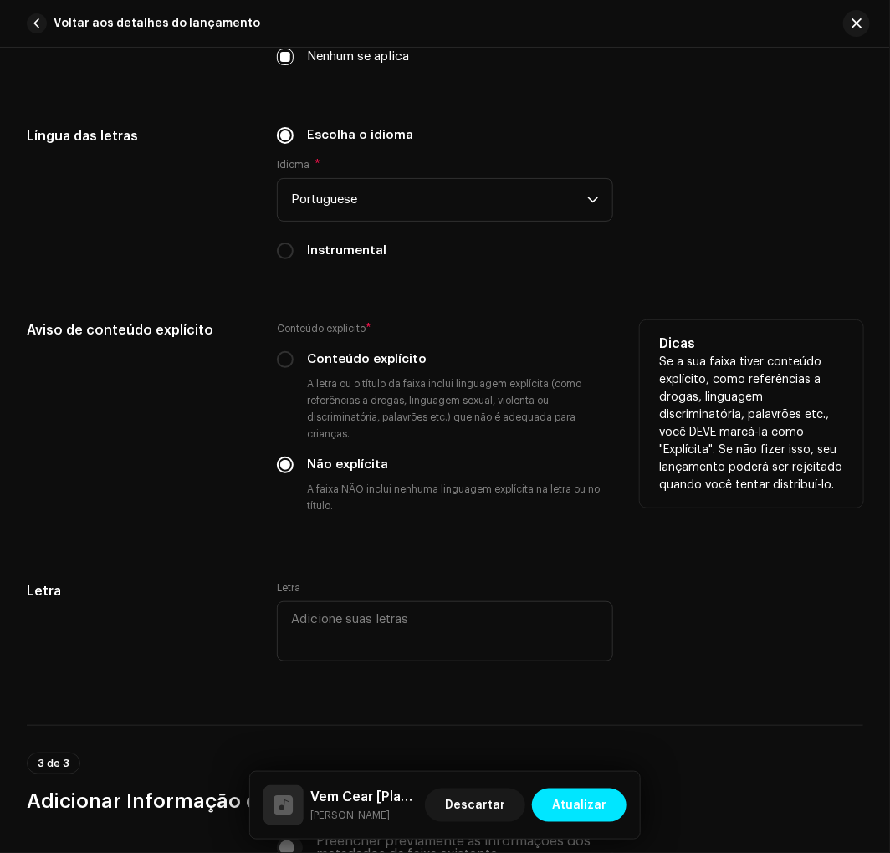
scroll to position [2849, 0]
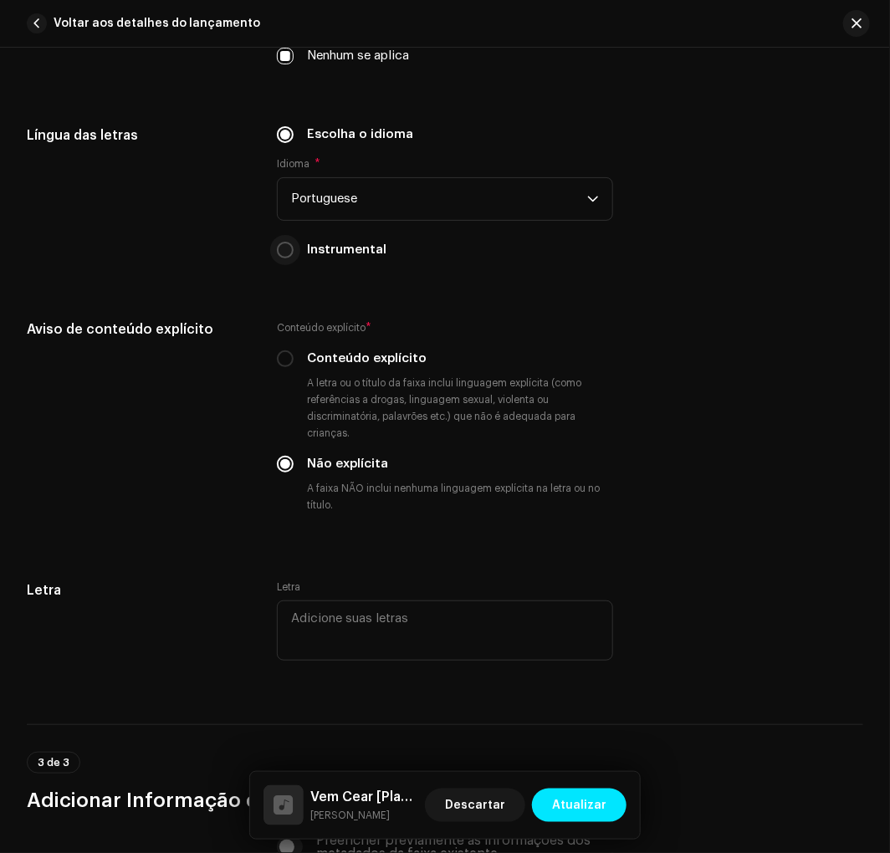
type input "Playback"
click at [280, 253] on input "Instrumental" at bounding box center [285, 250] width 17 height 17
radio input "true"
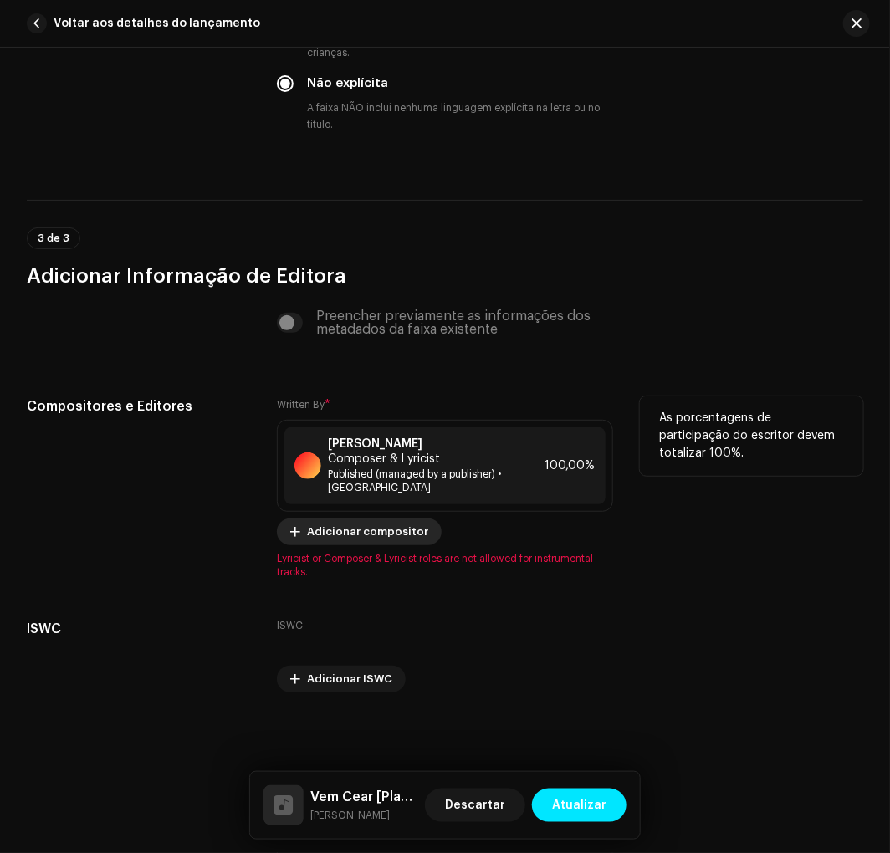
scroll to position [3150, 0]
click at [312, 462] on div at bounding box center [307, 465] width 27 height 27
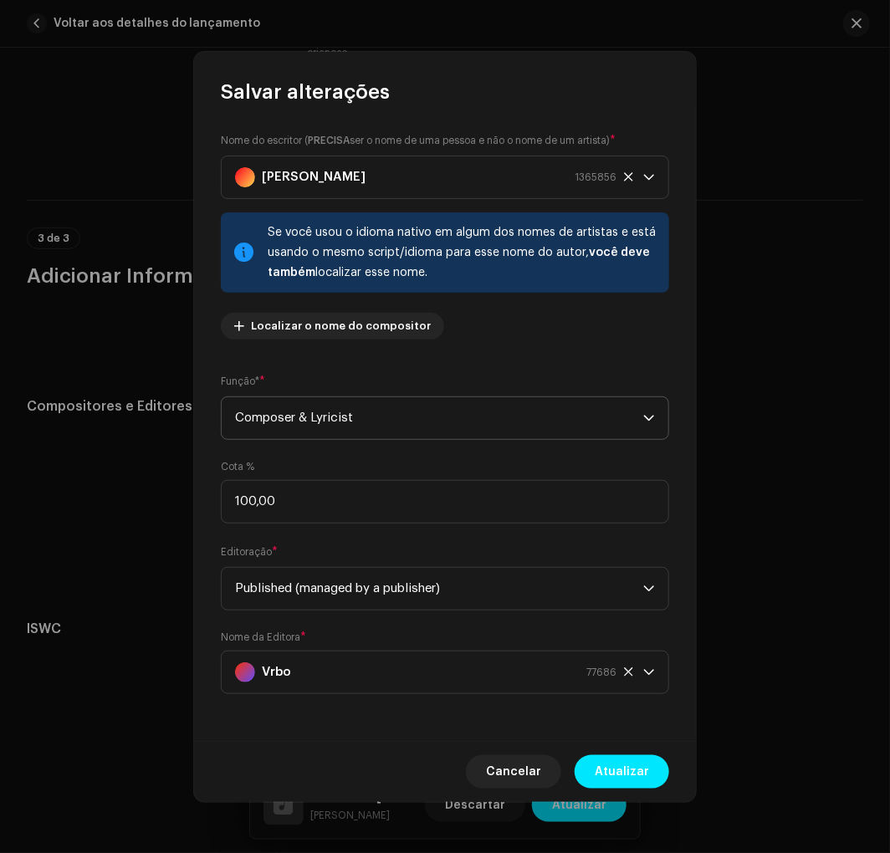
click at [353, 432] on span "Composer & Lyricist" at bounding box center [439, 418] width 408 height 42
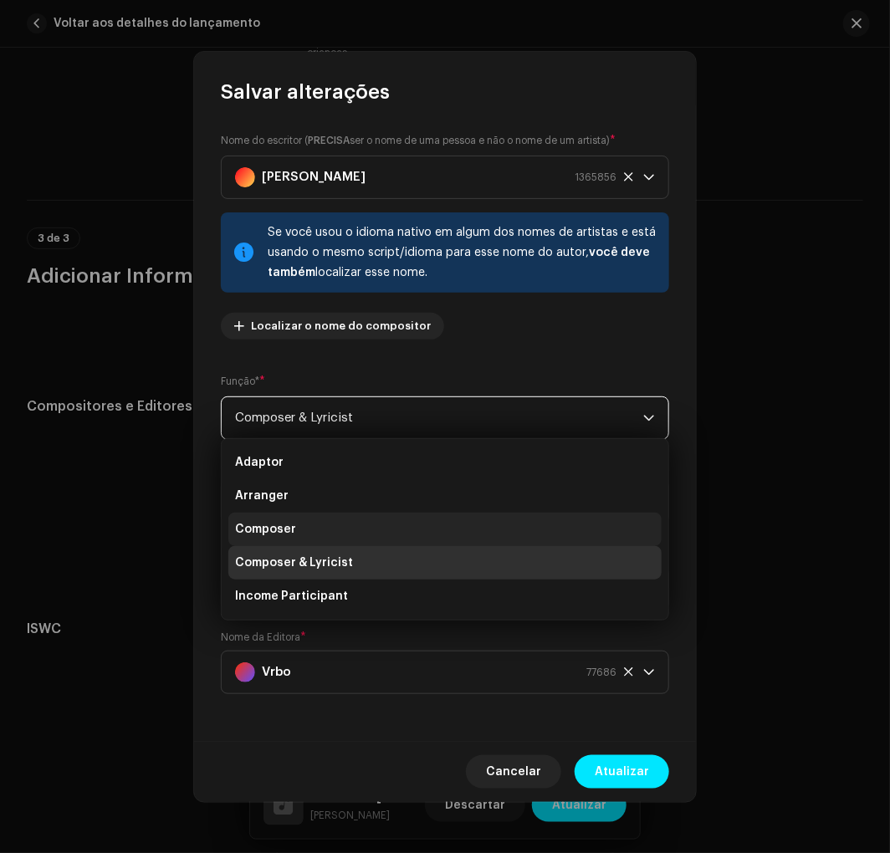
click at [279, 530] on span "Composer" at bounding box center [265, 529] width 61 height 17
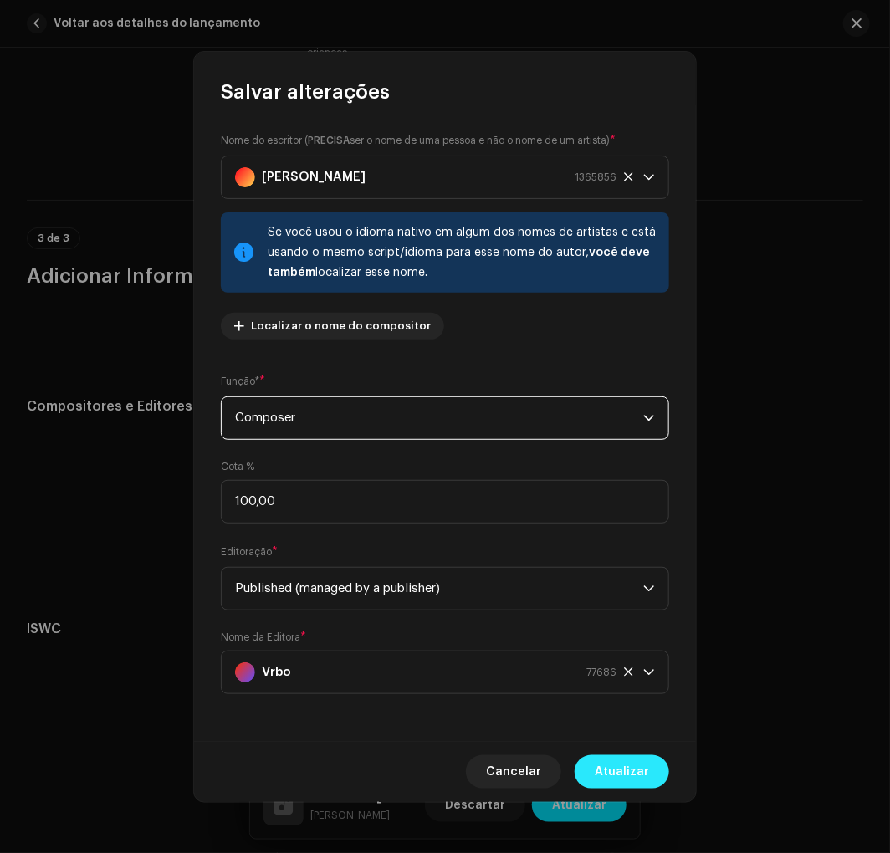
click at [616, 763] on span "Atualizar" at bounding box center [621, 771] width 54 height 33
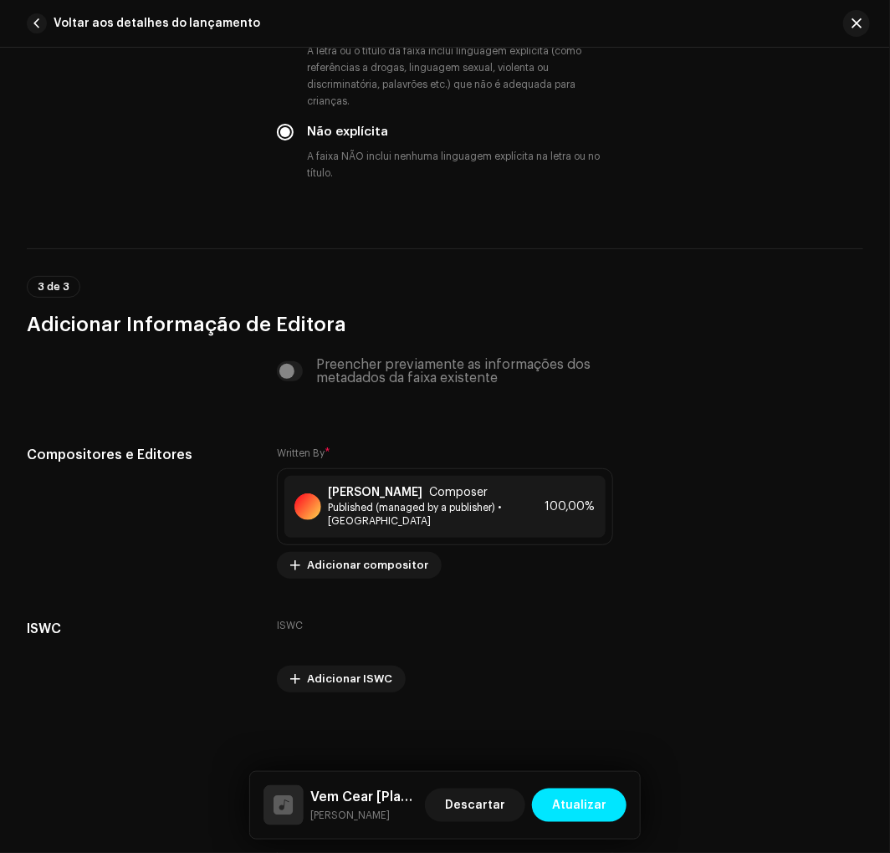
scroll to position [3103, 0]
click at [591, 791] on span "Atualizar" at bounding box center [579, 804] width 54 height 33
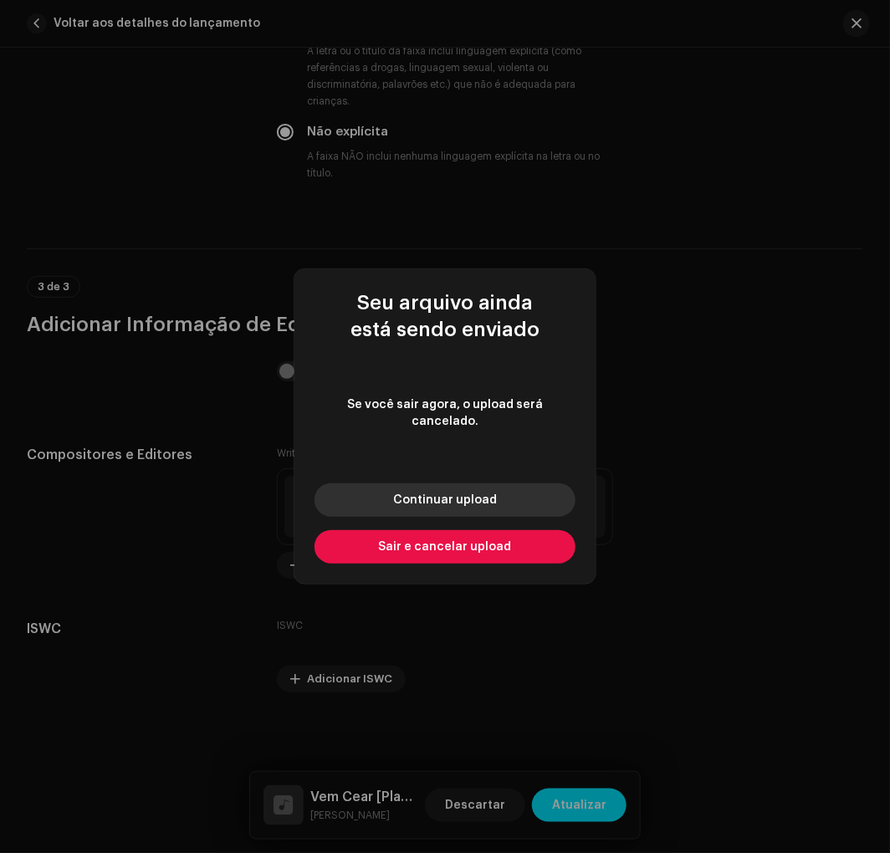
click at [491, 483] on button "Continuar upload" at bounding box center [444, 499] width 261 height 33
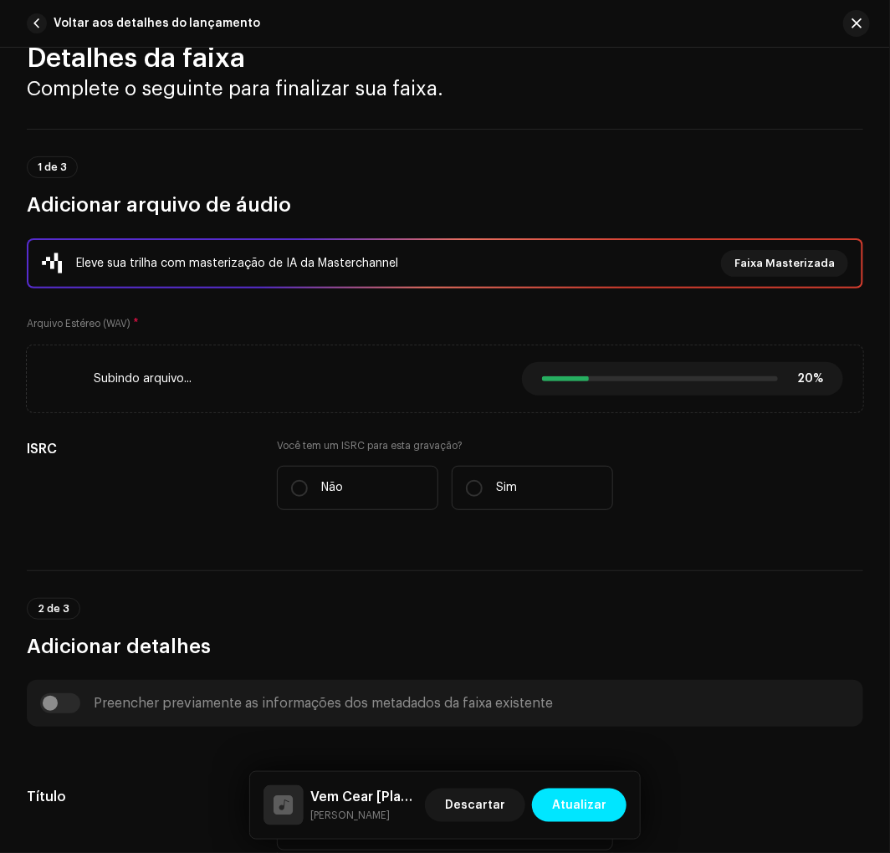
scroll to position [0, 0]
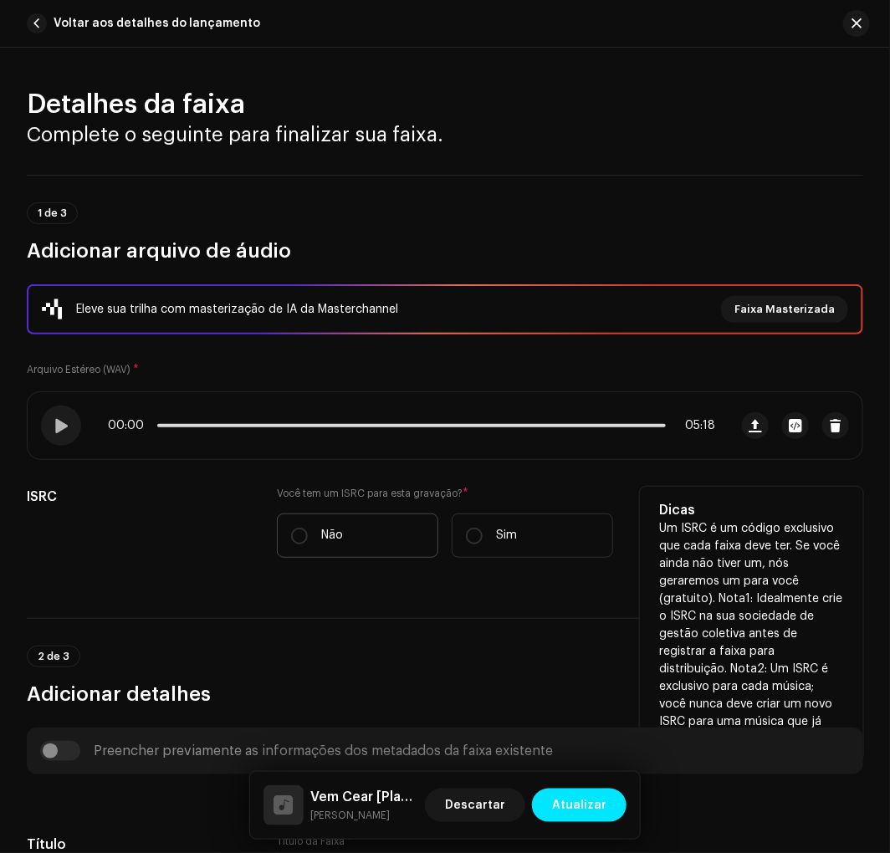
click at [310, 525] on label "Não" at bounding box center [357, 535] width 161 height 44
click at [308, 528] on input "Não" at bounding box center [299, 536] width 17 height 17
radio input "true"
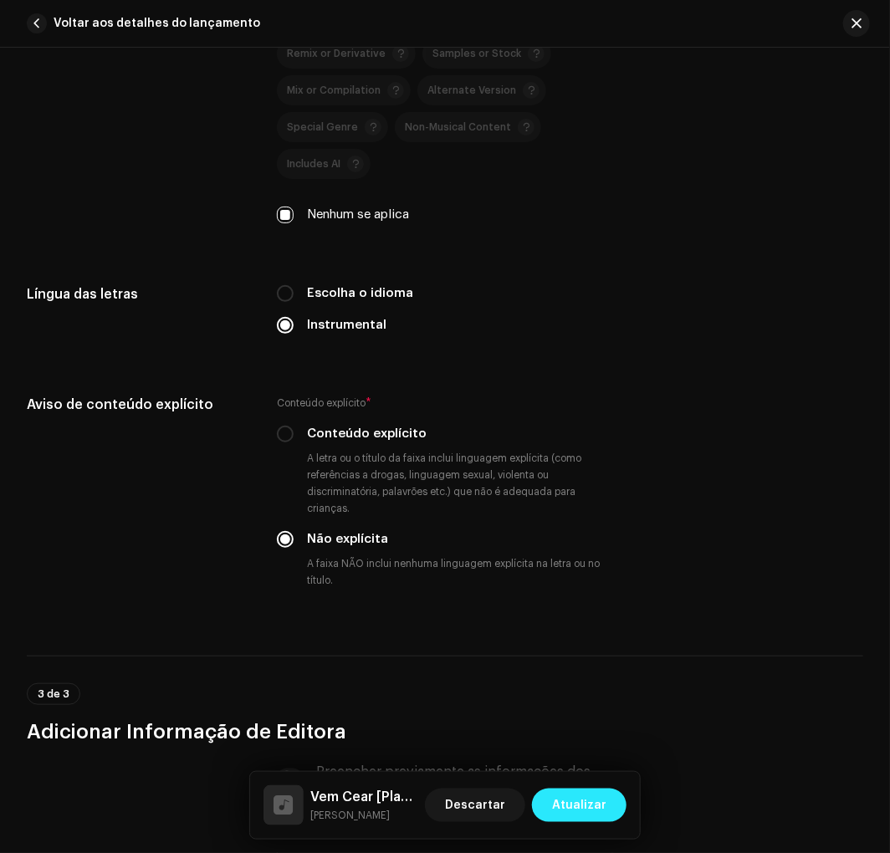
scroll to position [2849, 0]
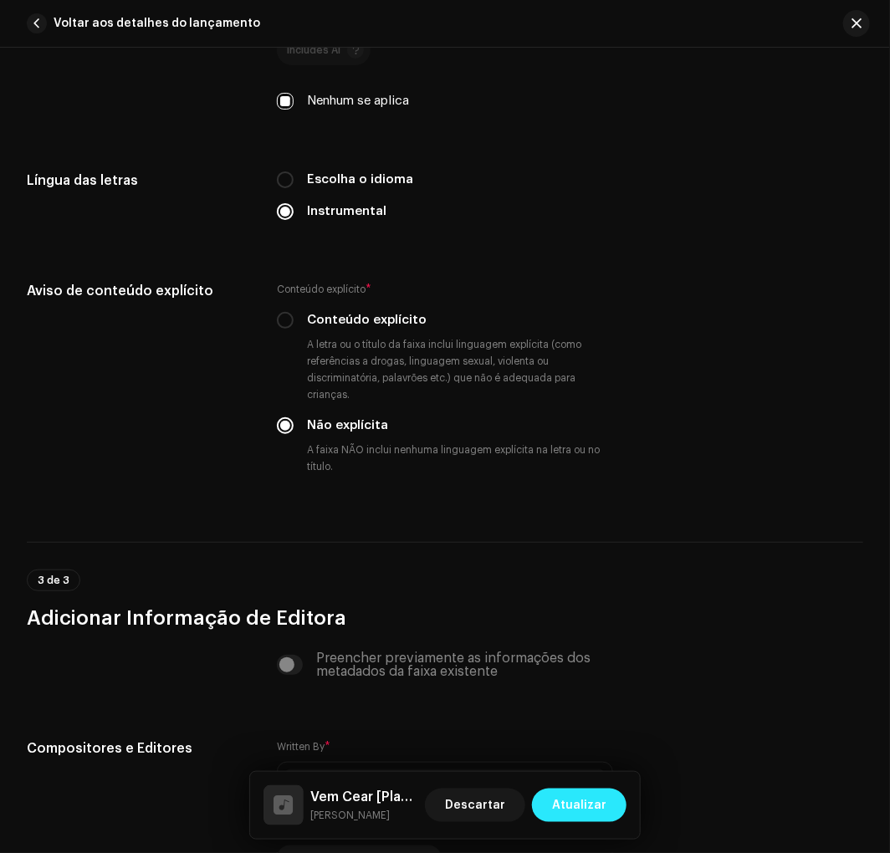
click at [578, 812] on span "Atualizar" at bounding box center [579, 804] width 54 height 33
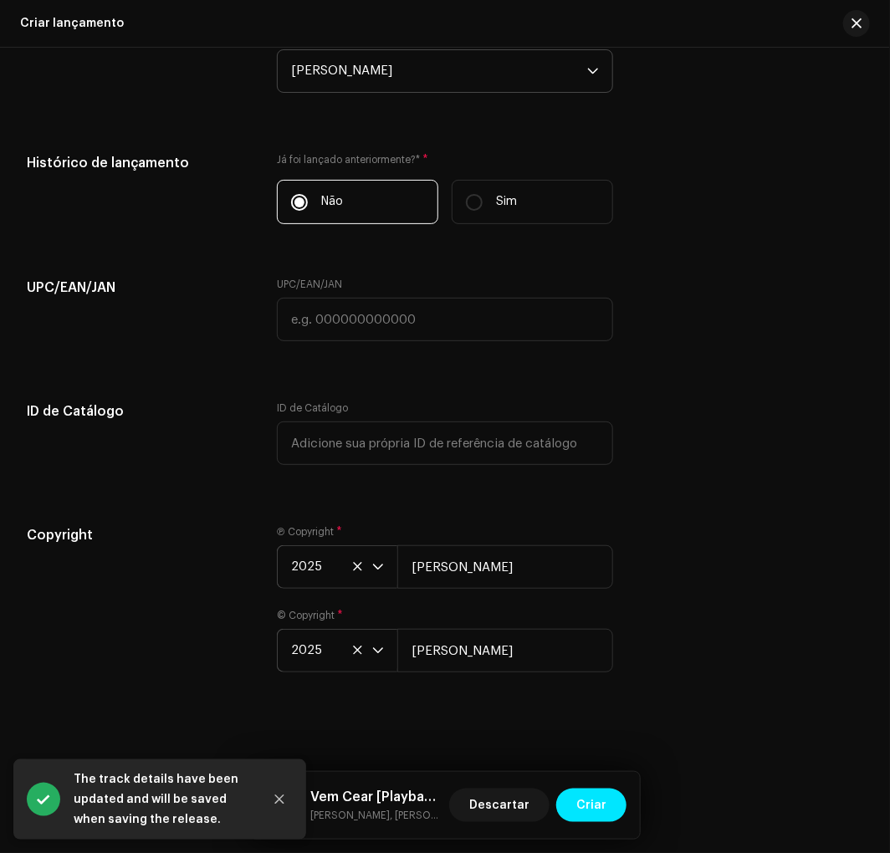
scroll to position [2584, 0]
click at [570, 805] on button "Criar" at bounding box center [591, 804] width 70 height 33
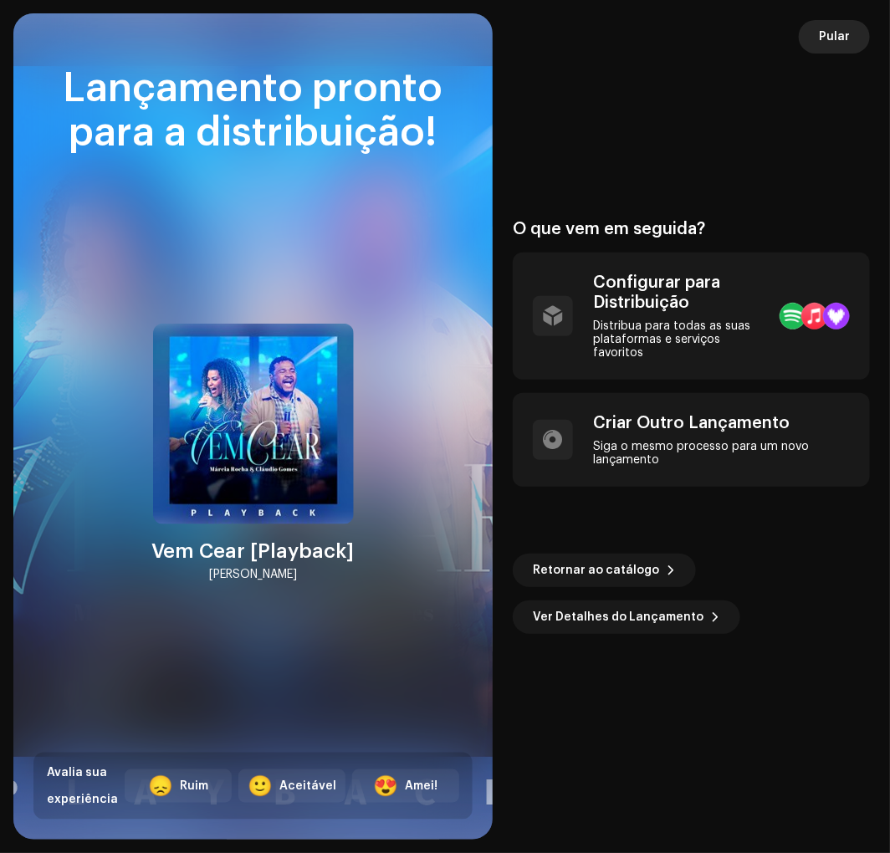
click at [849, 35] on span "Pular" at bounding box center [834, 36] width 31 height 33
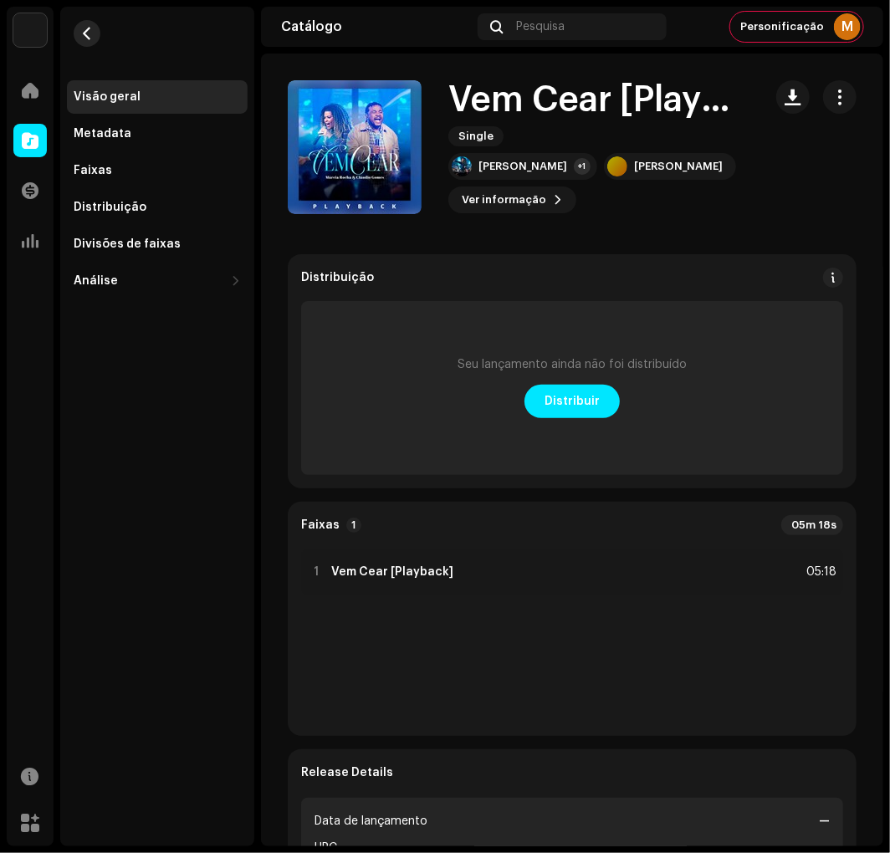
click at [94, 32] on button "button" at bounding box center [87, 33] width 27 height 27
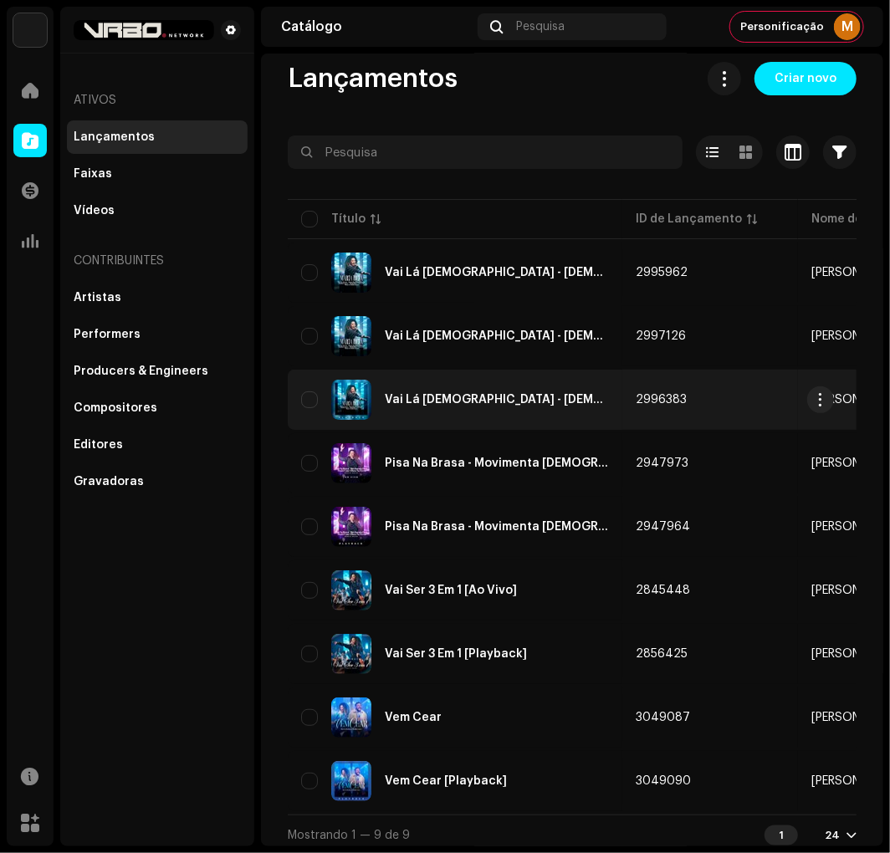
scroll to position [27, 0]
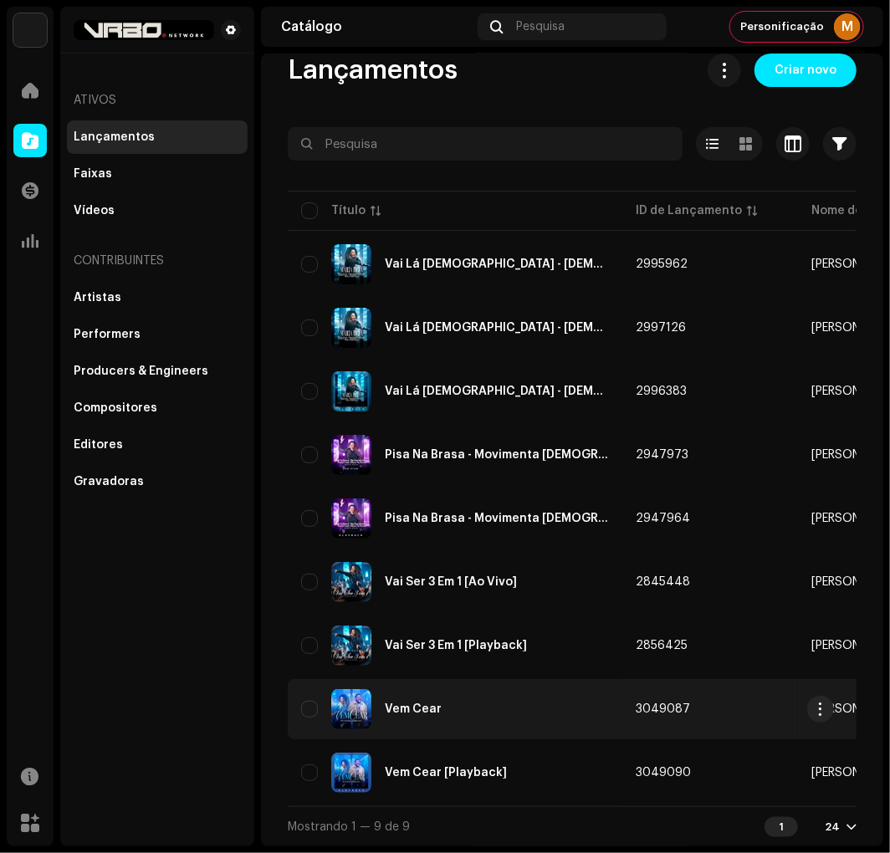
click at [433, 708] on div "Vem Cear" at bounding box center [413, 709] width 57 height 12
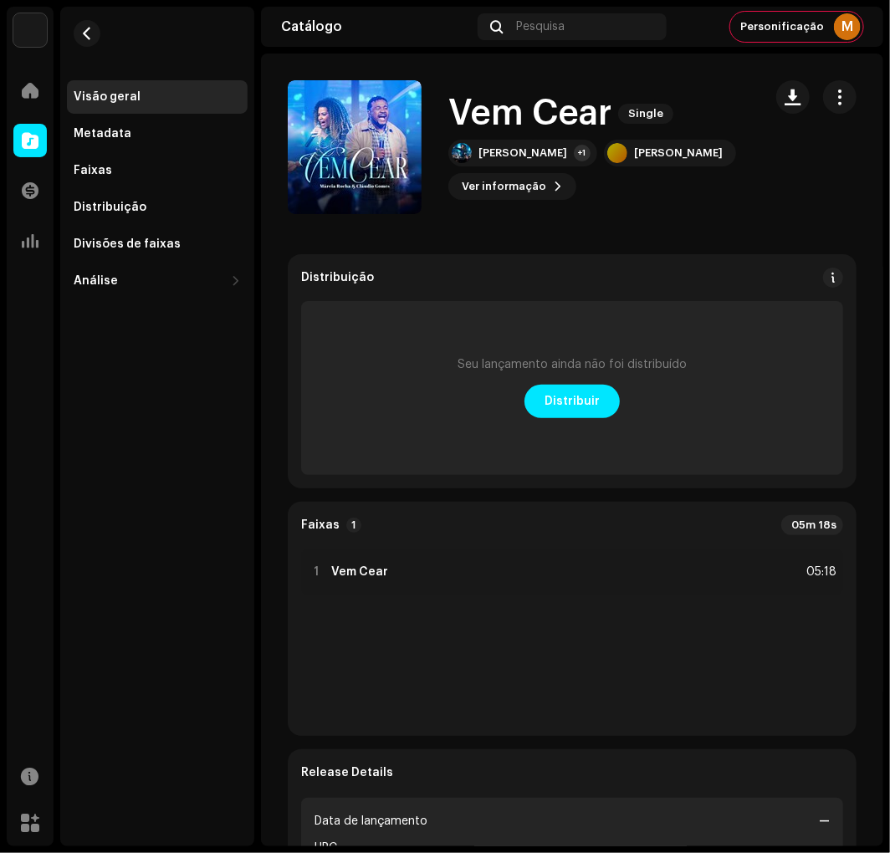
drag, startPoint x: 485, startPoint y: 89, endPoint x: 590, endPoint y: 90, distance: 105.4
click at [500, 89] on div "Vem Cear Single [PERSON_NAME] +1 [PERSON_NAME] Ver informação" at bounding box center [519, 147] width 462 height 134
click at [832, 98] on span "button" at bounding box center [840, 96] width 16 height 13
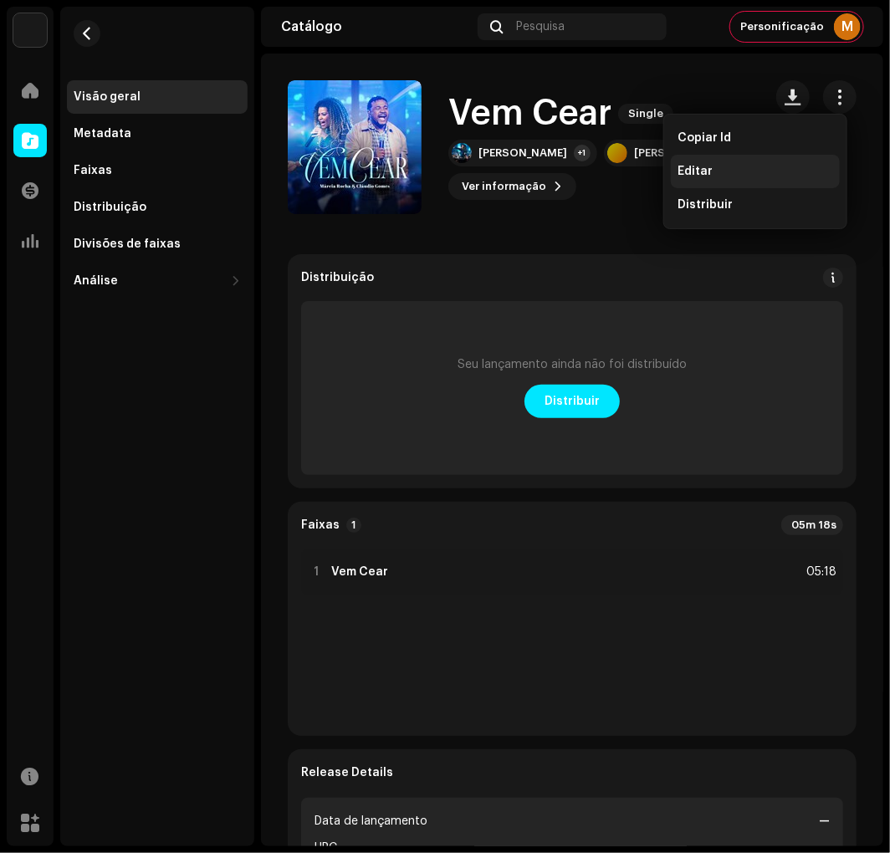
click at [749, 170] on div "Editar" at bounding box center [755, 171] width 156 height 13
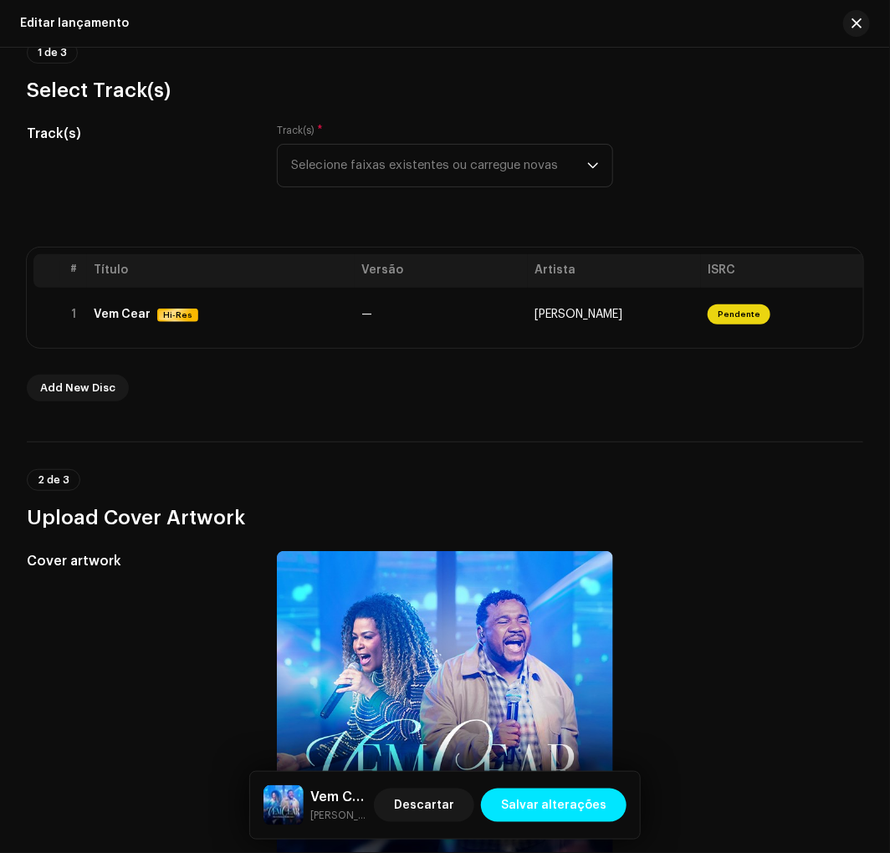
scroll to position [247, 0]
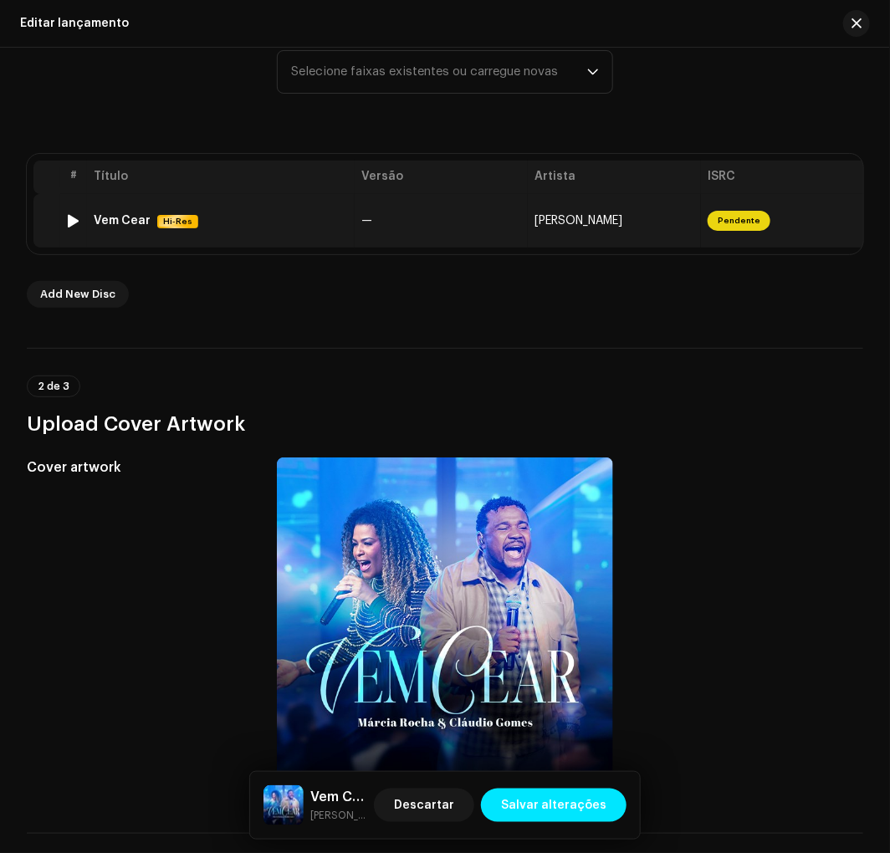
click at [298, 230] on td "Vem Cear Hi-Res" at bounding box center [221, 221] width 268 height 54
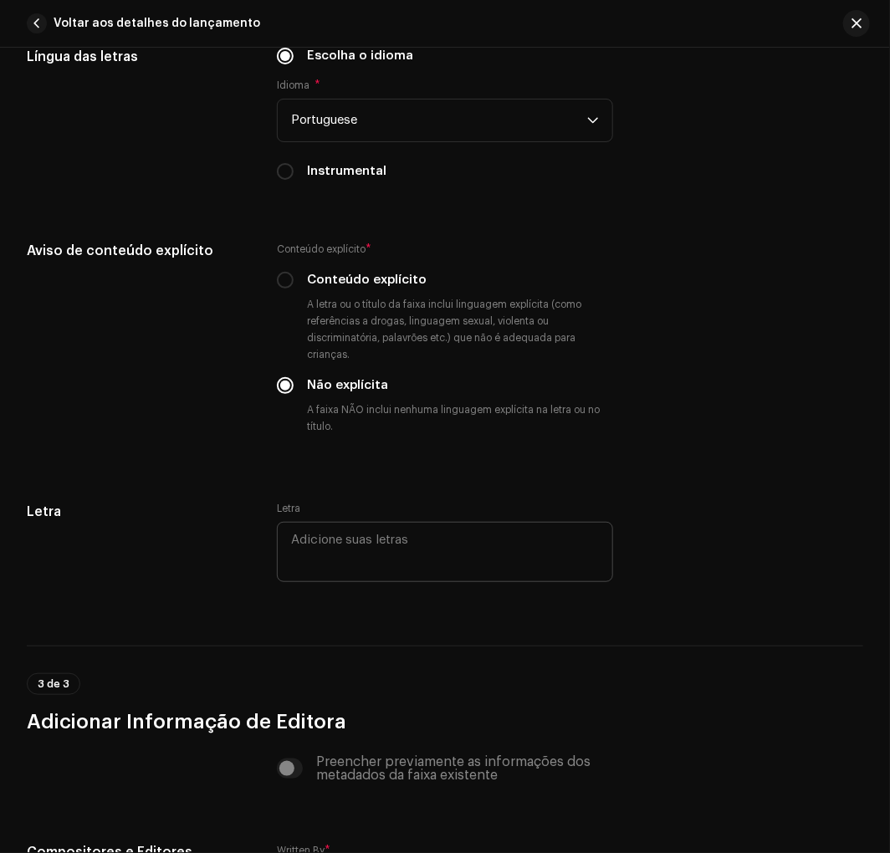
drag, startPoint x: 321, startPoint y: 523, endPoint x: 326, endPoint y: 550, distance: 28.0
click at [323, 541] on div "Letra" at bounding box center [444, 544] width 335 height 84
click at [328, 552] on textarea at bounding box center [444, 552] width 335 height 60
paste textarea "Lo ips do sitametc a elits d eiusm tempo I utlabor e dol Magna aliqua Enimad Mi…"
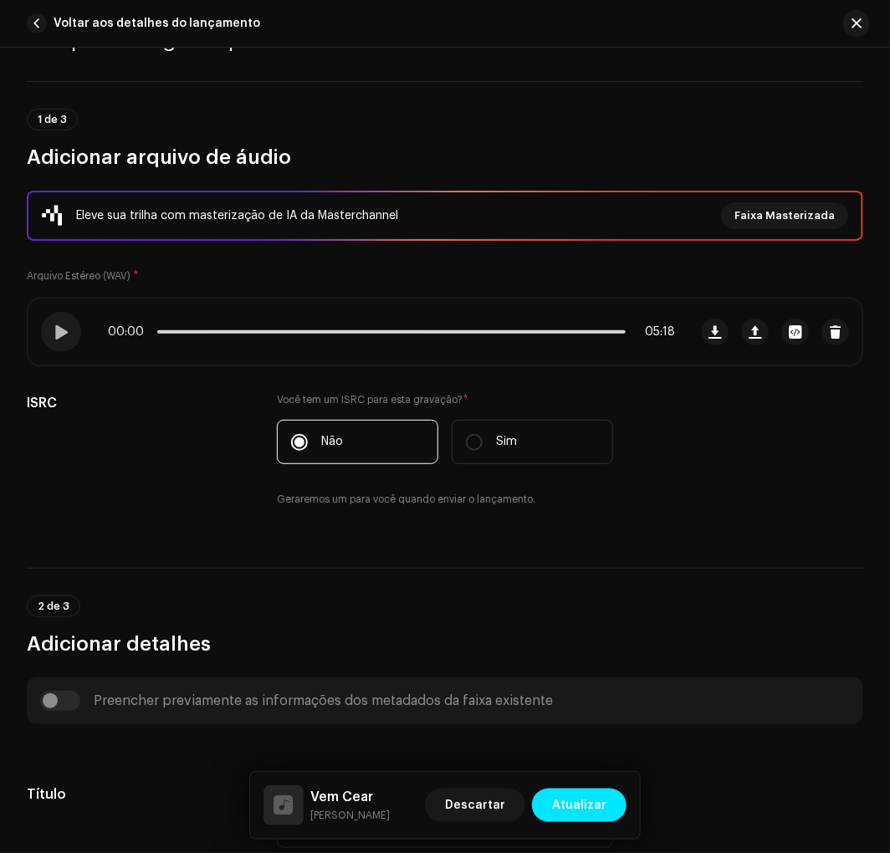
scroll to position [123, 0]
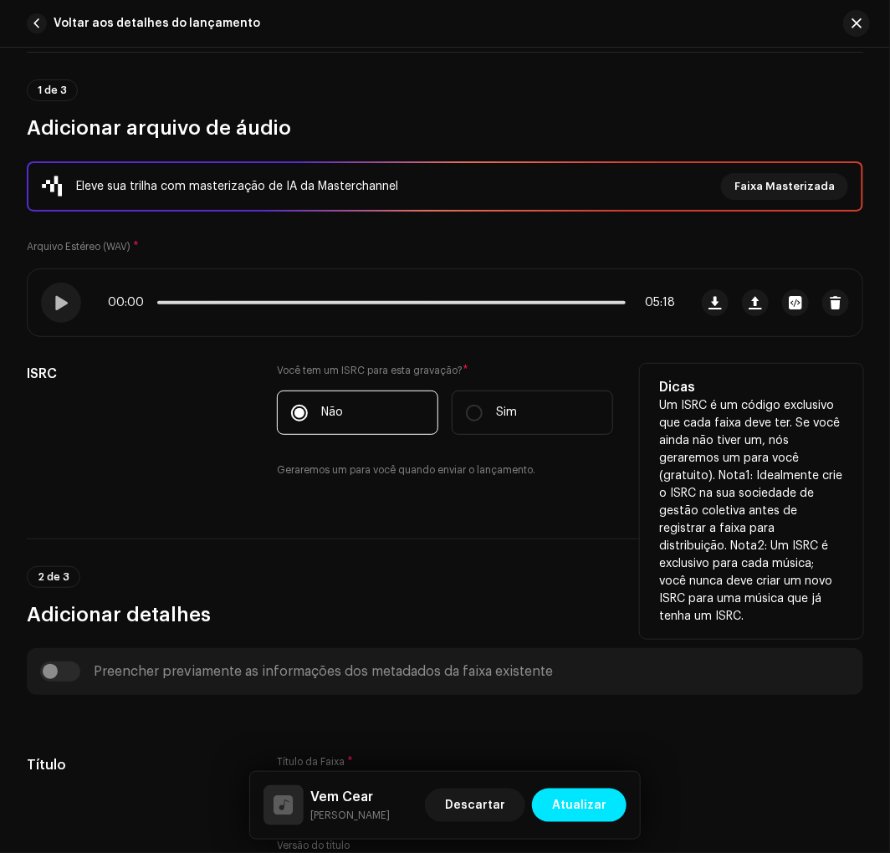
type textarea "Lo ips do sitametc a elits d eiusm tempo I utlabor e dol Magna aliqua Enimad Mi…"
click at [532, 398] on label "Sim" at bounding box center [531, 412] width 161 height 44
click at [482, 405] on input "Sim" at bounding box center [474, 413] width 17 height 17
radio input "true"
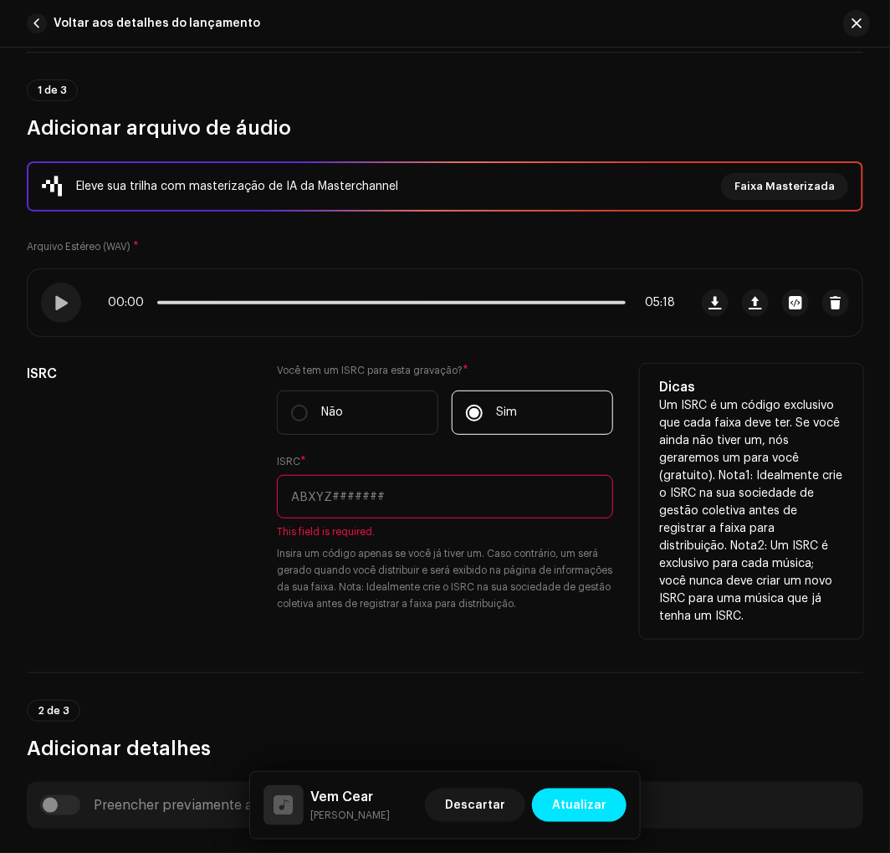
click at [421, 496] on input "text" at bounding box center [444, 496] width 335 height 43
paste input "BK-MO5-25-00009"
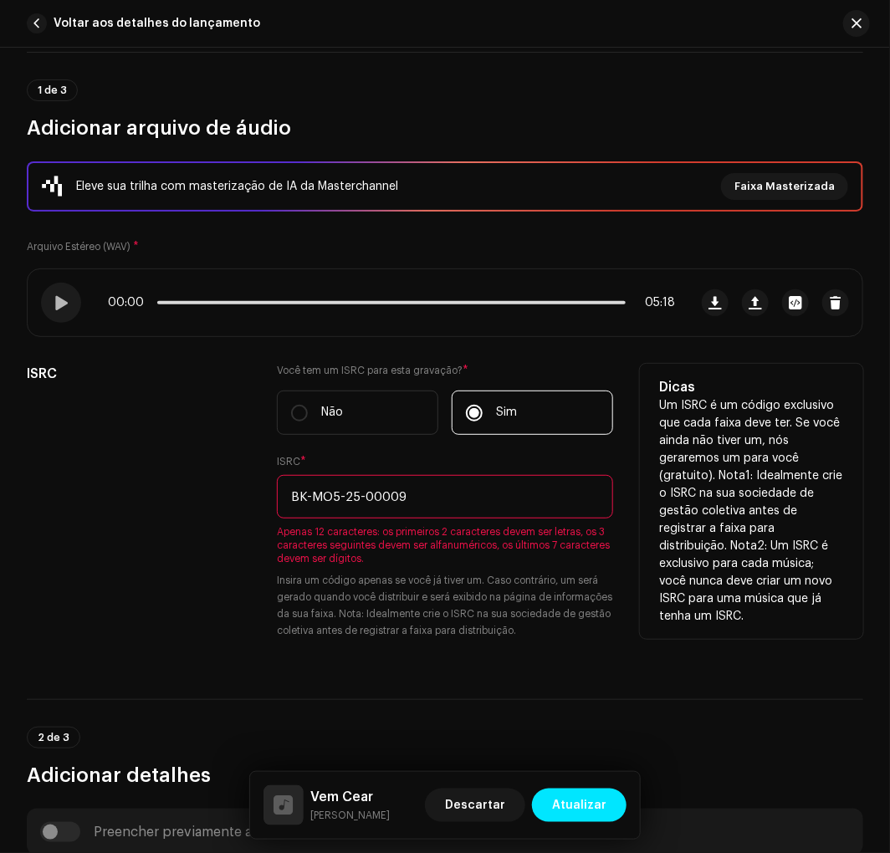
click at [441, 495] on input "BK-MO5-25-00009" at bounding box center [444, 496] width 335 height 43
click at [329, 490] on input "BK-MO5-25-00009" at bounding box center [444, 496] width 335 height 43
click at [362, 496] on input "BK-MO5-25-00009" at bounding box center [444, 496] width 335 height 43
click at [339, 497] on input "BK-MO5-2500009" at bounding box center [444, 496] width 335 height 43
click at [341, 497] on input "BK-MO5-2500009" at bounding box center [444, 496] width 335 height 43
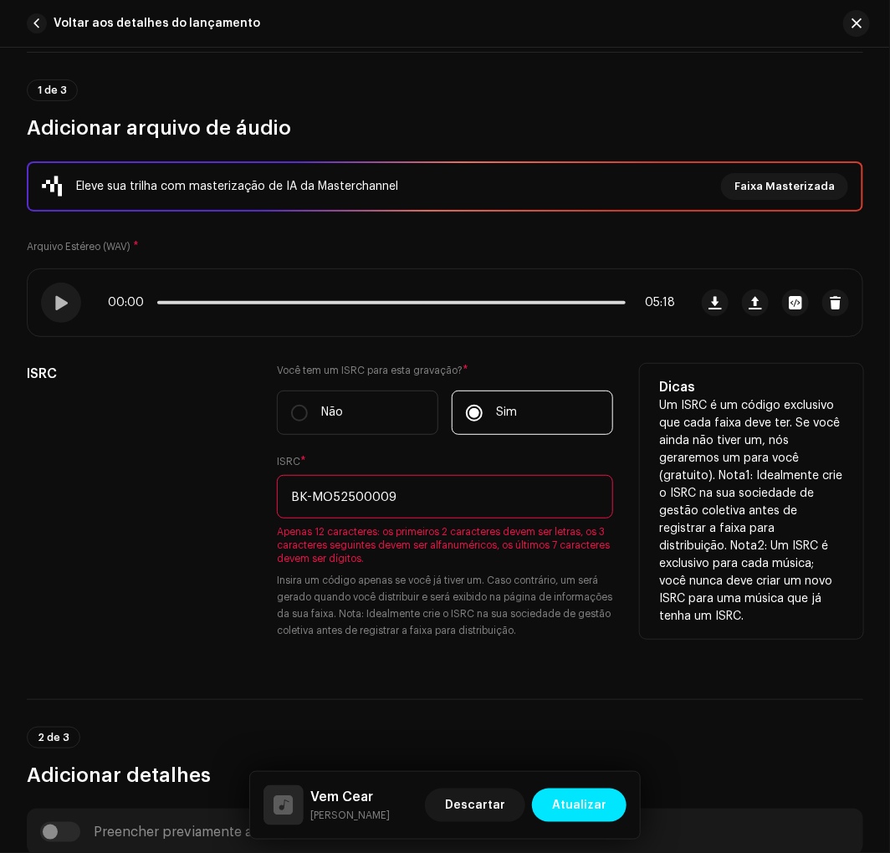
click at [313, 496] on input "BK-MO52500009" at bounding box center [444, 496] width 335 height 43
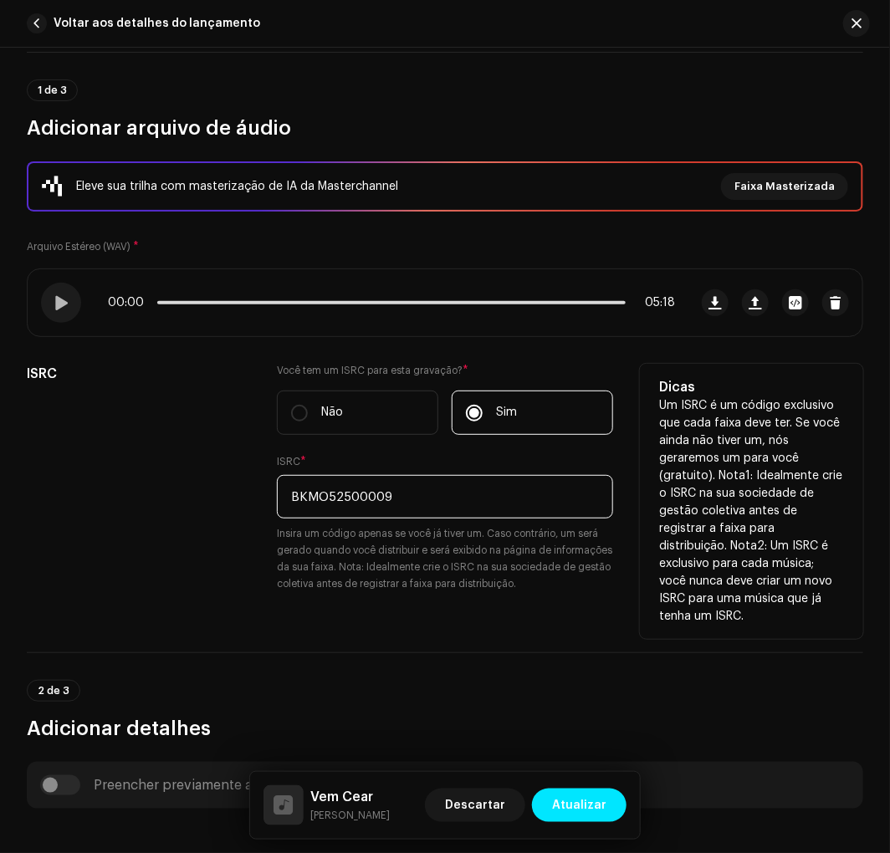
drag, startPoint x: 425, startPoint y: 495, endPoint x: 440, endPoint y: 491, distance: 15.6
click at [426, 495] on input "BKMO52500009" at bounding box center [444, 496] width 335 height 43
type input "BKMO52500009"
click at [469, 462] on div "ISRC * BKMO52500009 Insira um código apenas se você já tiver um. Caso contrário…" at bounding box center [444, 523] width 335 height 137
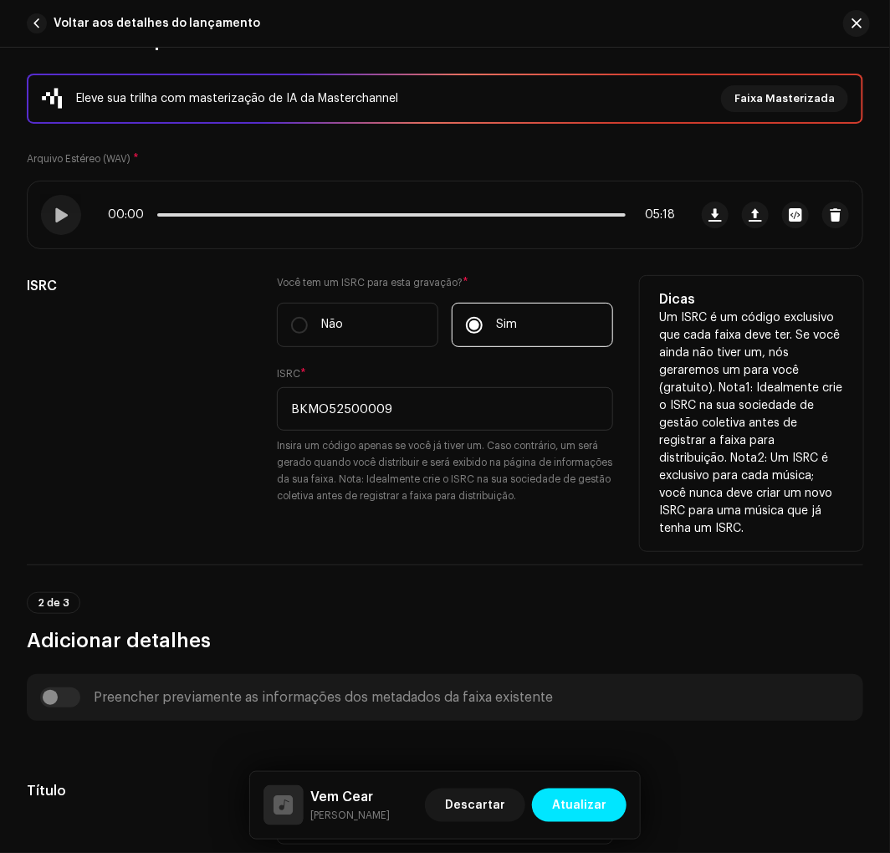
scroll to position [247, 0]
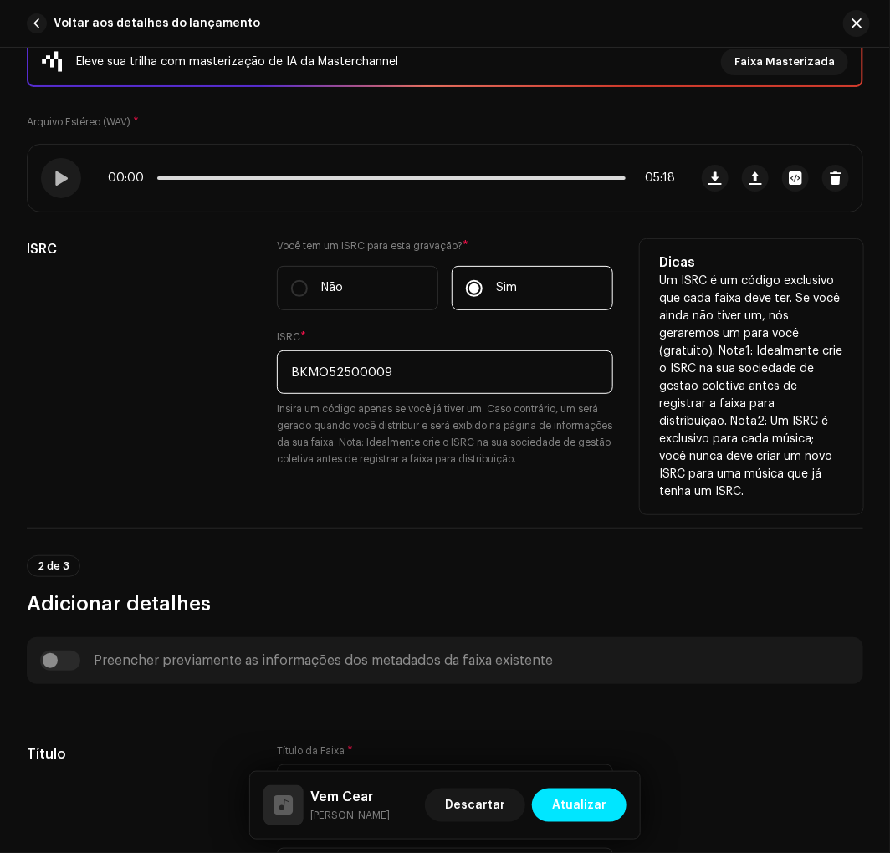
click at [415, 369] on input "BKMO52500009" at bounding box center [444, 371] width 335 height 43
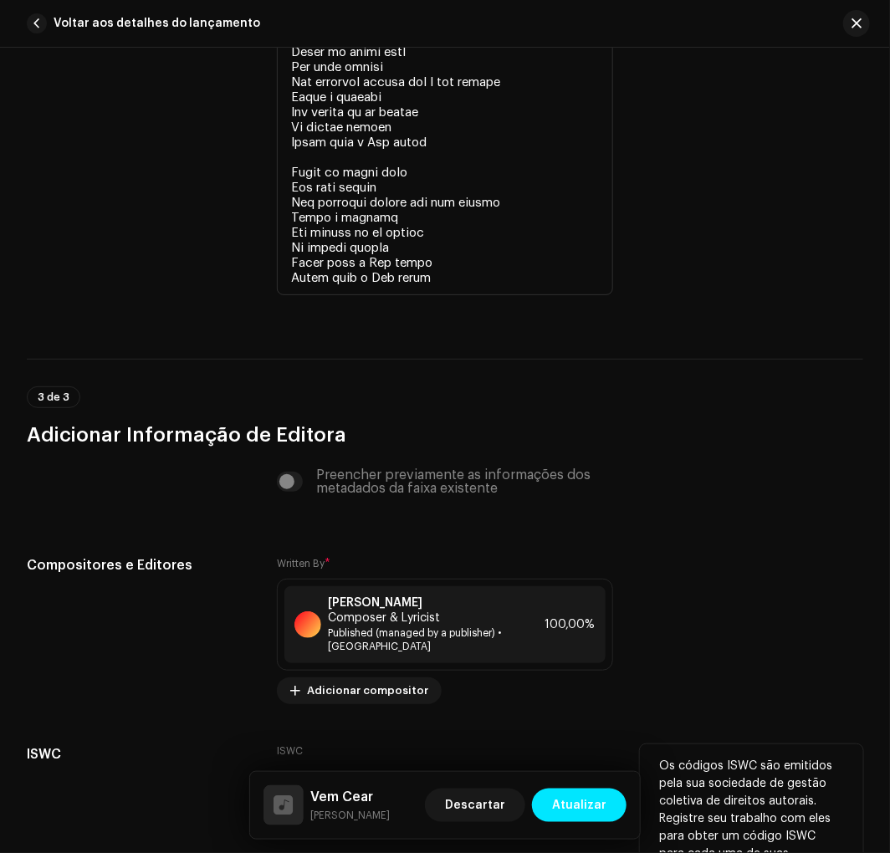
scroll to position [4477, 0]
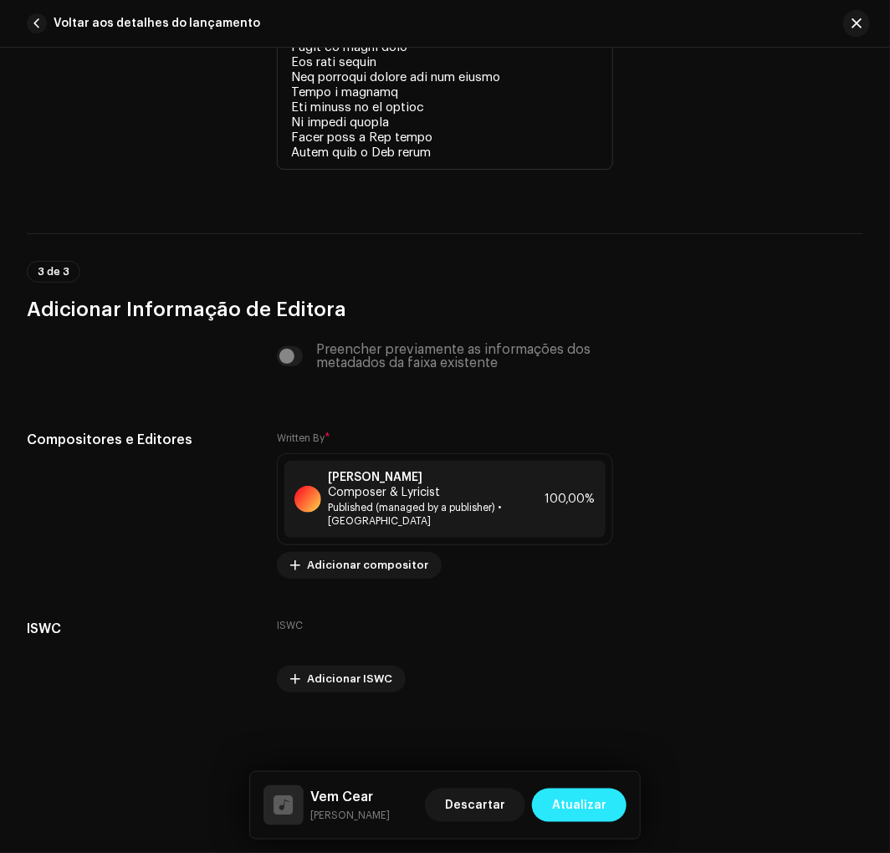
click at [548, 803] on button "Atualizar" at bounding box center [579, 804] width 94 height 33
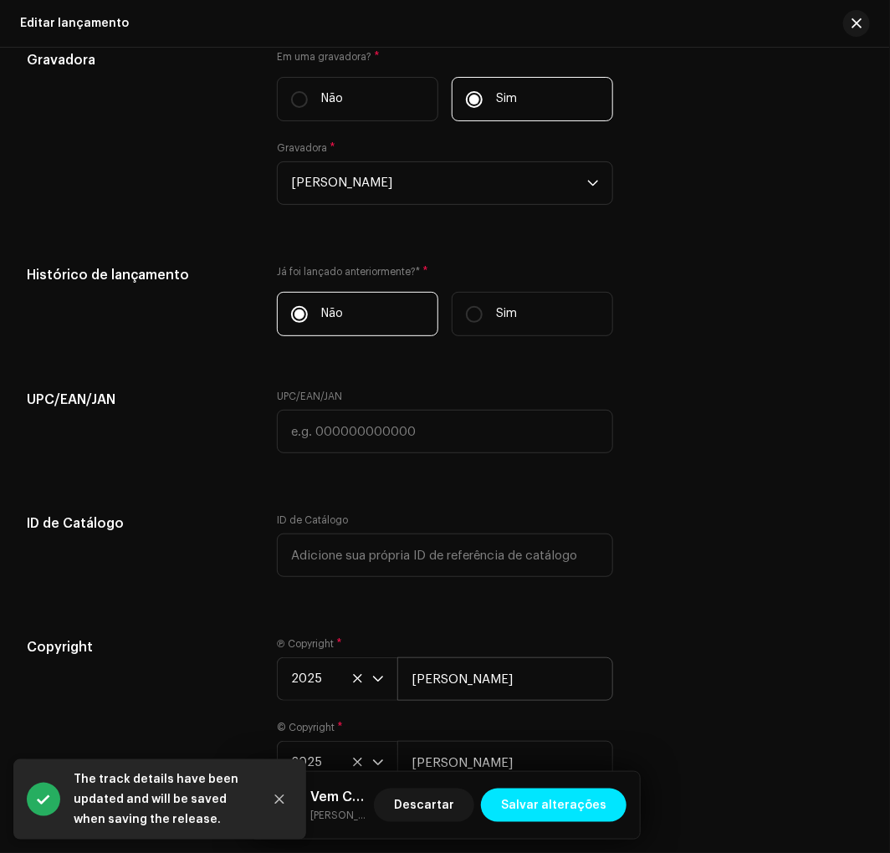
scroll to position [2564, 0]
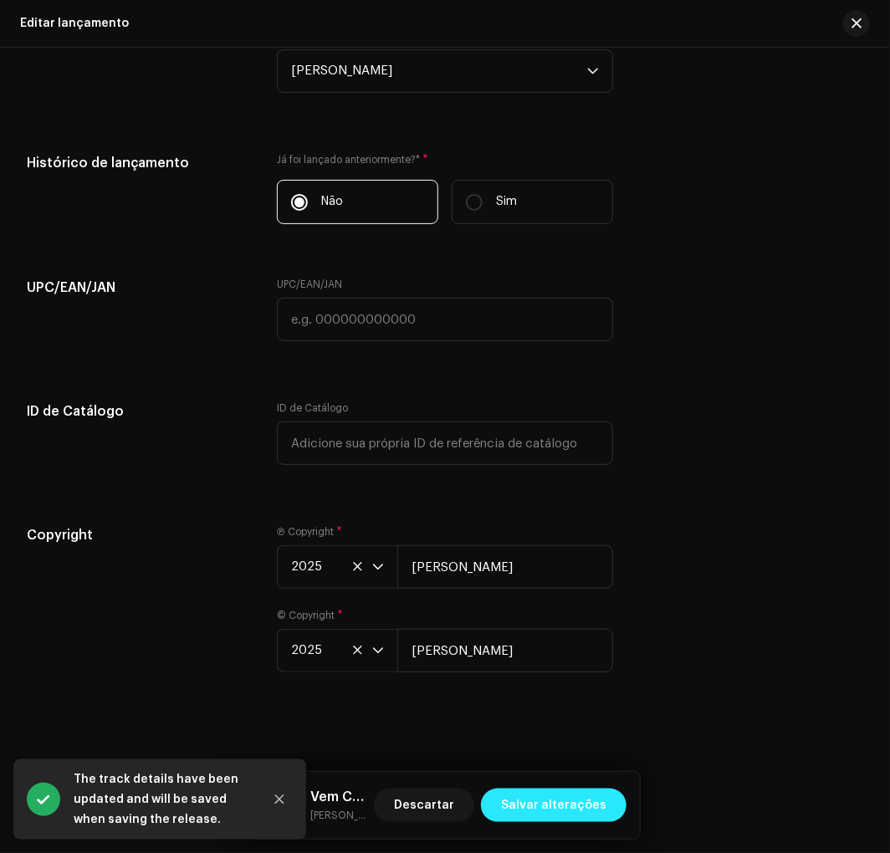
click at [558, 795] on span "Salvar alterações" at bounding box center [553, 804] width 105 height 33
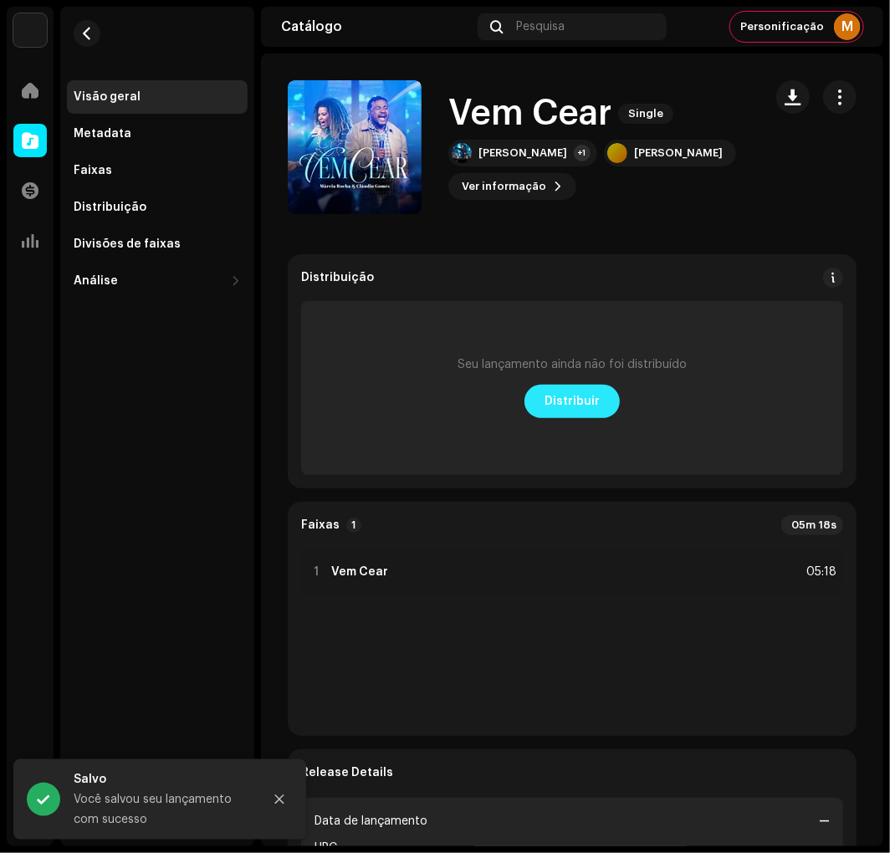
click at [571, 399] on span "Distribuir" at bounding box center [571, 401] width 55 height 33
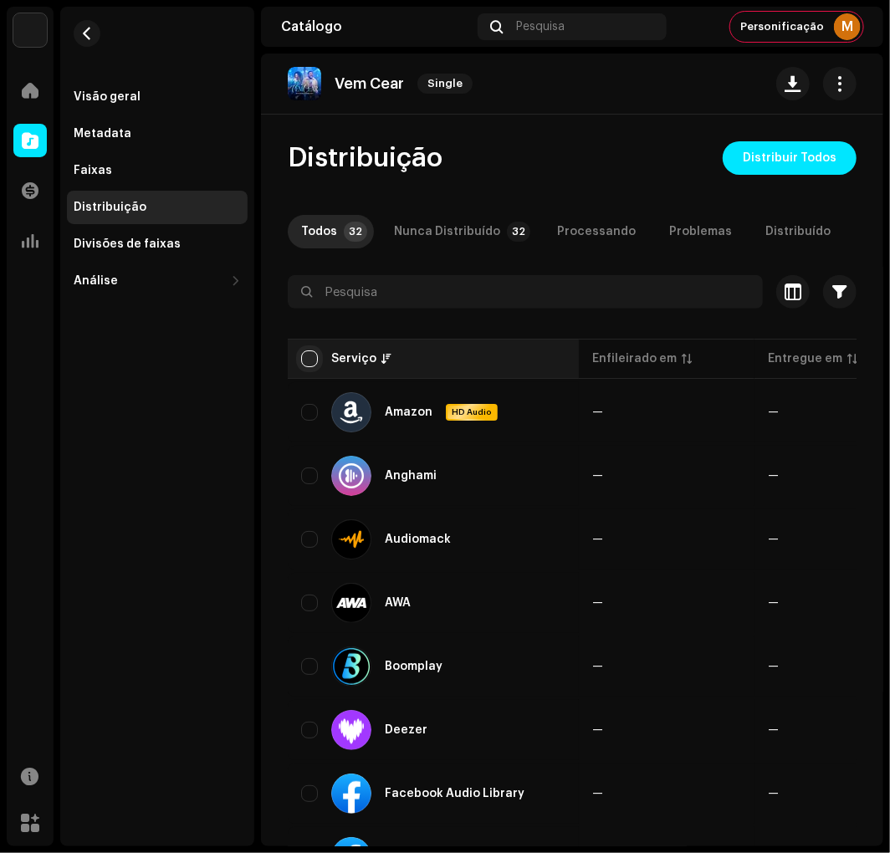
click at [314, 367] on input "checkbox" at bounding box center [309, 358] width 17 height 17
checkbox input "true"
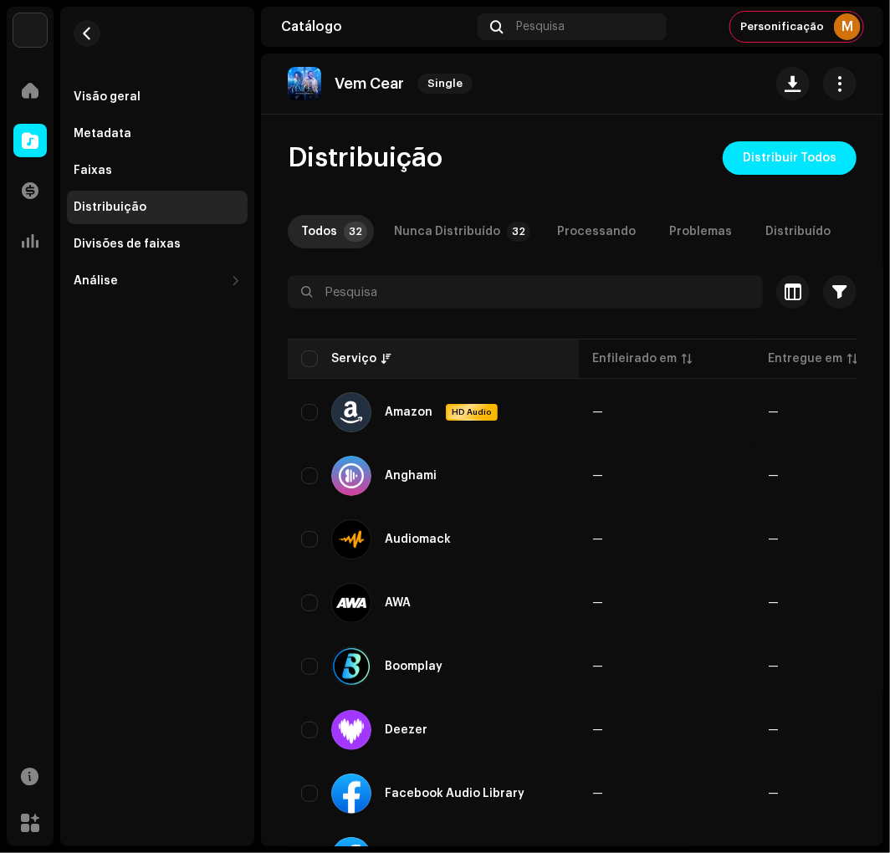
checkbox input "true"
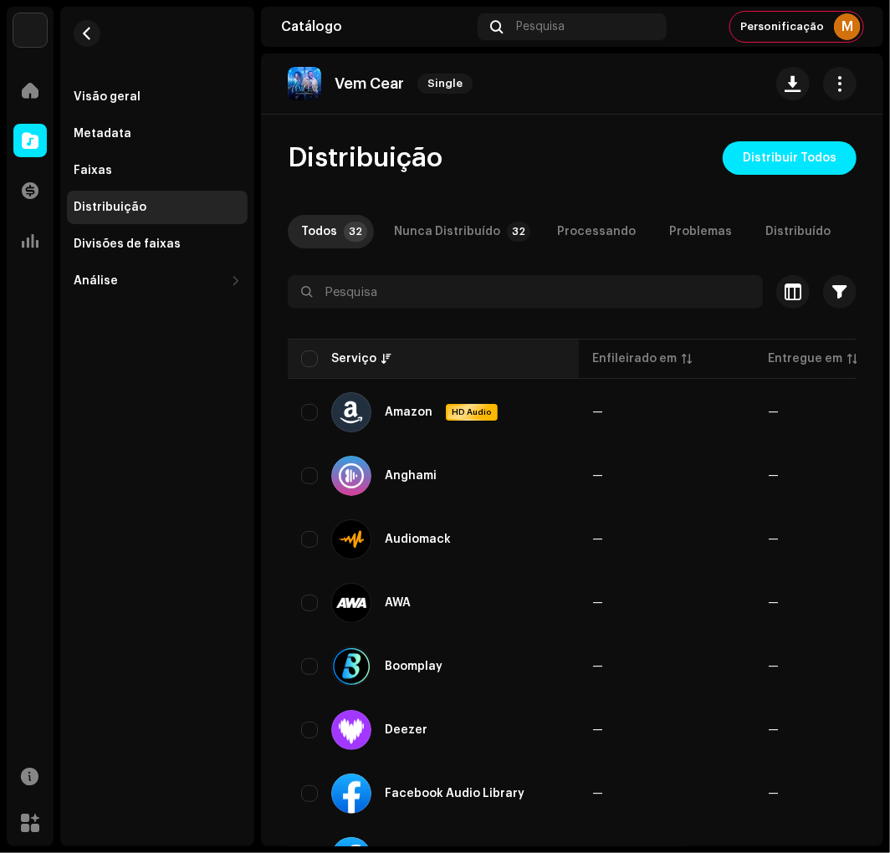
checkbox input "true"
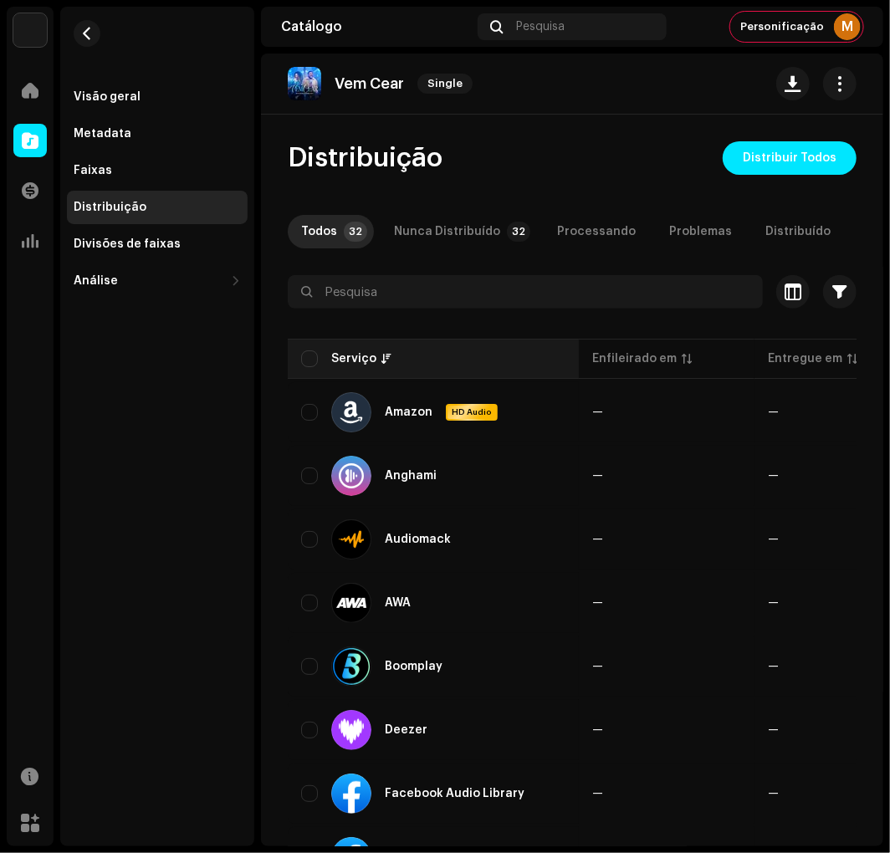
checkbox input "true"
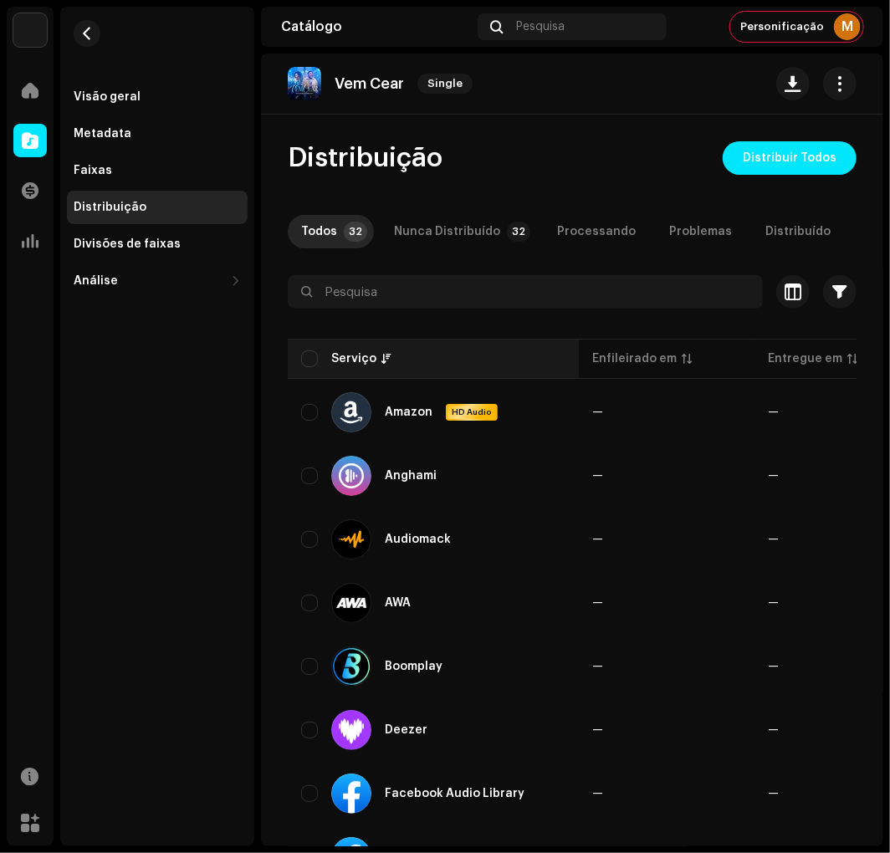
checkbox input "true"
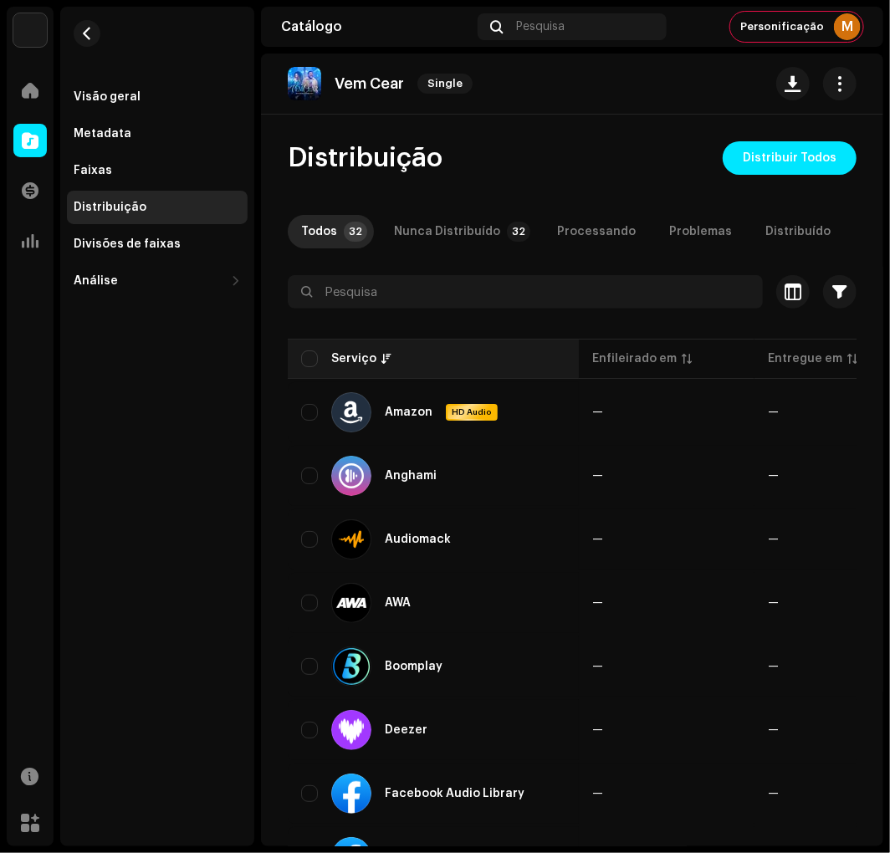
checkbox input "true"
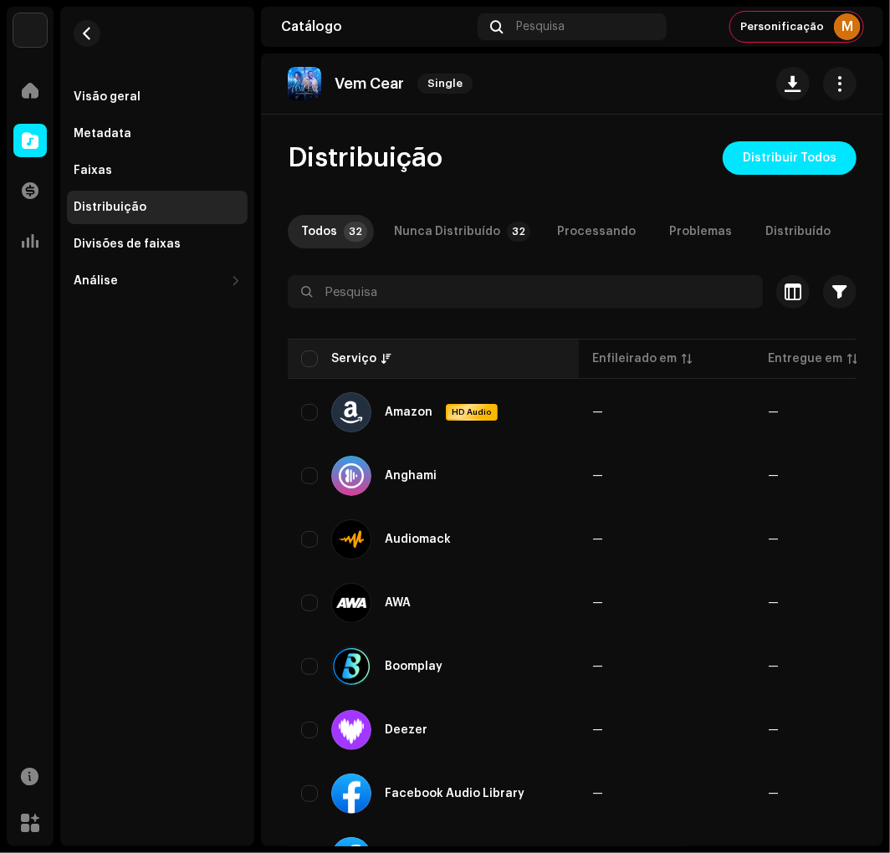
checkbox input "true"
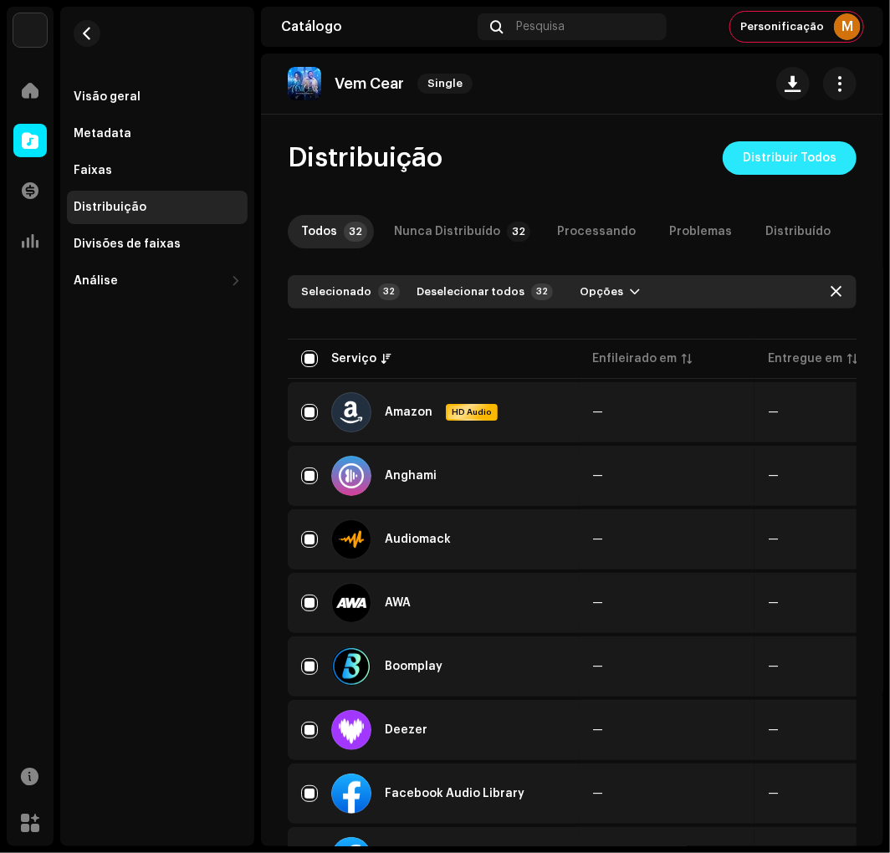
click at [769, 159] on span "Distribuir Todos" at bounding box center [789, 157] width 94 height 33
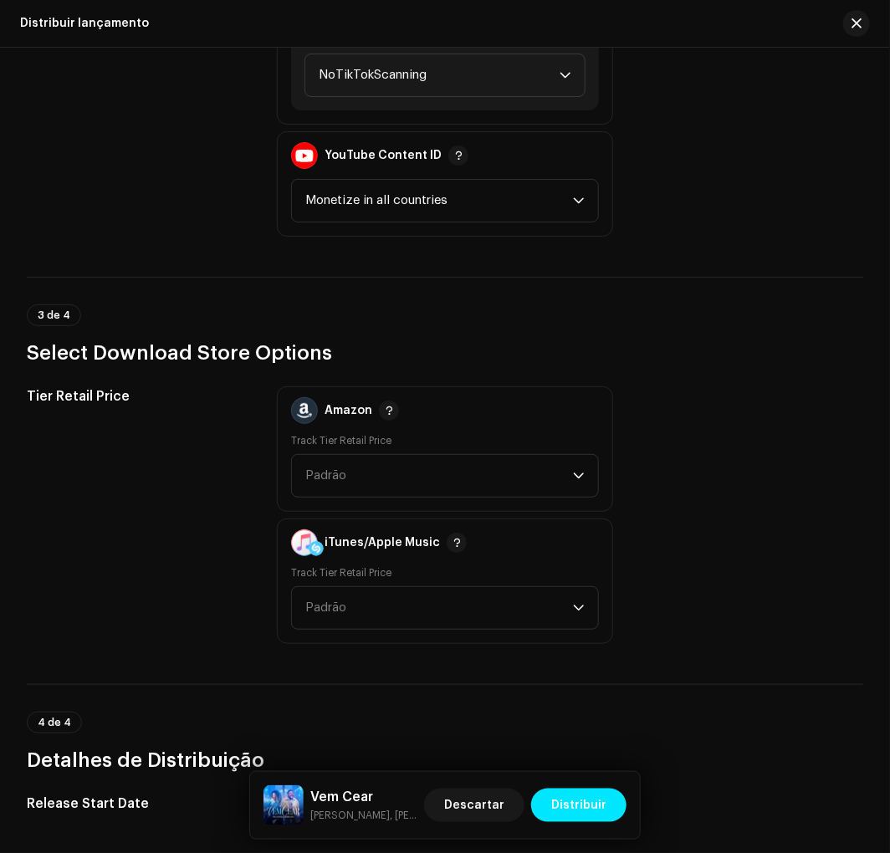
scroll to position [2612, 0]
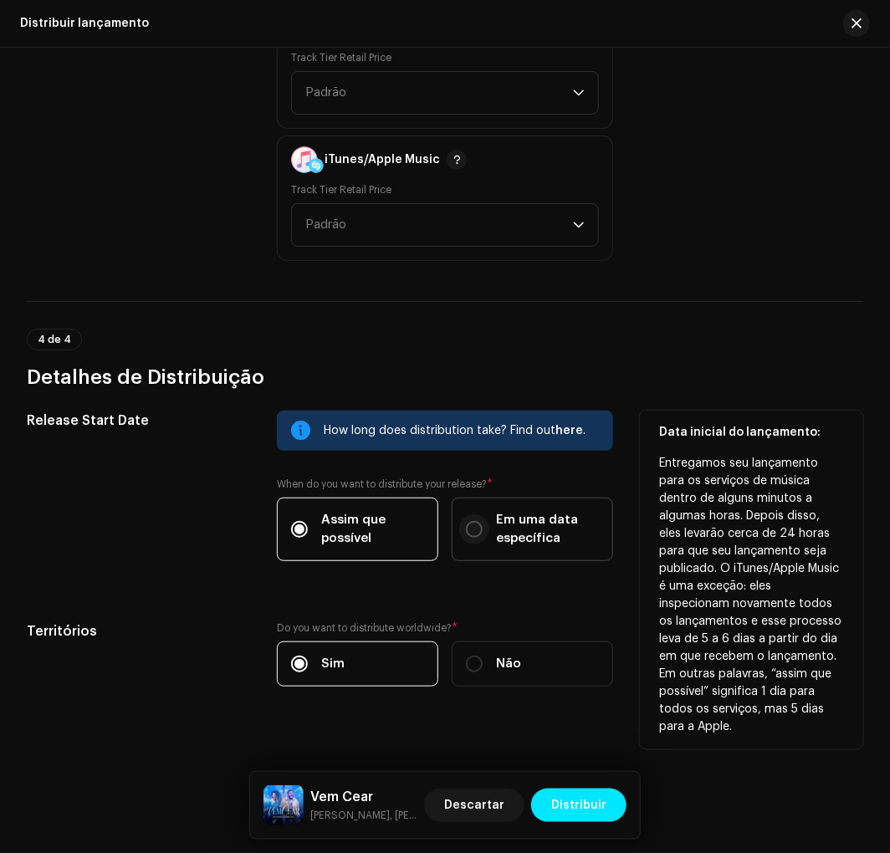
drag, startPoint x: 457, startPoint y: 498, endPoint x: 474, endPoint y: 519, distance: 27.3
click at [463, 505] on label "Em uma data específica" at bounding box center [531, 529] width 161 height 64
click at [466, 521] on input "Em uma data específica" at bounding box center [474, 529] width 17 height 17
radio input "true"
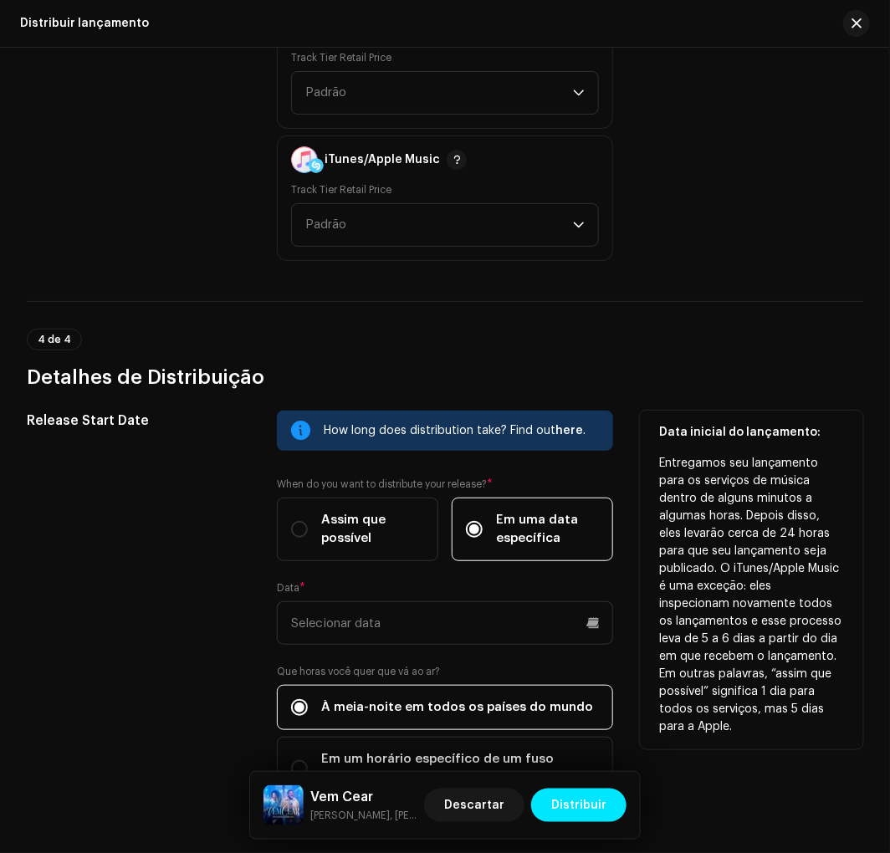
click at [419, 631] on div "How long does distribution take? Find out here . When do you want to distribute…" at bounding box center [444, 616] width 335 height 410
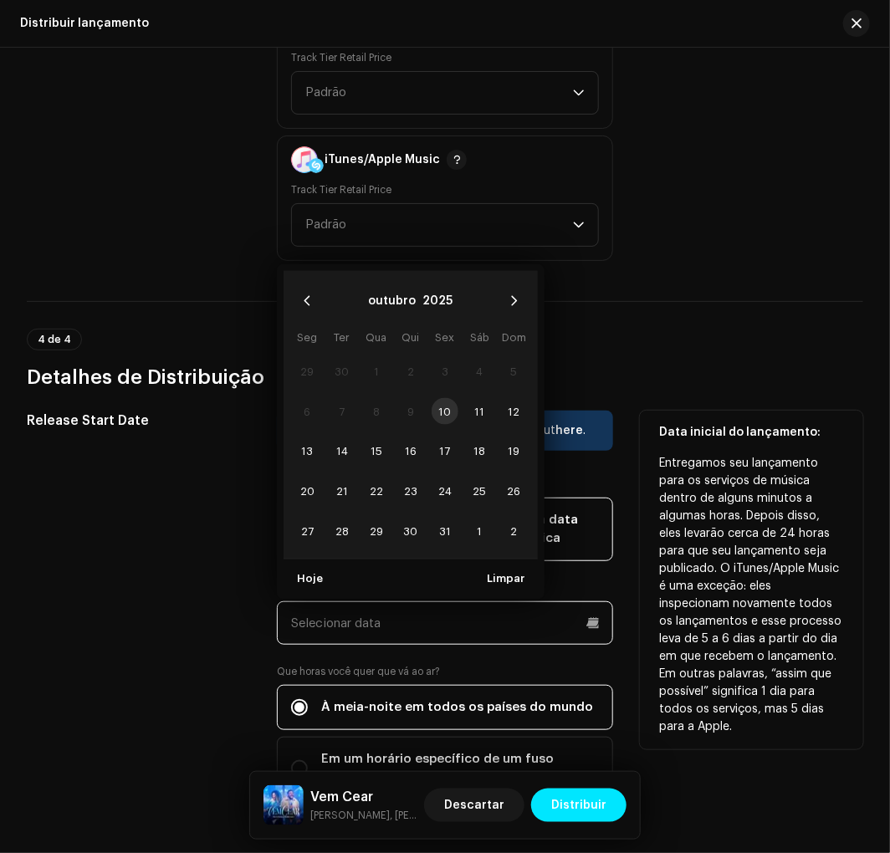
click at [410, 625] on input "text" at bounding box center [444, 622] width 335 height 43
click at [472, 398] on span "11" at bounding box center [480, 411] width 27 height 27
type input "[DATE]"
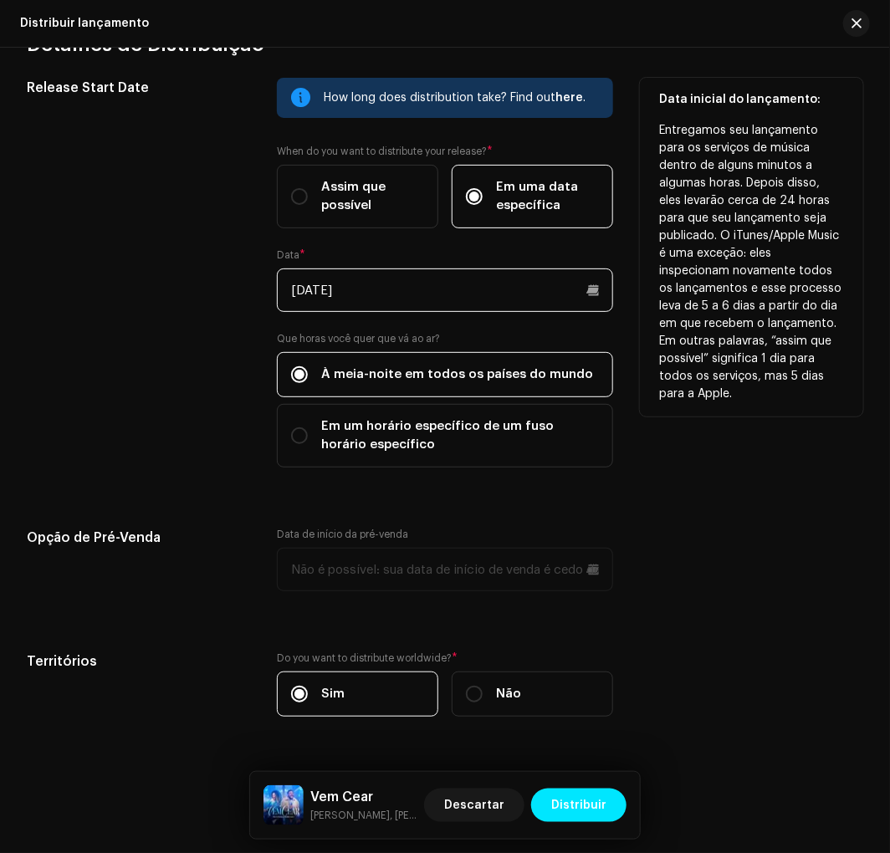
scroll to position [2977, 0]
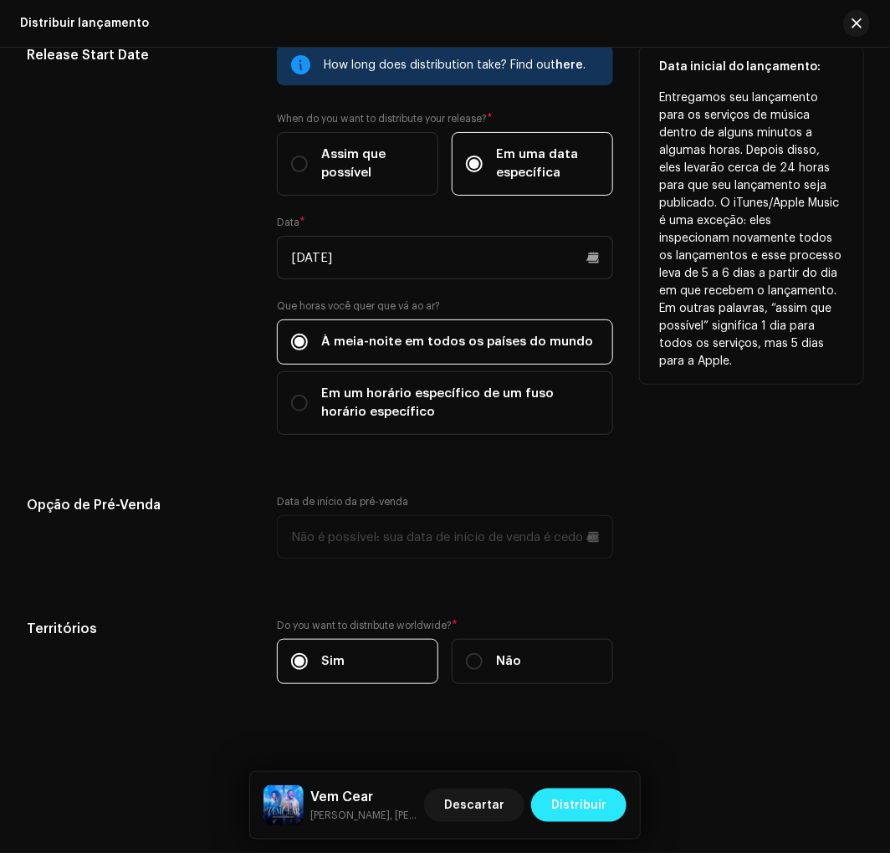
click at [583, 797] on span "Distribuir" at bounding box center [578, 804] width 55 height 33
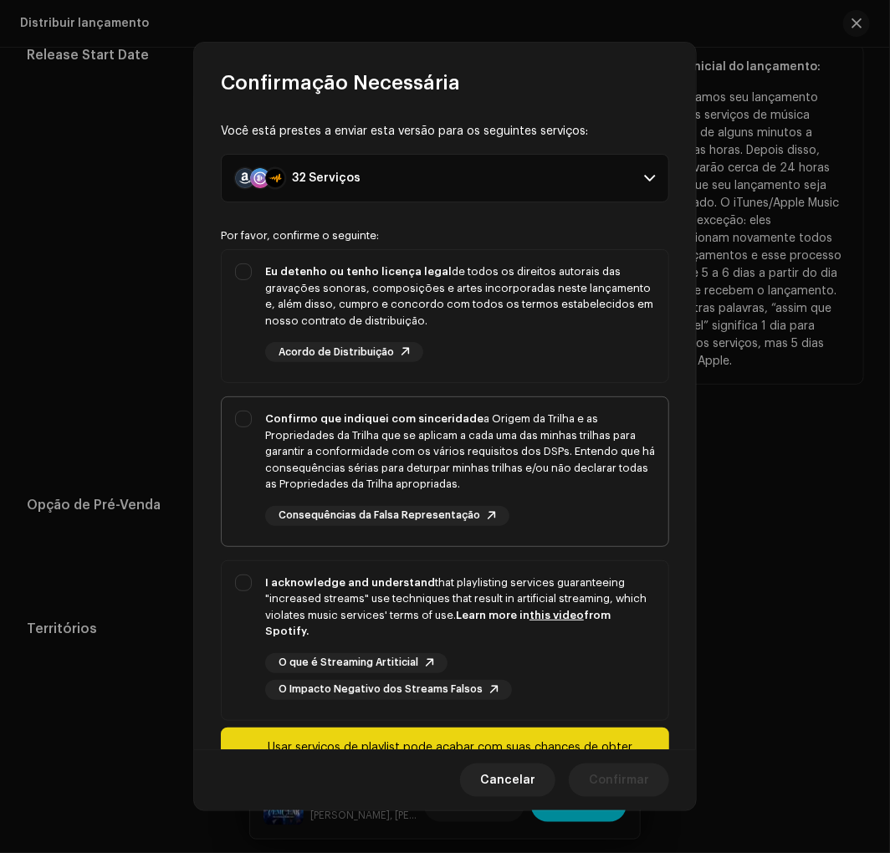
drag, startPoint x: 378, startPoint y: 305, endPoint x: 355, endPoint y: 413, distance: 110.4
click at [377, 314] on div "Eu detenho ou tenho licença legal de todos os direitos autorais das gravações s…" at bounding box center [460, 295] width 390 height 65
checkbox input "true"
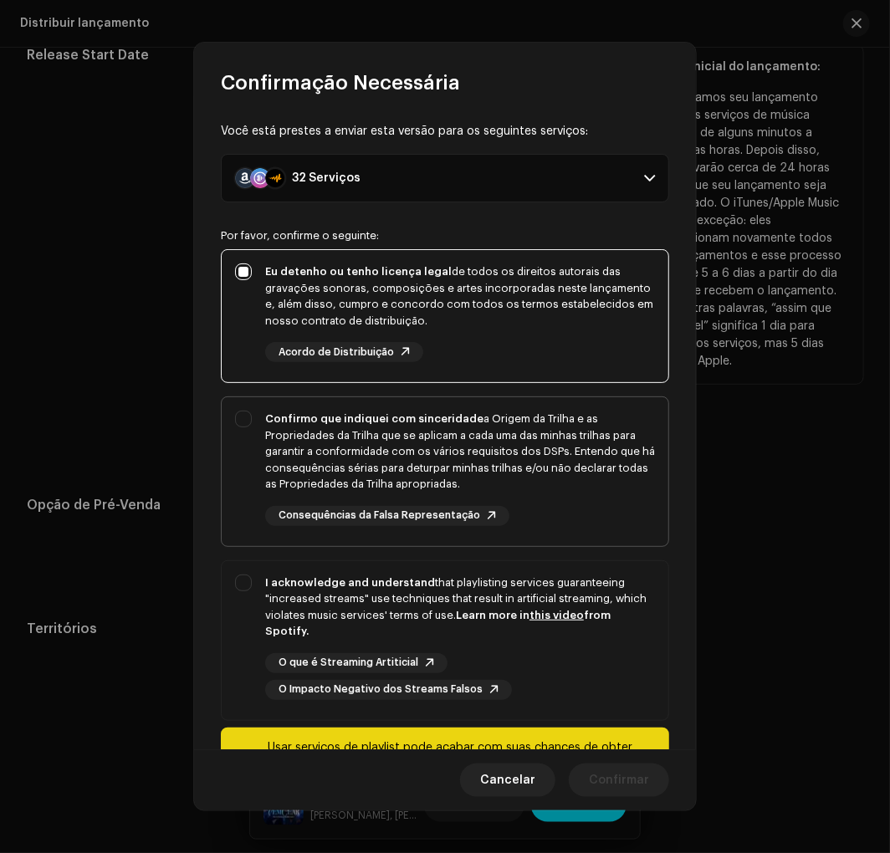
click at [349, 427] on div "Confirmo que indiquei com sinceridade a Origem da Trilha e as Propriedades da T…" at bounding box center [460, 452] width 390 height 82
checkbox input "true"
drag, startPoint x: 319, startPoint y: 581, endPoint x: 457, endPoint y: 689, distance: 175.1
click at [341, 597] on div "I acknowledge and understand that playlisting services guaranteeing "increased …" at bounding box center [460, 606] width 390 height 65
checkbox input "true"
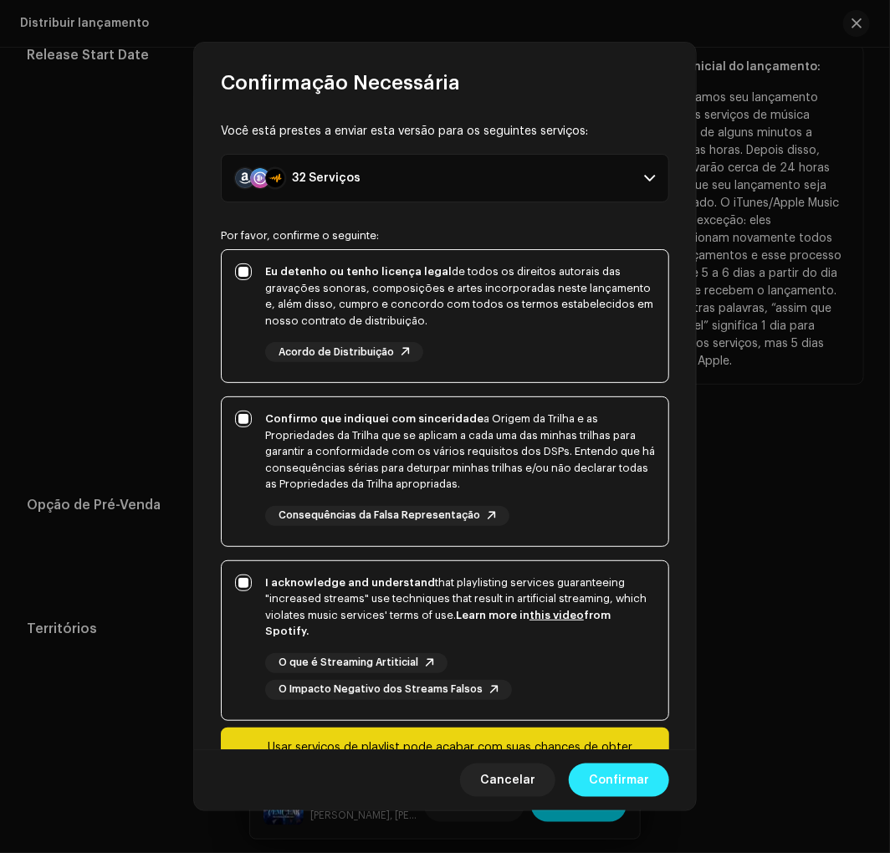
click at [599, 775] on span "Confirmar" at bounding box center [619, 779] width 60 height 33
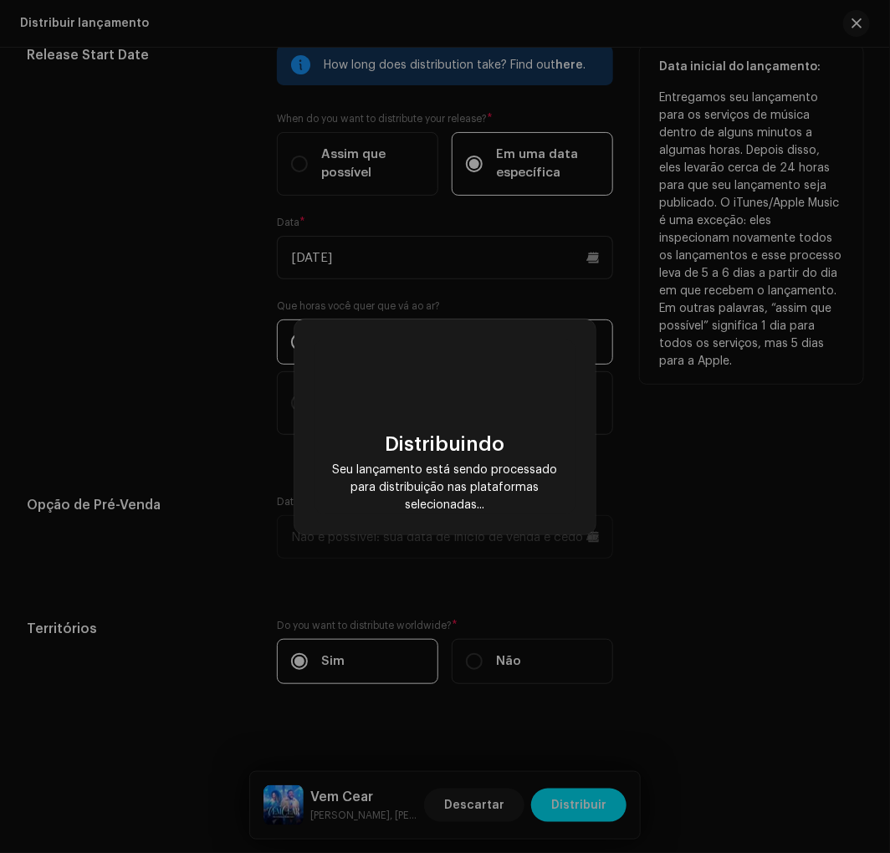
checkbox input "false"
click at [665, 852] on html "[PERSON_NAME] Home Catálogo Transações Análise Recursos Marketplace Visão geral…" at bounding box center [445, 426] width 890 height 853
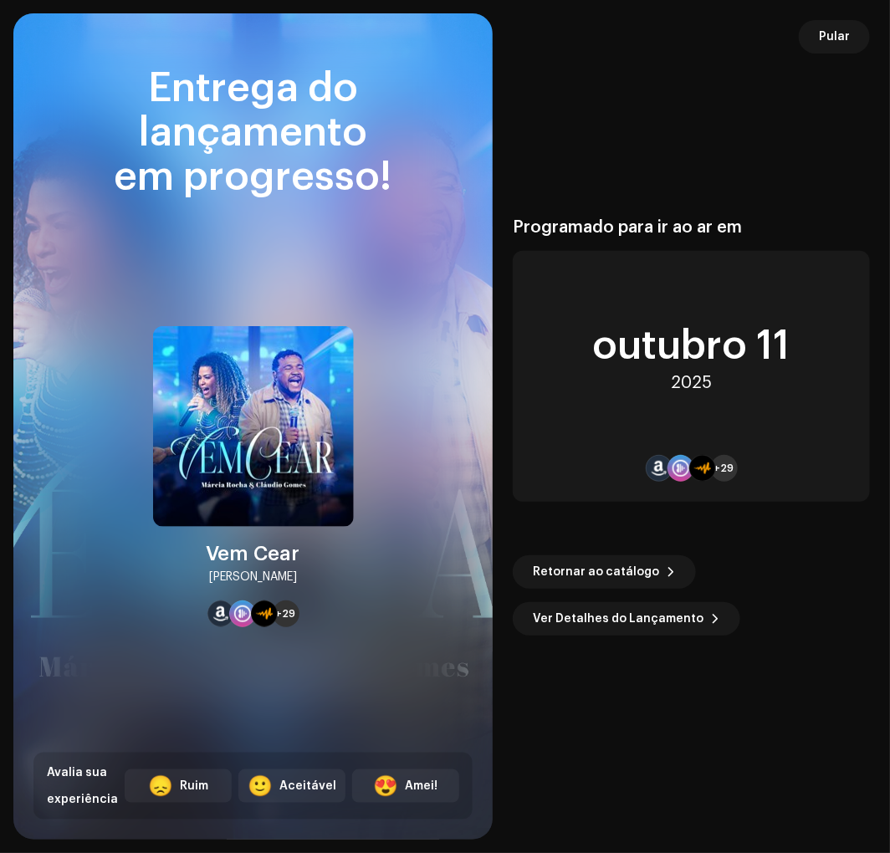
drag, startPoint x: 834, startPoint y: 45, endPoint x: 836, endPoint y: 30, distance: 15.3
click at [834, 43] on span "Pular" at bounding box center [834, 36] width 31 height 33
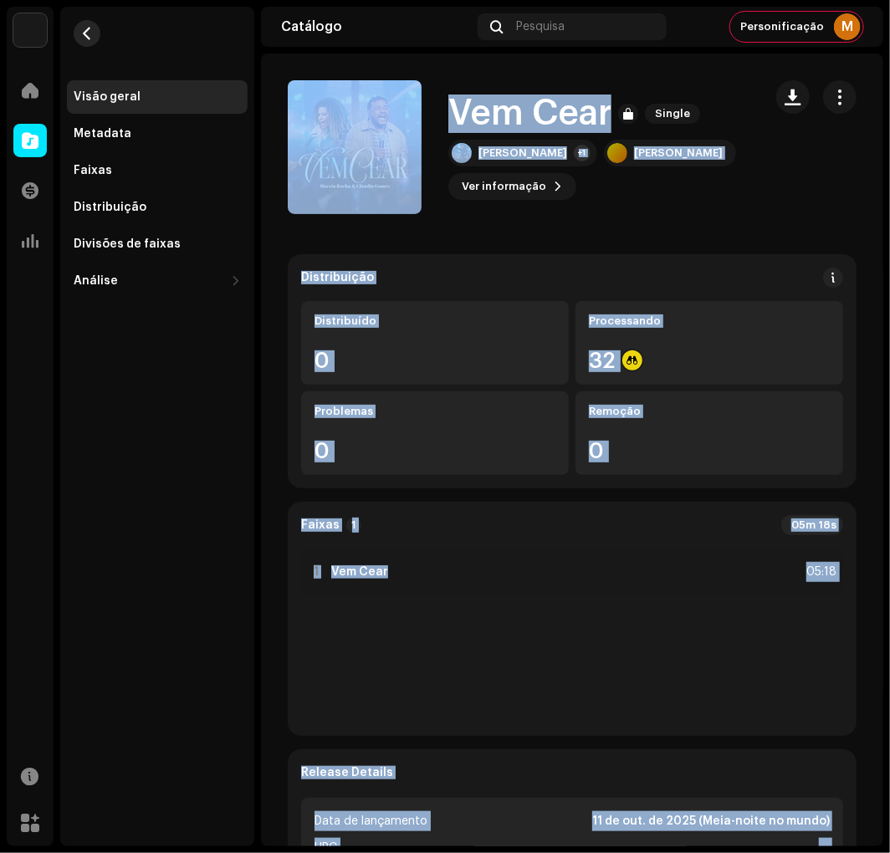
click at [92, 31] on span "button" at bounding box center [87, 33] width 13 height 13
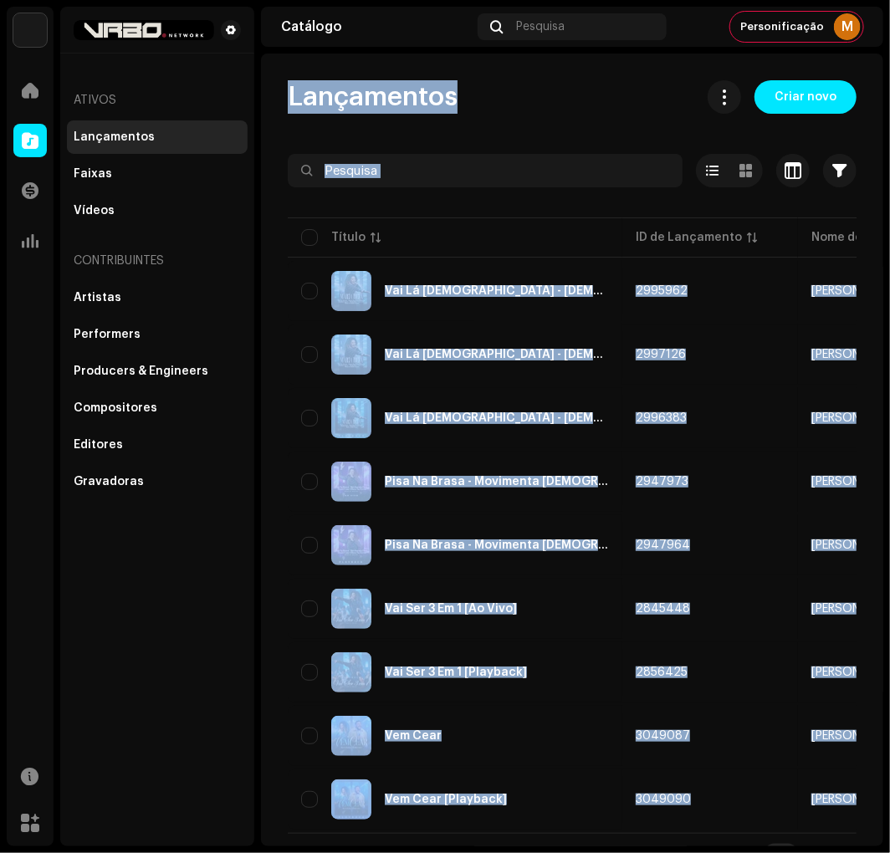
click at [560, 86] on div "Lançamentos Criar novo" at bounding box center [572, 96] width 569 height 33
click at [268, 382] on div "Lançamentos Criar novo Selecionado 0 Opções Filtros Status de distribuição Nunc…" at bounding box center [572, 476] width 622 height 793
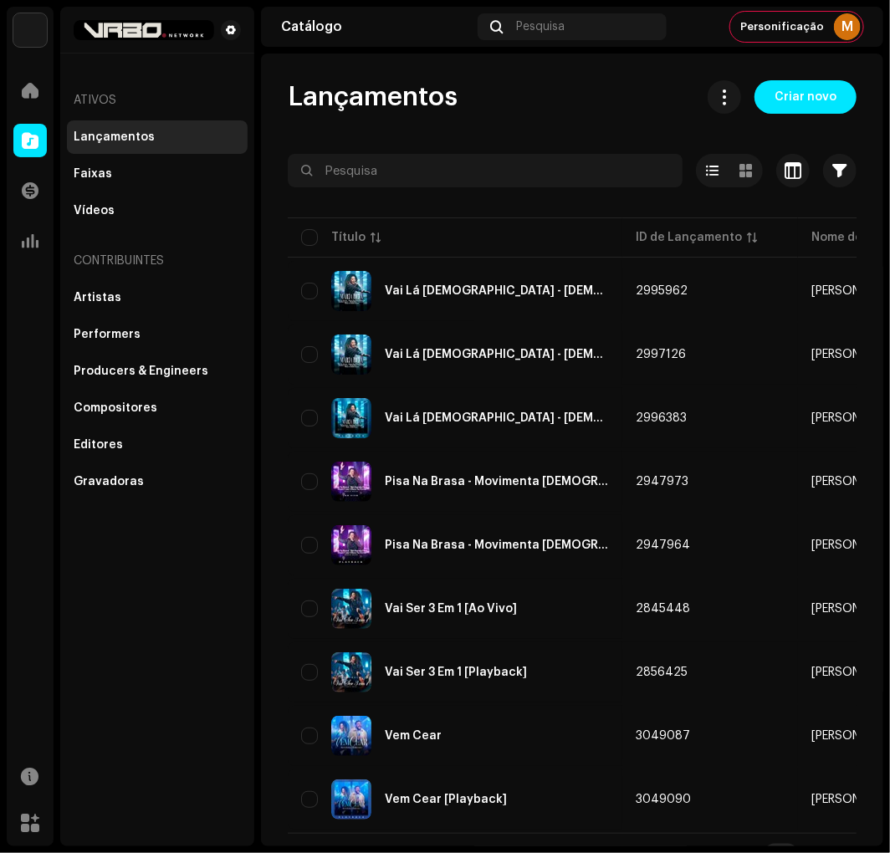
click at [265, 376] on div "Lançamentos Criar novo Selecionado 0 Opções Filtros Status de distribuição Nunc…" at bounding box center [572, 476] width 622 height 793
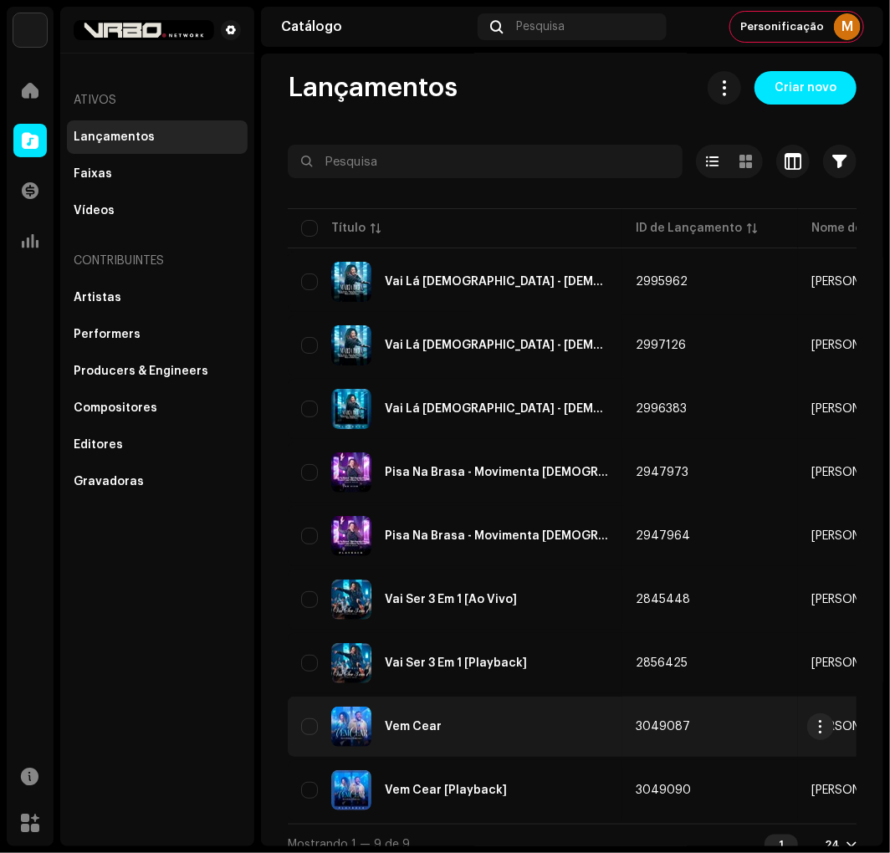
scroll to position [27, 0]
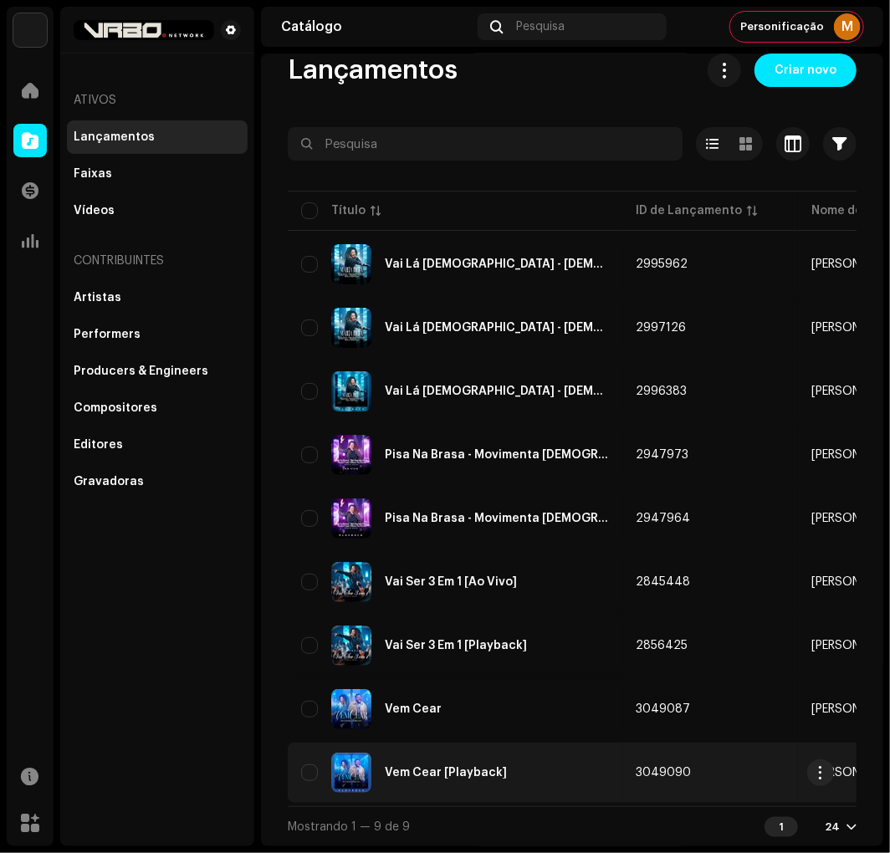
click at [433, 756] on div "Vem Cear [Playback]" at bounding box center [455, 772] width 308 height 40
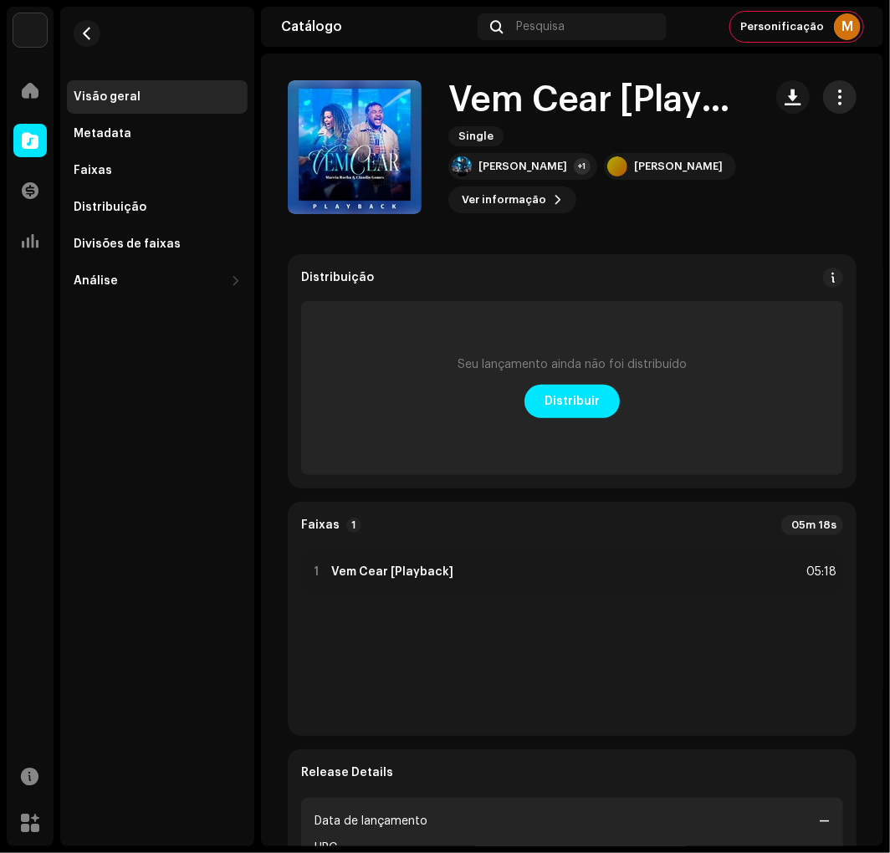
click at [839, 89] on re-m-actions-button at bounding box center [839, 96] width 33 height 33
click at [845, 94] on button "button" at bounding box center [839, 96] width 33 height 33
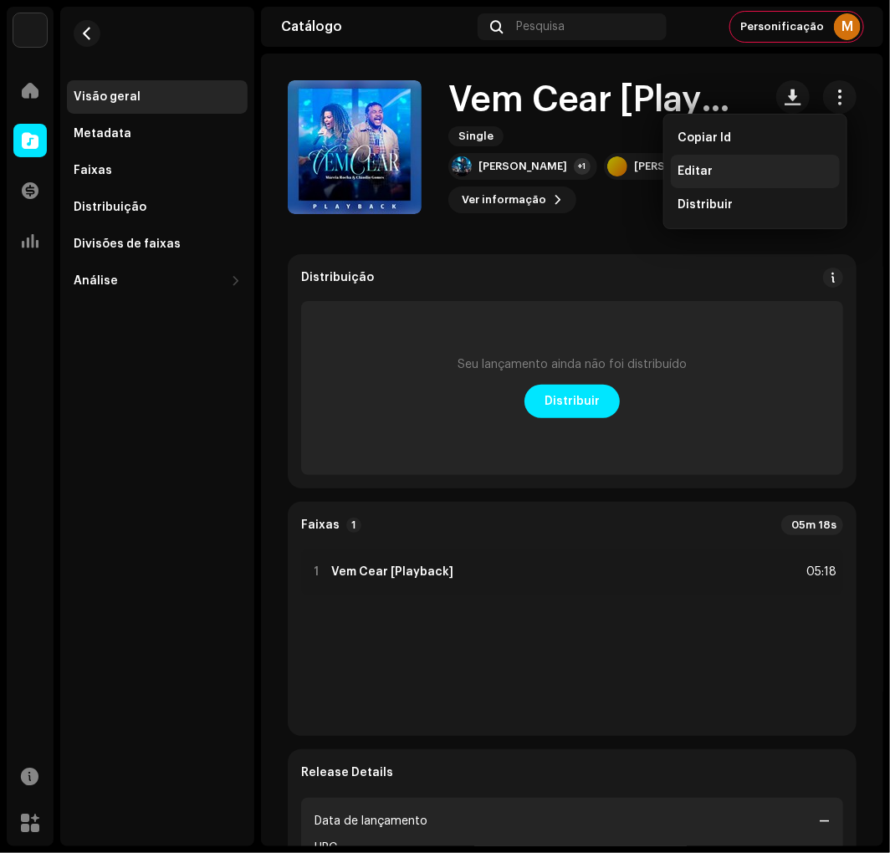
click at [741, 165] on div "Editar" at bounding box center [755, 171] width 156 height 13
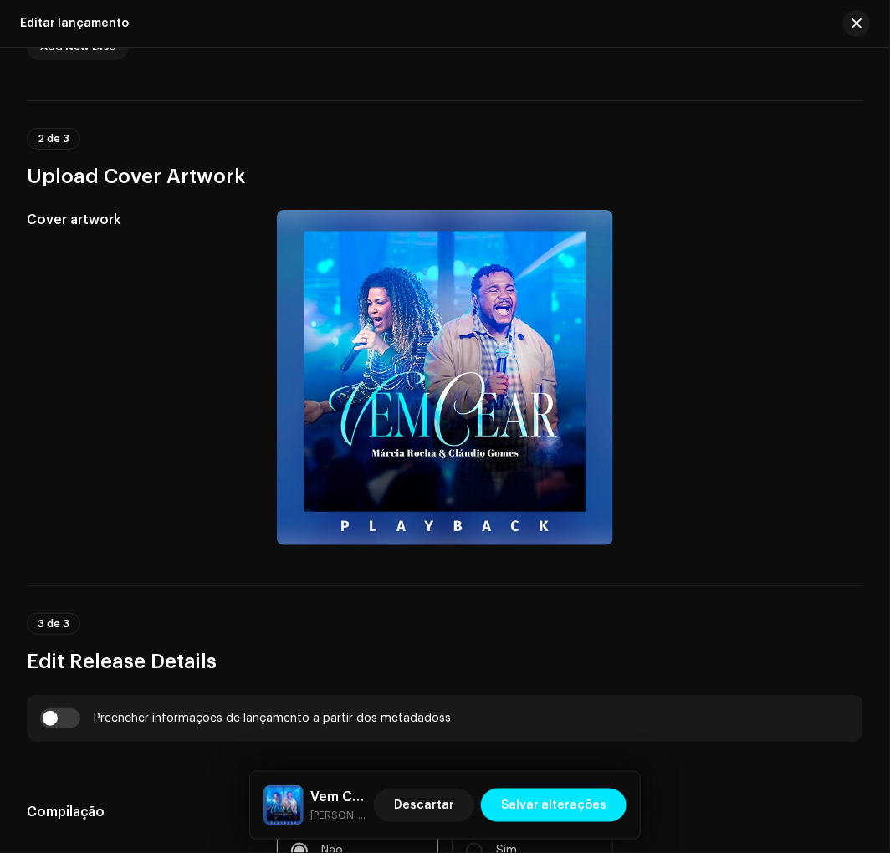
scroll to position [991, 0]
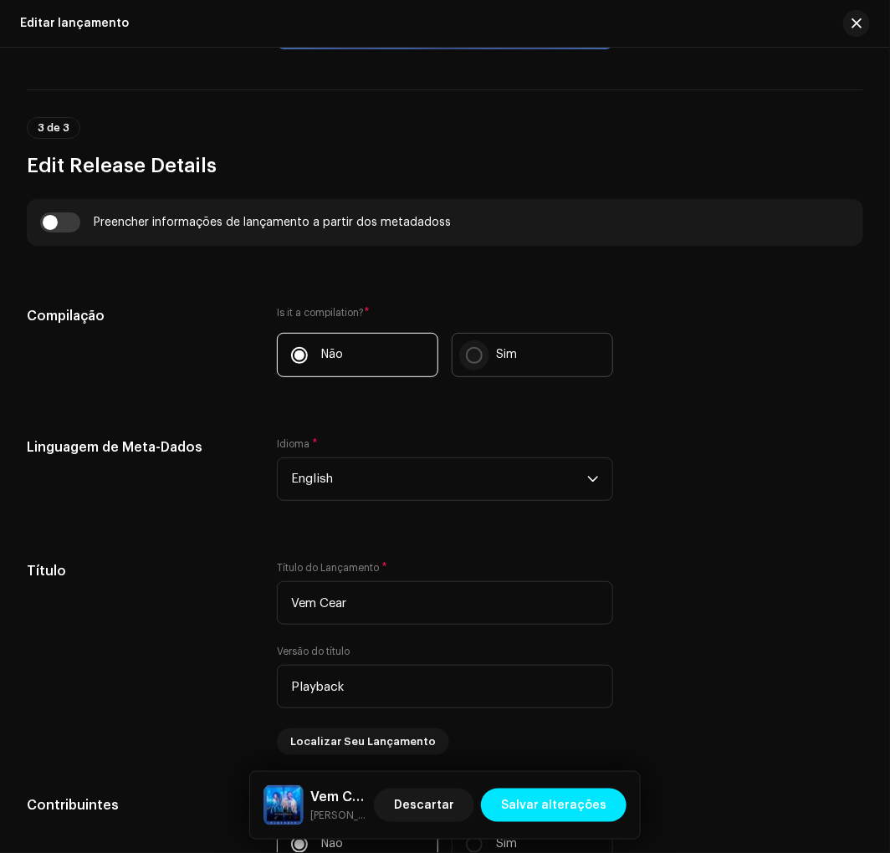
click at [467, 353] on input "Sim" at bounding box center [474, 355] width 17 height 17
radio input "true"
click at [340, 363] on label "Não" at bounding box center [357, 355] width 161 height 44
click at [308, 363] on input "Não" at bounding box center [299, 355] width 17 height 17
radio input "true"
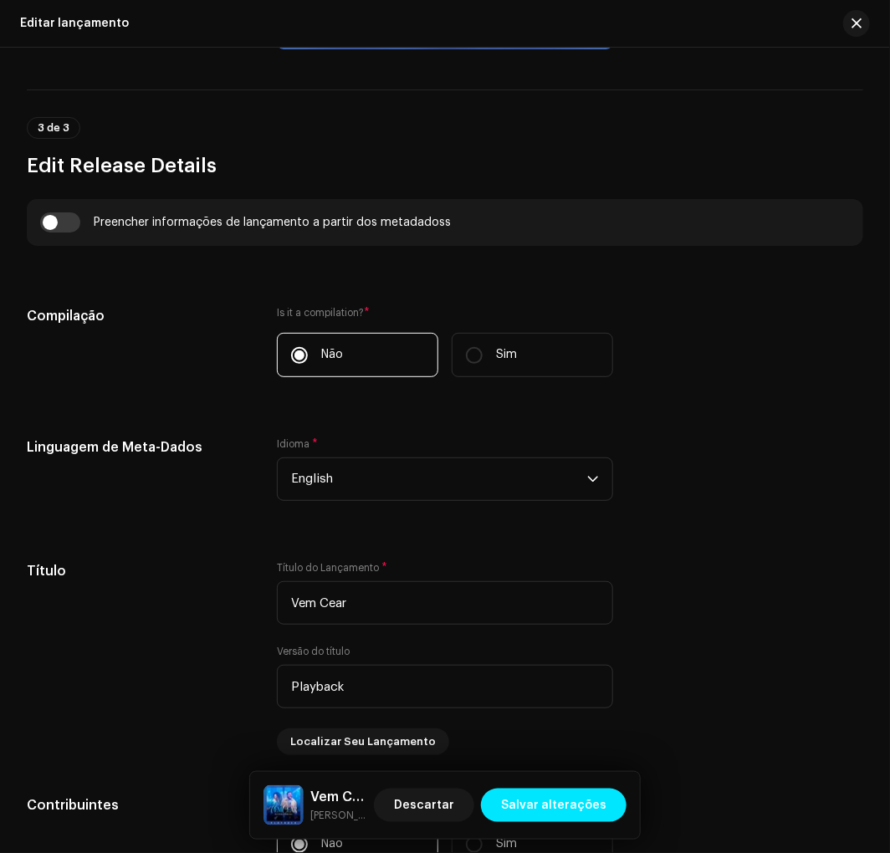
scroll to position [247, 0]
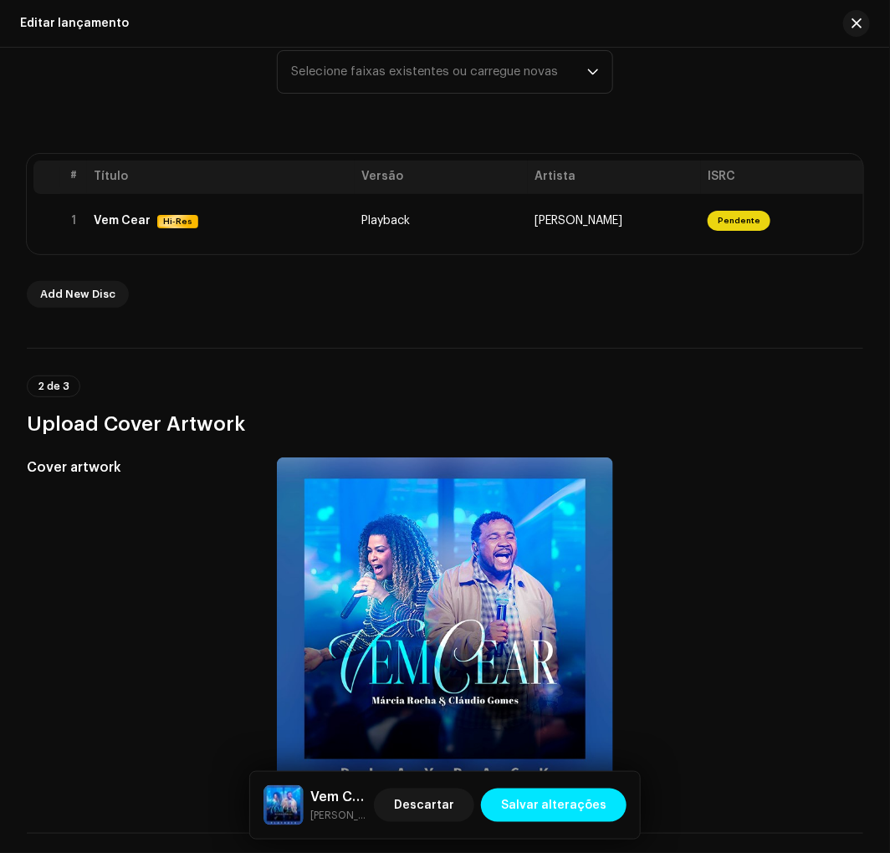
click at [388, 251] on div "# Título Versão Artista ISRC Duração 1 Vem Cear Hi-Res Playback [PERSON_NAME] P…" at bounding box center [445, 204] width 836 height 100
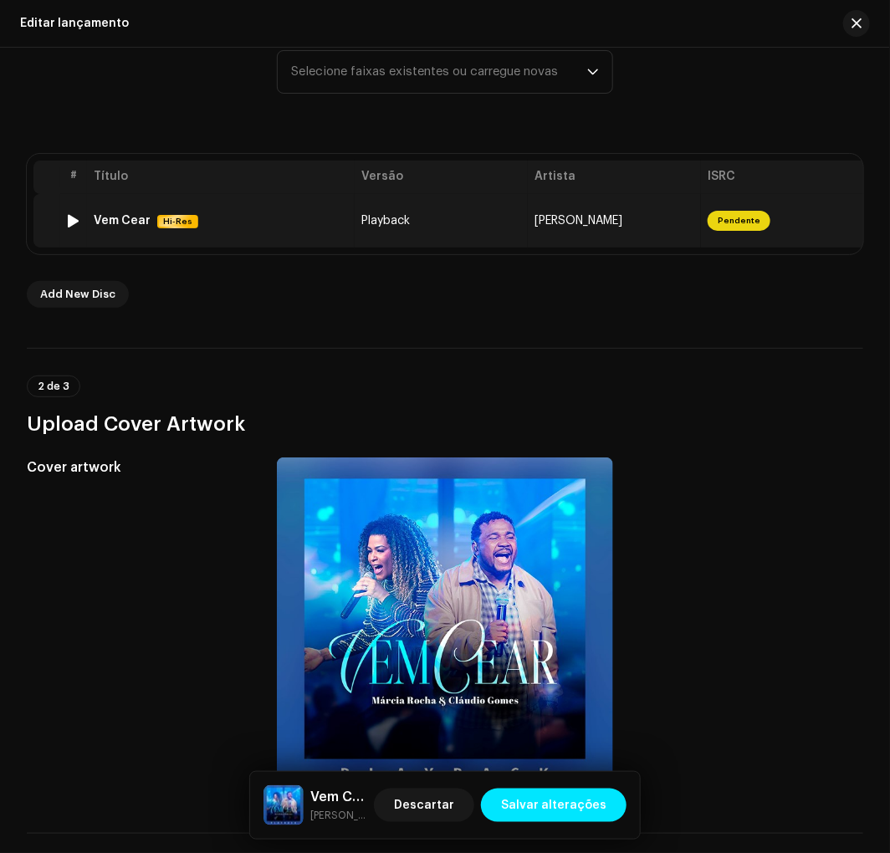
click at [387, 219] on span "Playback" at bounding box center [385, 221] width 48 height 12
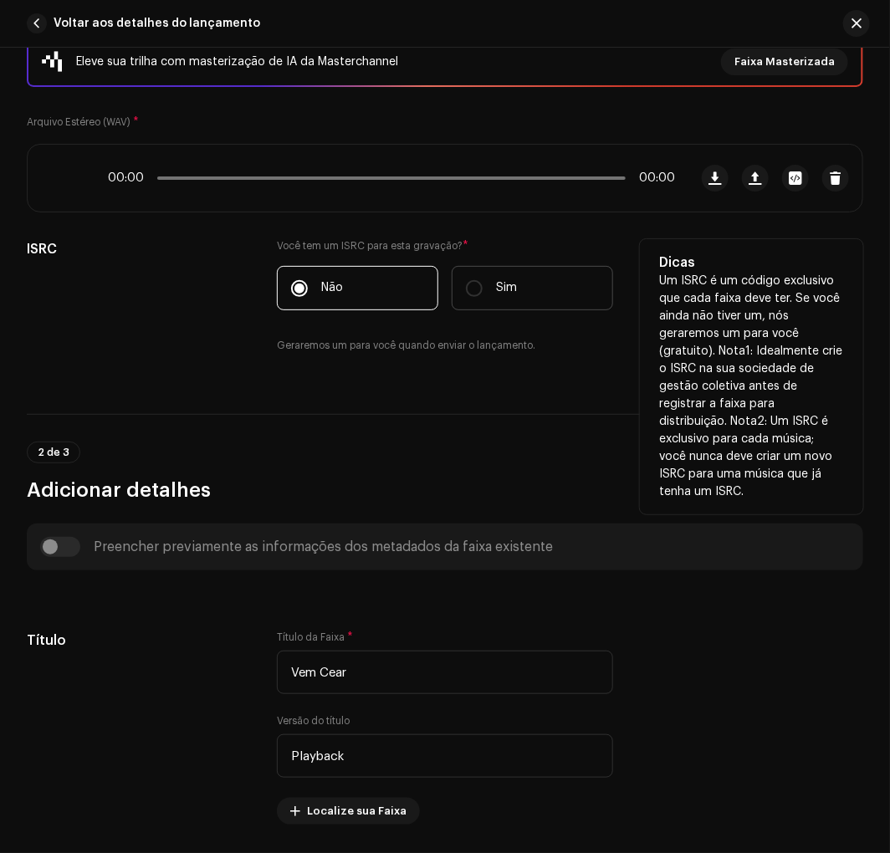
click at [487, 288] on label "Sim" at bounding box center [531, 288] width 161 height 44
click at [482, 288] on input "Sim" at bounding box center [474, 288] width 17 height 17
radio input "true"
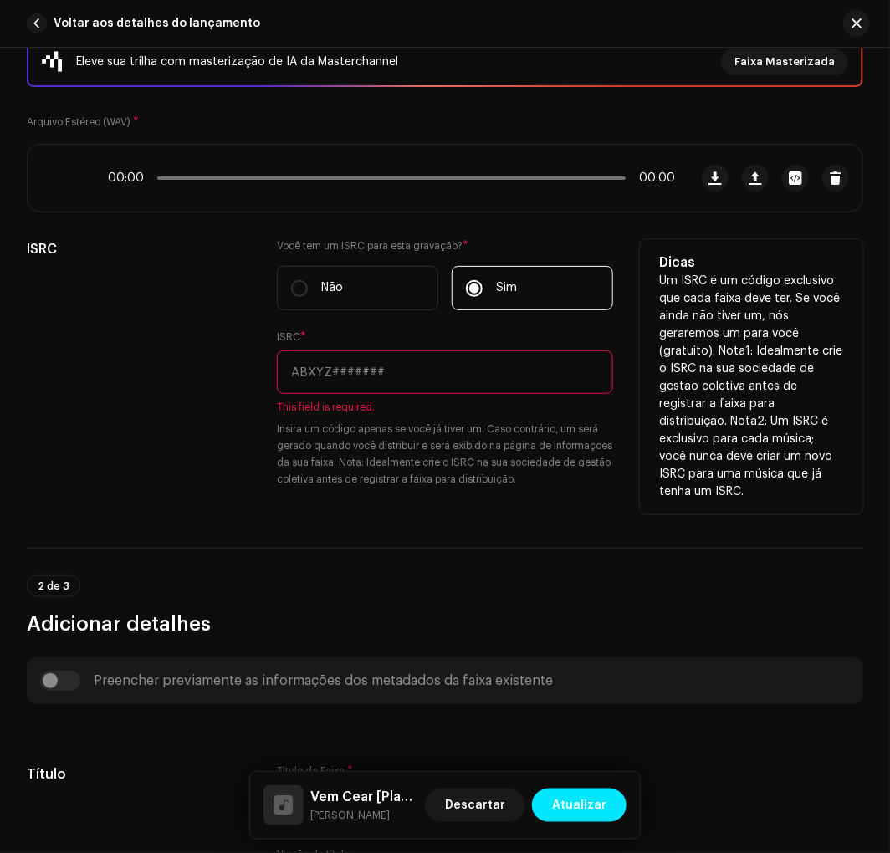
click at [396, 366] on input "text" at bounding box center [444, 371] width 335 height 43
paste input "BK-MO5-25-00010"
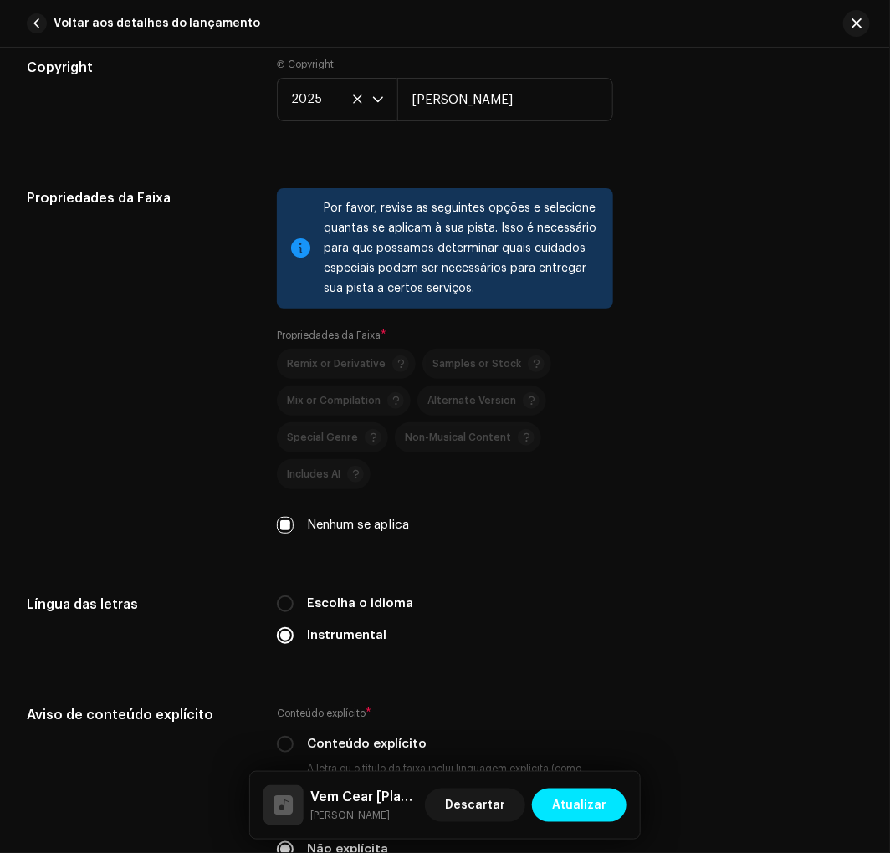
scroll to position [2849, 0]
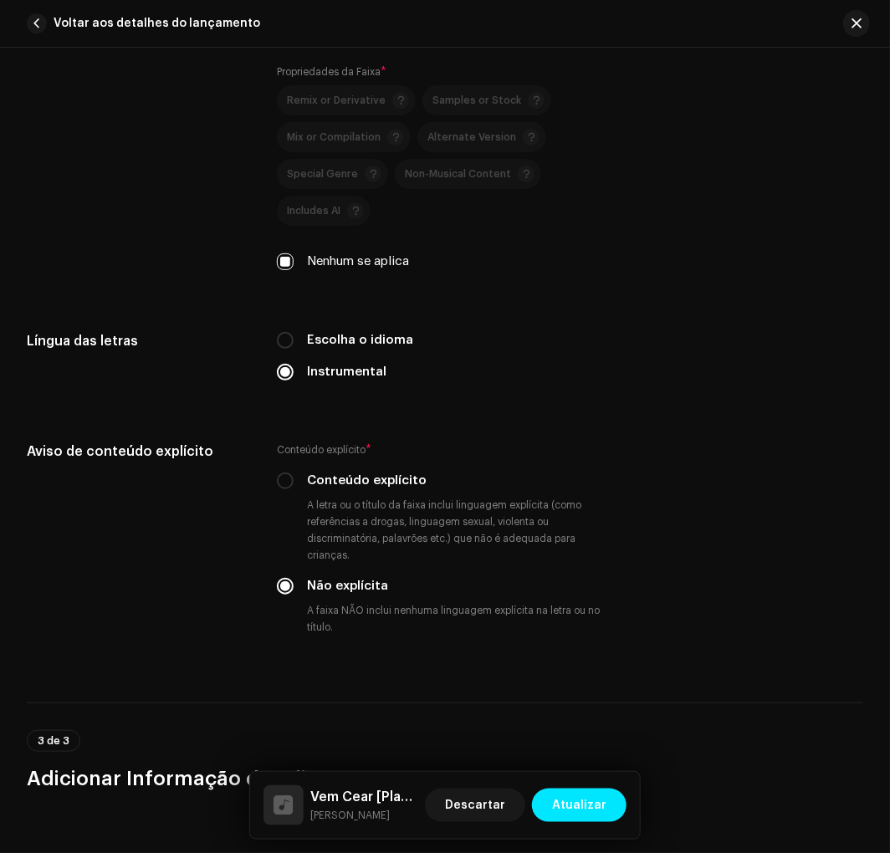
type input "BK-MO5-25-00010"
drag, startPoint x: 298, startPoint y: 368, endPoint x: 566, endPoint y: 296, distance: 277.0
click at [591, 291] on div "Por favor, revise as seguintes opções e selecione quantas se aplicam à sua pist…" at bounding box center [444, 108] width 335 height 366
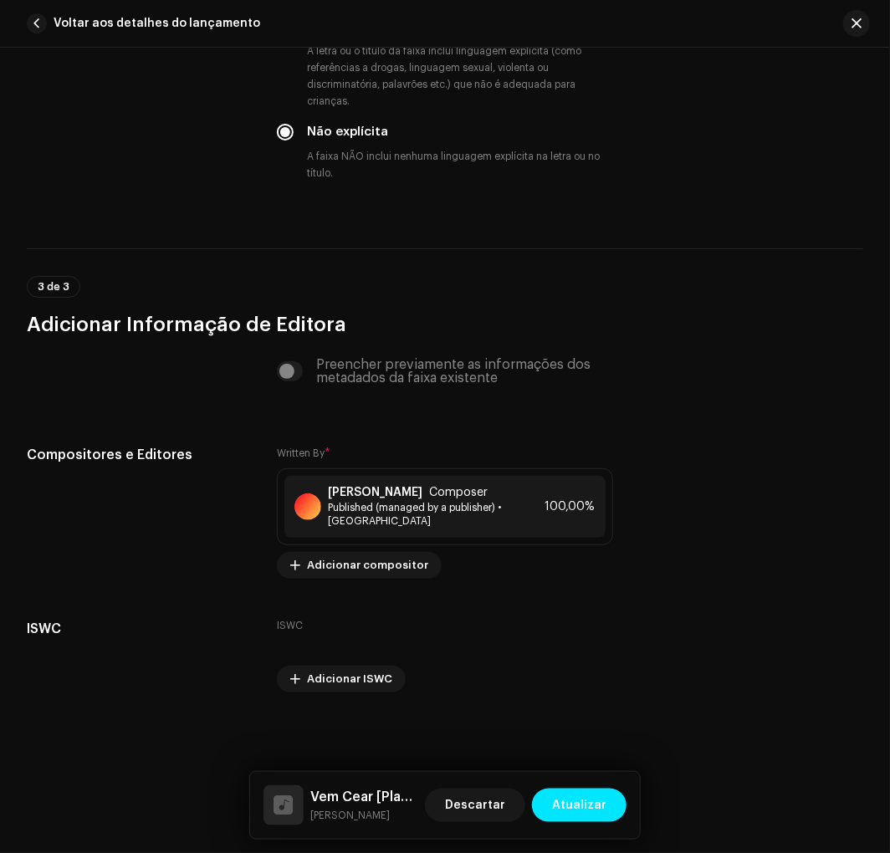
scroll to position [3328, 0]
click at [577, 803] on span "Atualizar" at bounding box center [579, 804] width 54 height 33
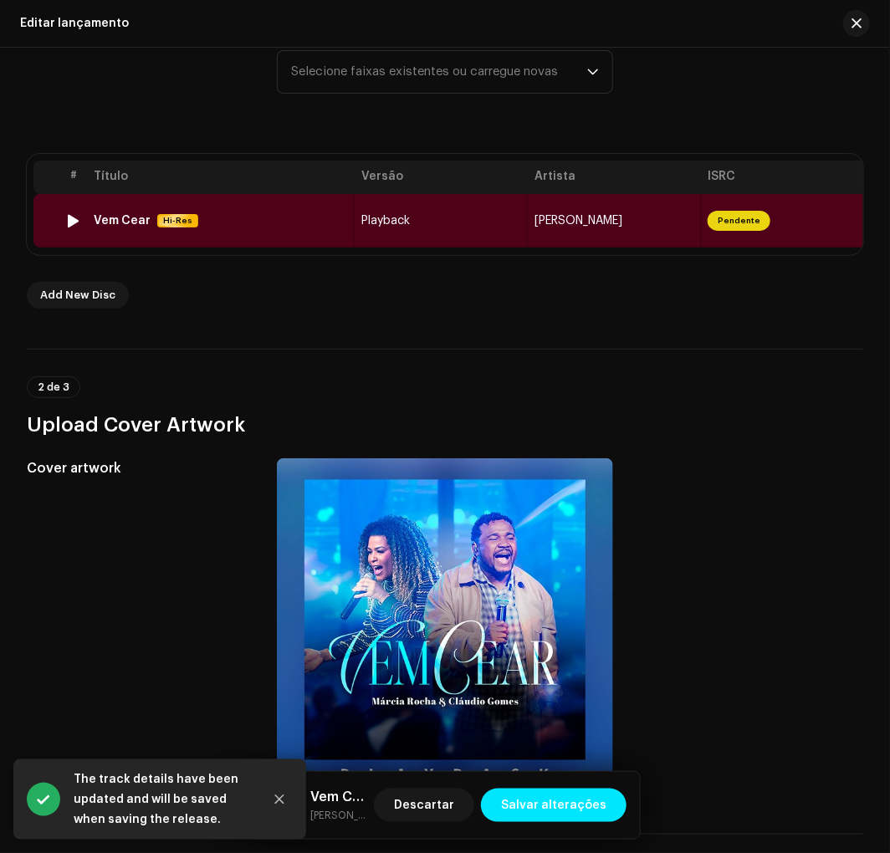
click at [377, 204] on td "Playback" at bounding box center [441, 221] width 173 height 54
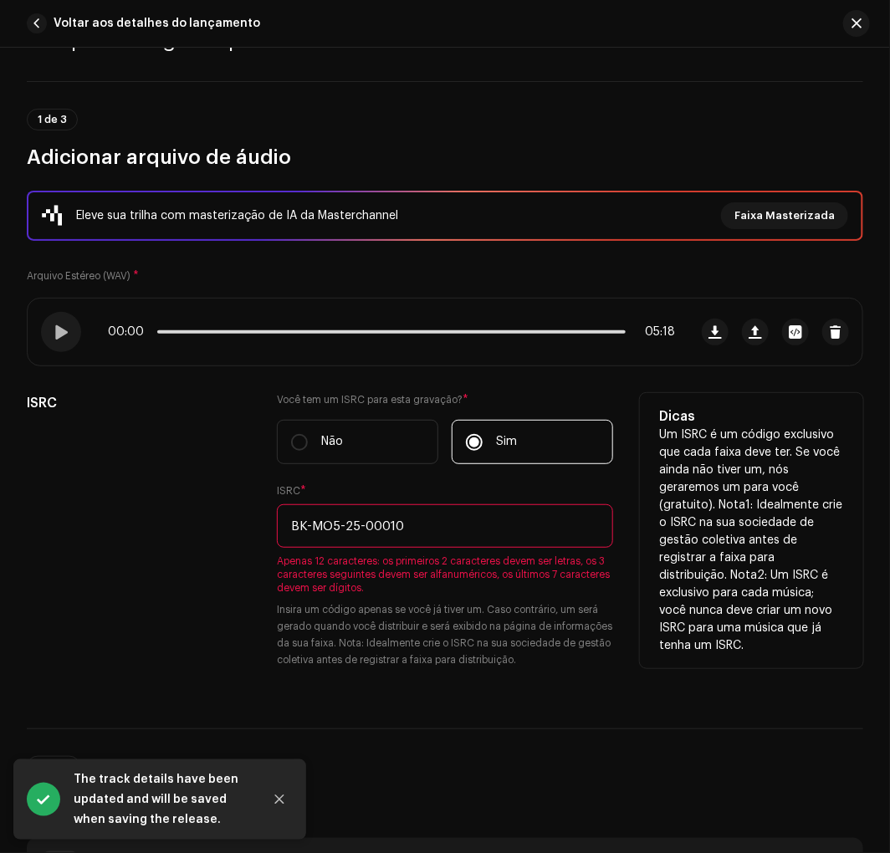
scroll to position [123, 0]
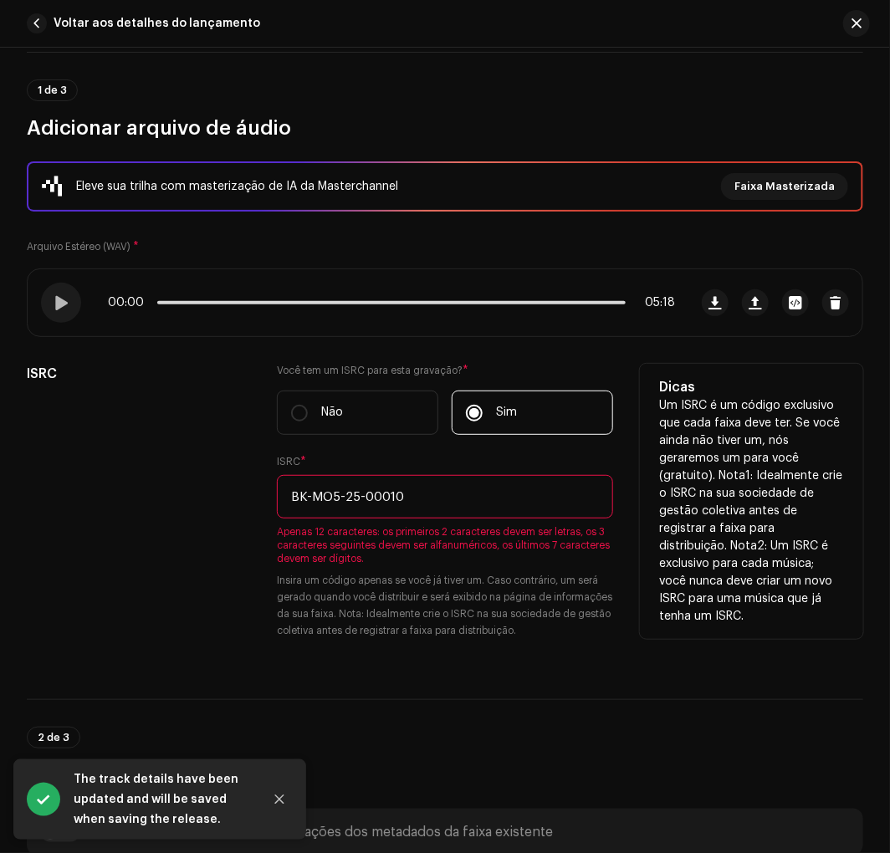
click at [362, 488] on input "BK-MO5-25-00010" at bounding box center [444, 496] width 335 height 43
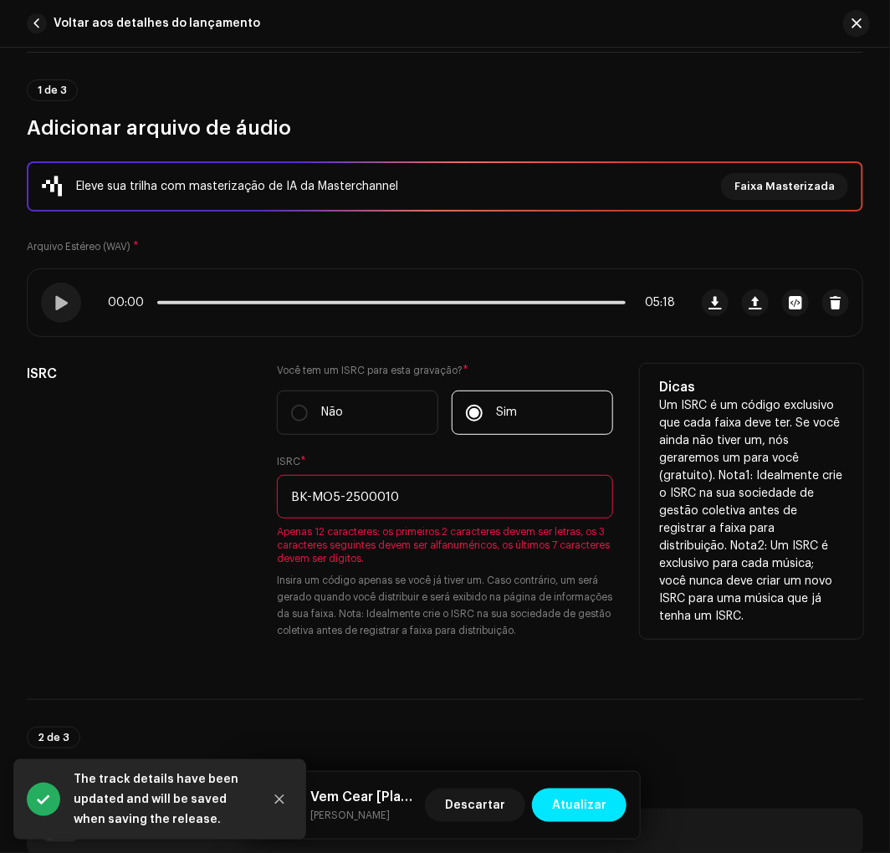
click at [343, 500] on input "BK-MO5-2500010" at bounding box center [444, 496] width 335 height 43
click at [311, 498] on input "BK-MO52500010" at bounding box center [444, 496] width 335 height 43
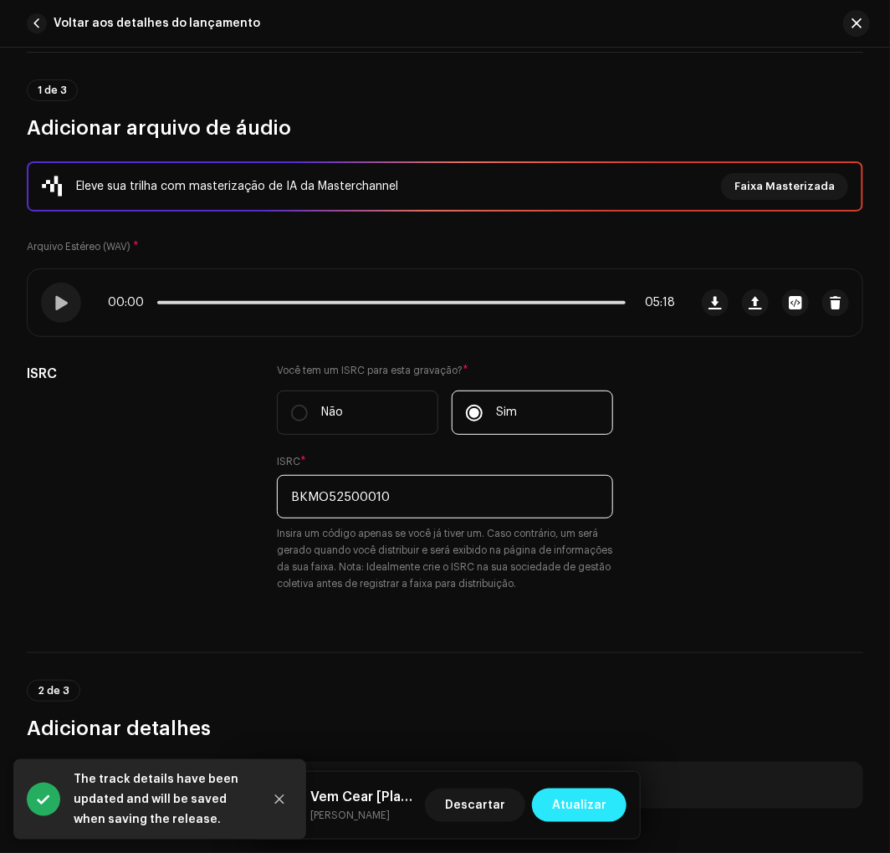
type input "BKMO52500010"
click at [609, 792] on button "Atualizar" at bounding box center [579, 804] width 94 height 33
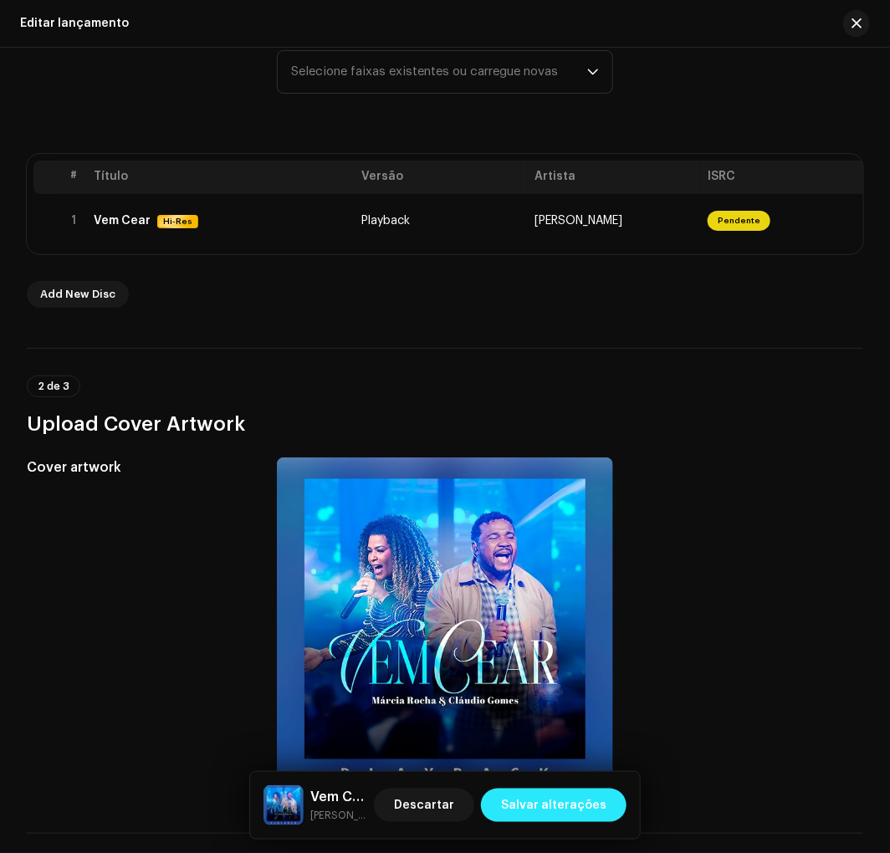
click at [599, 801] on span "Salvar alterações" at bounding box center [553, 804] width 105 height 33
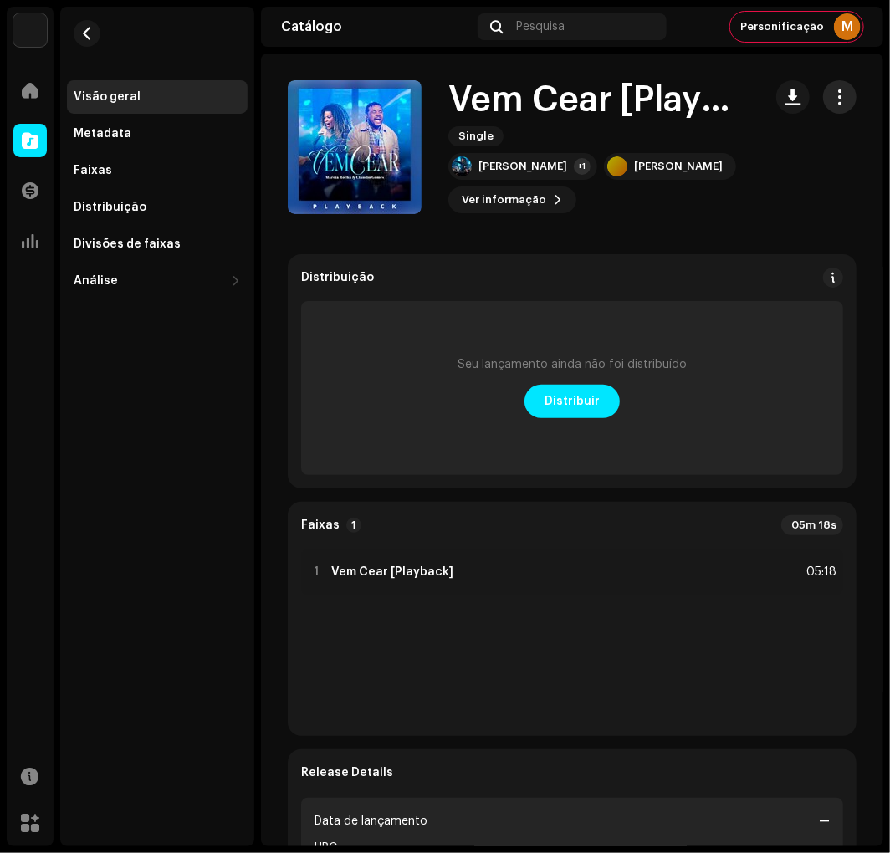
click at [832, 104] on span "button" at bounding box center [840, 96] width 16 height 13
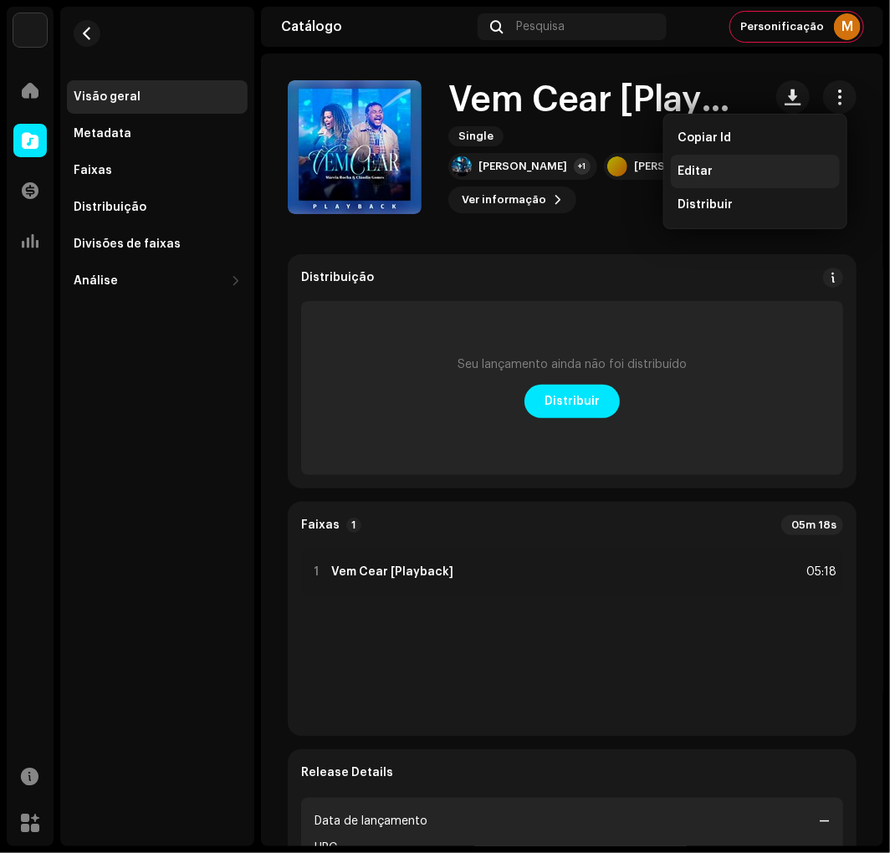
click at [721, 171] on div "Editar" at bounding box center [755, 171] width 156 height 13
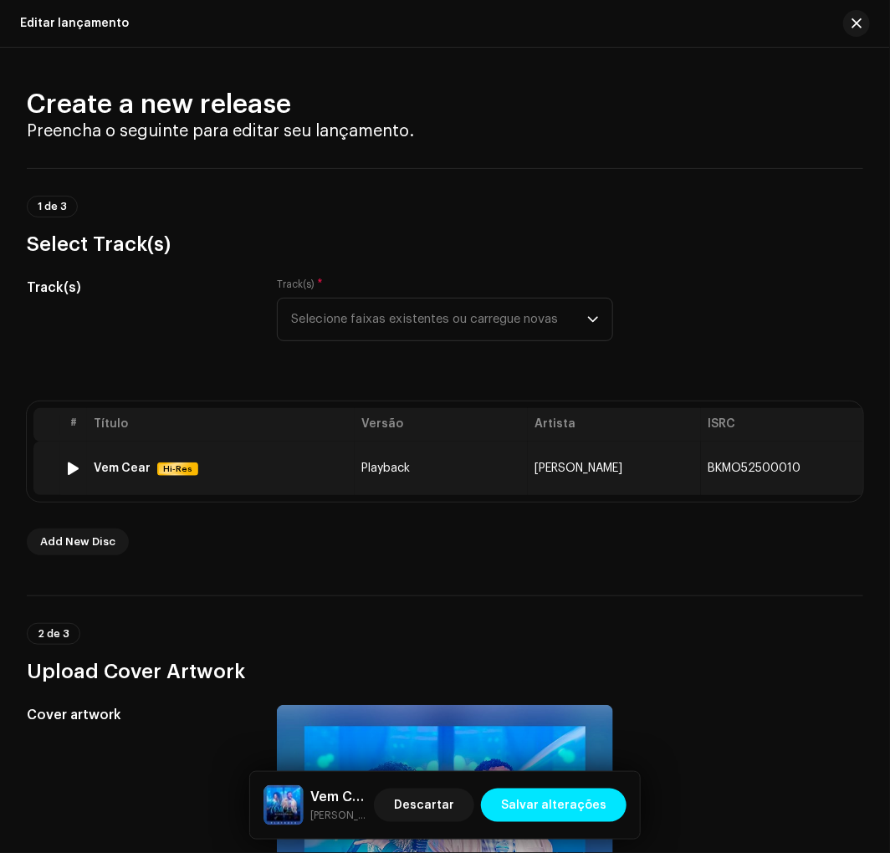
click at [362, 474] on td "Playback" at bounding box center [441, 468] width 173 height 54
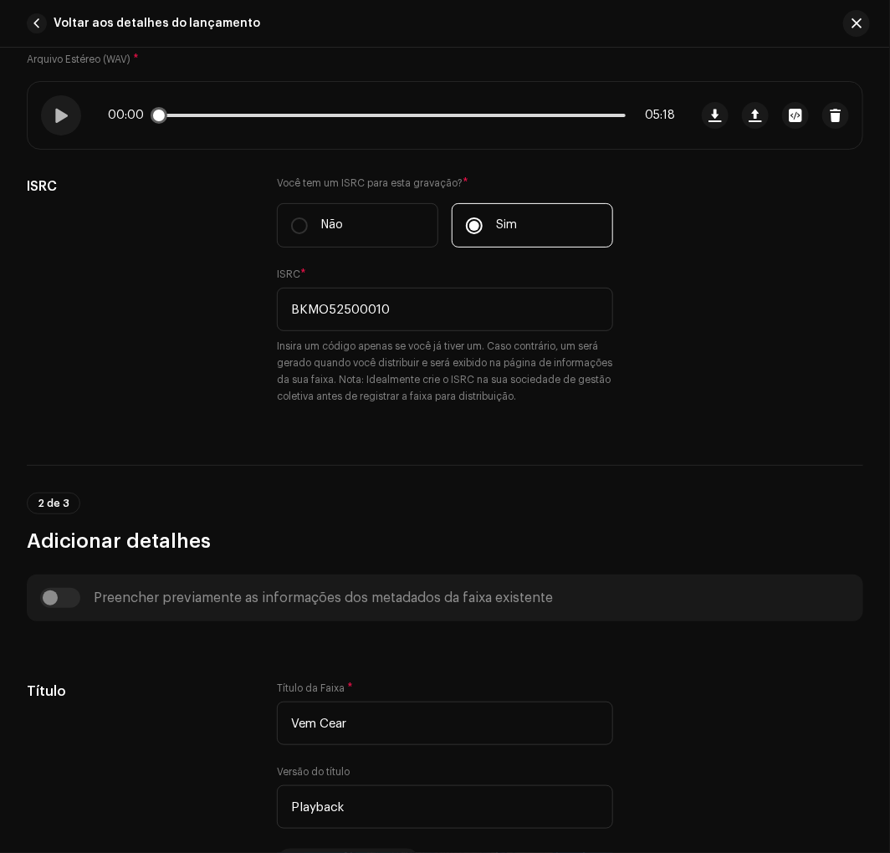
scroll to position [123, 0]
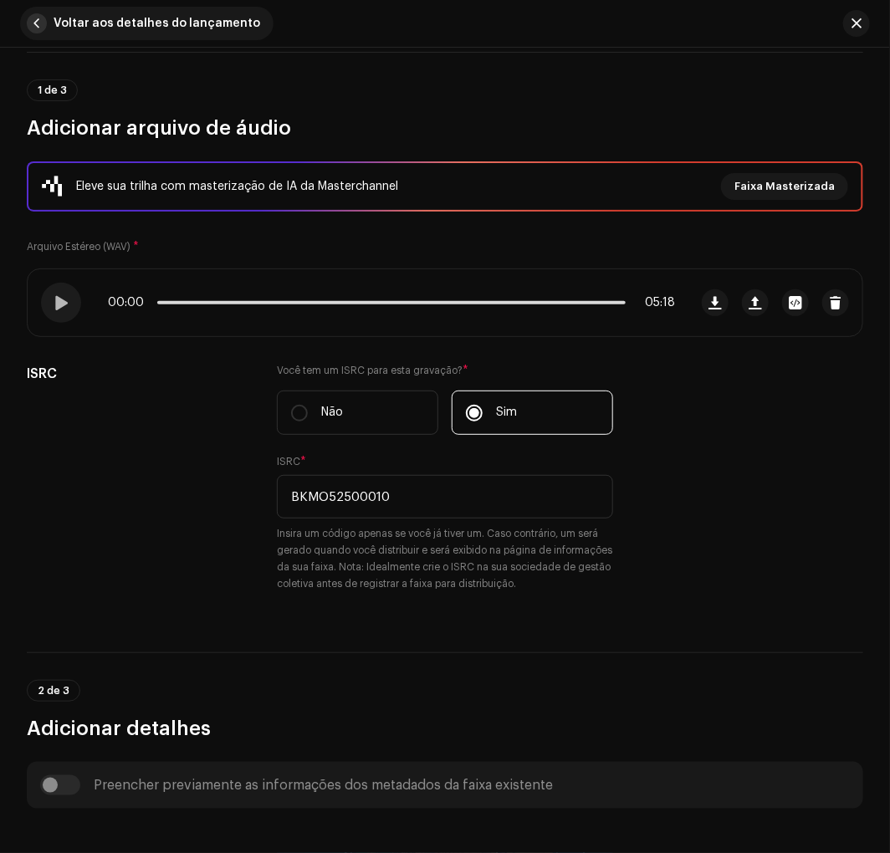
click at [31, 34] on button "Voltar aos detalhes do lançamento" at bounding box center [146, 23] width 253 height 33
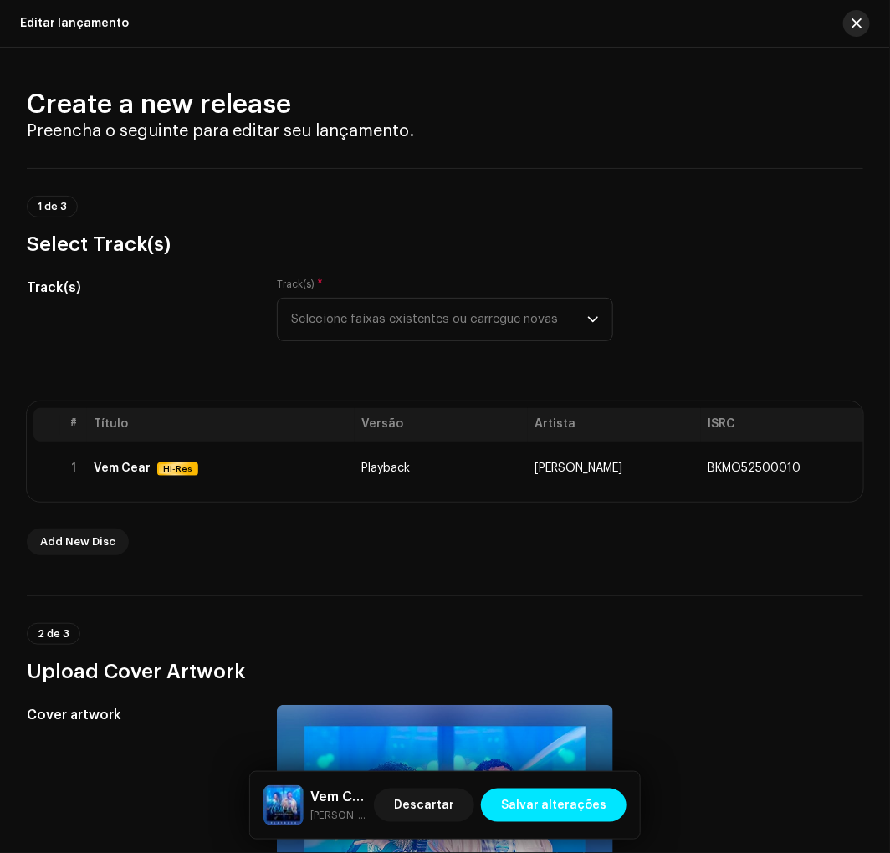
click at [853, 20] on button "button" at bounding box center [856, 23] width 27 height 27
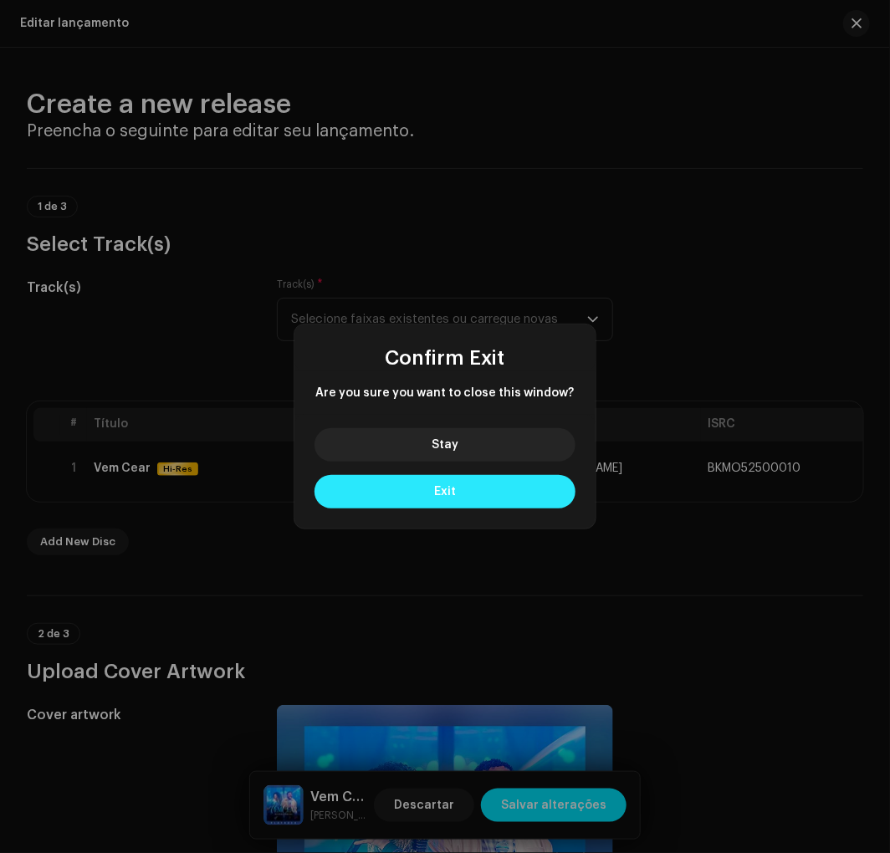
click at [398, 497] on button "Exit" at bounding box center [444, 491] width 261 height 33
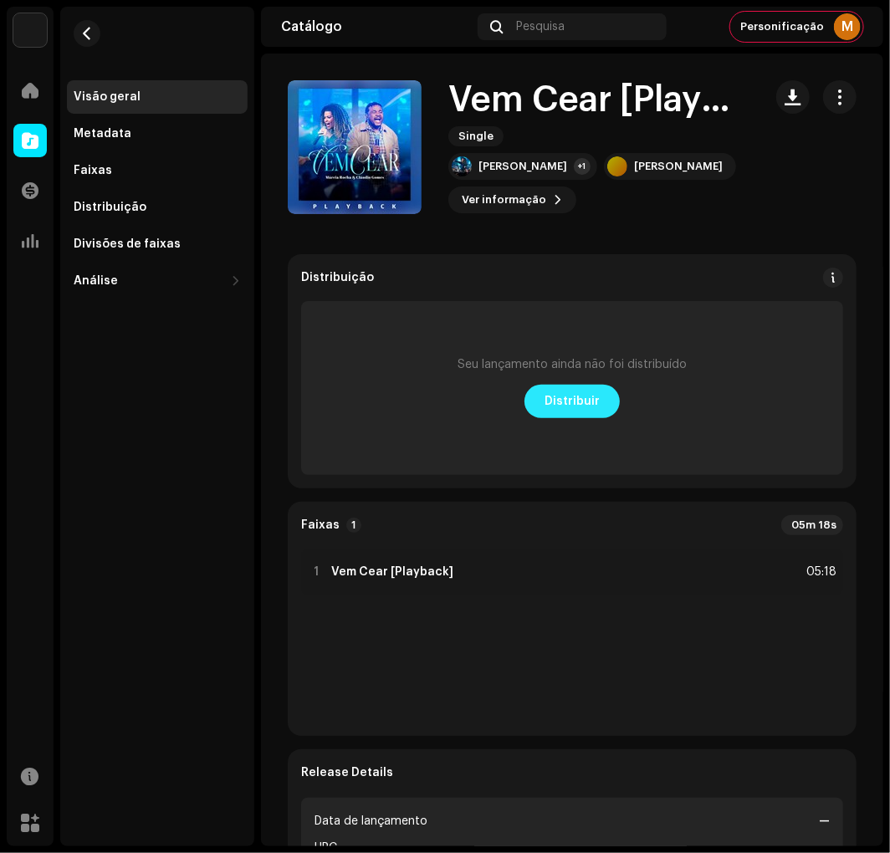
click at [569, 398] on span "Distribuir" at bounding box center [571, 401] width 55 height 33
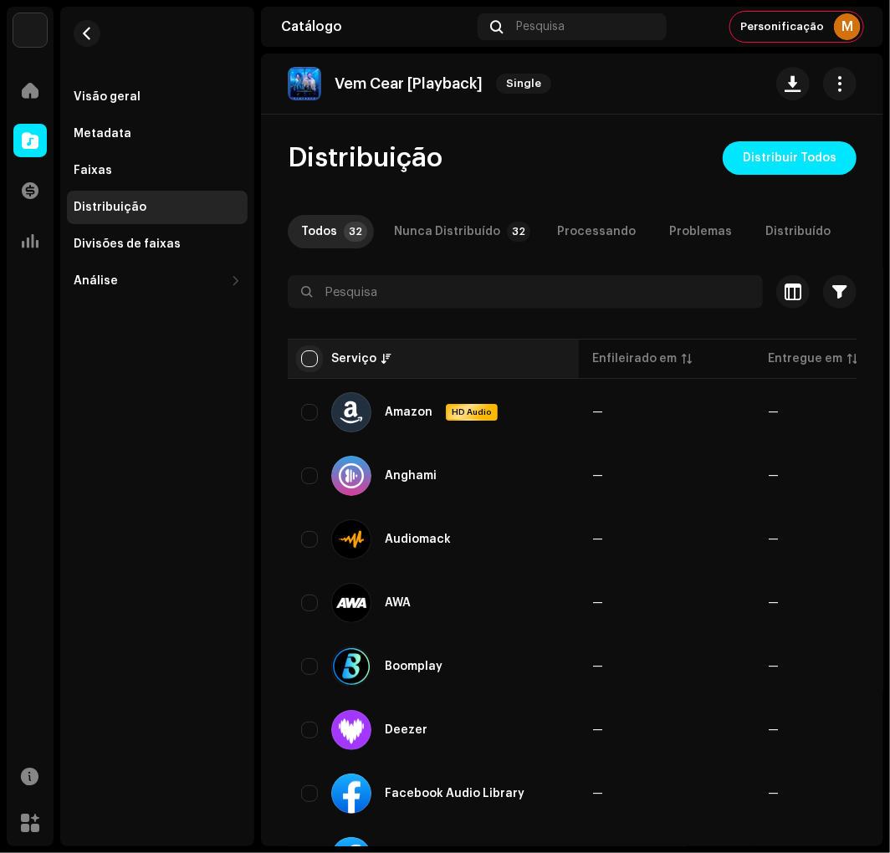
click at [312, 367] on input "checkbox" at bounding box center [309, 358] width 17 height 17
checkbox input "true"
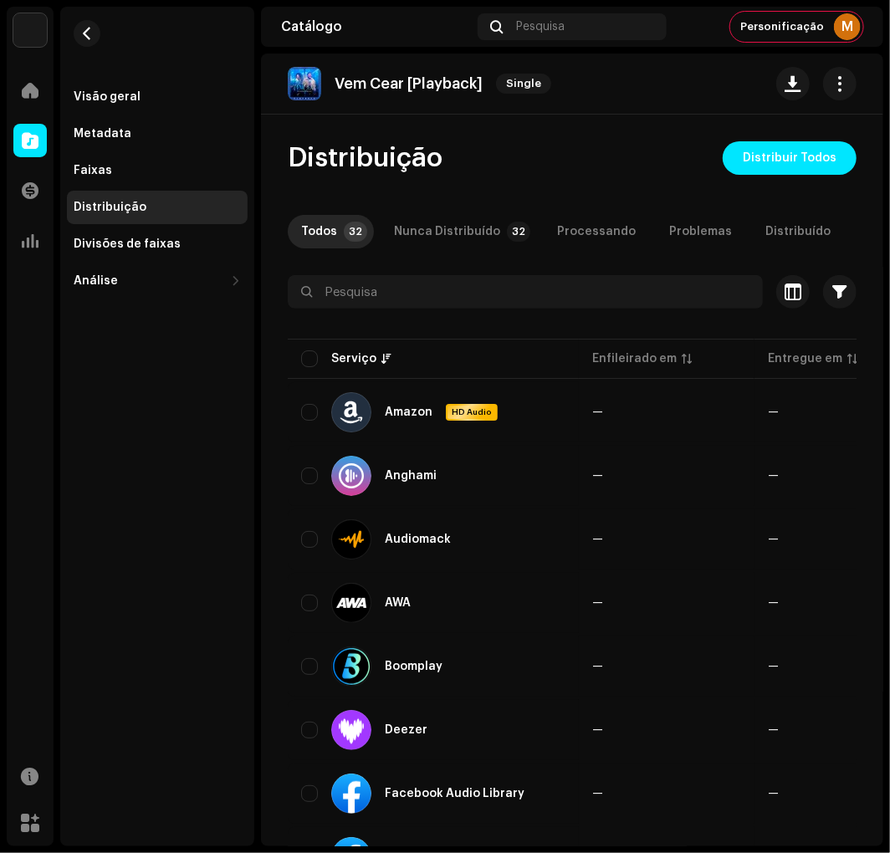
checkbox input "true"
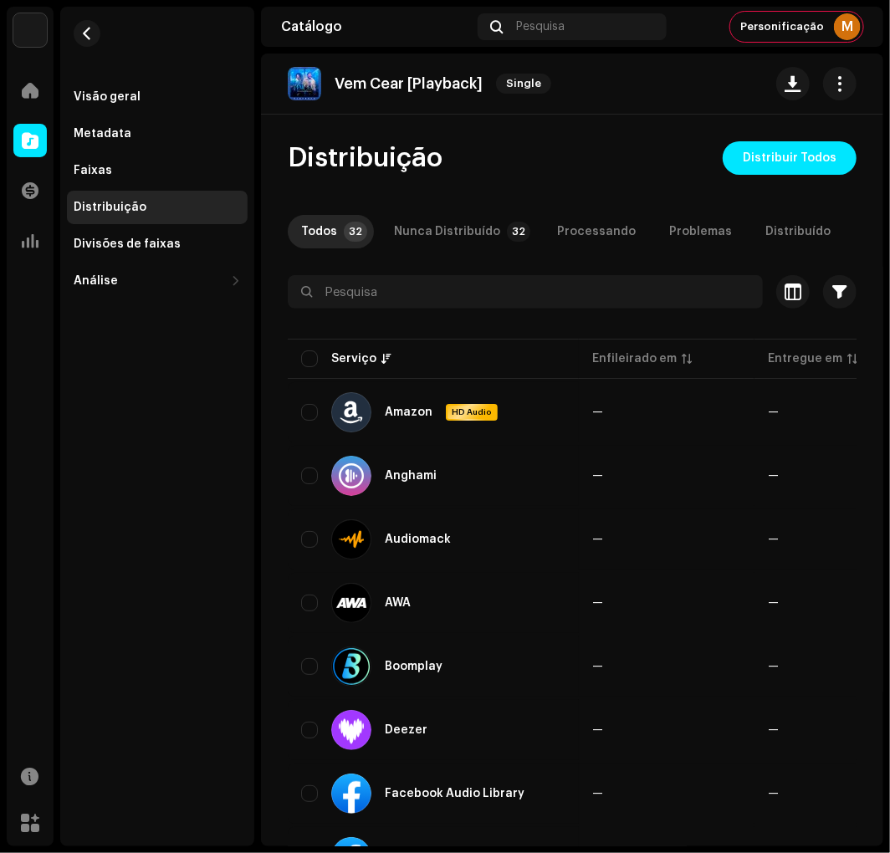
checkbox input "true"
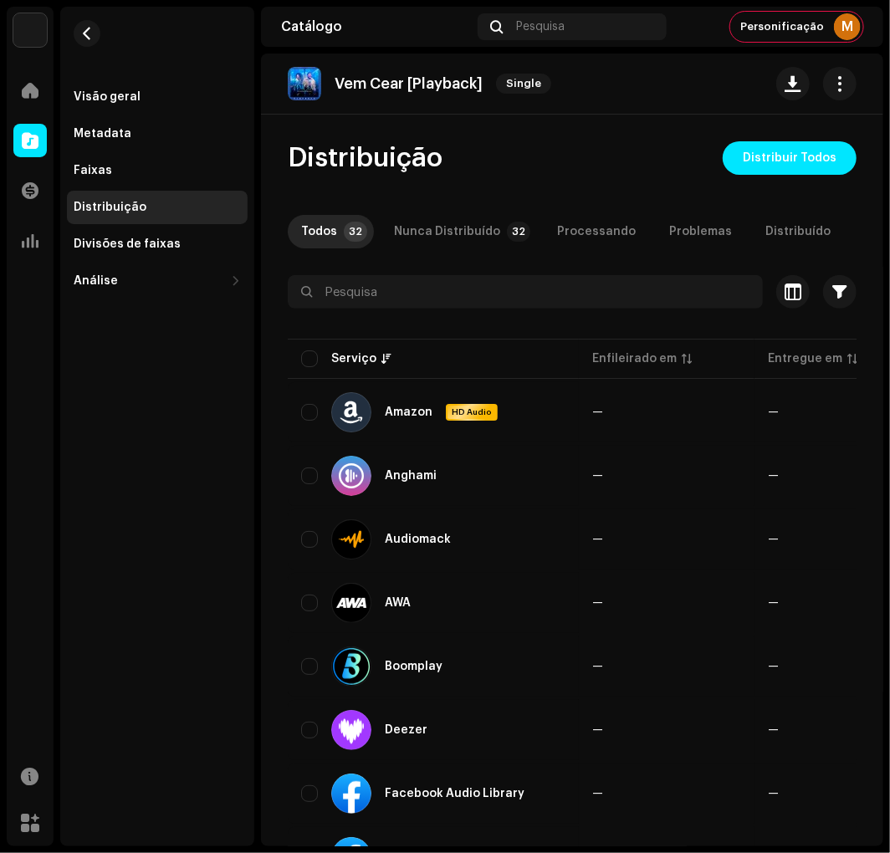
checkbox input "true"
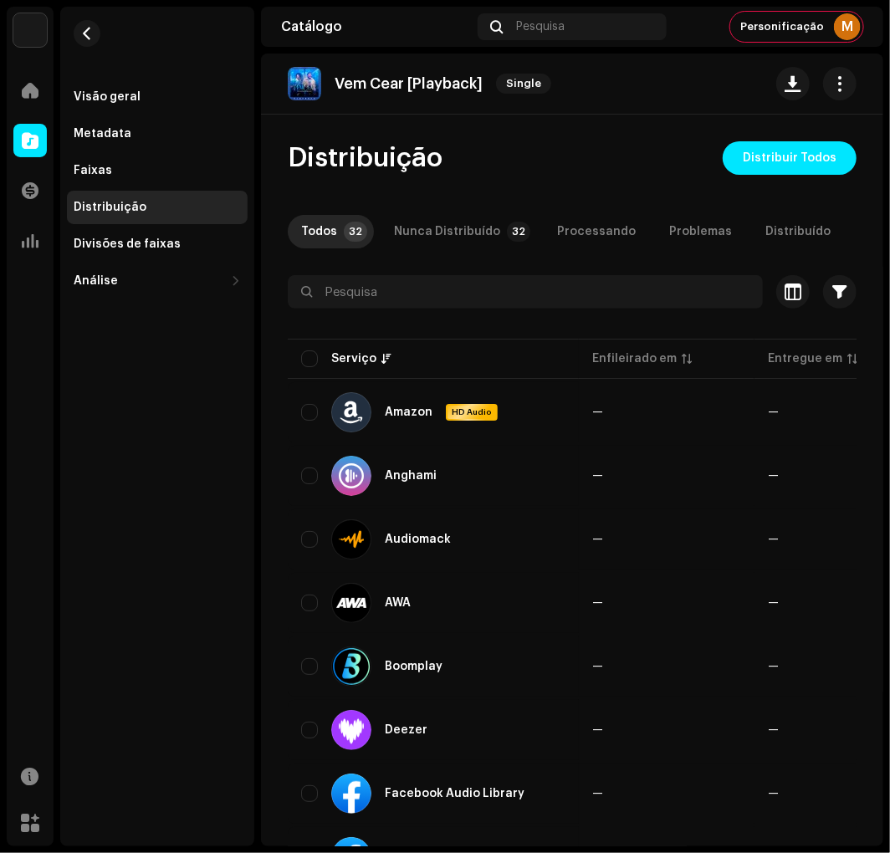
checkbox input "true"
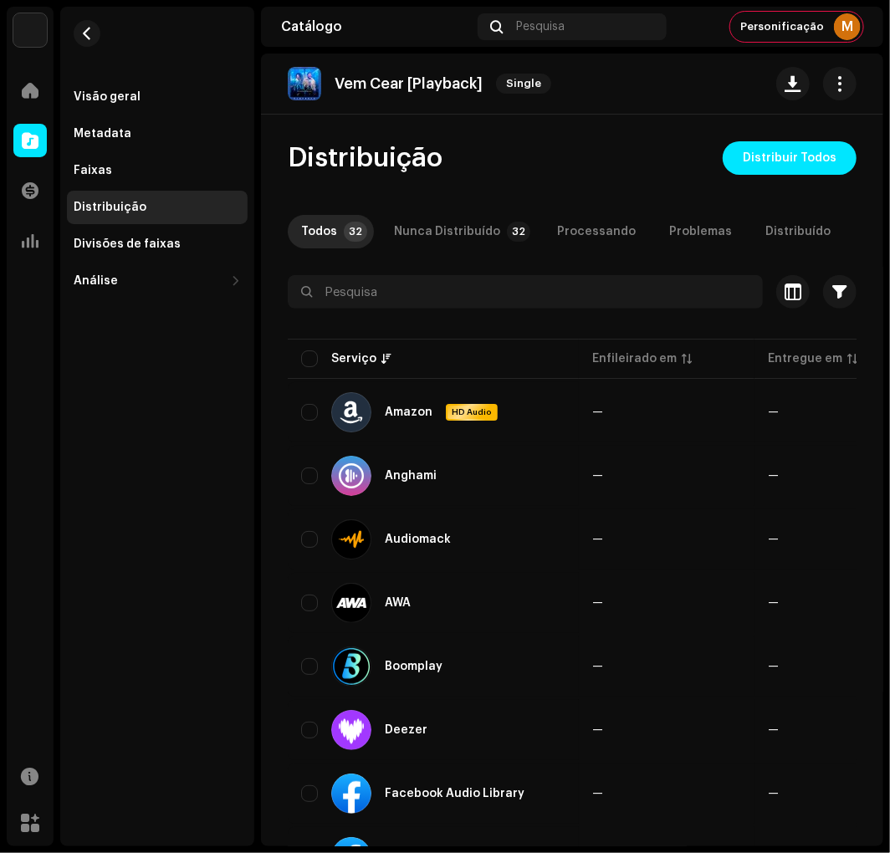
checkbox input "true"
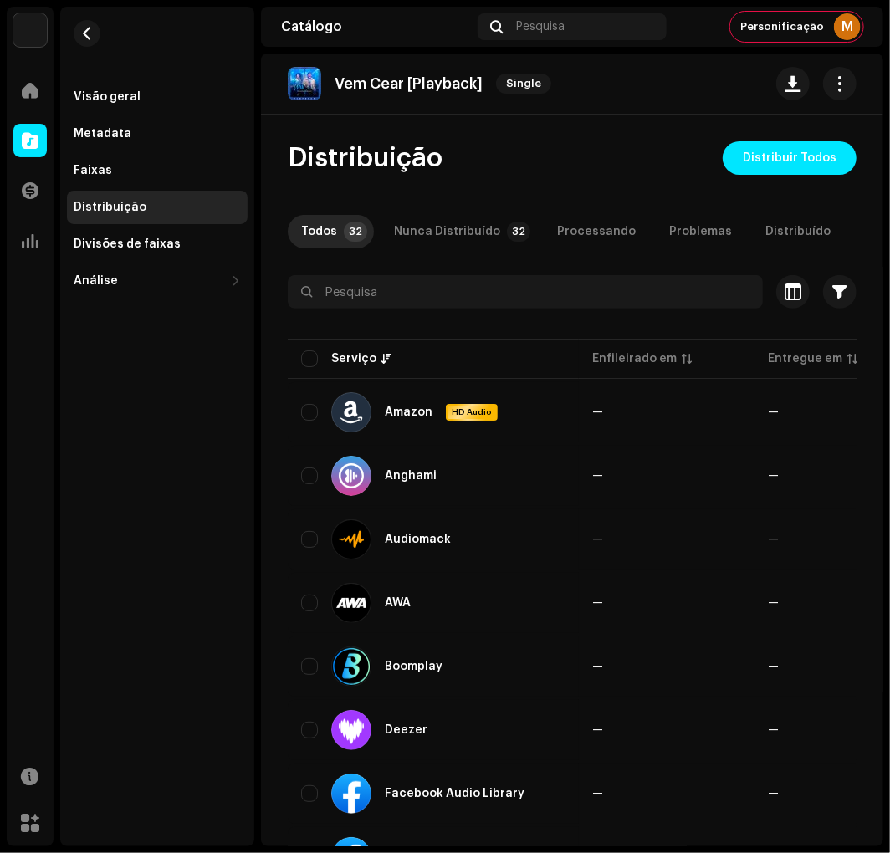
checkbox input "true"
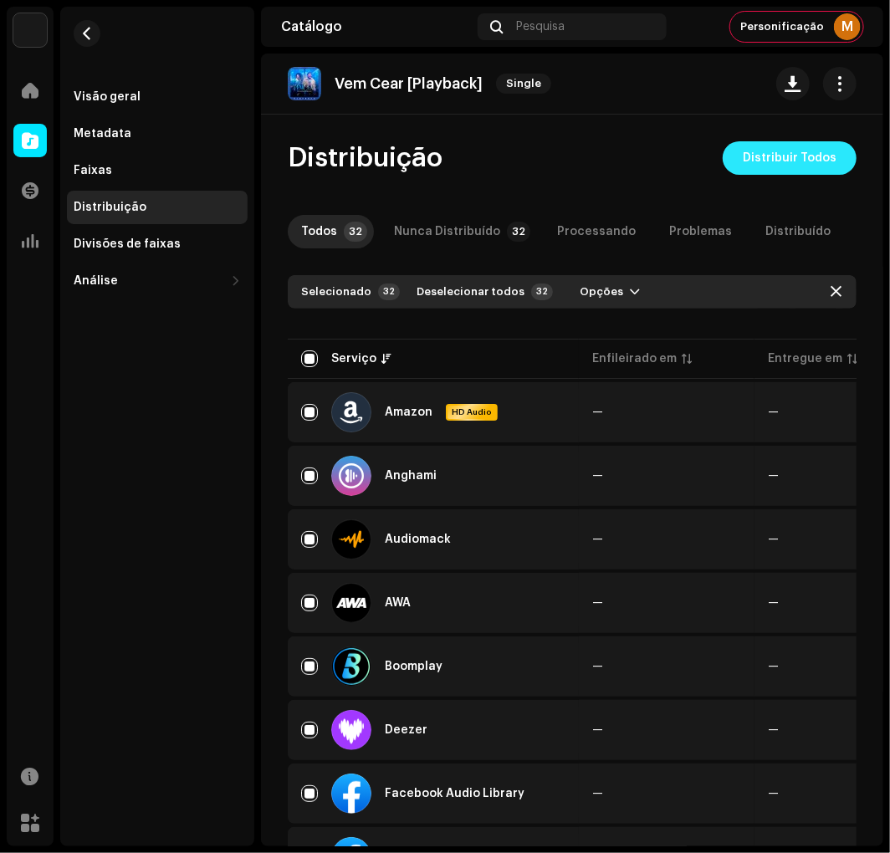
click at [805, 150] on span "Distribuir Todos" at bounding box center [789, 157] width 94 height 33
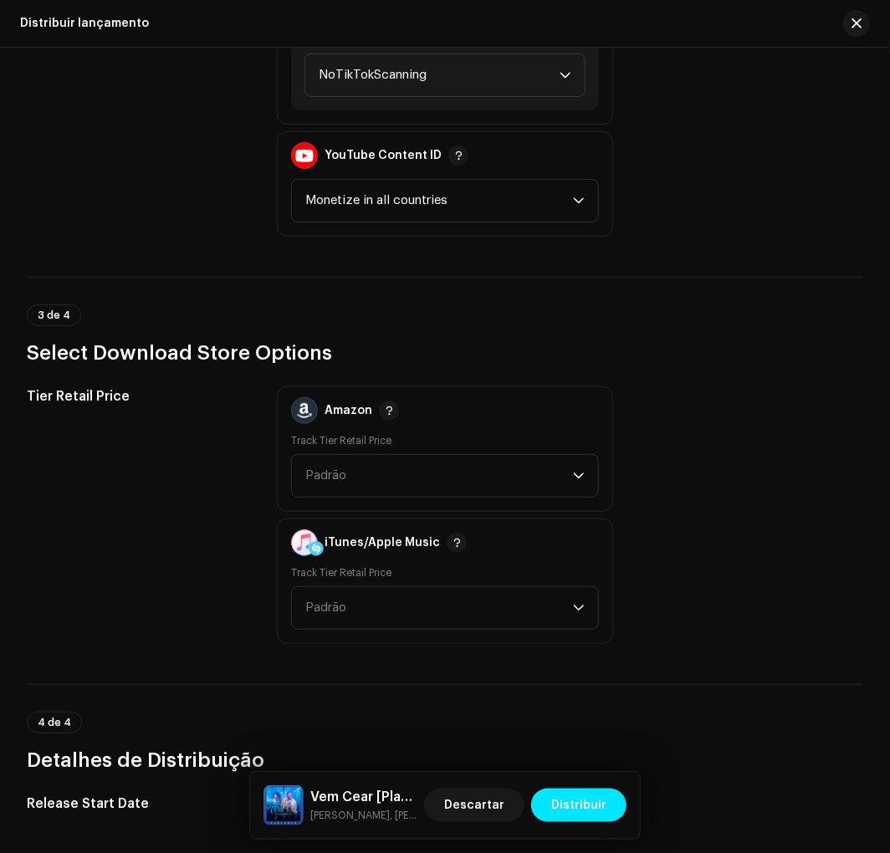
scroll to position [2105, 0]
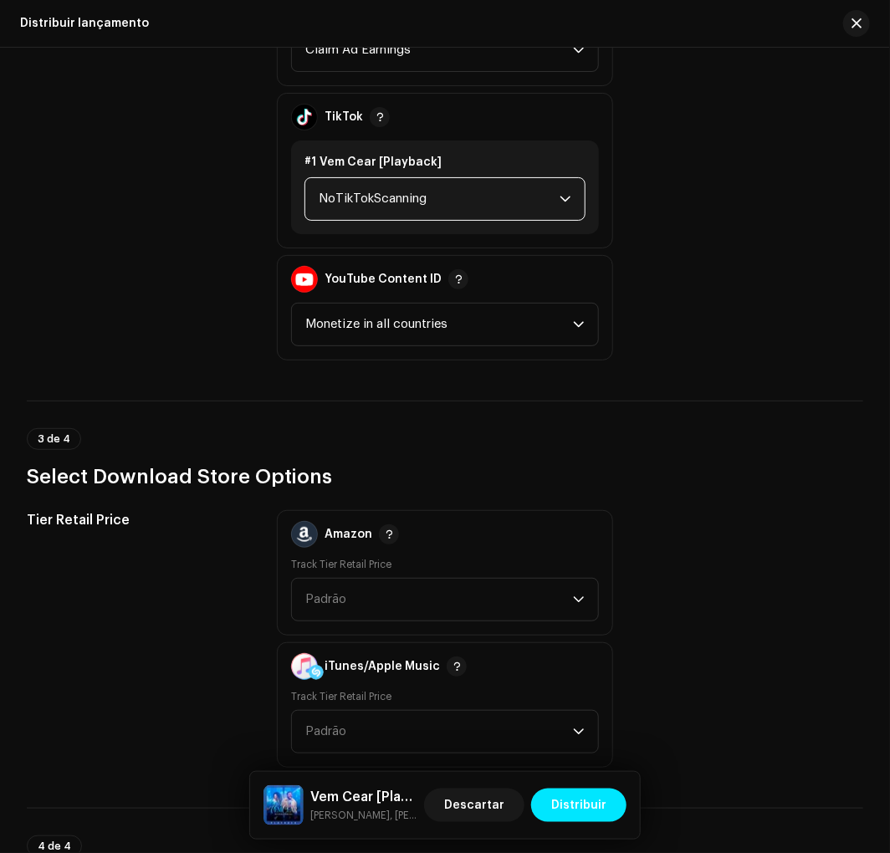
click at [418, 187] on span "NoTikTokScanning" at bounding box center [439, 199] width 240 height 42
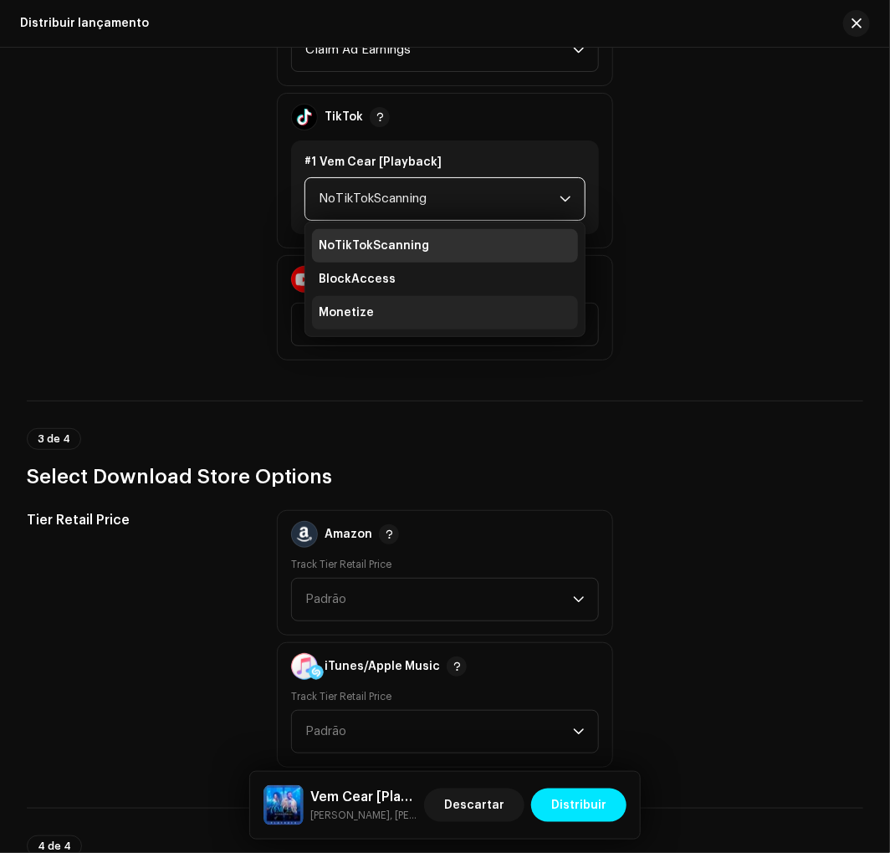
click at [385, 296] on li "Monetize" at bounding box center [444, 312] width 265 height 33
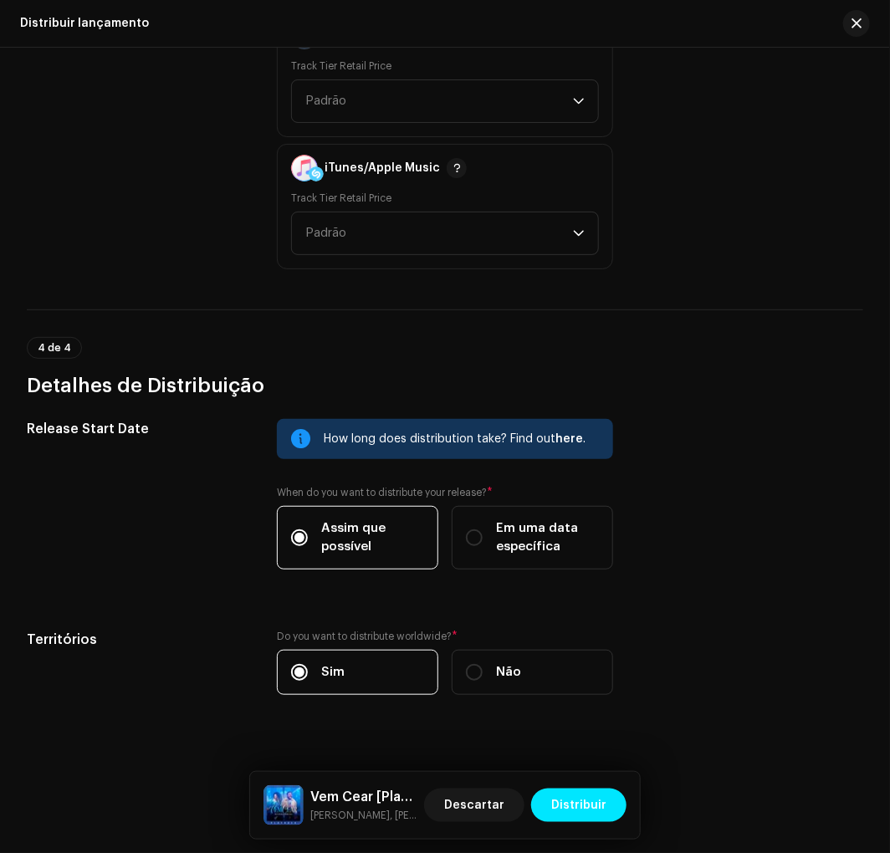
scroll to position [2612, 0]
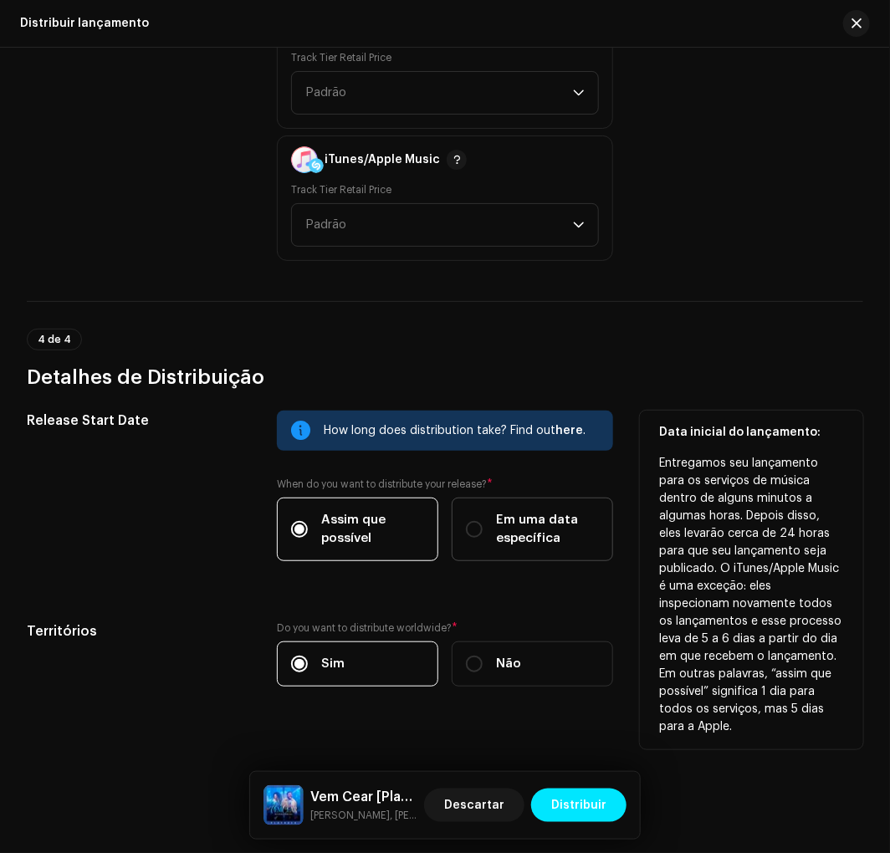
click at [480, 511] on div "Em uma data específica" at bounding box center [532, 529] width 133 height 37
click at [480, 521] on input "Em uma data específica" at bounding box center [474, 529] width 17 height 17
radio input "true"
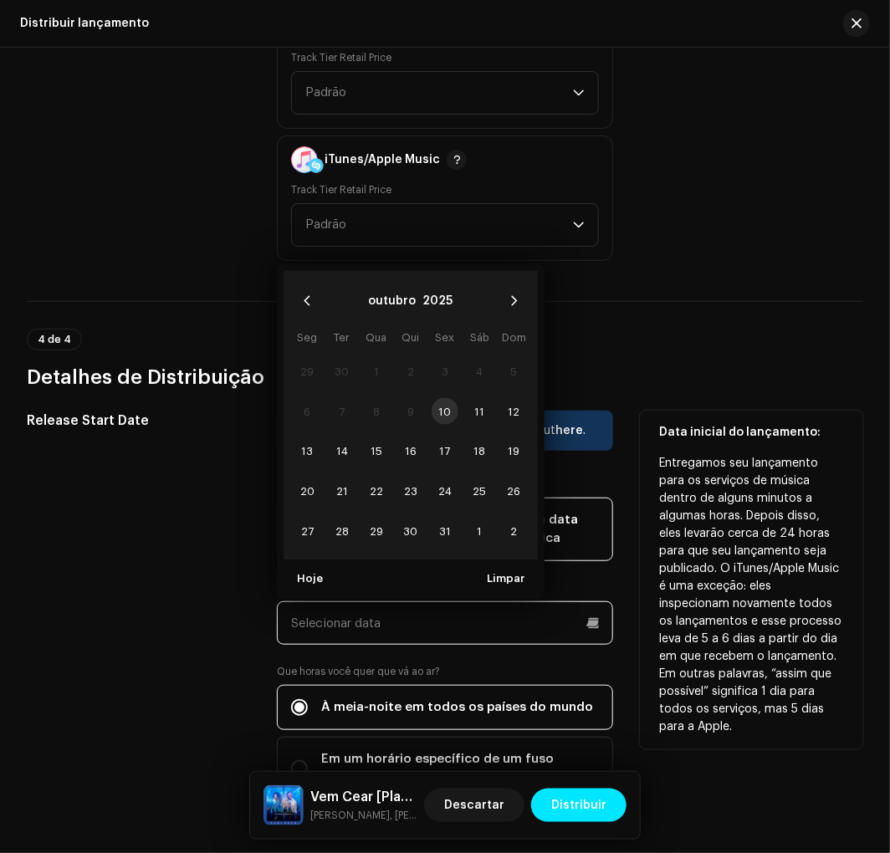
click at [389, 606] on input "text" at bounding box center [444, 622] width 335 height 43
click at [436, 395] on td "10" at bounding box center [445, 411] width 34 height 40
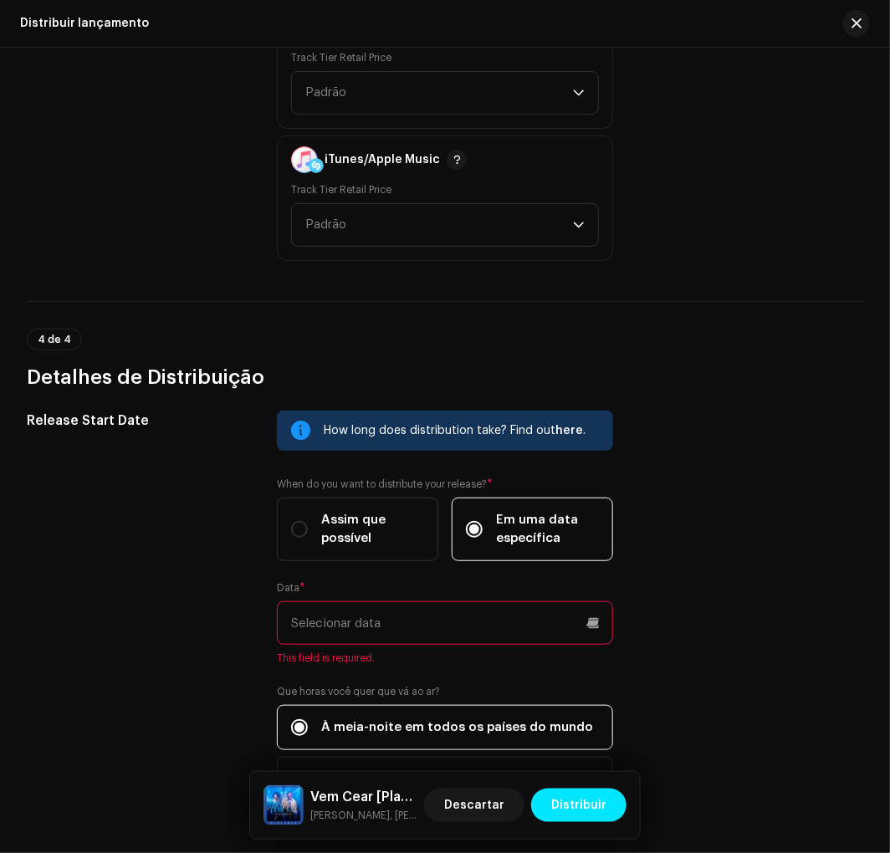
click at [631, 329] on div "4 de 4 Detalhes de Distribuição" at bounding box center [445, 360] width 836 height 62
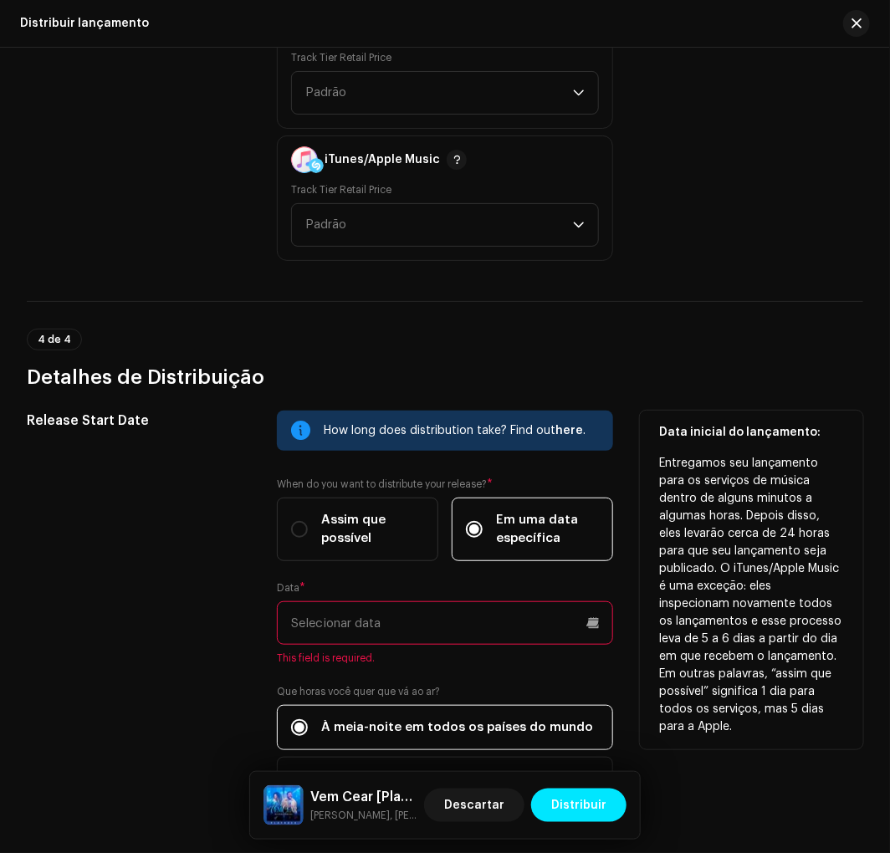
click at [383, 601] on input "text" at bounding box center [444, 622] width 335 height 43
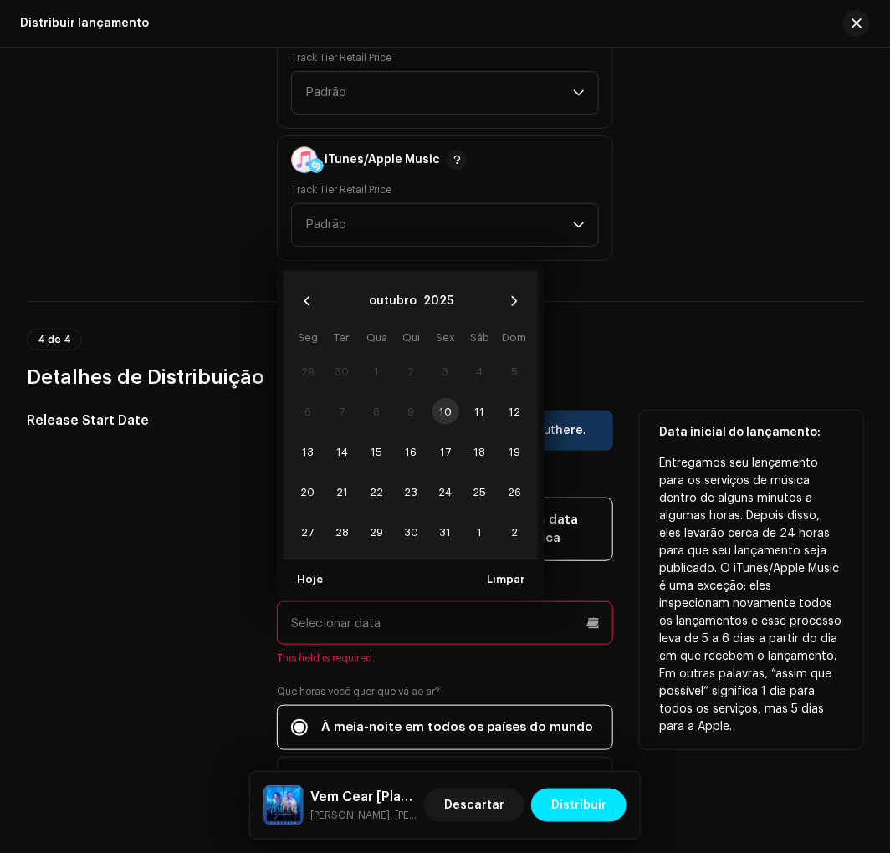
drag, startPoint x: 474, startPoint y: 397, endPoint x: 428, endPoint y: 466, distance: 82.6
click at [472, 398] on span "11" at bounding box center [480, 411] width 27 height 27
type input "[DATE]"
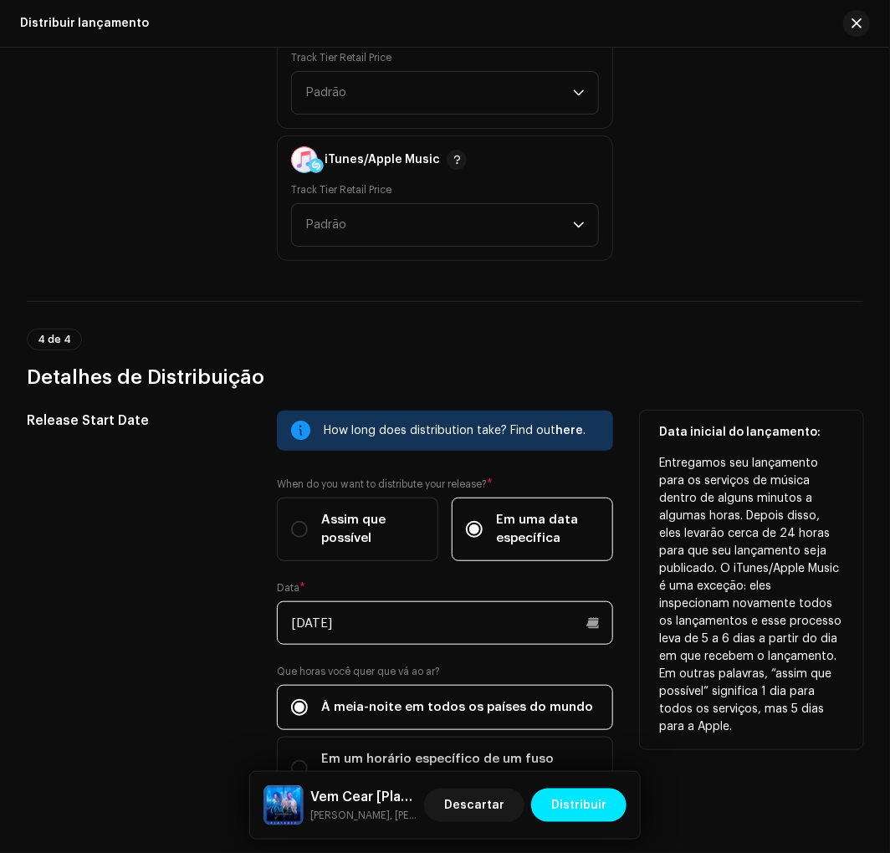
click at [381, 601] on input "[DATE]" at bounding box center [444, 622] width 335 height 43
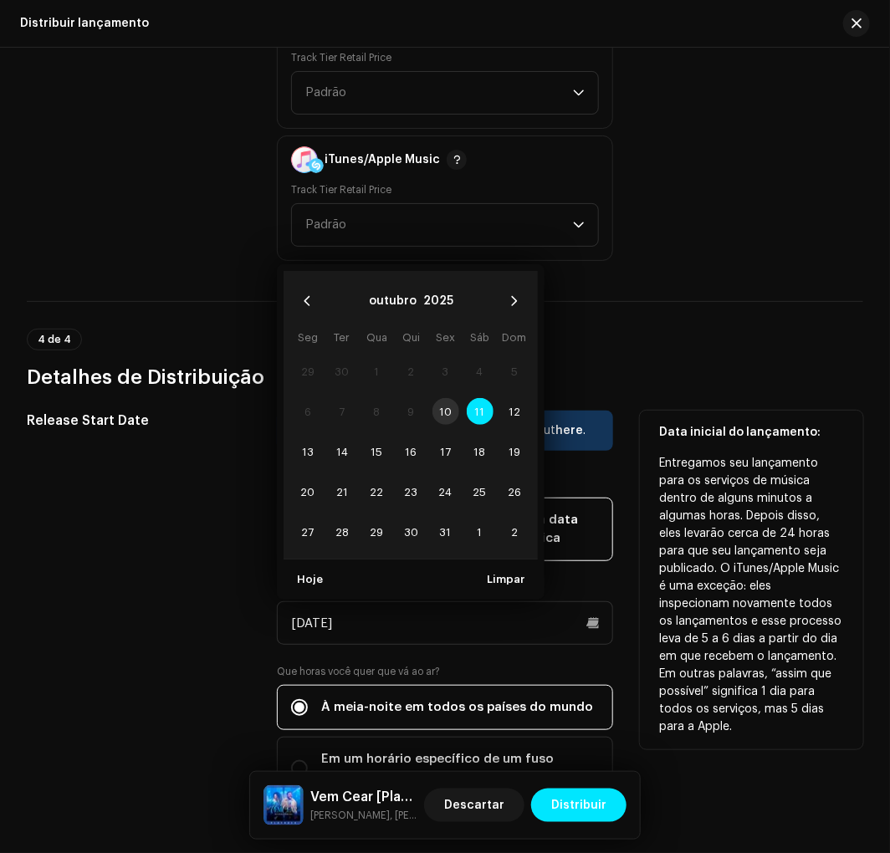
click at [444, 404] on td "10" at bounding box center [445, 411] width 34 height 40
click at [437, 391] on td "10" at bounding box center [445, 411] width 34 height 40
click at [425, 391] on td "9" at bounding box center [411, 411] width 34 height 40
click at [439, 391] on td "10" at bounding box center [445, 411] width 34 height 40
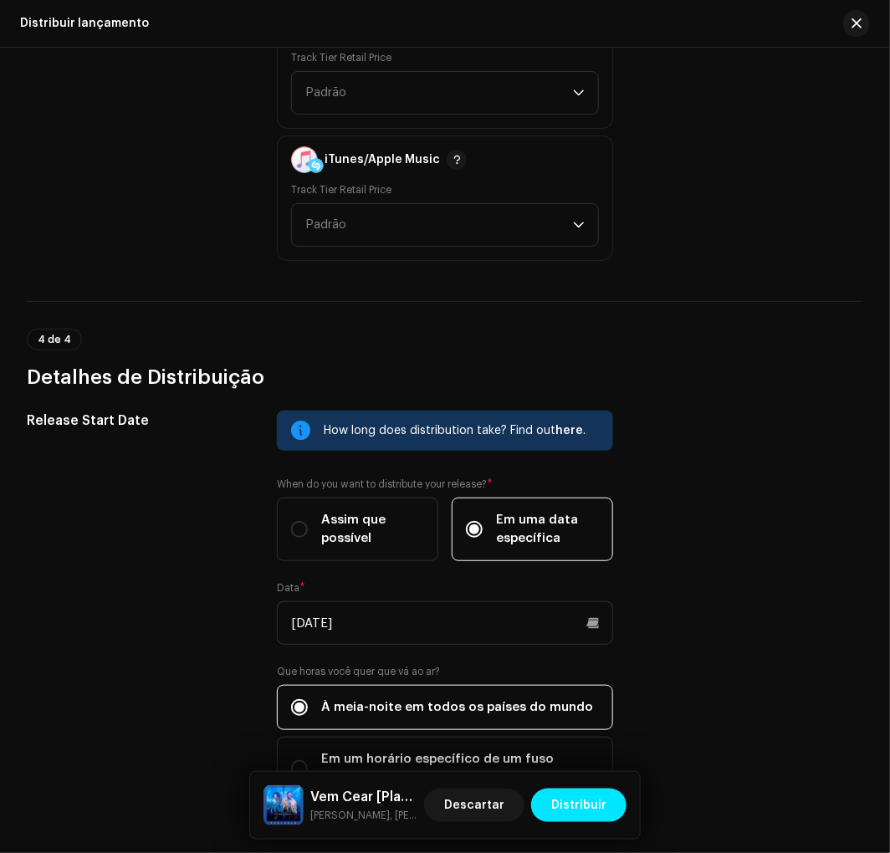
click at [575, 301] on div "4 de 4 Detalhes de Distribuição" at bounding box center [445, 345] width 836 height 89
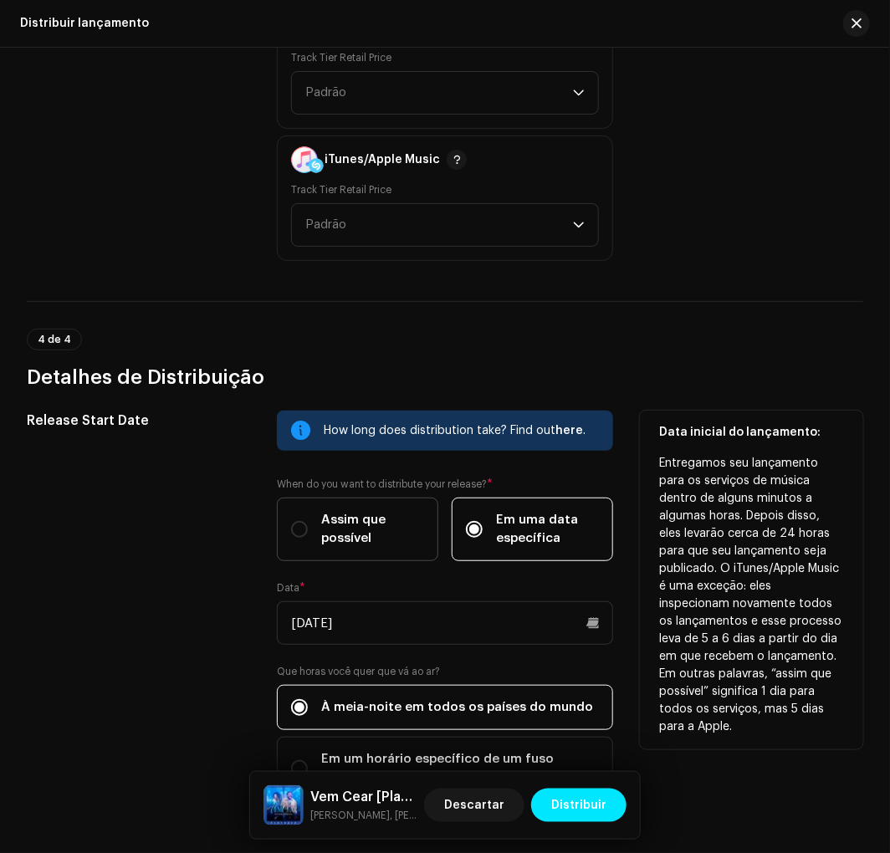
click at [365, 516] on span "Assim que possível" at bounding box center [372, 529] width 103 height 37
click at [308, 521] on input "Assim que possível" at bounding box center [299, 529] width 17 height 17
radio input "true"
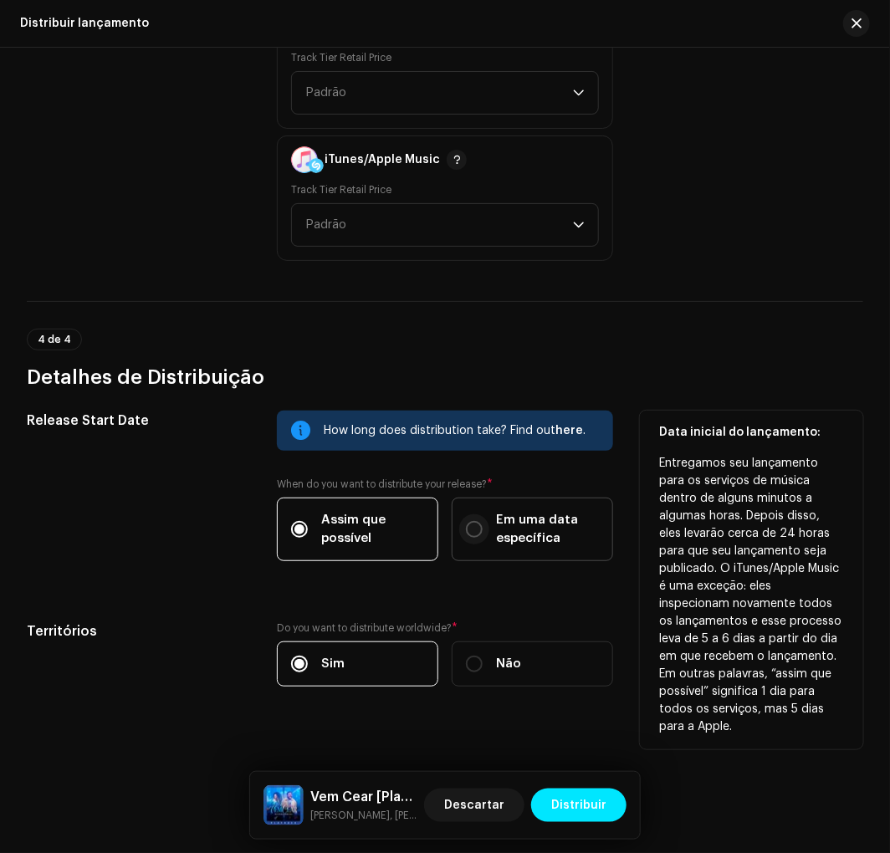
click at [477, 521] on p-radiobutton at bounding box center [474, 529] width 17 height 17
click at [477, 521] on input "Em uma data específica" at bounding box center [474, 529] width 17 height 17
radio input "true"
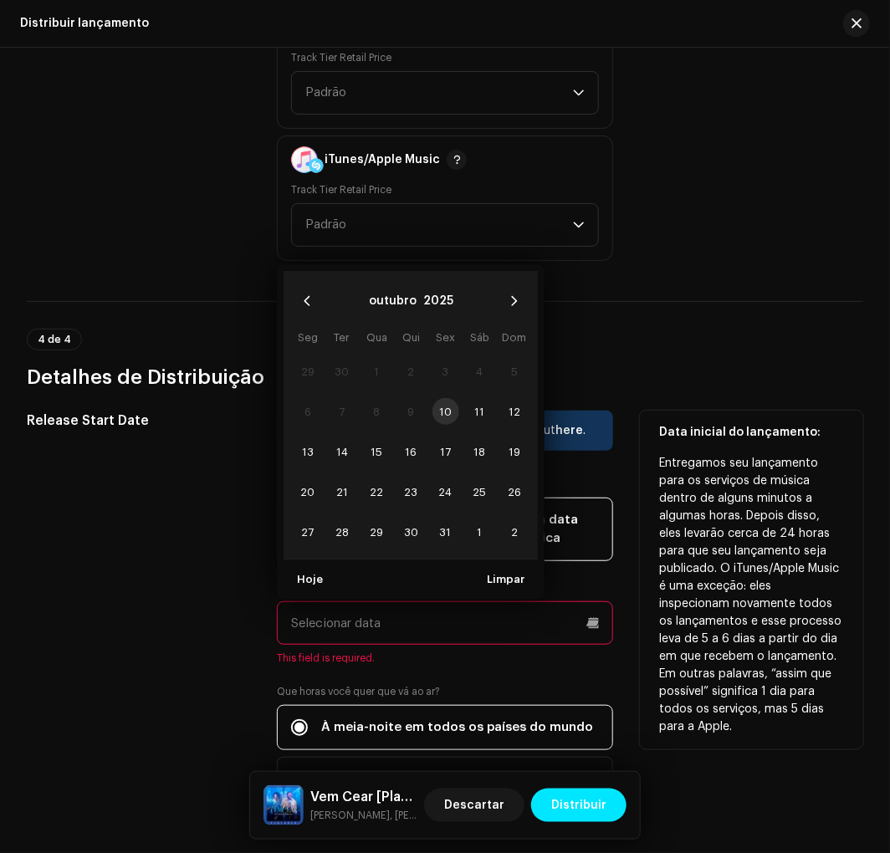
drag, startPoint x: 404, startPoint y: 619, endPoint x: 418, endPoint y: 574, distance: 47.3
click at [404, 615] on input "text" at bounding box center [444, 622] width 335 height 43
click at [471, 398] on span "11" at bounding box center [480, 411] width 27 height 27
type input "[DATE]"
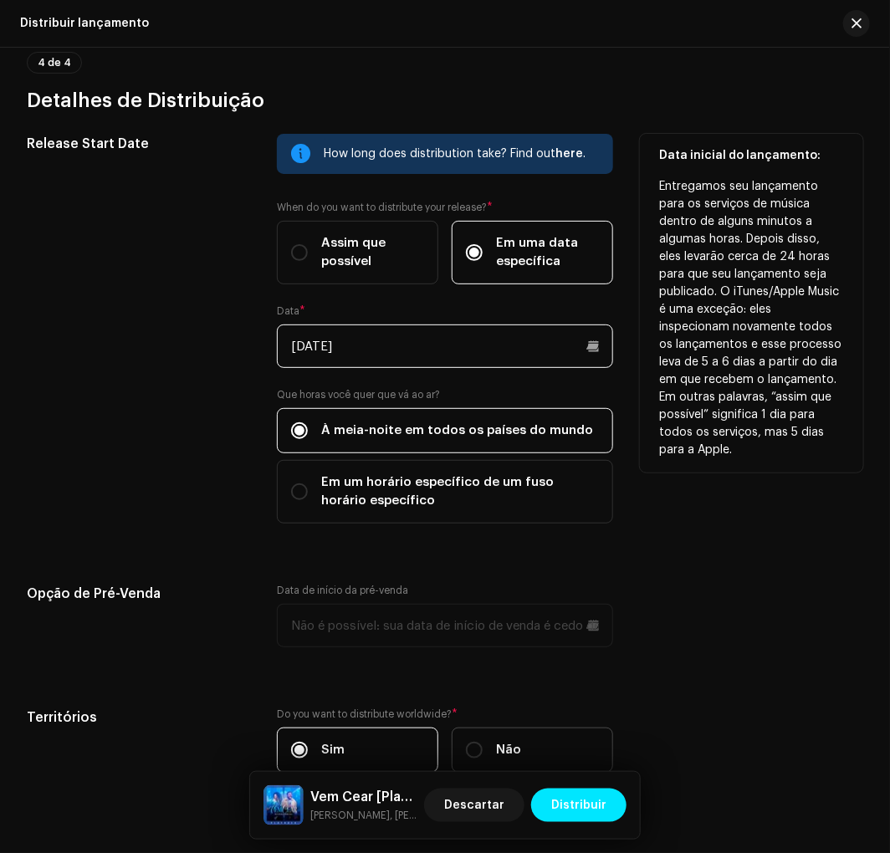
scroll to position [2977, 0]
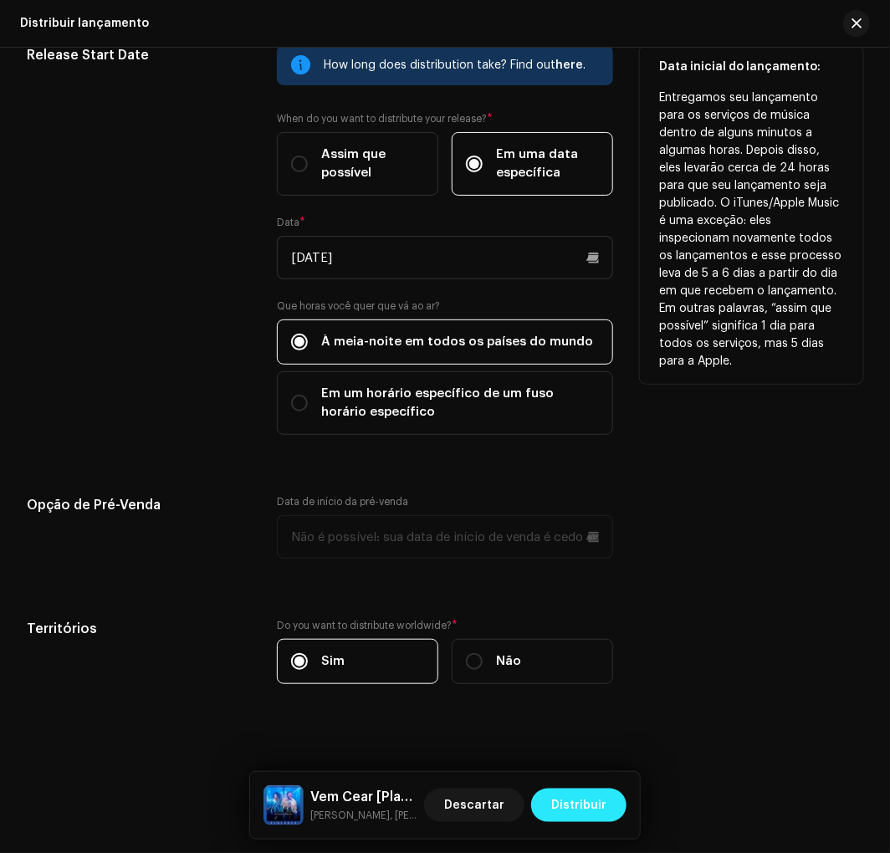
click at [579, 790] on span "Distribuir" at bounding box center [578, 804] width 55 height 33
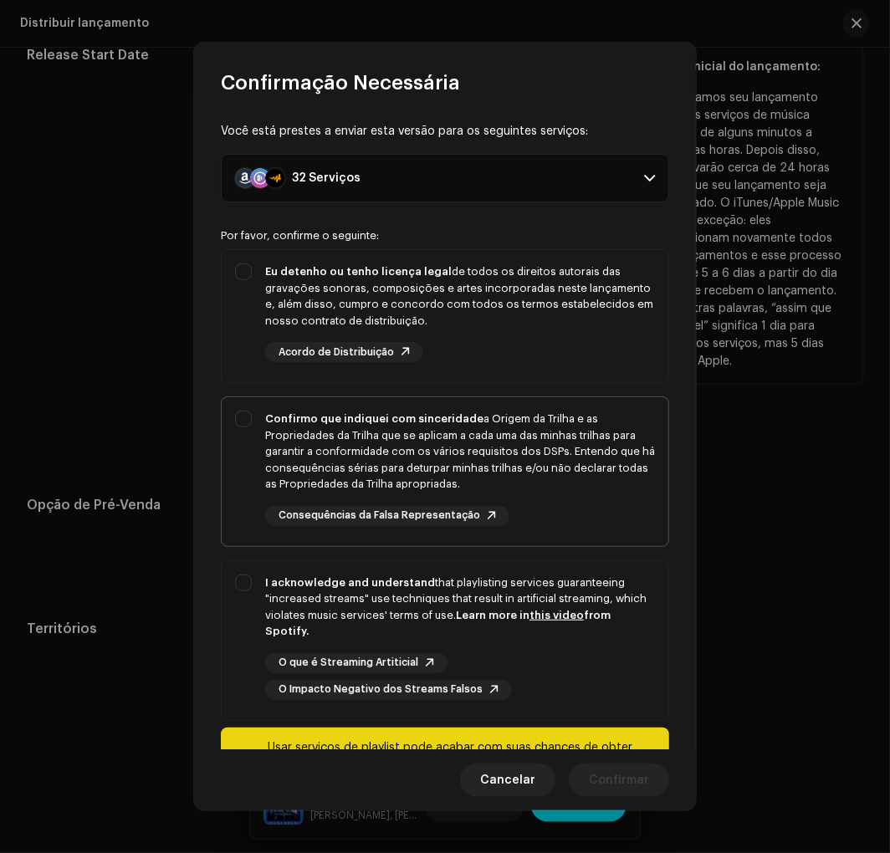
click at [436, 397] on div "Confirmo que indiquei com sinceridade a Origem da Trilha e as Propriedades da T…" at bounding box center [445, 468] width 446 height 142
checkbox input "true"
click at [441, 361] on div "Eu detenho ou tenho licença legal de todos os direitos autorais das gravações s…" at bounding box center [460, 312] width 390 height 99
checkbox input "true"
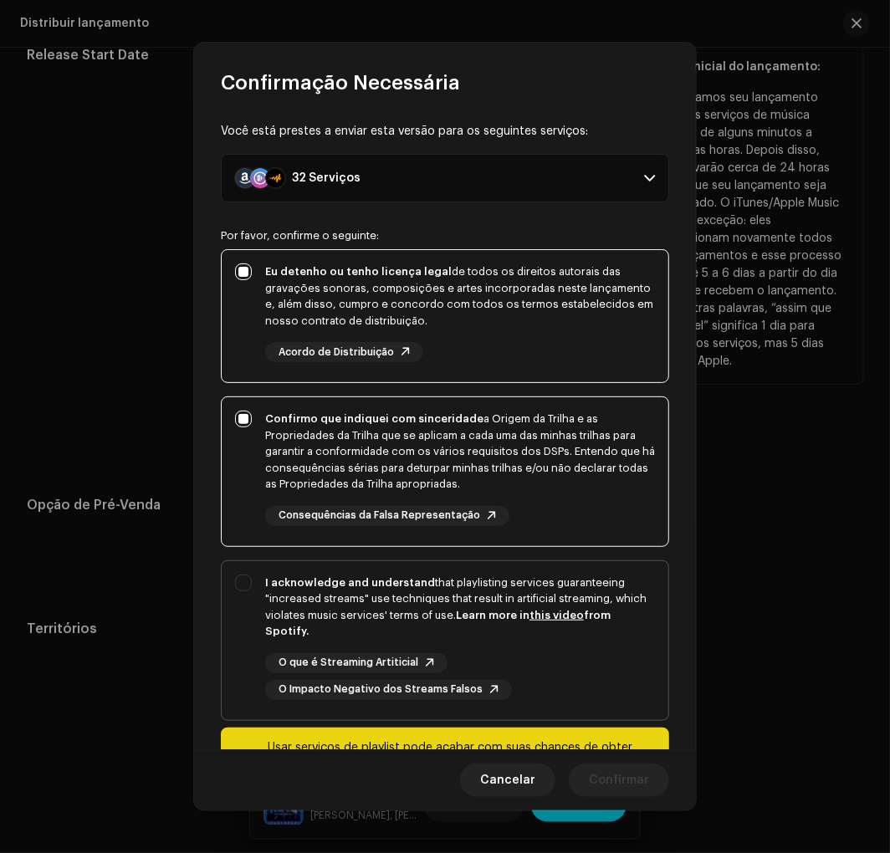
drag, startPoint x: 444, startPoint y: 584, endPoint x: 489, endPoint y: 650, distance: 80.0
click at [444, 585] on div "I acknowledge and understand that playlisting services guaranteeing "increased …" at bounding box center [460, 606] width 390 height 65
checkbox input "true"
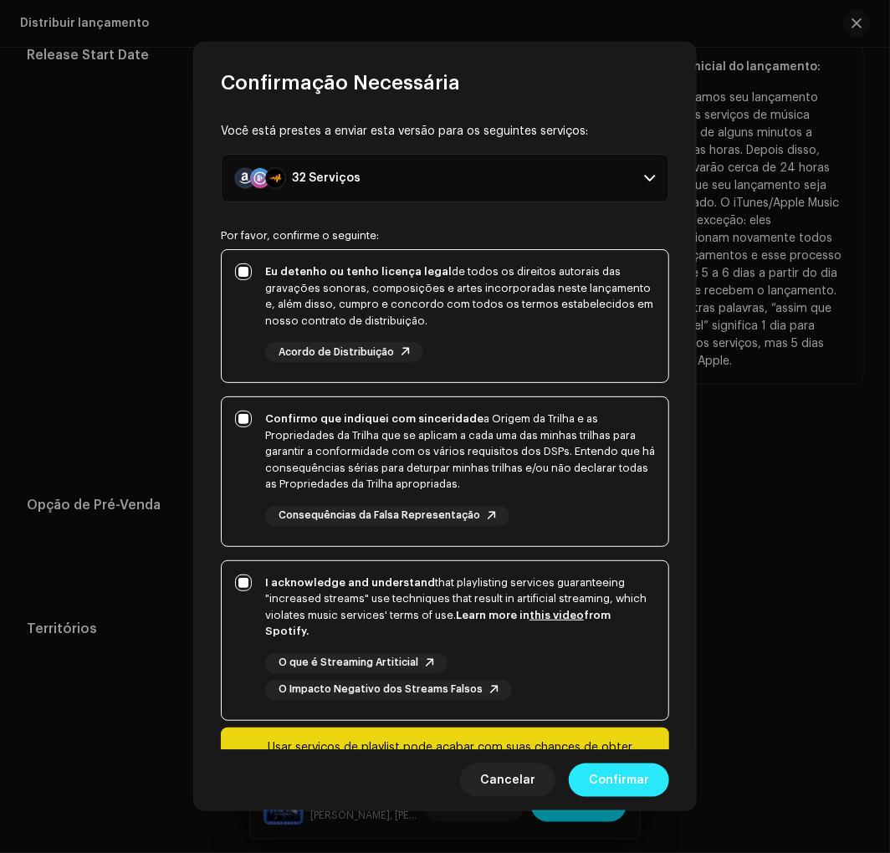
click at [621, 779] on span "Confirmar" at bounding box center [619, 779] width 60 height 33
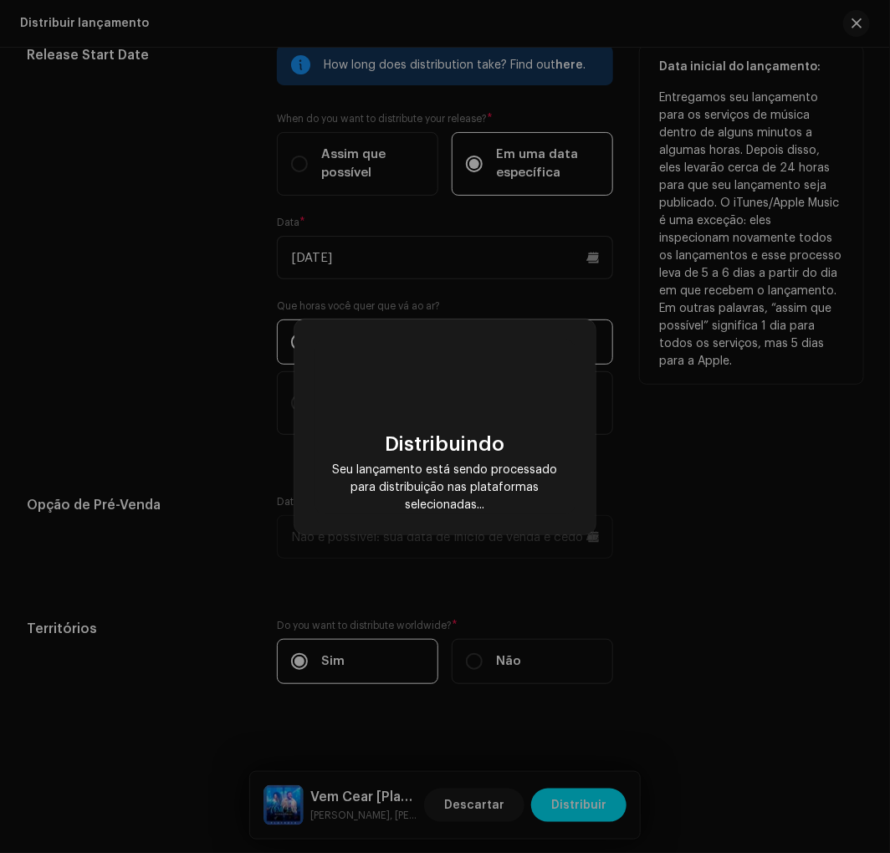
checkbox input "false"
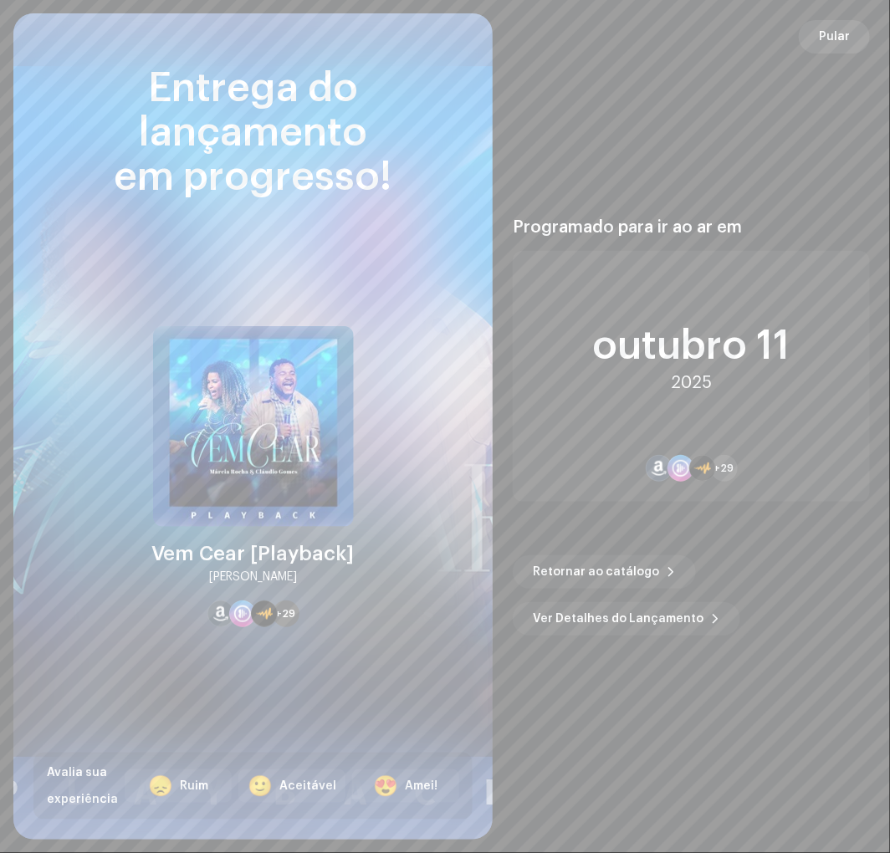
click at [848, 32] on span "Pular" at bounding box center [834, 36] width 31 height 33
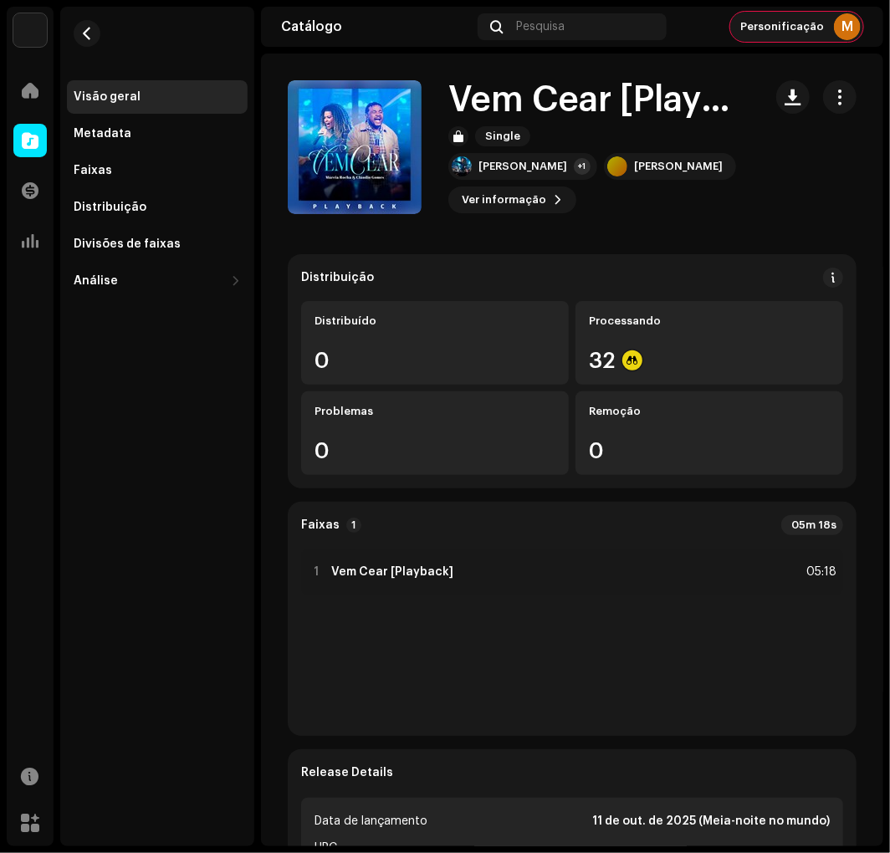
click at [795, 30] on span "Personificação" at bounding box center [782, 26] width 84 height 13
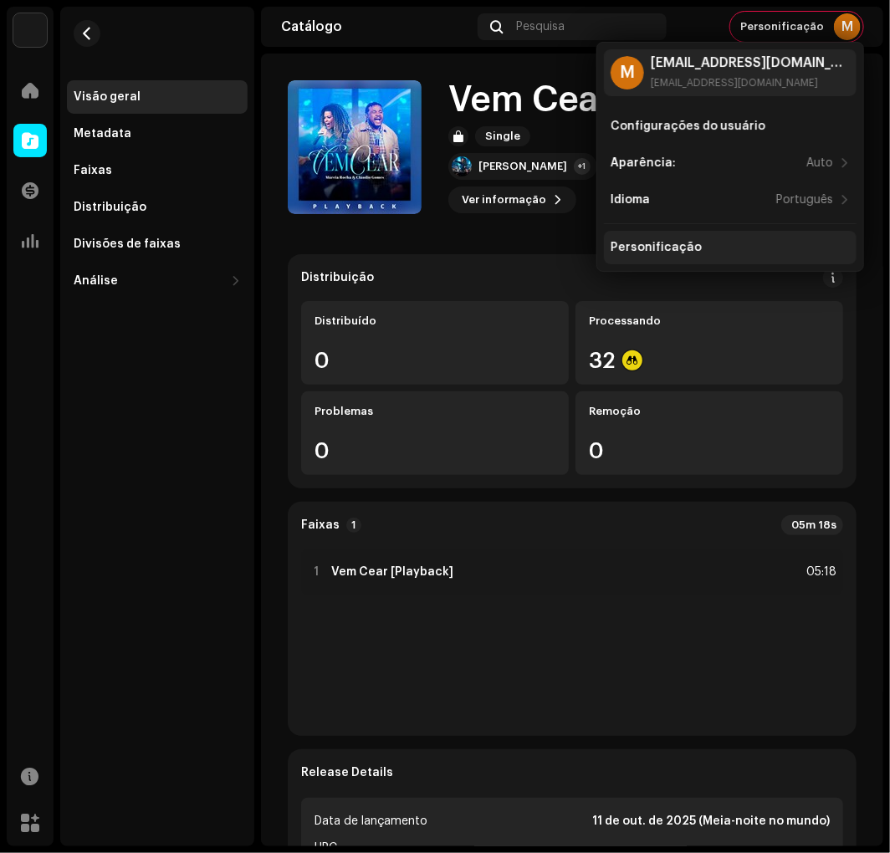
click at [729, 255] on div "Personificação" at bounding box center [730, 247] width 253 height 33
